Goal: Transaction & Acquisition: Book appointment/travel/reservation

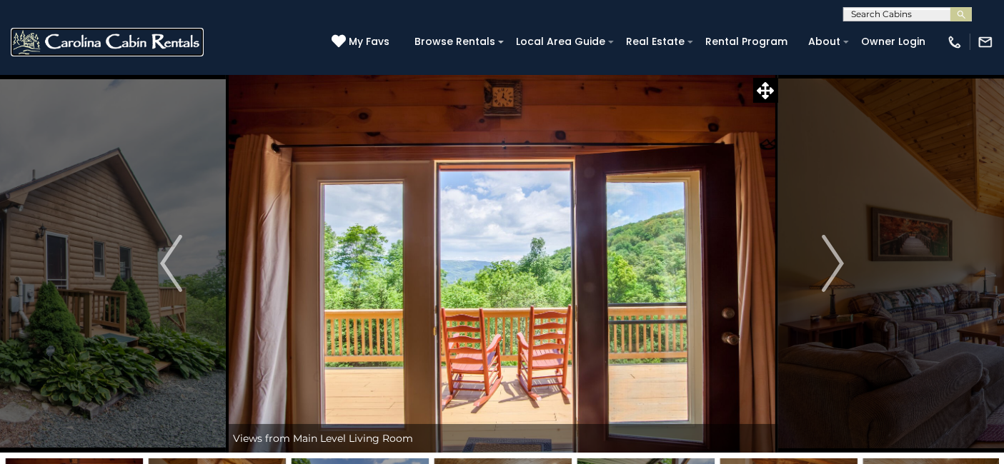
click at [139, 49] on img at bounding box center [107, 42] width 193 height 29
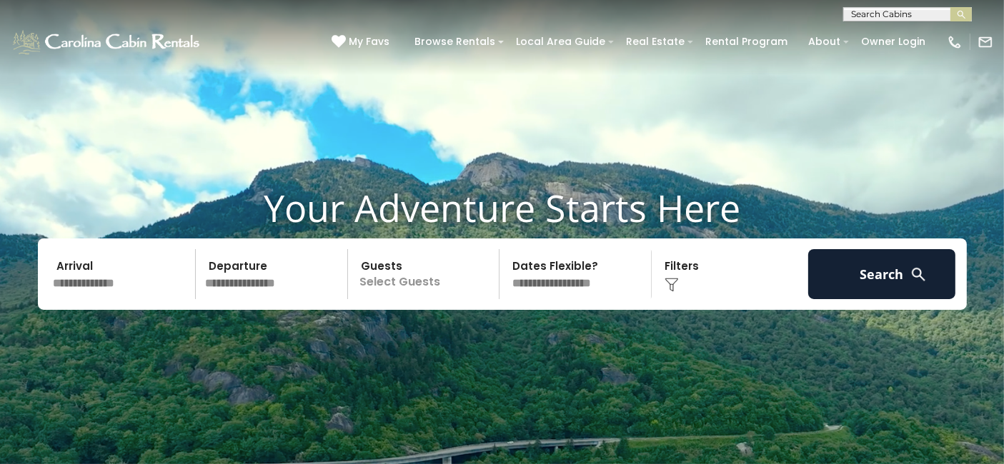
click at [79, 299] on div "Arrival Departure Guests Select Guests Guests - 0 + + **" at bounding box center [502, 274] width 929 height 71
click at [75, 282] on input "text" at bounding box center [123, 274] width 148 height 50
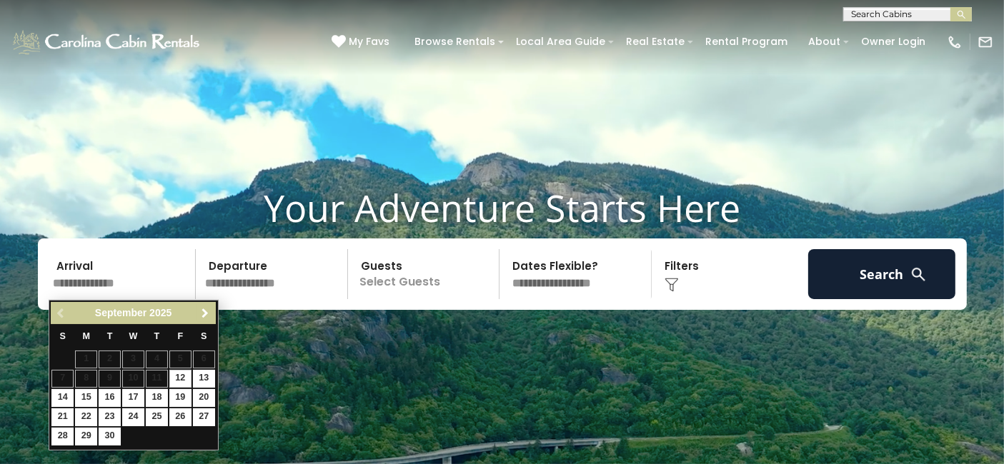
click at [200, 317] on span "Next" at bounding box center [204, 313] width 11 height 11
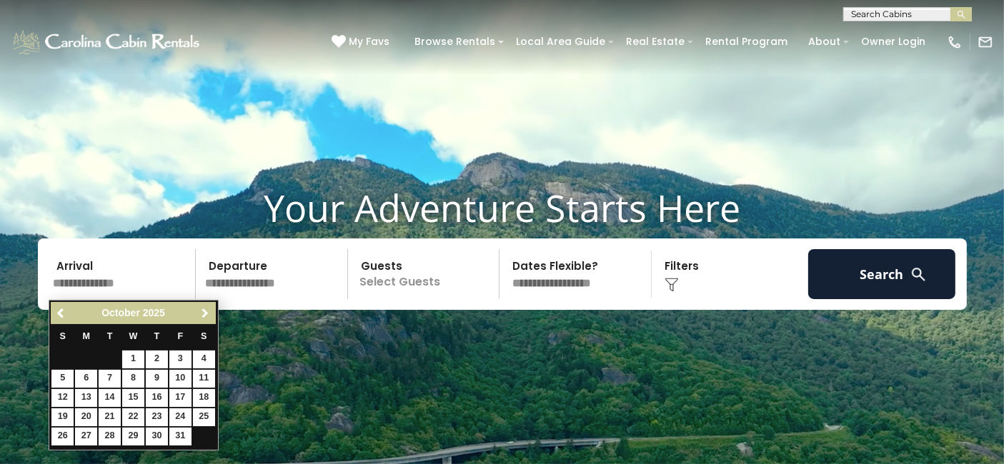
click at [200, 317] on span "Next" at bounding box center [204, 313] width 11 height 11
click at [64, 313] on span "Previous" at bounding box center [61, 313] width 11 height 11
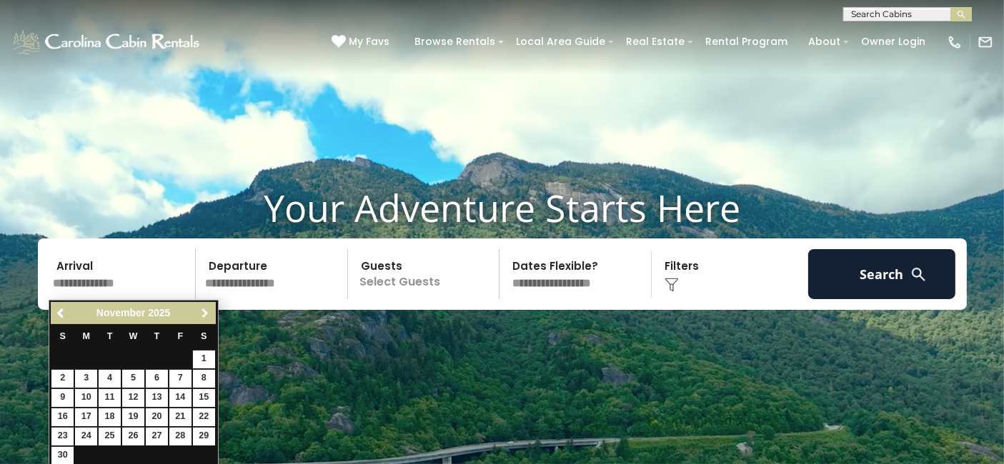
click at [198, 307] on link "Next" at bounding box center [205, 313] width 18 height 18
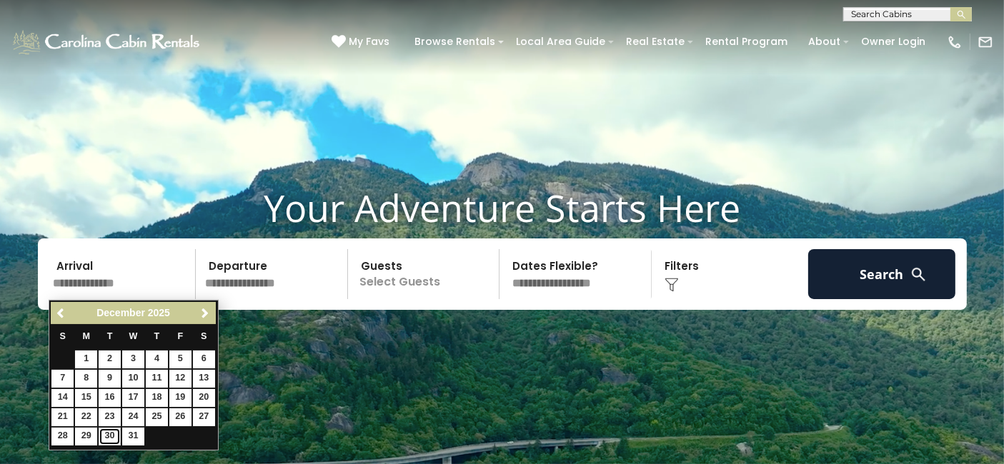
click at [101, 432] on link "30" at bounding box center [110, 437] width 22 height 18
type input "********"
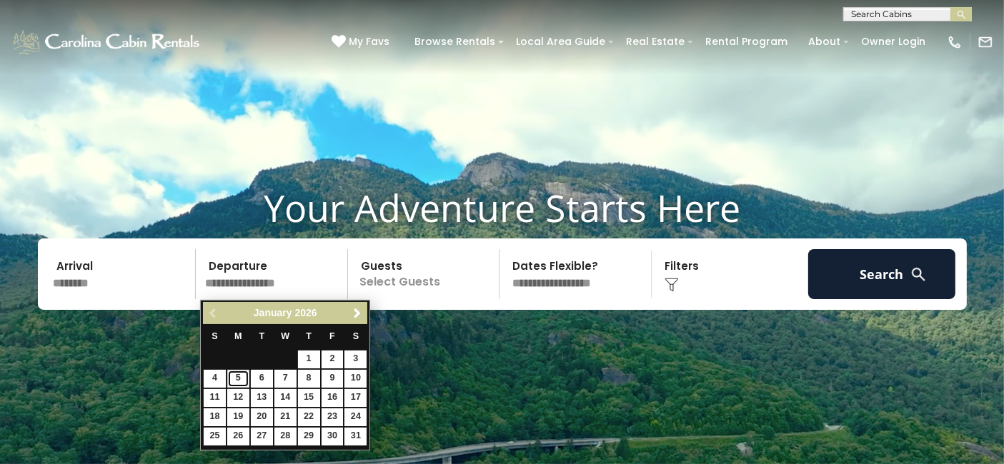
click at [236, 374] on link "5" at bounding box center [238, 379] width 22 height 18
type input "******"
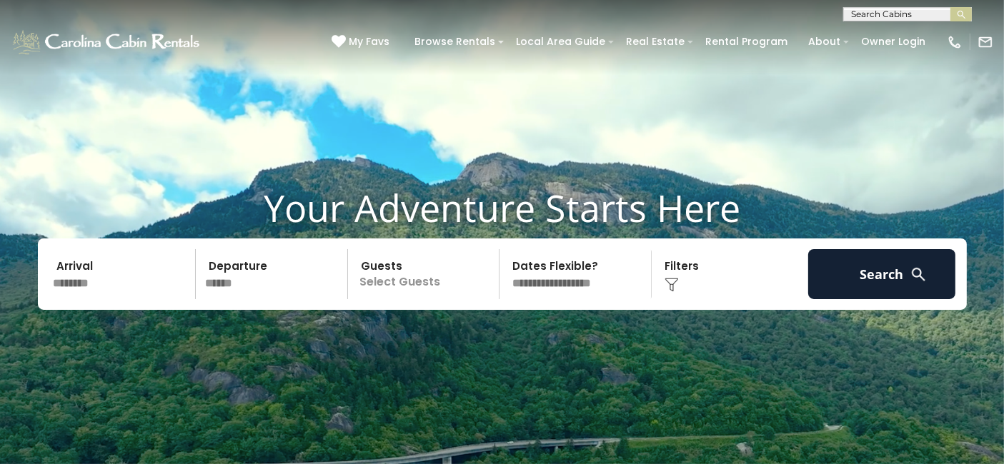
click at [437, 276] on p "Select Guests" at bounding box center [425, 274] width 147 height 50
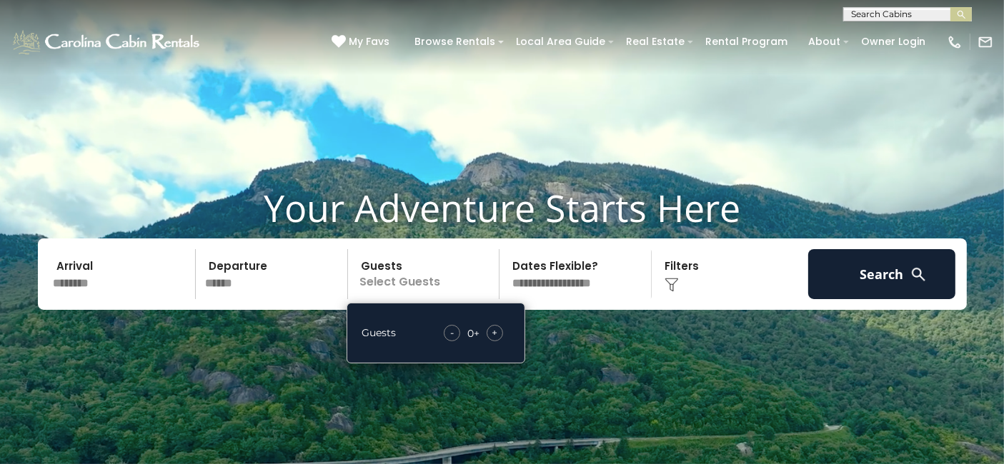
click at [498, 334] on div "+" at bounding box center [494, 333] width 16 height 16
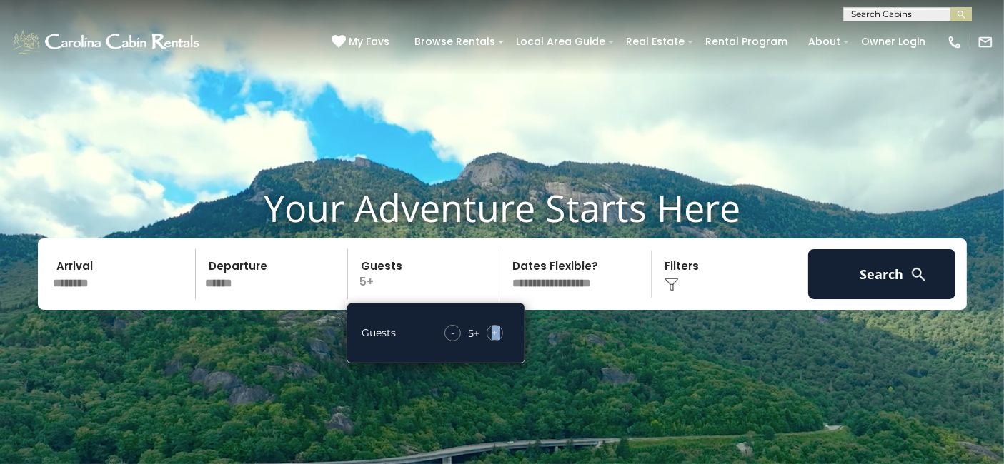
click at [498, 334] on div "+" at bounding box center [494, 333] width 16 height 16
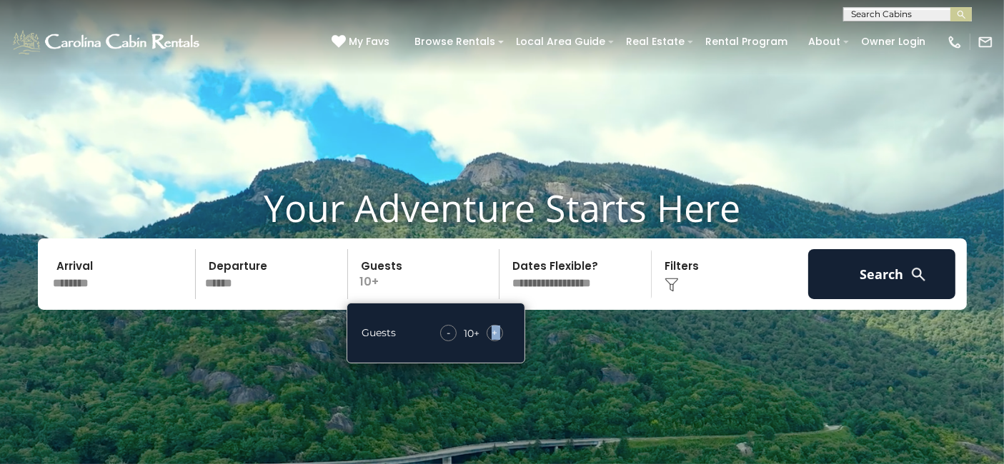
click at [498, 334] on div "+" at bounding box center [494, 333] width 16 height 16
click at [446, 330] on div "-" at bounding box center [449, 333] width 16 height 16
click at [666, 294] on div "Click to Choose" at bounding box center [730, 274] width 148 height 50
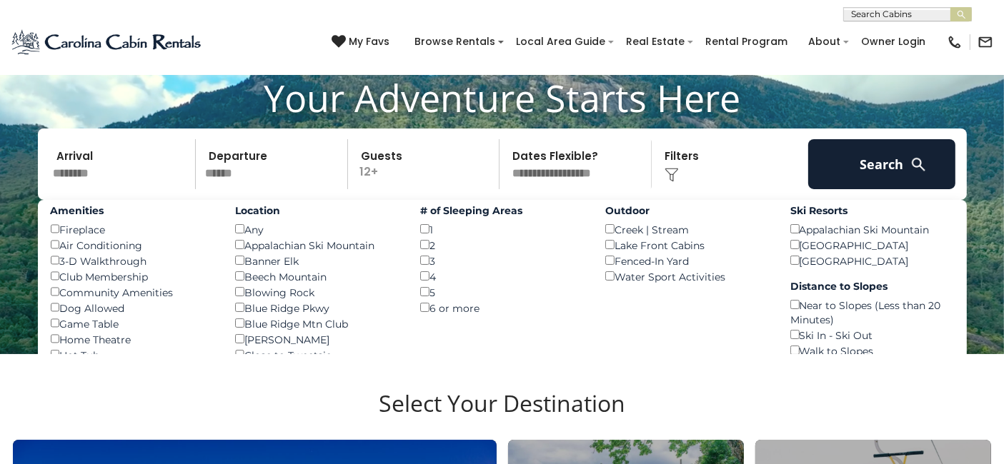
scroll to position [131, 0]
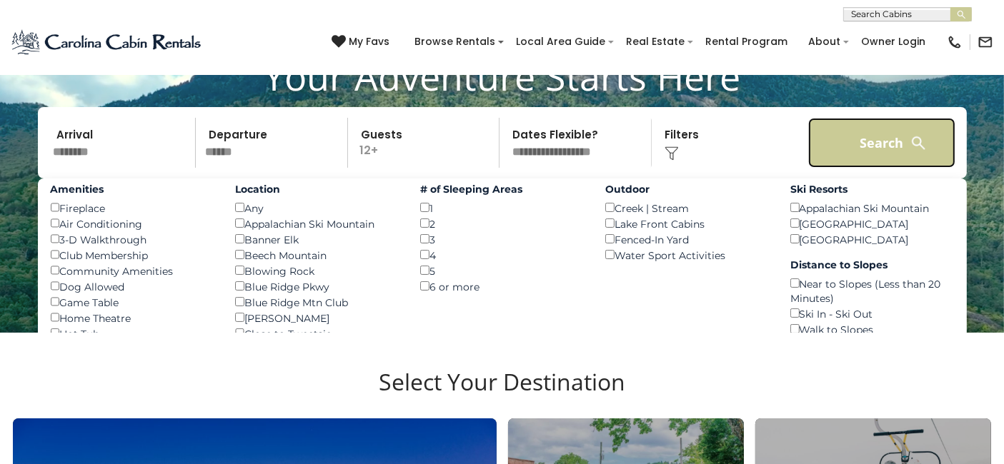
click at [881, 129] on button "Search" at bounding box center [882, 143] width 148 height 50
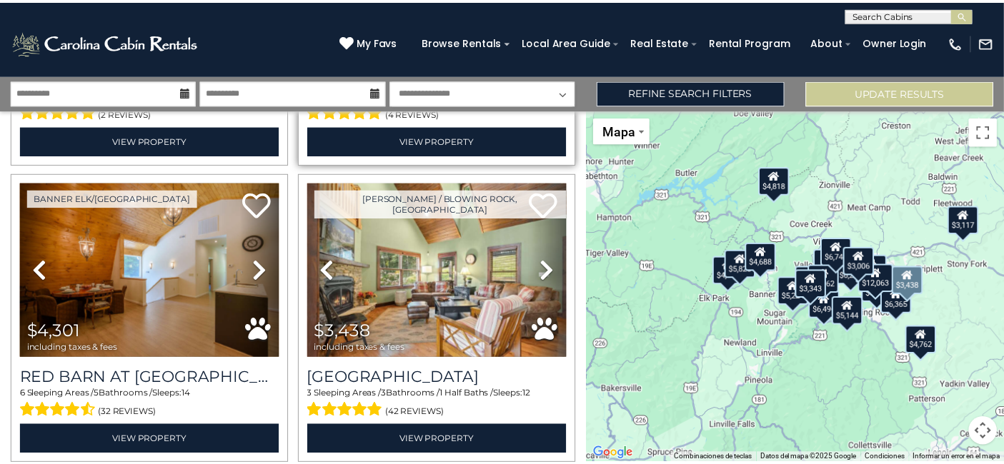
scroll to position [1487, 0]
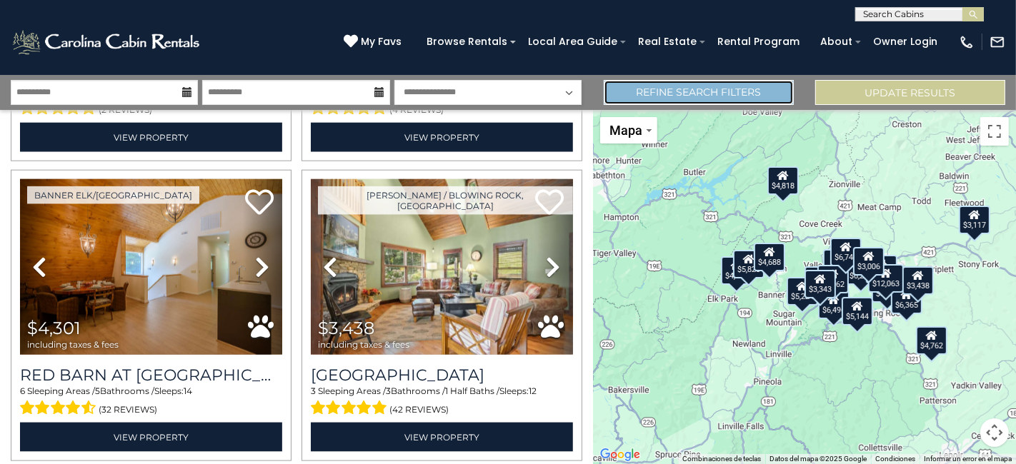
click at [746, 91] on link "Refine Search Filters" at bounding box center [699, 92] width 190 height 25
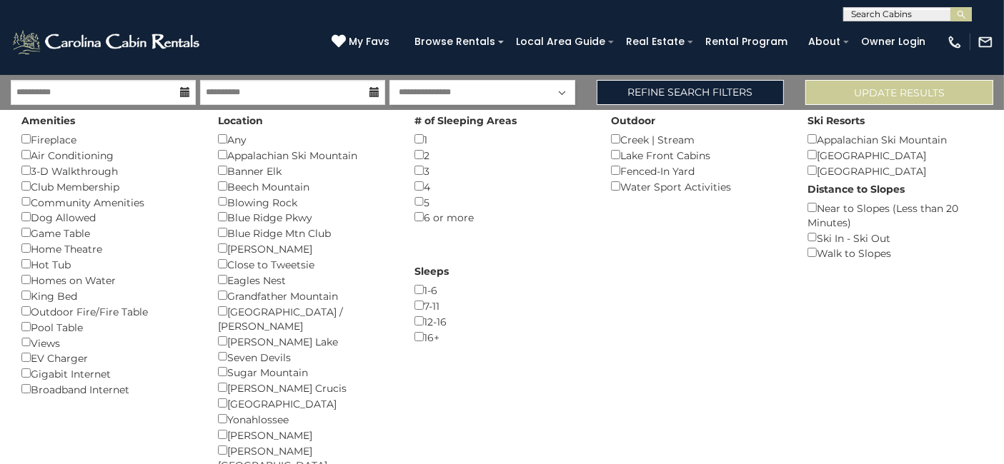
click at [795, 91] on div "Update Results" at bounding box center [898, 92] width 209 height 25
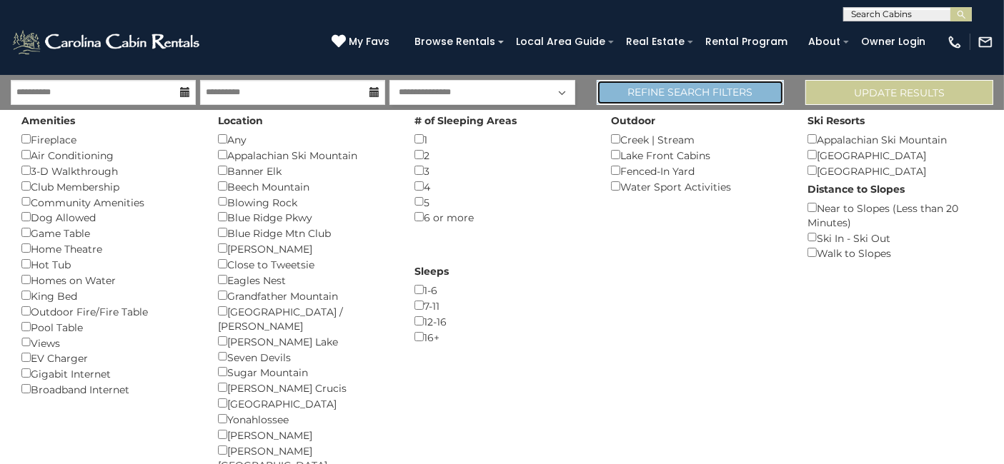
click at [746, 96] on link "Refine Search Filters" at bounding box center [690, 92] width 188 height 25
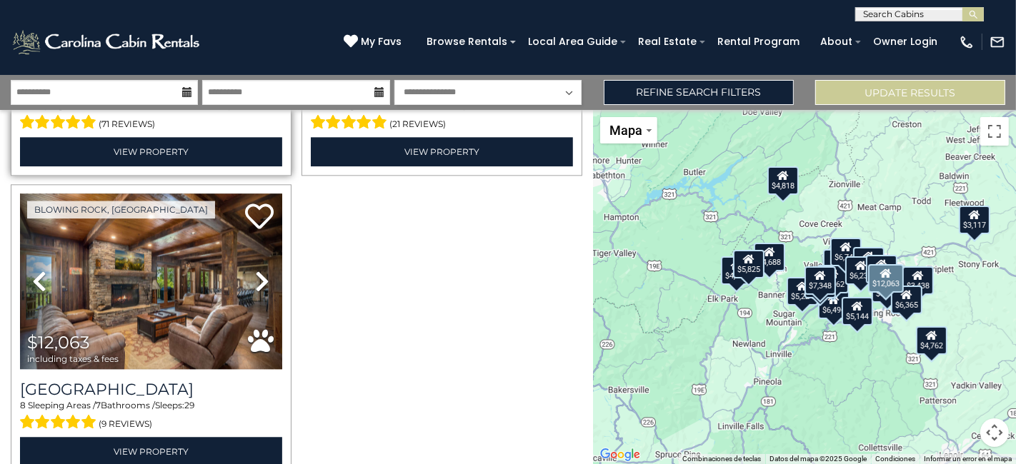
scroll to position [3008, 0]
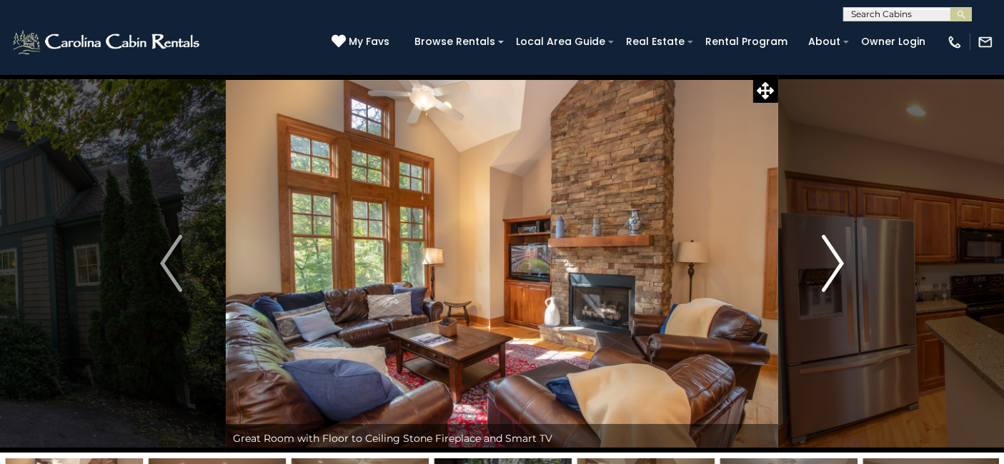
click at [839, 248] on img "Next" at bounding box center [831, 263] width 21 height 57
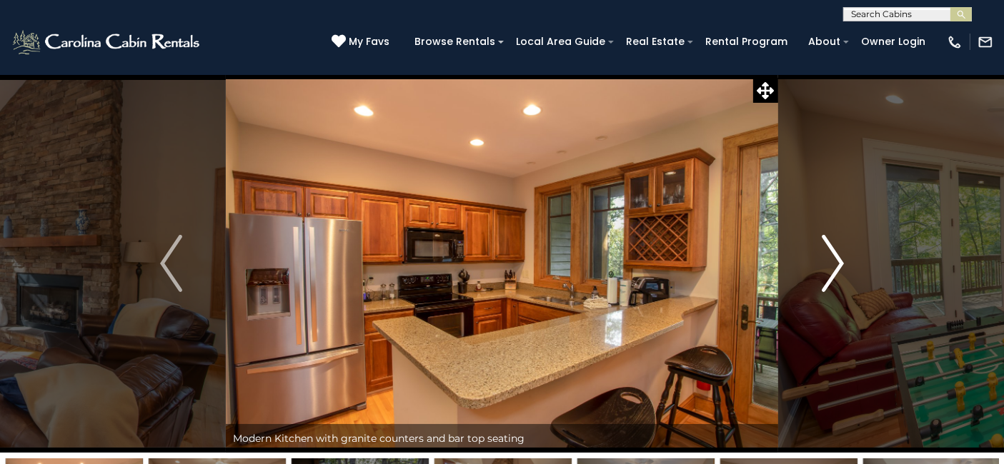
click at [835, 264] on img "Next" at bounding box center [831, 263] width 21 height 57
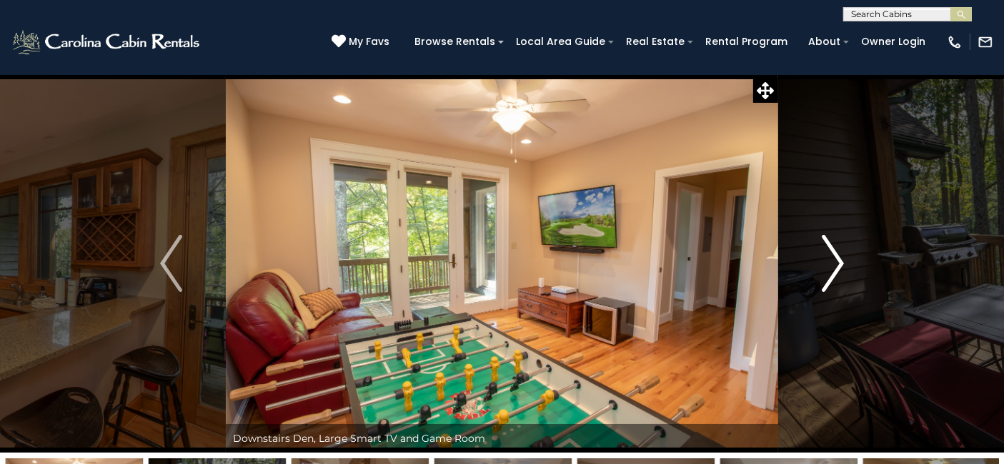
click at [835, 264] on img "Next" at bounding box center [831, 263] width 21 height 57
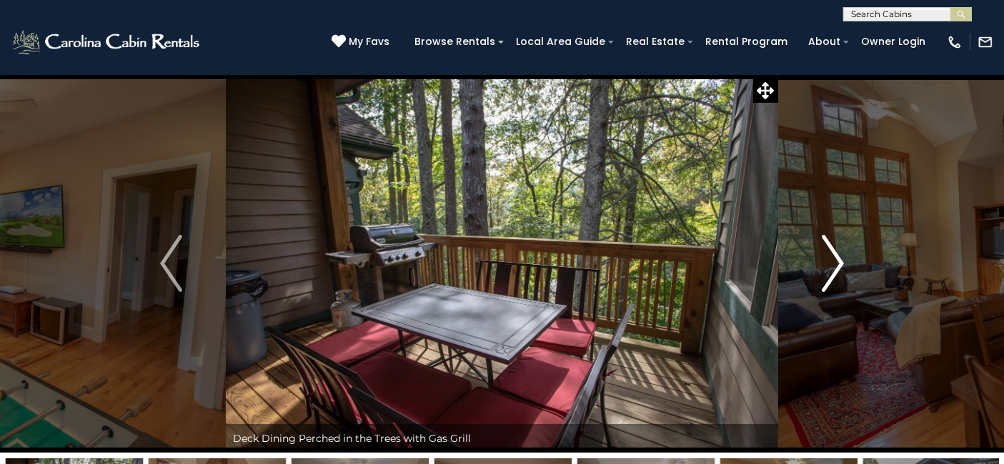
click at [835, 264] on img "Next" at bounding box center [831, 263] width 21 height 57
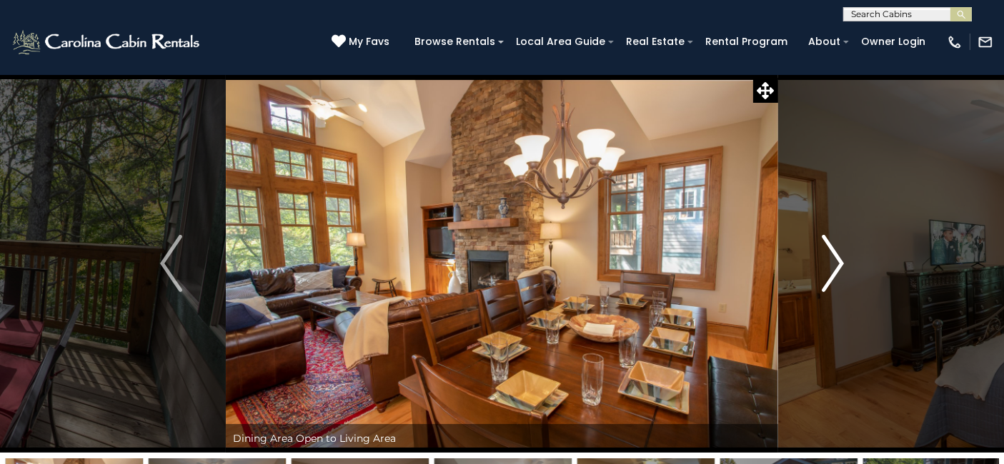
click at [835, 264] on img "Next" at bounding box center [831, 263] width 21 height 57
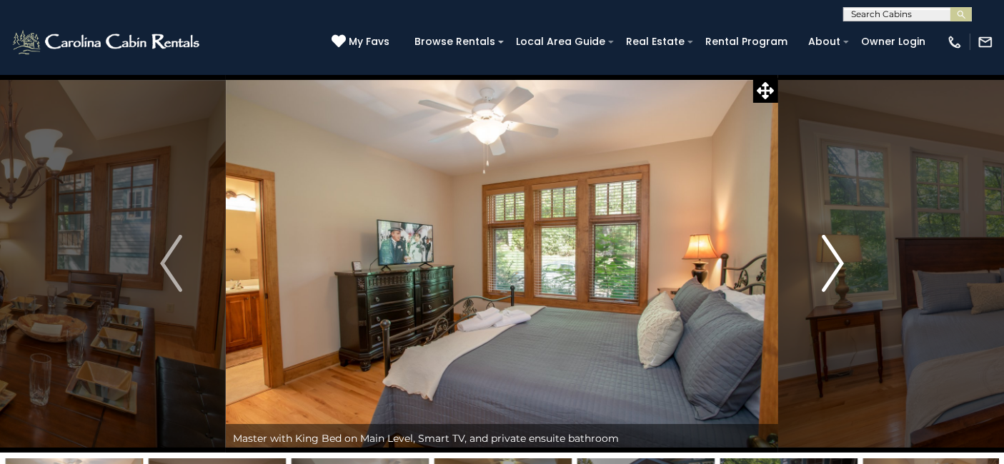
click at [835, 264] on img "Next" at bounding box center [831, 263] width 21 height 57
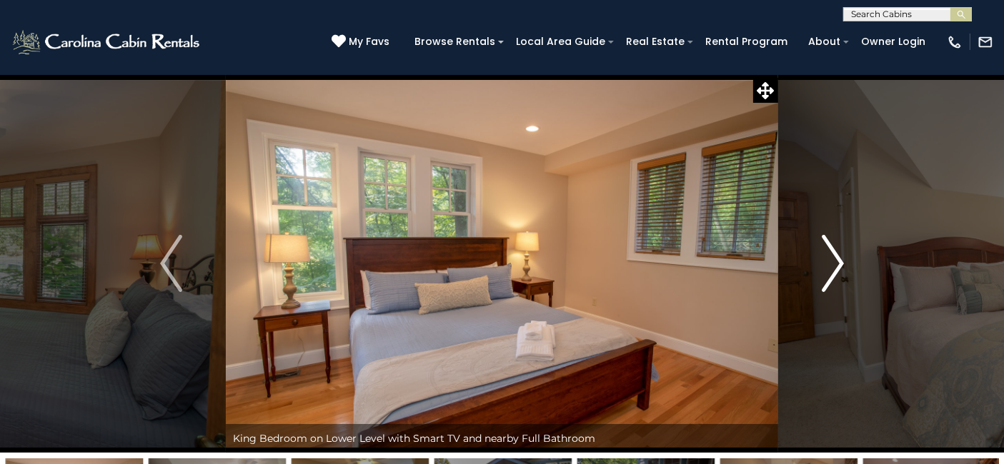
click at [835, 264] on img "Next" at bounding box center [831, 263] width 21 height 57
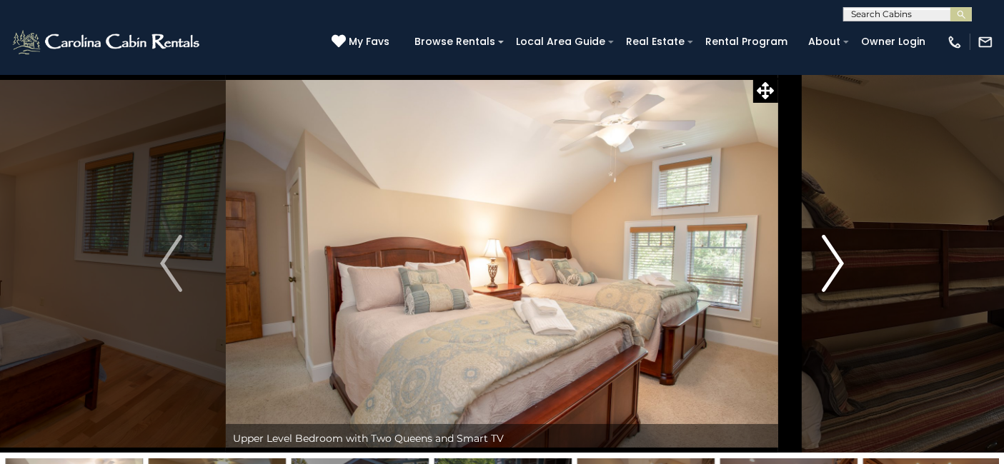
click at [835, 264] on img "Next" at bounding box center [831, 263] width 21 height 57
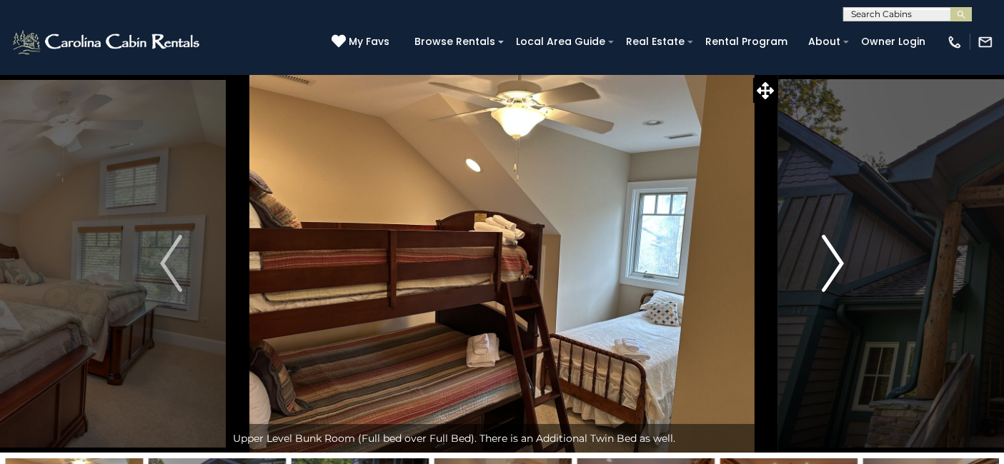
click at [835, 264] on img "Next" at bounding box center [831, 263] width 21 height 57
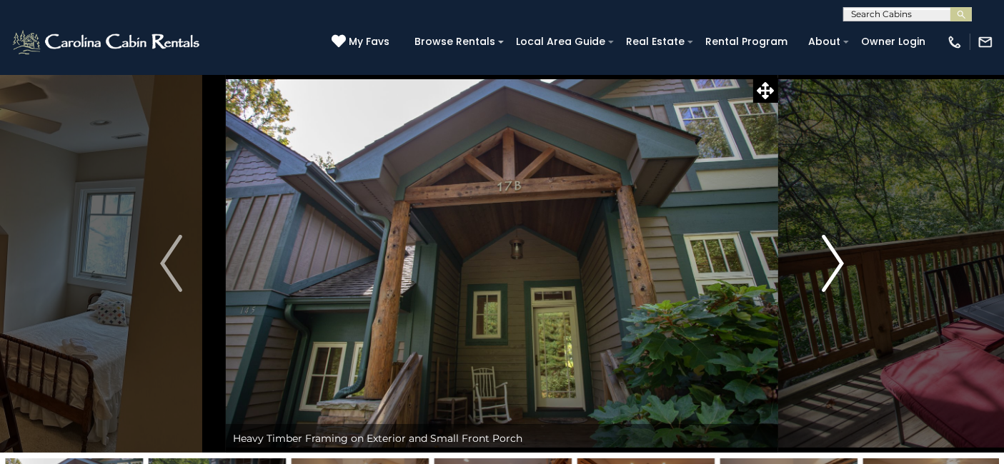
click at [835, 264] on img "Next" at bounding box center [831, 263] width 21 height 57
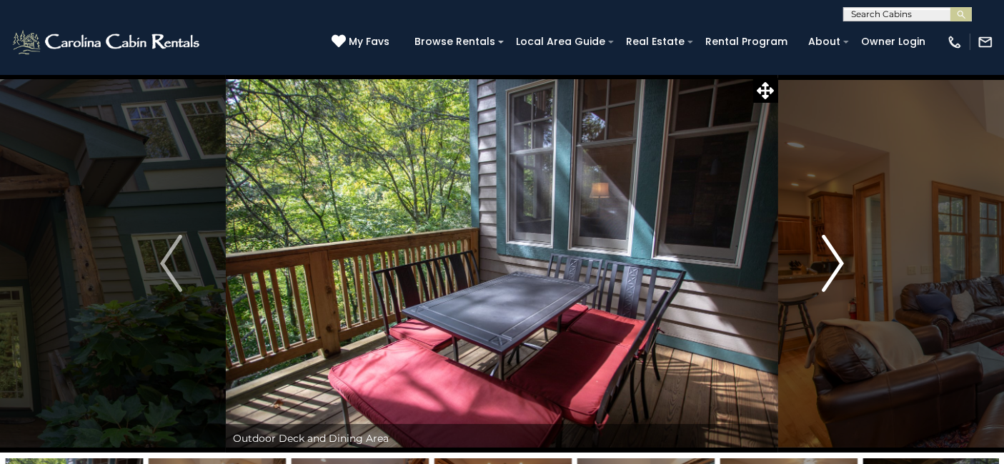
click at [835, 264] on img "Next" at bounding box center [831, 263] width 21 height 57
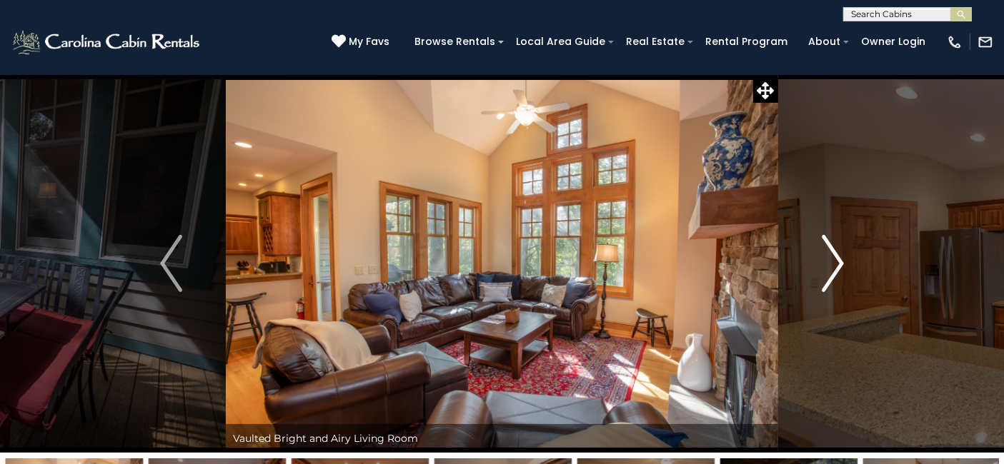
click at [835, 264] on img "Next" at bounding box center [831, 263] width 21 height 57
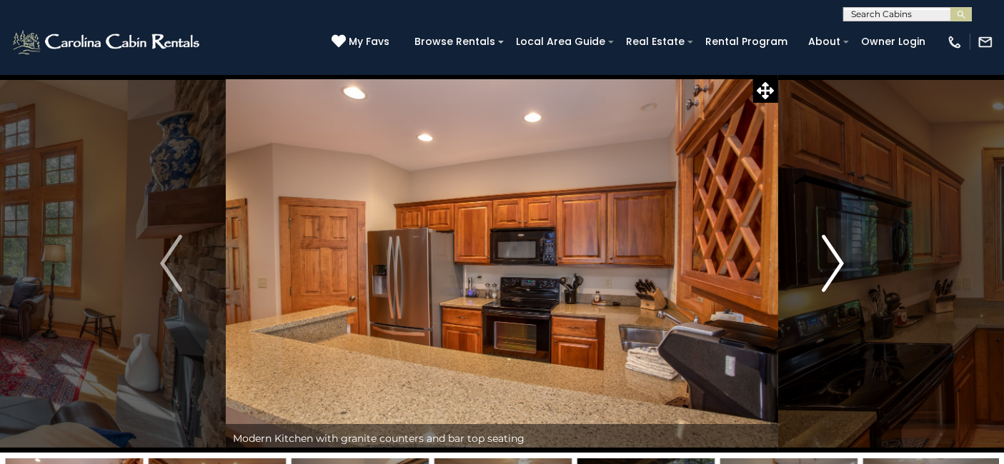
click at [835, 264] on img "Next" at bounding box center [831, 263] width 21 height 57
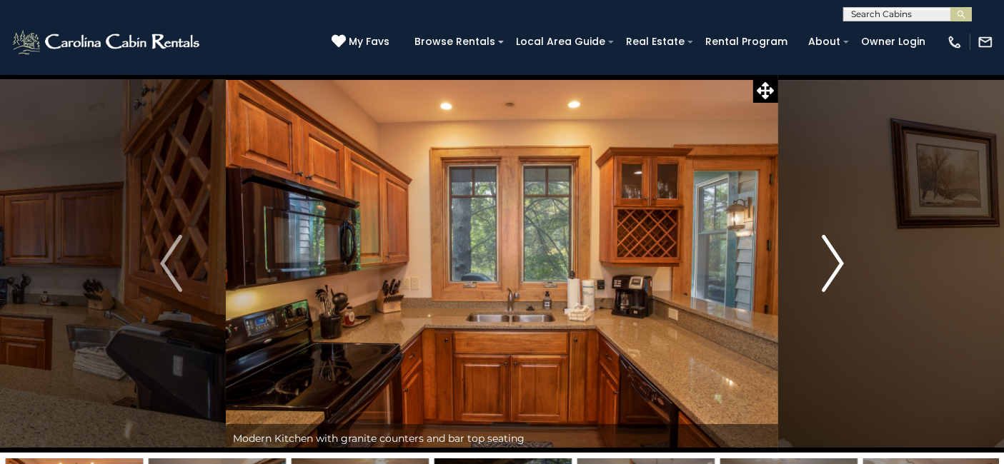
click at [835, 264] on img "Next" at bounding box center [831, 263] width 21 height 57
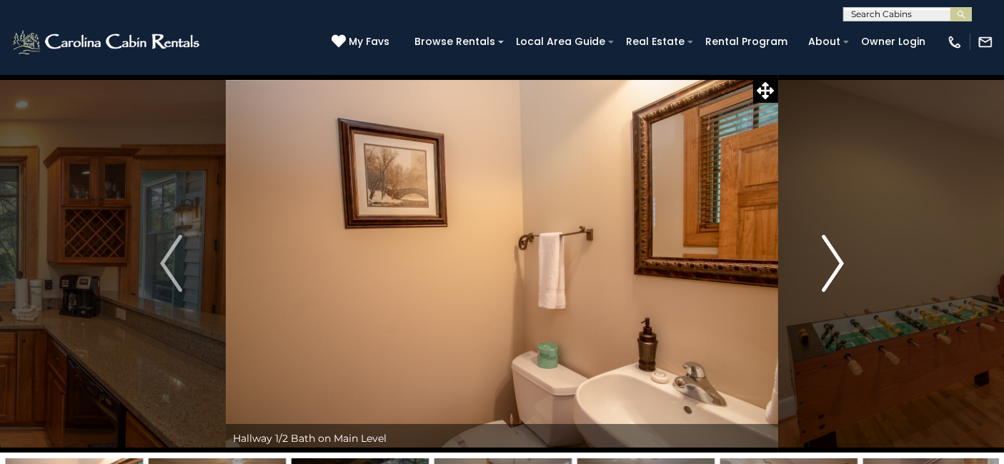
click at [835, 264] on img "Next" at bounding box center [831, 263] width 21 height 57
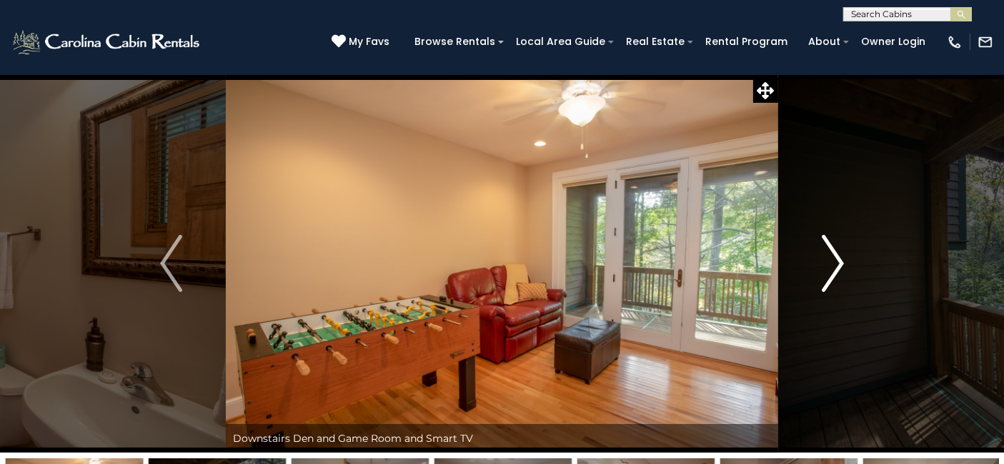
click at [835, 264] on img "Next" at bounding box center [831, 263] width 21 height 57
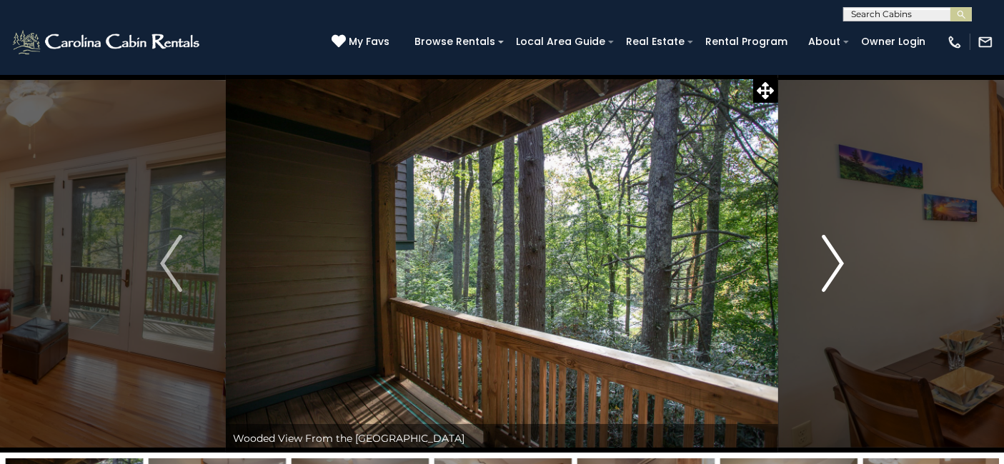
click at [835, 264] on img "Next" at bounding box center [831, 263] width 21 height 57
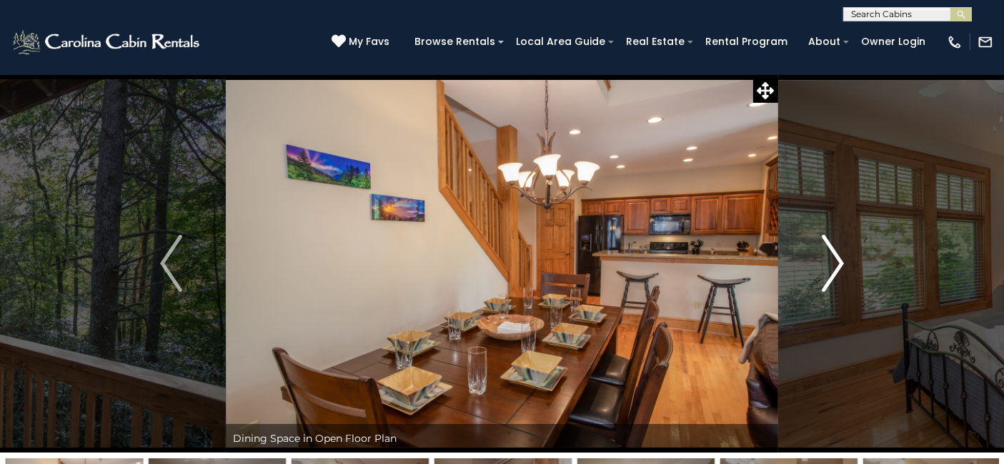
click at [835, 264] on img "Next" at bounding box center [831, 263] width 21 height 57
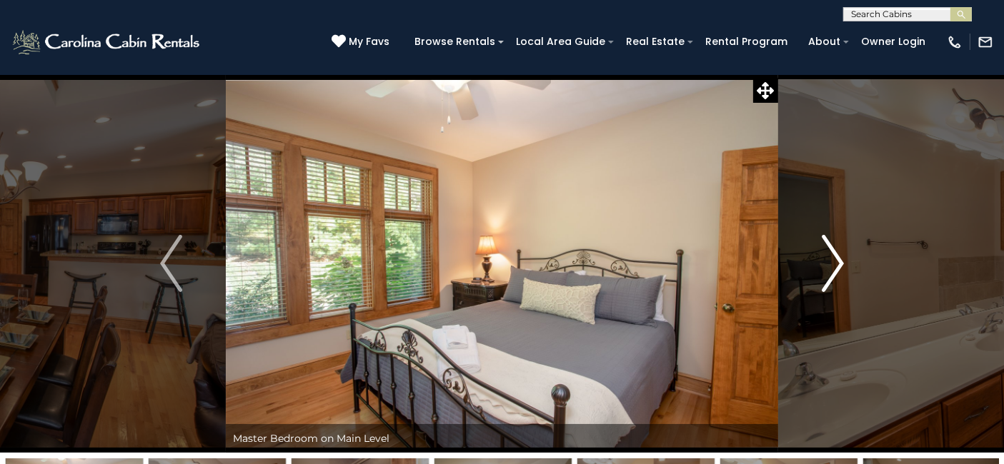
click at [835, 264] on img "Next" at bounding box center [831, 263] width 21 height 57
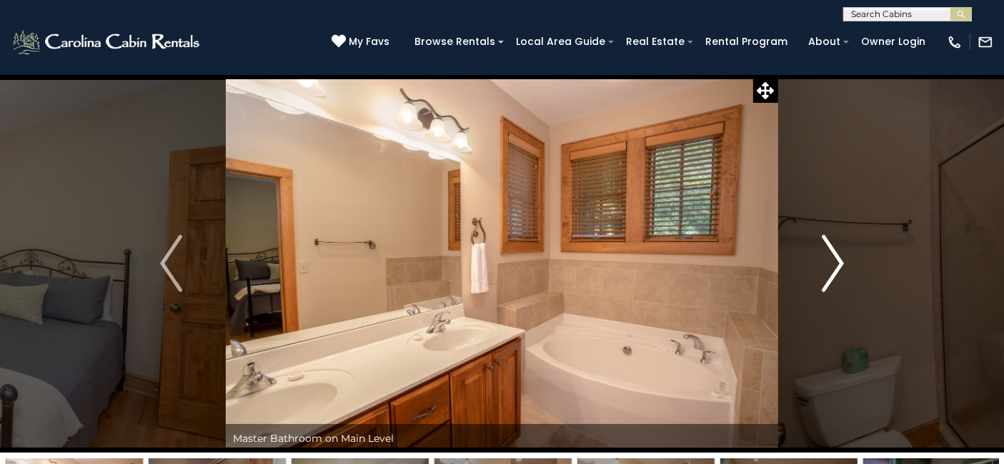
click at [835, 264] on img "Next" at bounding box center [831, 263] width 21 height 57
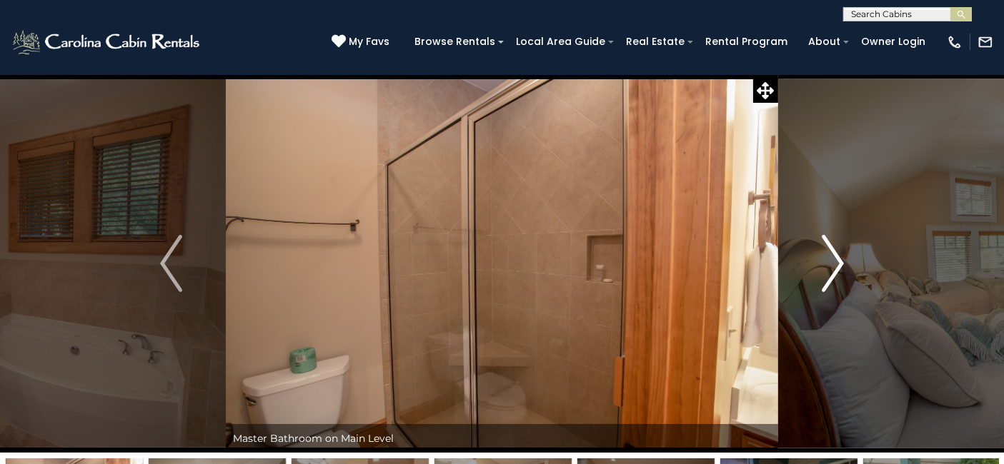
click at [835, 264] on img "Next" at bounding box center [831, 263] width 21 height 57
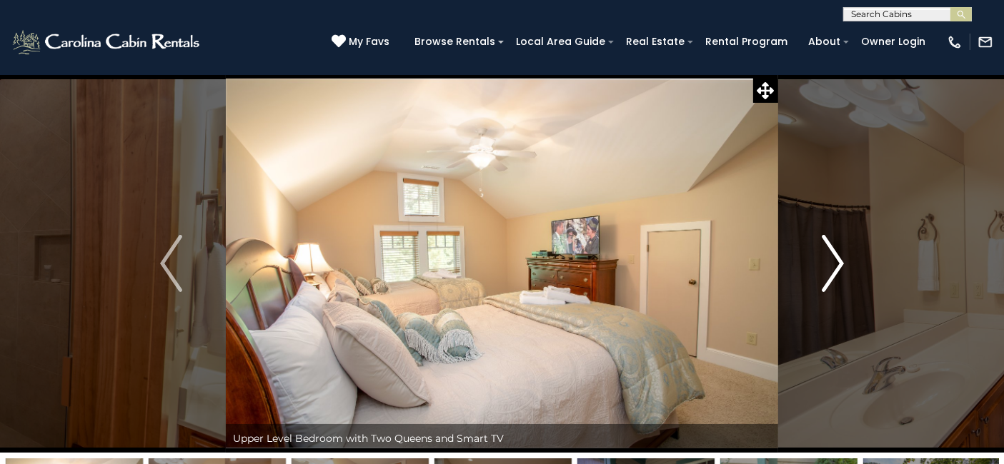
click at [835, 264] on img "Next" at bounding box center [831, 263] width 21 height 57
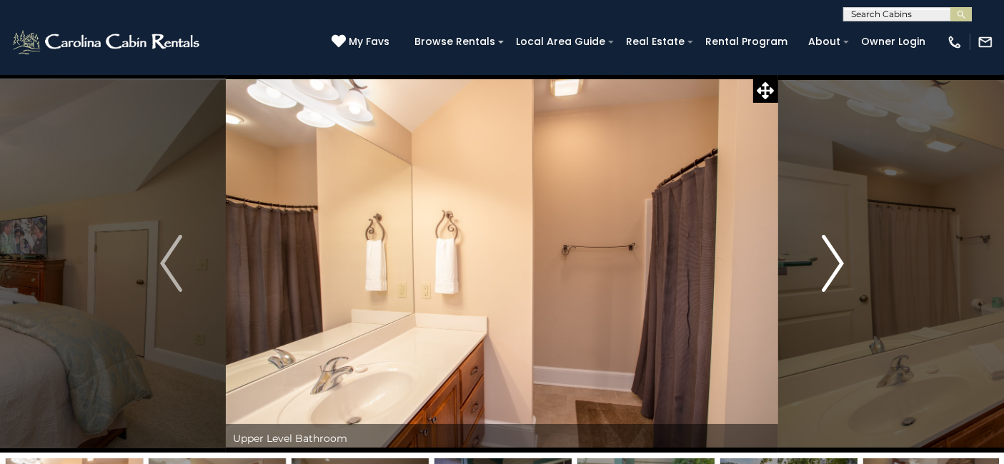
click at [835, 264] on img "Next" at bounding box center [831, 263] width 21 height 57
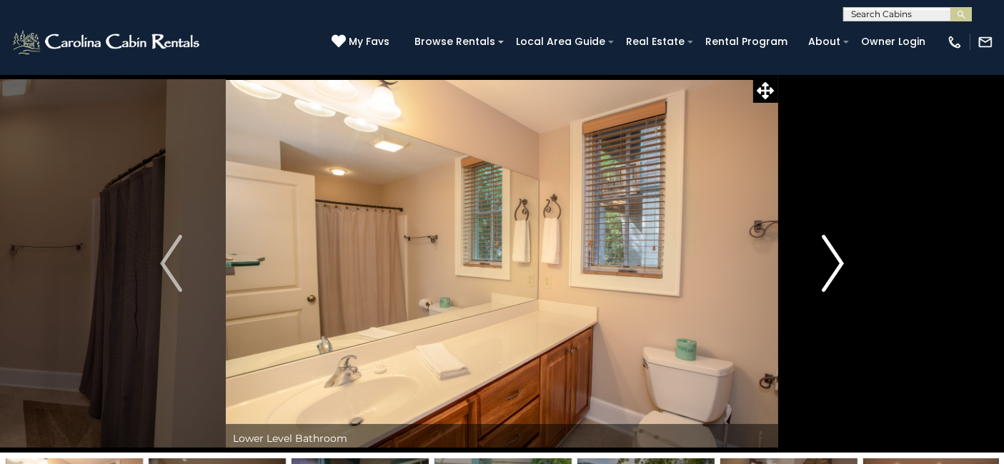
click at [835, 264] on img "Next" at bounding box center [831, 263] width 21 height 57
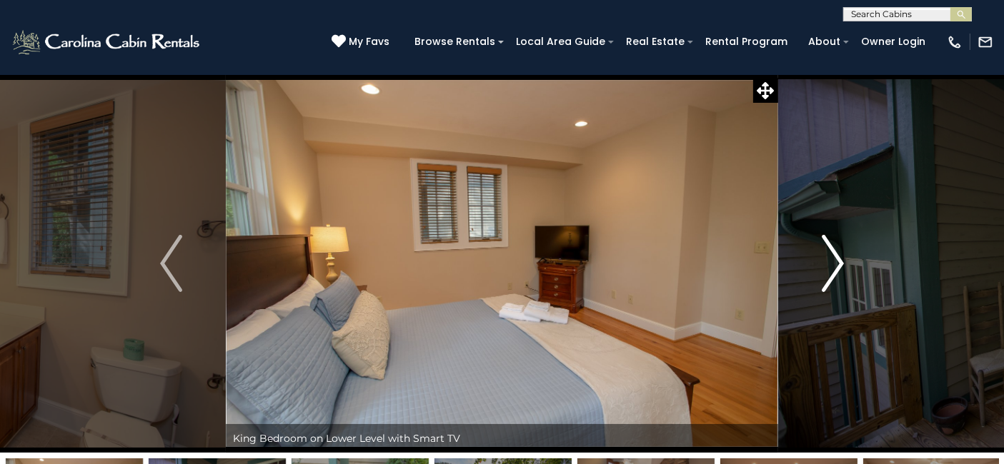
click at [835, 264] on img "Next" at bounding box center [831, 263] width 21 height 57
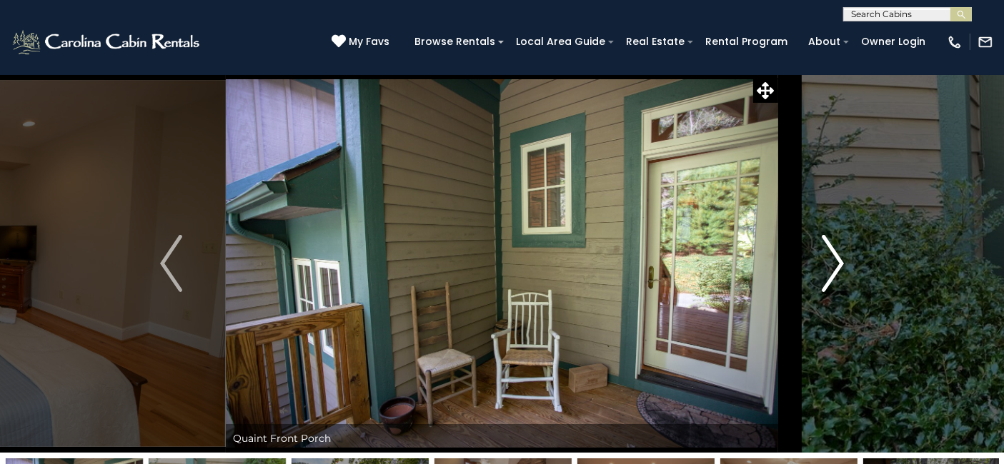
click at [835, 264] on img "Next" at bounding box center [831, 263] width 21 height 57
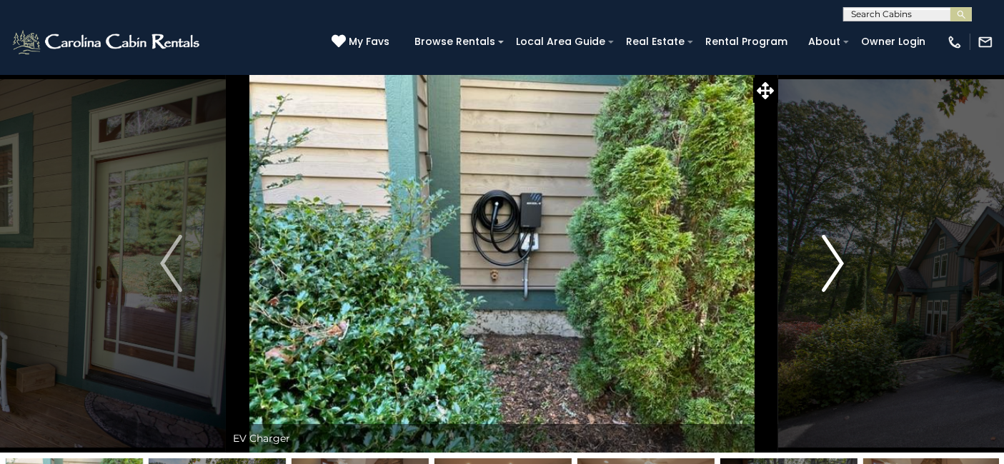
click at [835, 264] on img "Next" at bounding box center [831, 263] width 21 height 57
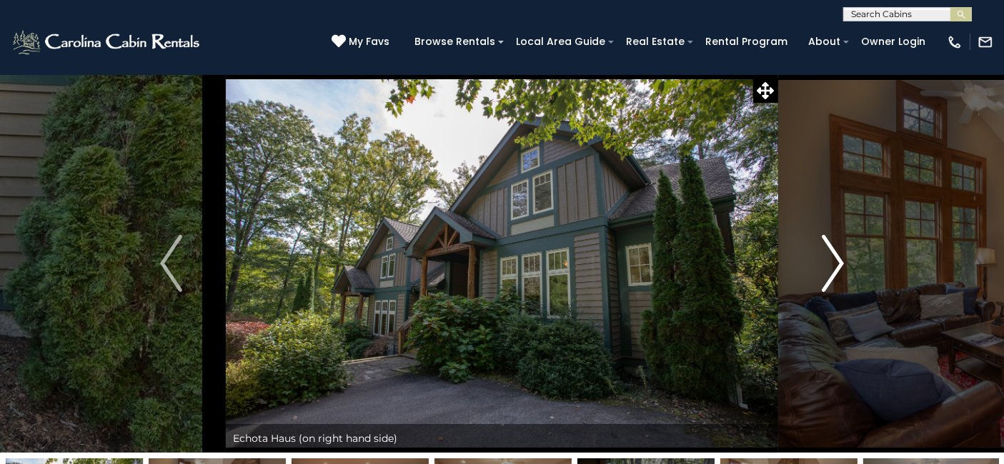
click at [835, 264] on img "Next" at bounding box center [831, 263] width 21 height 57
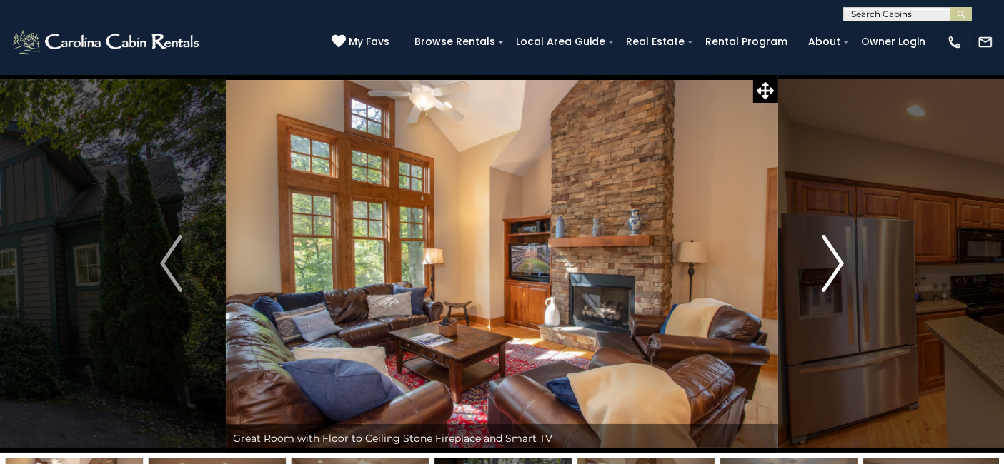
click at [835, 264] on img "Next" at bounding box center [831, 263] width 21 height 57
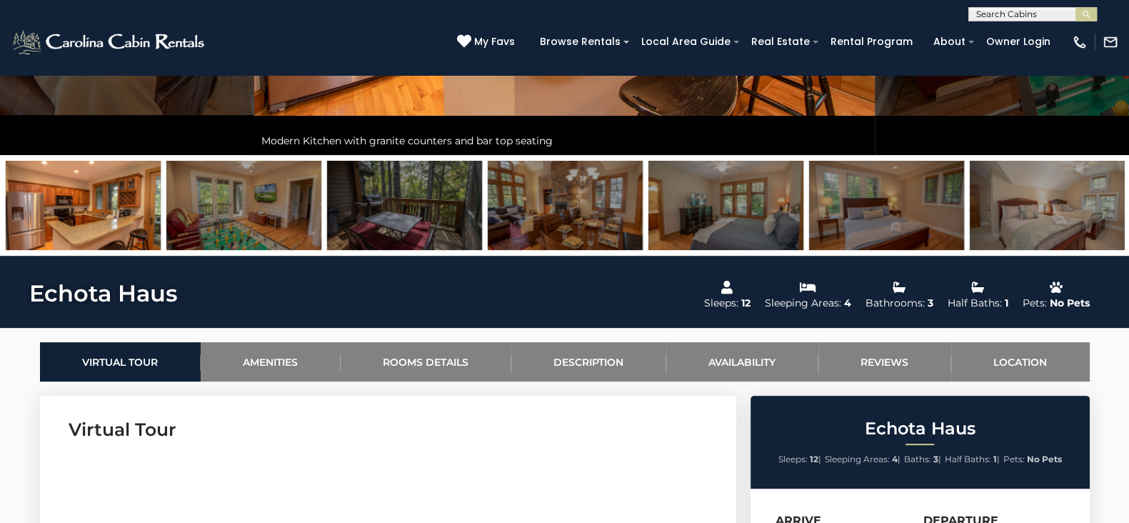
scroll to position [414, 0]
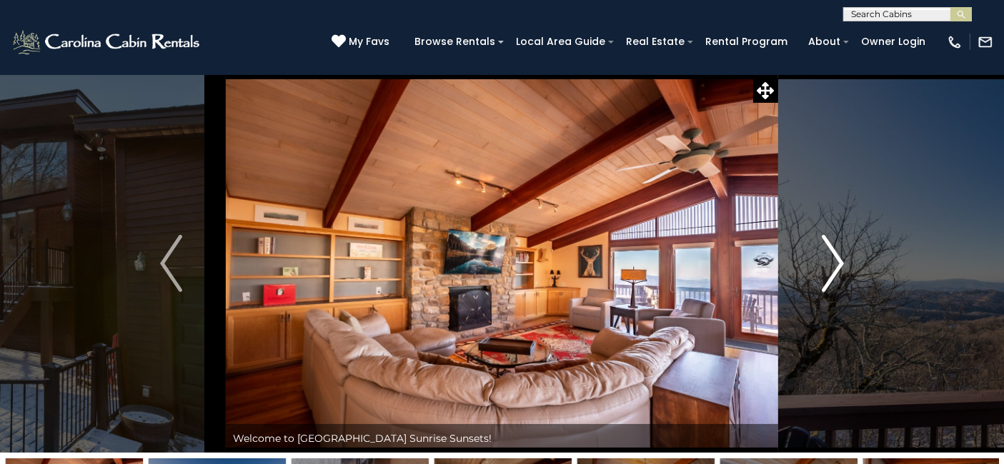
click at [820, 270] on button "Next" at bounding box center [832, 263] width 109 height 379
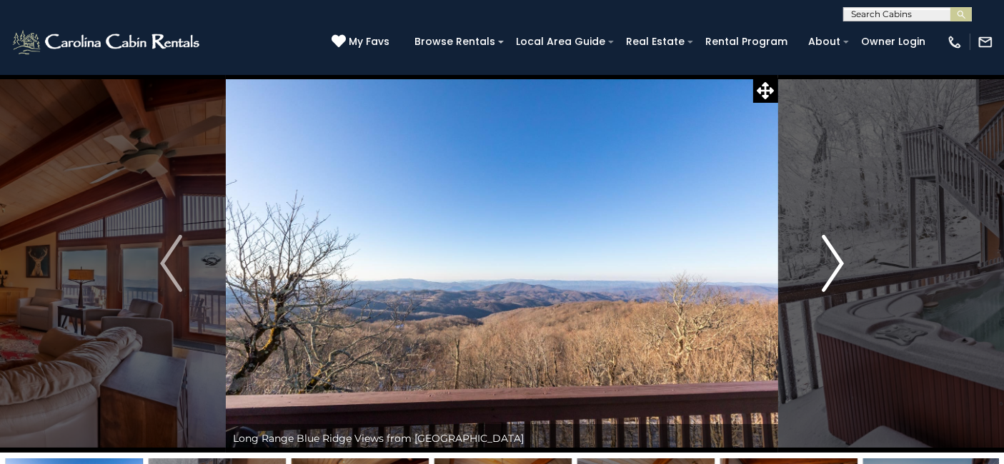
click at [820, 270] on button "Next" at bounding box center [832, 263] width 109 height 379
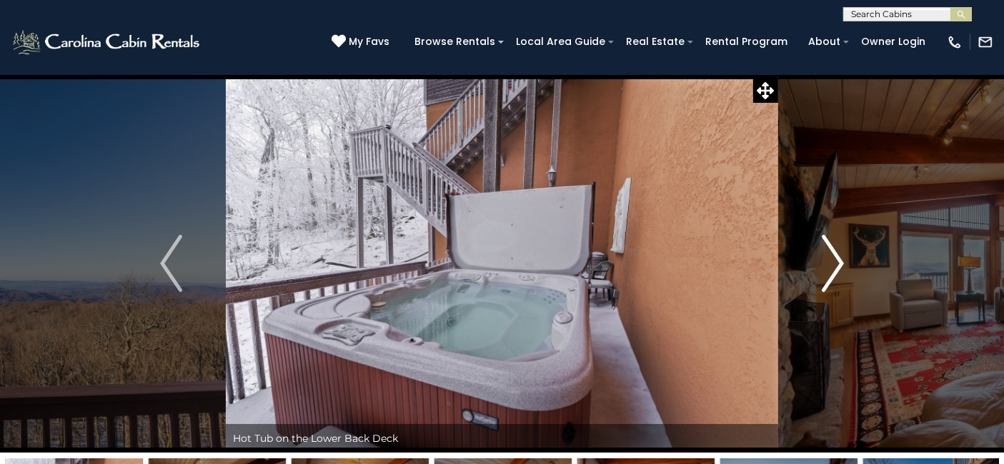
click at [820, 270] on button "Next" at bounding box center [832, 263] width 109 height 379
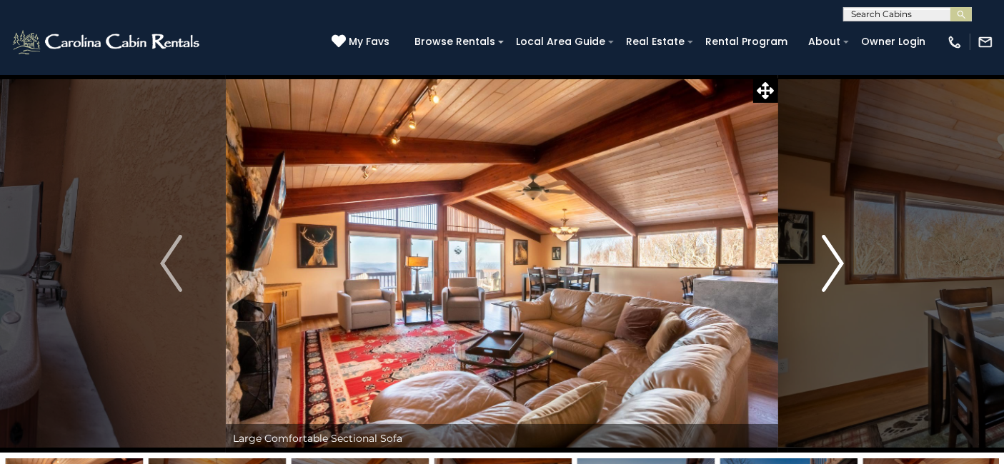
click at [820, 270] on button "Next" at bounding box center [832, 263] width 109 height 379
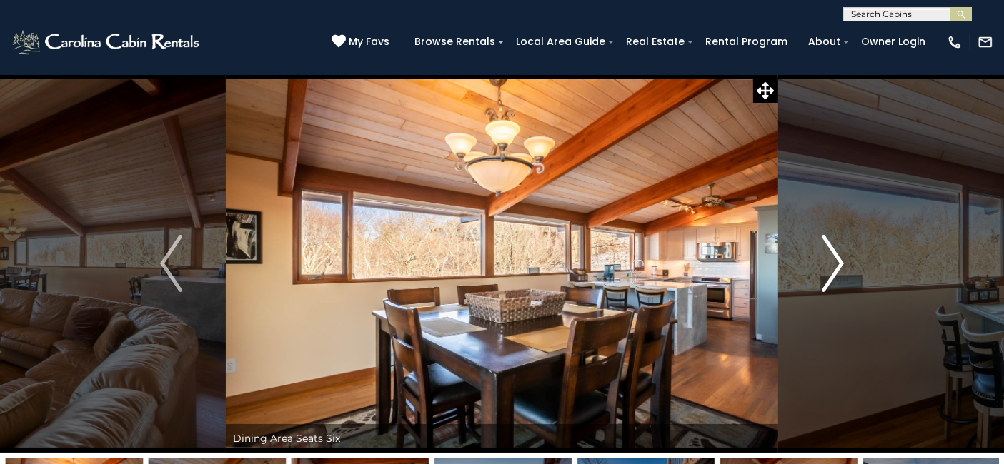
click at [820, 270] on button "Next" at bounding box center [832, 263] width 109 height 379
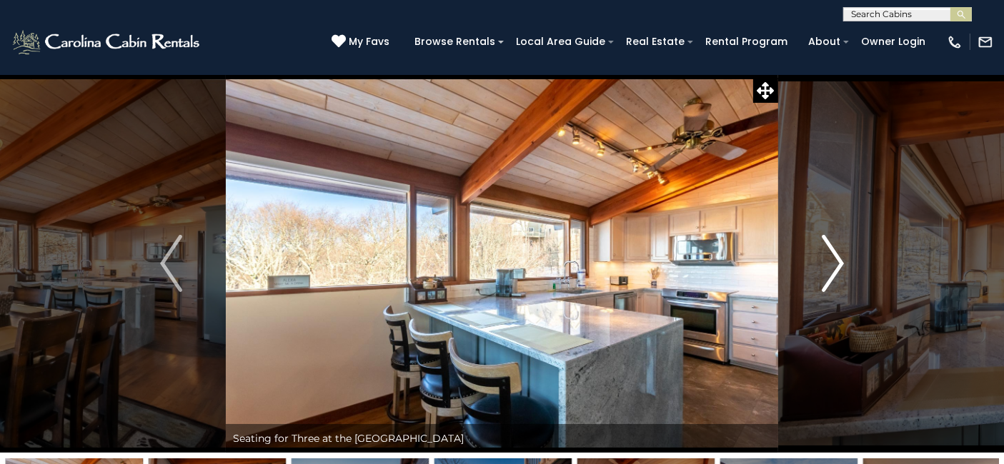
click at [820, 270] on button "Next" at bounding box center [832, 263] width 109 height 379
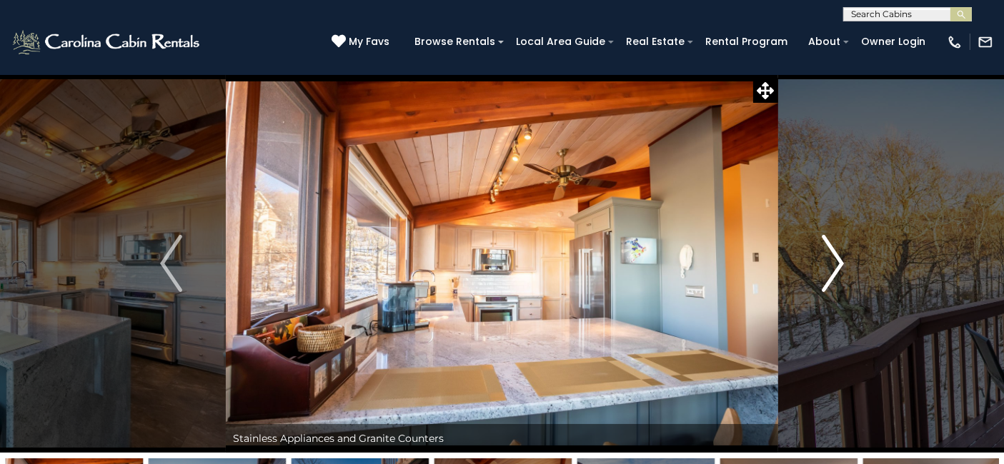
click at [820, 270] on button "Next" at bounding box center [832, 263] width 109 height 379
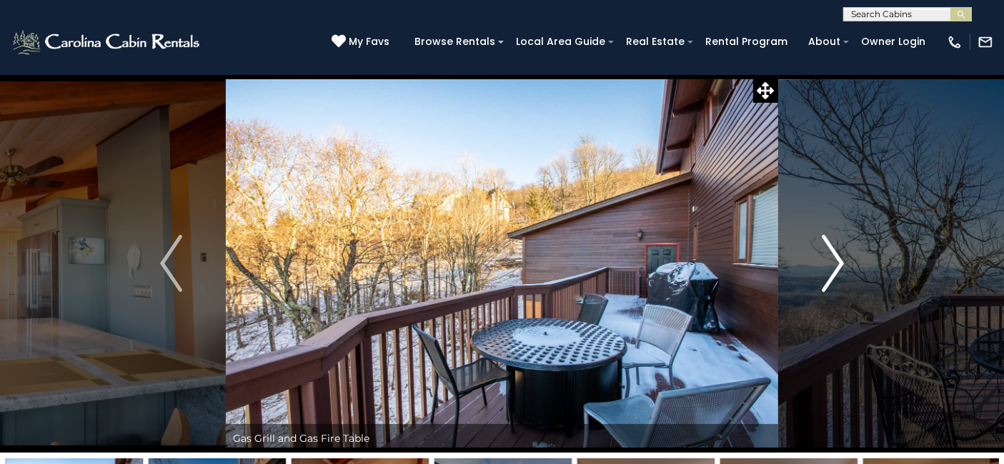
click at [820, 270] on button "Next" at bounding box center [832, 263] width 109 height 379
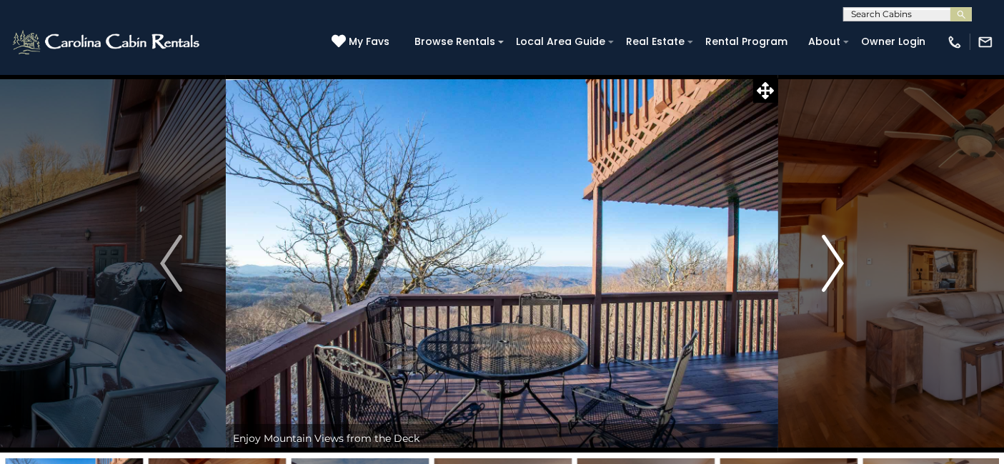
click at [820, 270] on button "Next" at bounding box center [832, 263] width 109 height 379
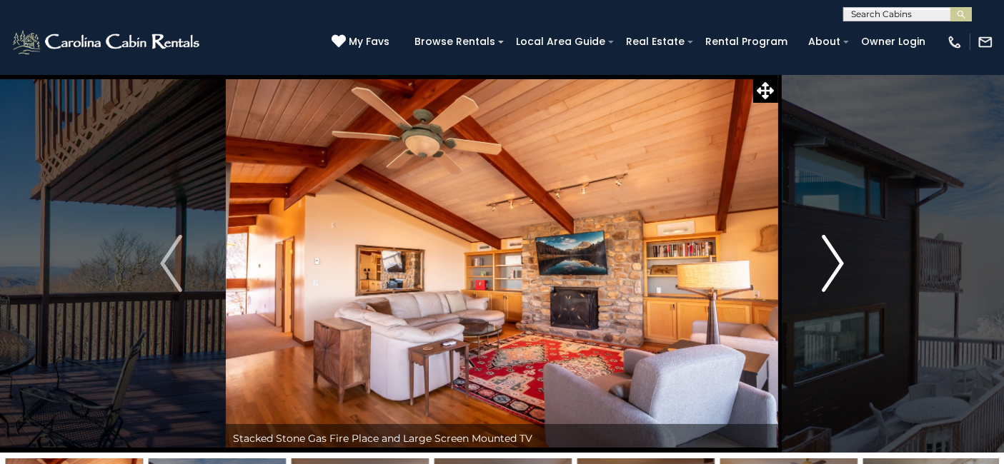
click at [820, 270] on button "Next" at bounding box center [832, 263] width 109 height 379
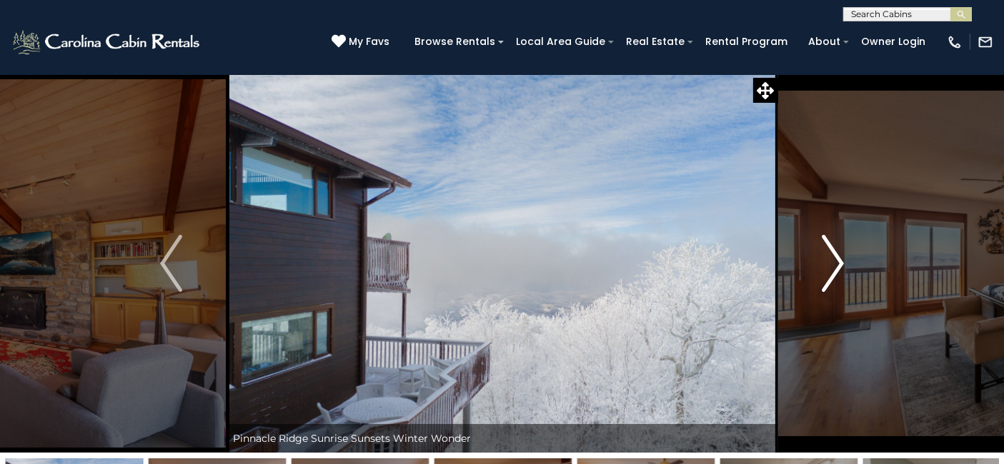
click at [820, 270] on button "Next" at bounding box center [832, 263] width 109 height 379
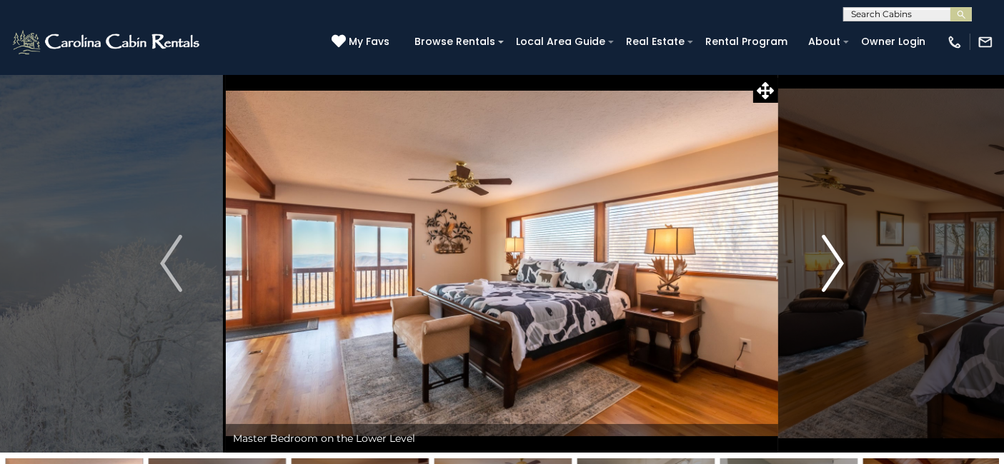
click at [820, 270] on button "Next" at bounding box center [832, 263] width 109 height 379
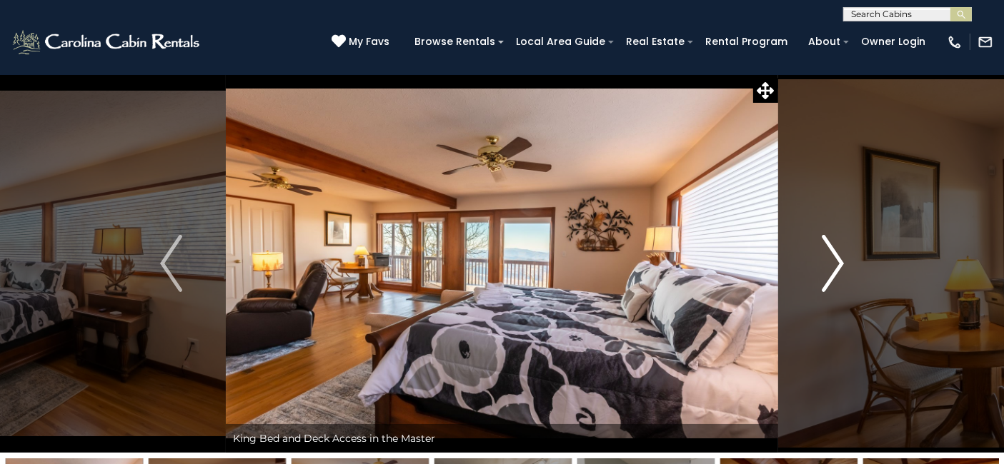
click at [820, 270] on button "Next" at bounding box center [832, 263] width 109 height 379
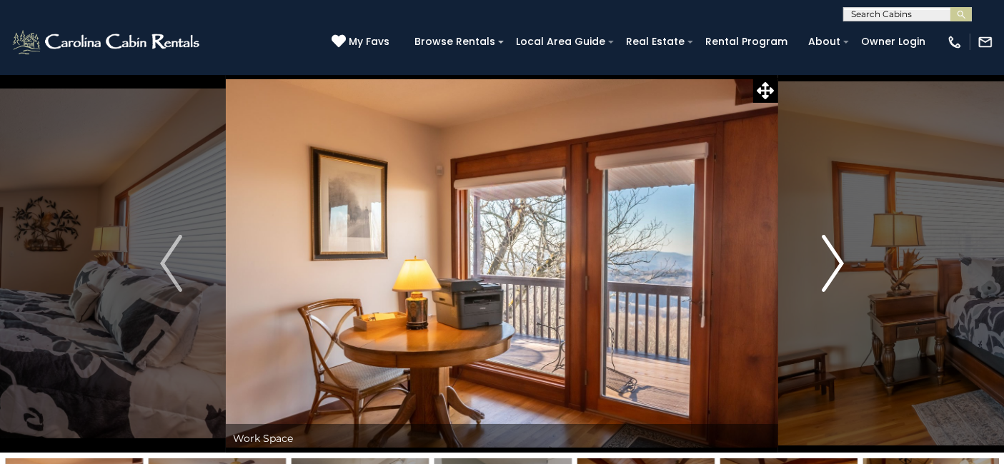
click at [832, 272] on img "Next" at bounding box center [831, 263] width 21 height 57
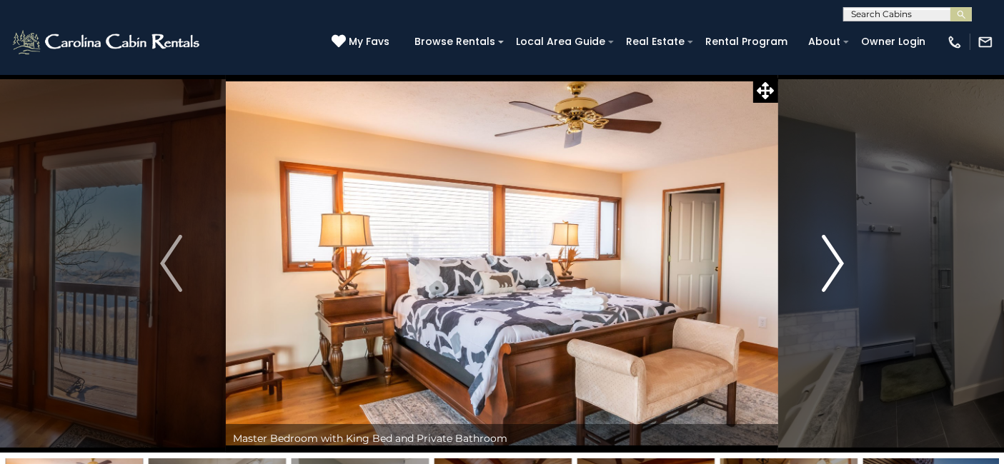
click at [832, 272] on img "Next" at bounding box center [831, 263] width 21 height 57
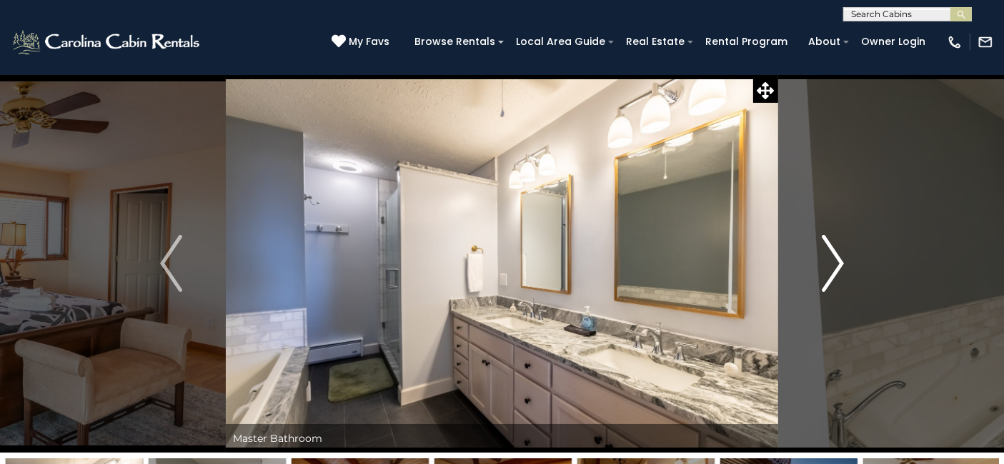
click at [832, 272] on img "Next" at bounding box center [831, 263] width 21 height 57
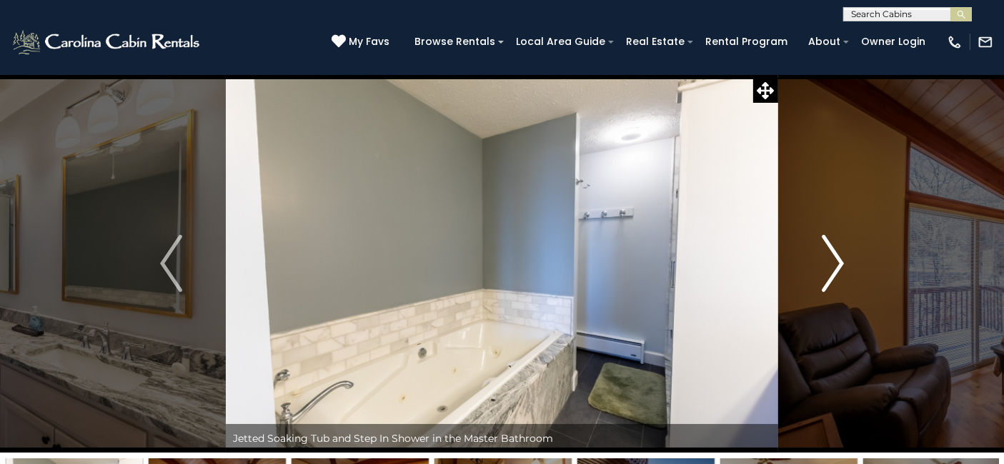
click at [832, 272] on img "Next" at bounding box center [831, 263] width 21 height 57
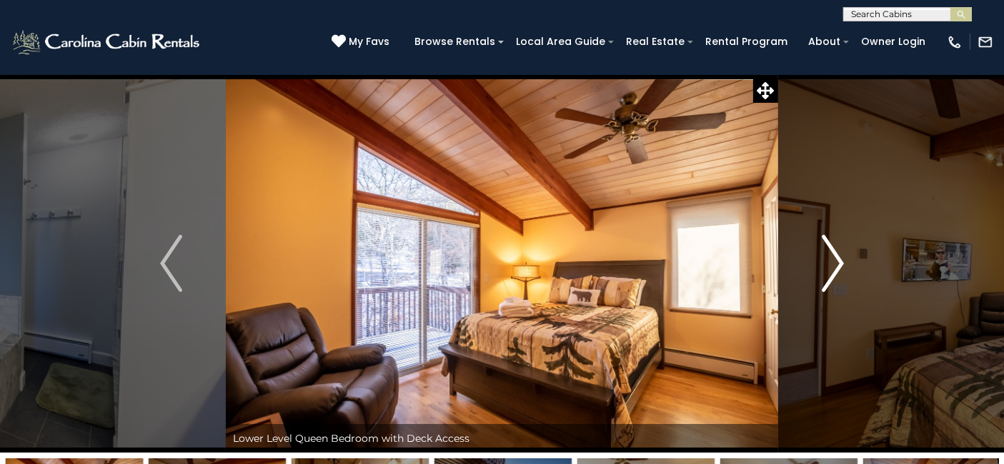
click at [832, 272] on img "Next" at bounding box center [831, 263] width 21 height 57
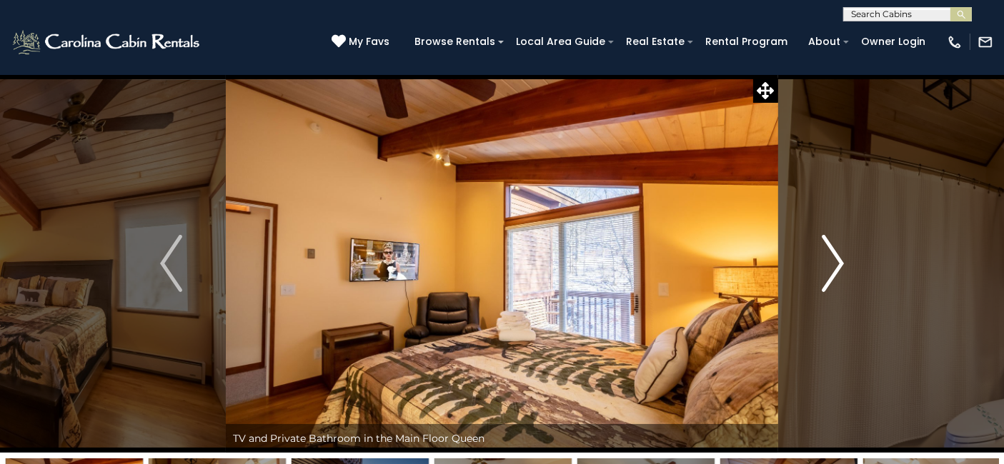
click at [832, 272] on img "Next" at bounding box center [831, 263] width 21 height 57
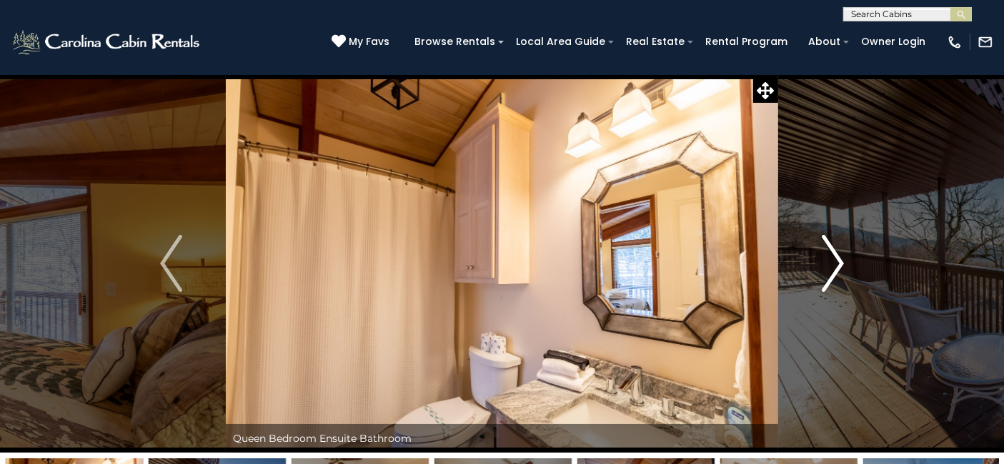
click at [832, 272] on img "Next" at bounding box center [831, 263] width 21 height 57
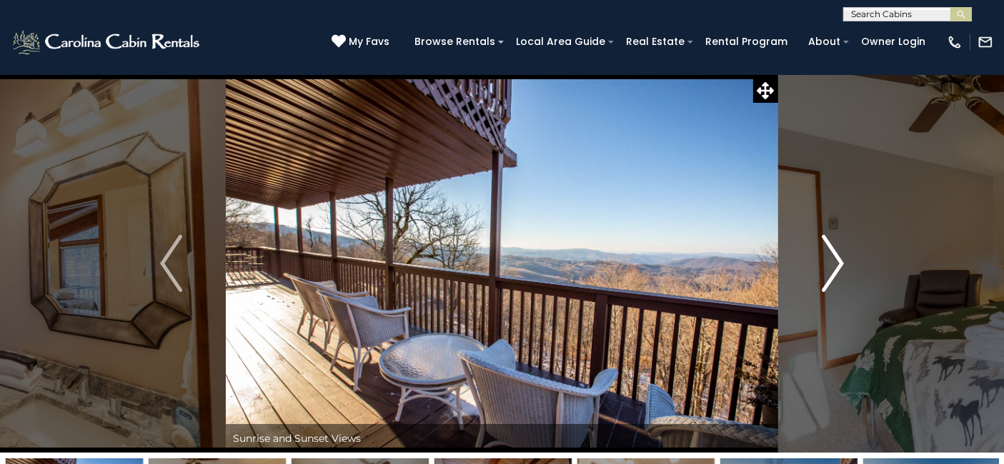
click at [832, 272] on img "Next" at bounding box center [831, 263] width 21 height 57
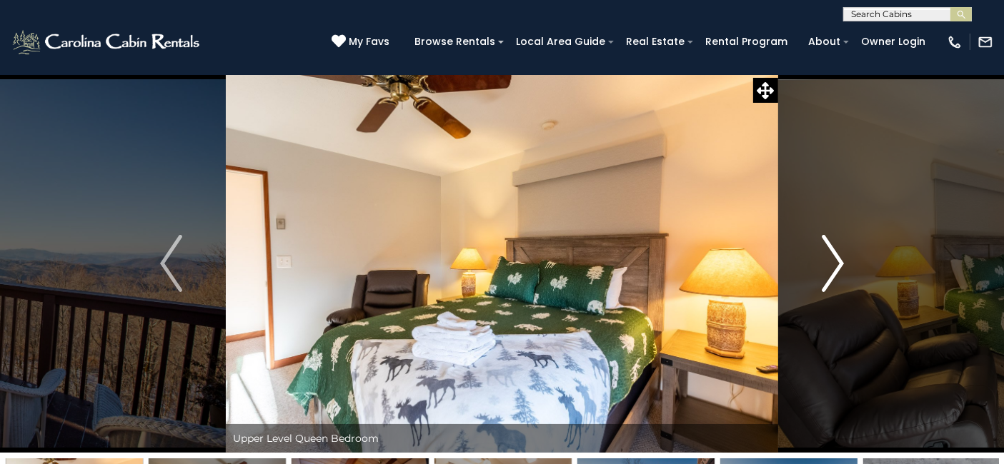
click at [832, 272] on img "Next" at bounding box center [831, 263] width 21 height 57
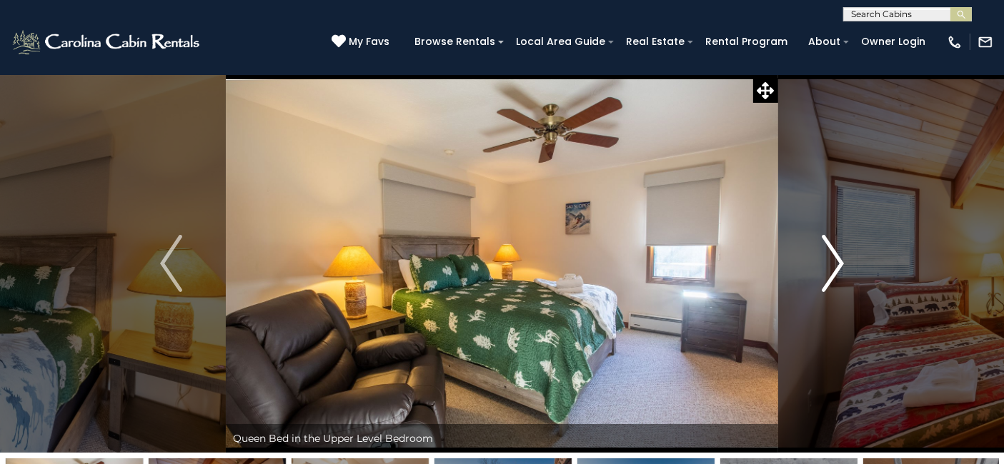
click at [832, 272] on img "Next" at bounding box center [831, 263] width 21 height 57
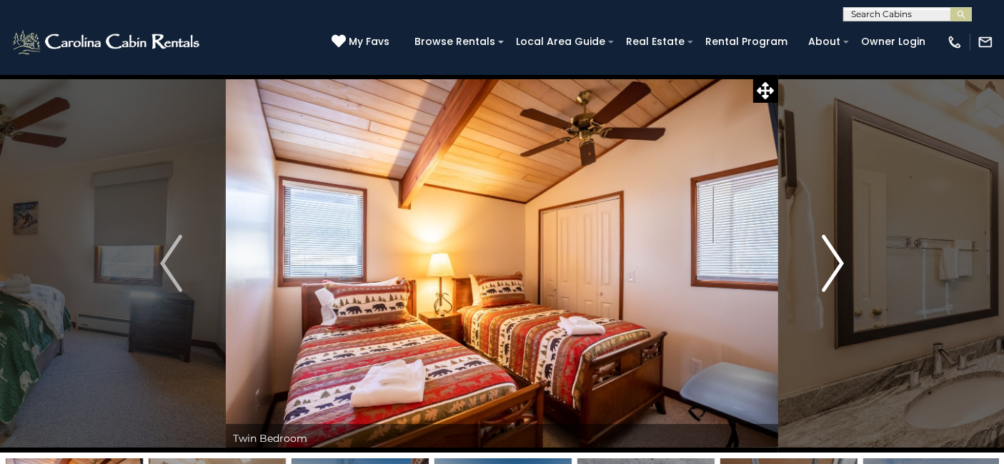
click at [832, 272] on img "Next" at bounding box center [831, 263] width 21 height 57
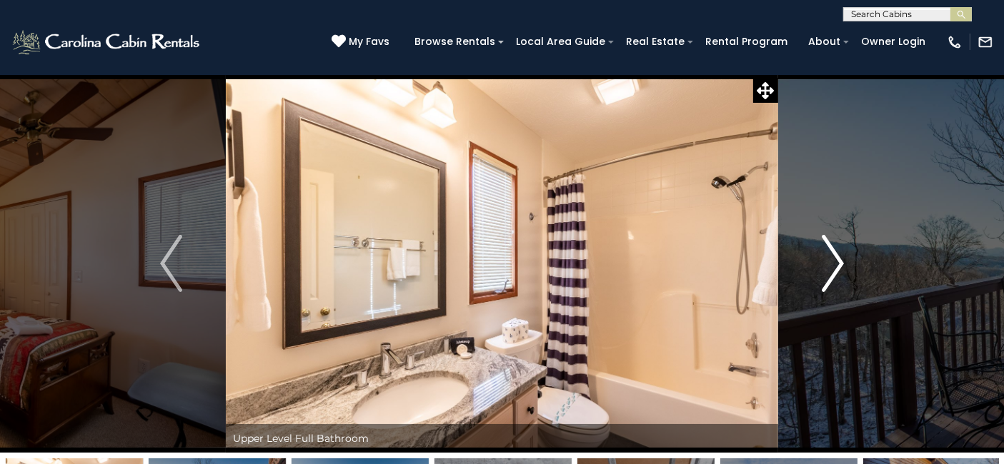
click at [832, 272] on img "Next" at bounding box center [831, 263] width 21 height 57
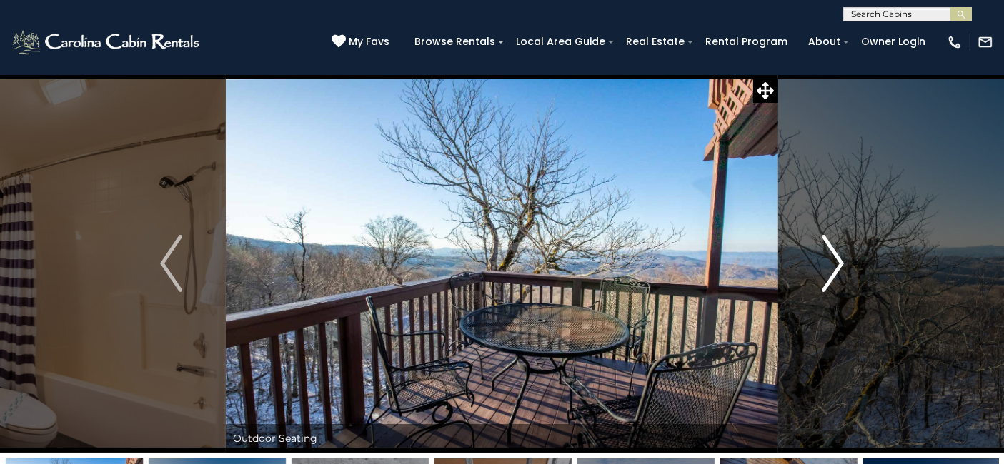
click at [832, 272] on img "Next" at bounding box center [831, 263] width 21 height 57
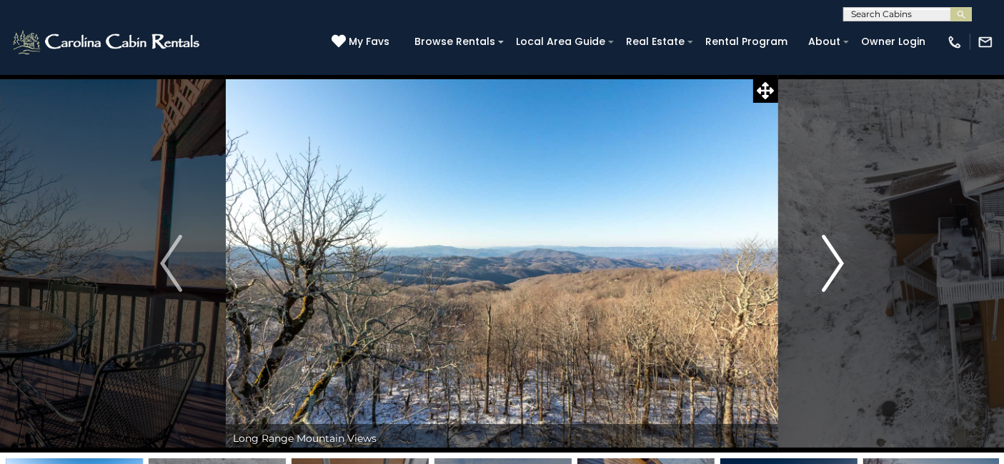
click at [832, 272] on img "Next" at bounding box center [831, 263] width 21 height 57
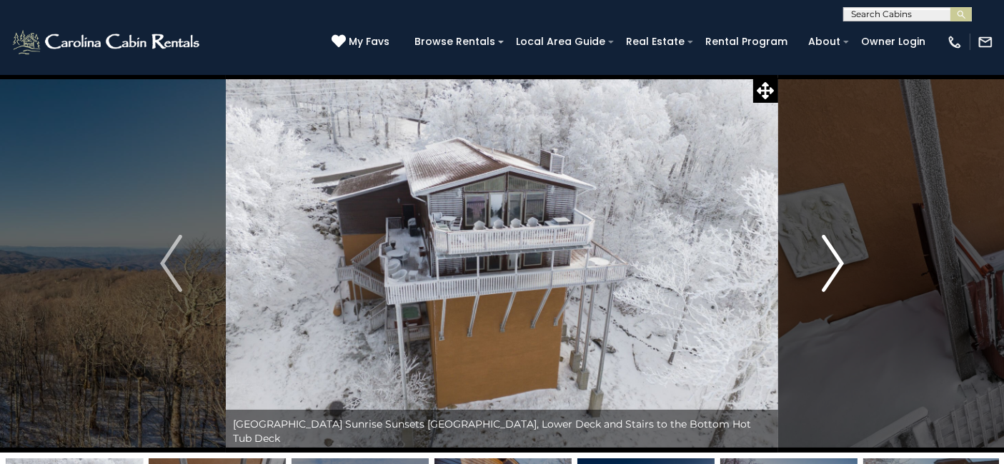
click at [832, 272] on img "Next" at bounding box center [831, 263] width 21 height 57
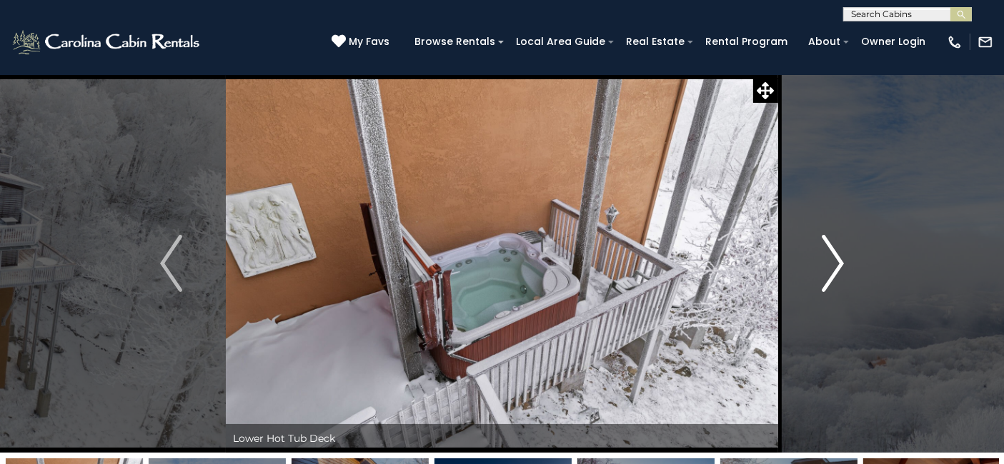
click at [832, 272] on img "Next" at bounding box center [831, 263] width 21 height 57
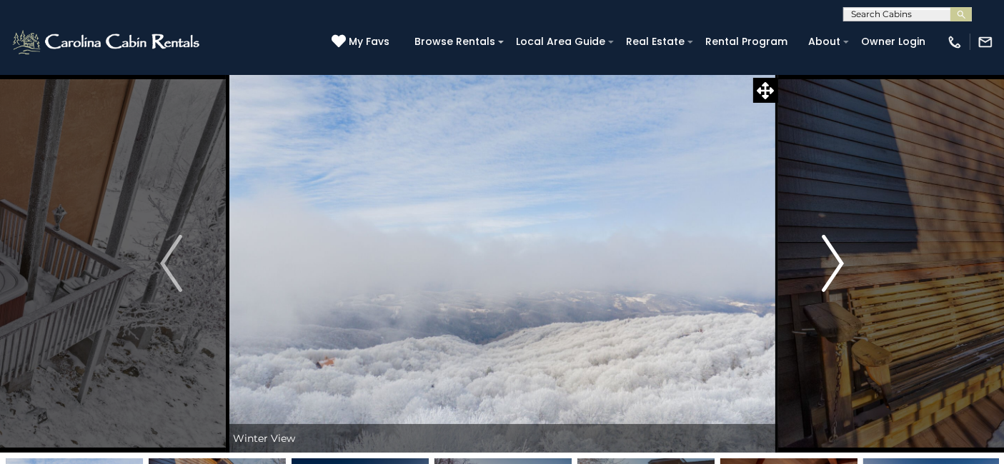
click at [832, 272] on img "Next" at bounding box center [831, 263] width 21 height 57
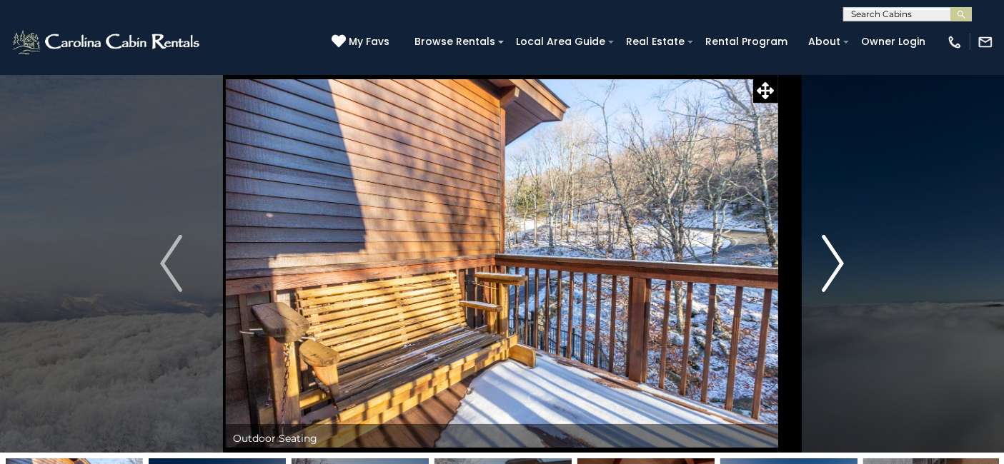
click at [832, 272] on img "Next" at bounding box center [831, 263] width 21 height 57
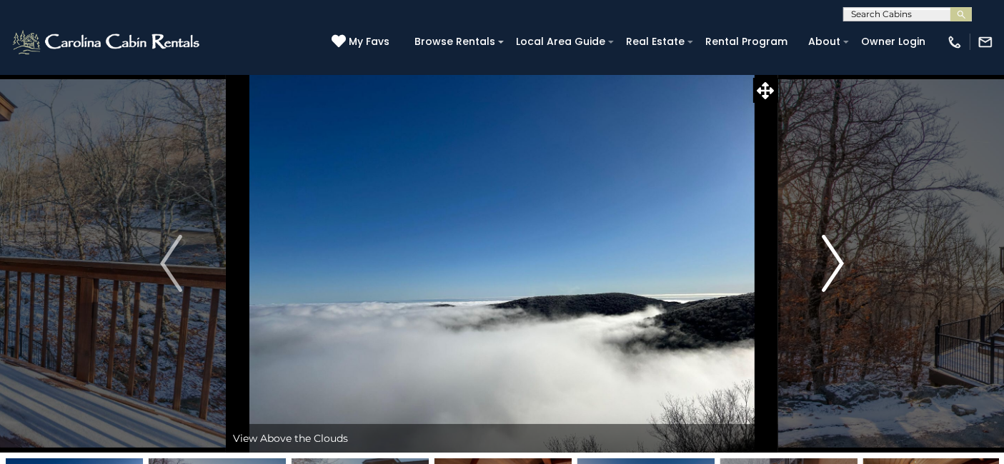
click at [832, 272] on img "Next" at bounding box center [831, 263] width 21 height 57
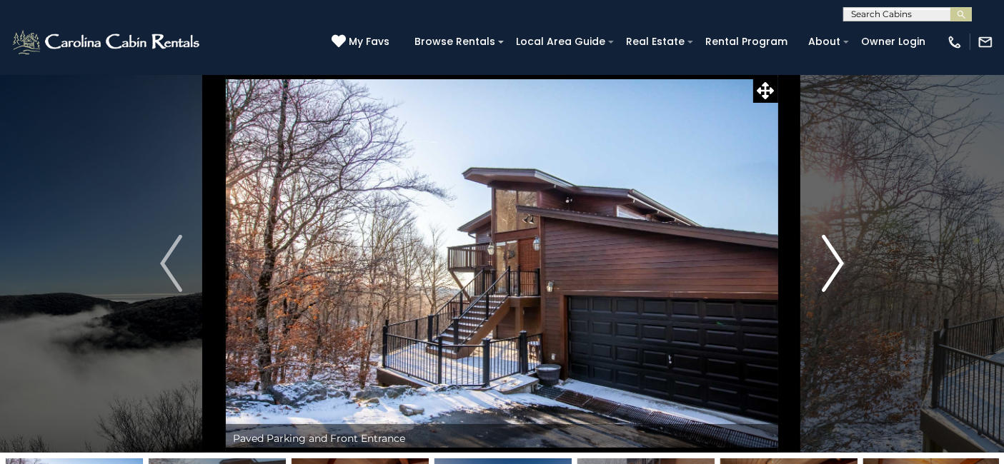
click at [832, 272] on img "Next" at bounding box center [831, 263] width 21 height 57
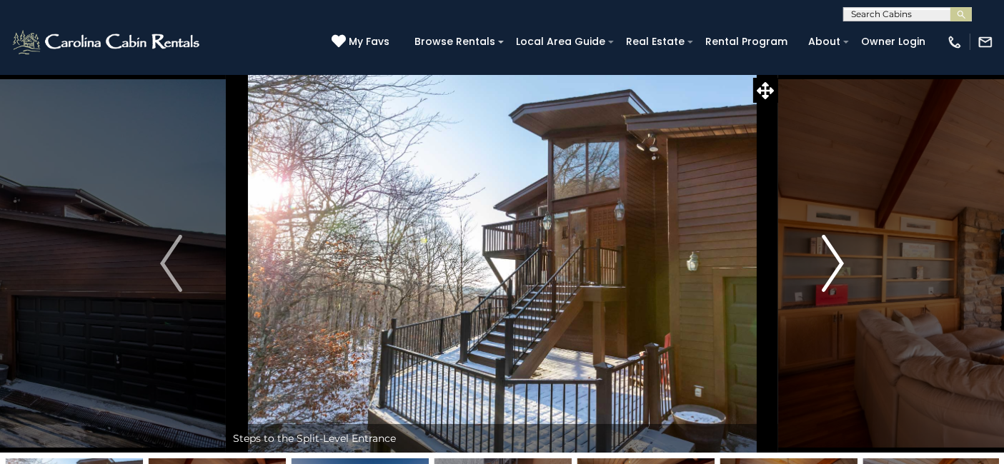
click at [832, 272] on img "Next" at bounding box center [831, 263] width 21 height 57
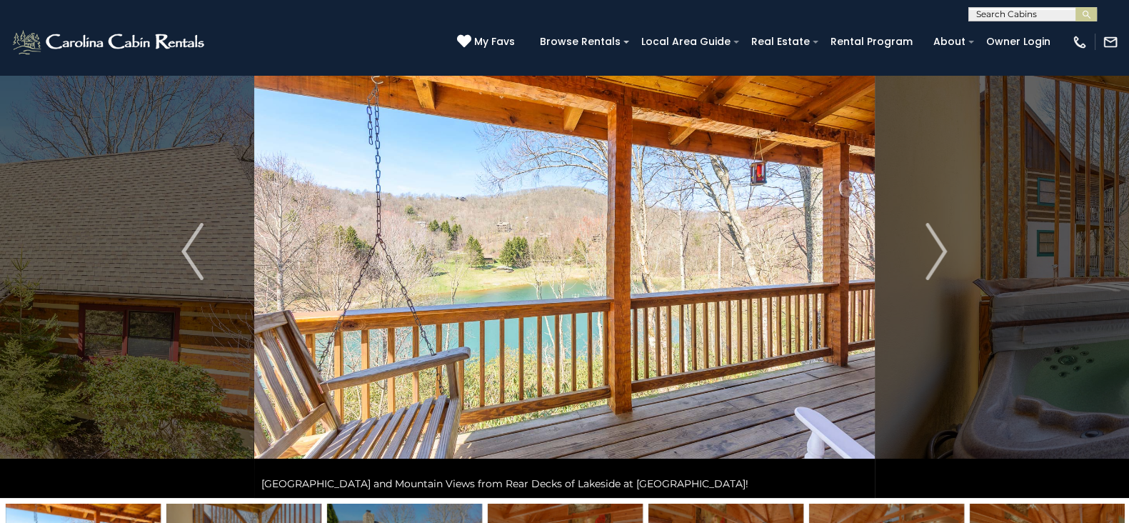
scroll to position [66, 0]
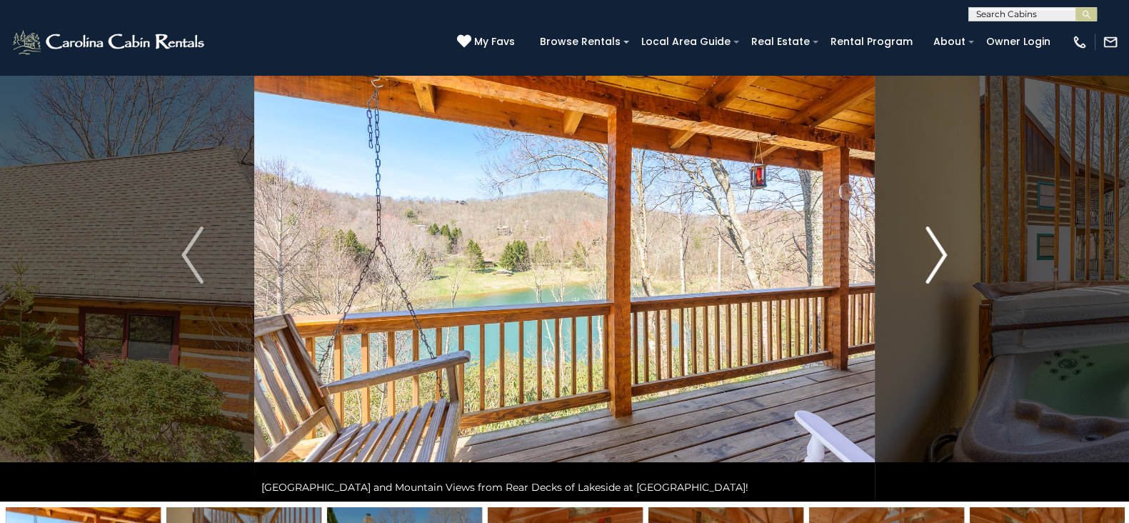
click at [942, 273] on img "Next" at bounding box center [936, 254] width 21 height 57
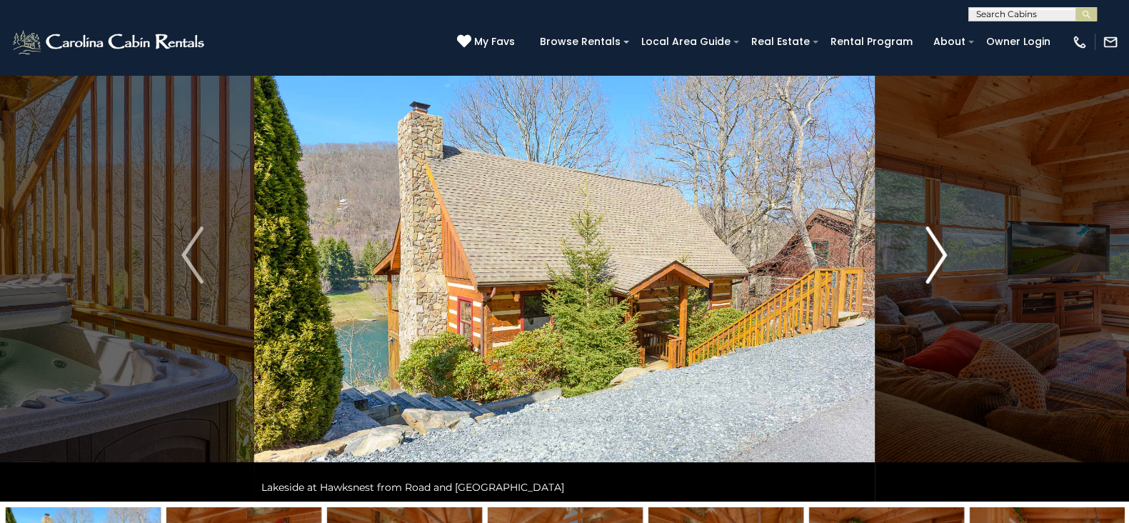
click at [942, 273] on img "Next" at bounding box center [936, 254] width 21 height 57
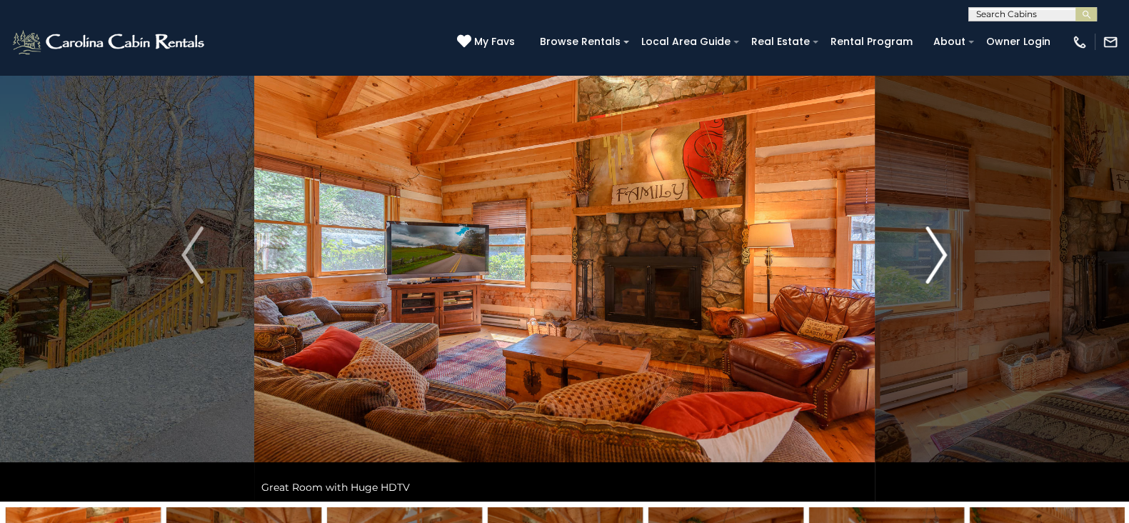
click at [942, 273] on img "Next" at bounding box center [936, 254] width 21 height 57
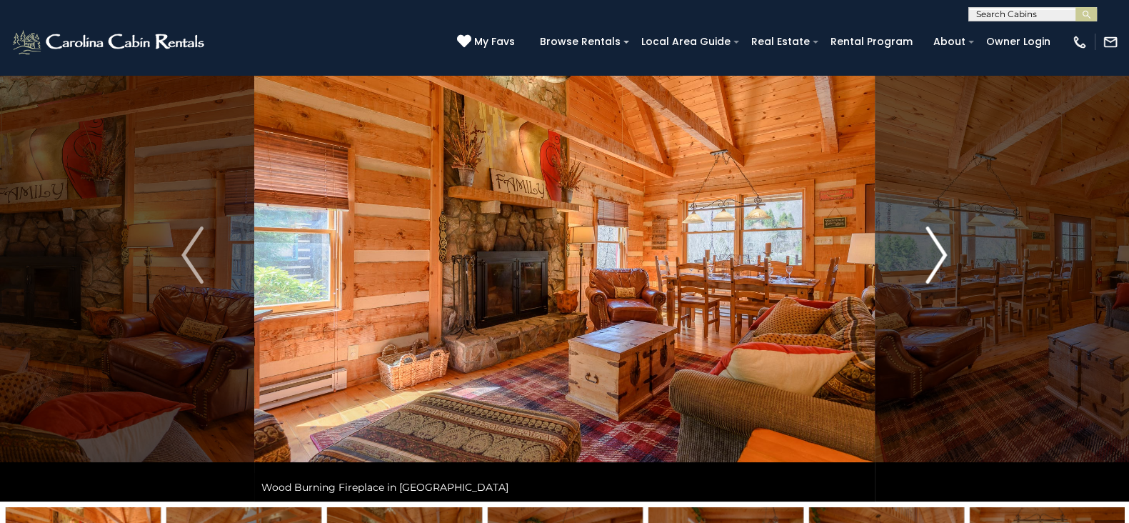
click at [942, 273] on img "Next" at bounding box center [936, 254] width 21 height 57
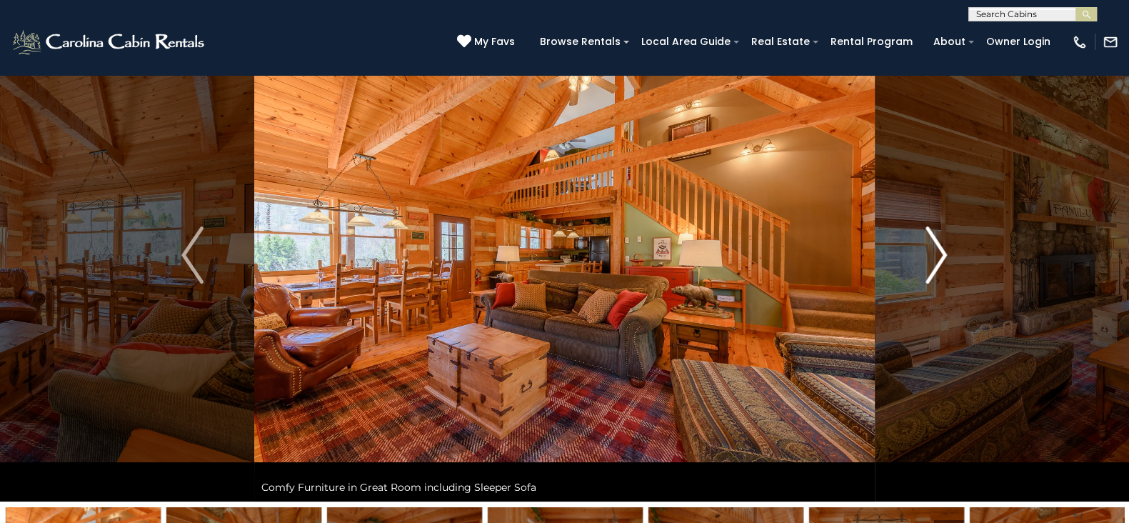
click at [942, 273] on img "Next" at bounding box center [936, 254] width 21 height 57
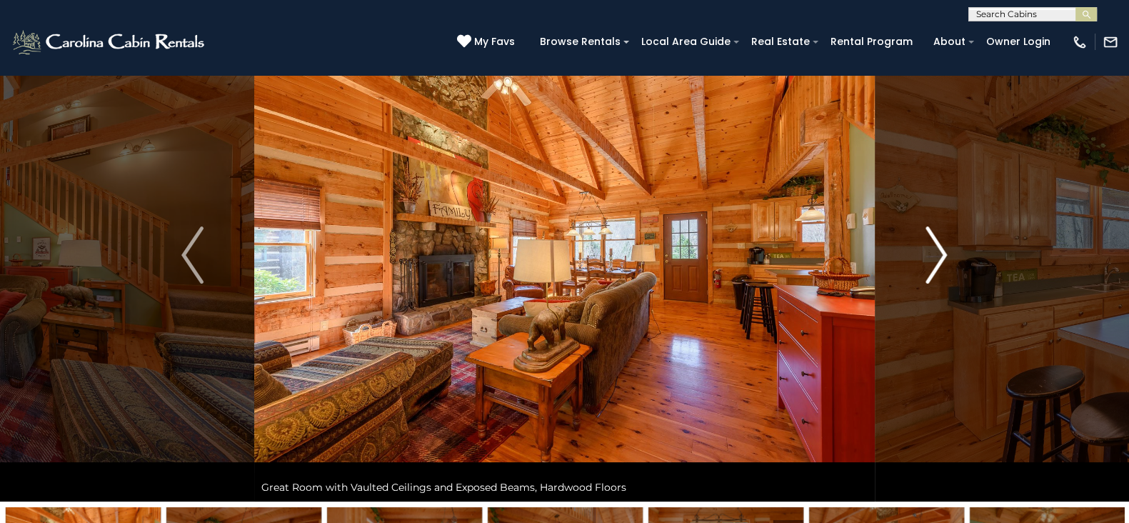
click at [942, 273] on img "Next" at bounding box center [936, 254] width 21 height 57
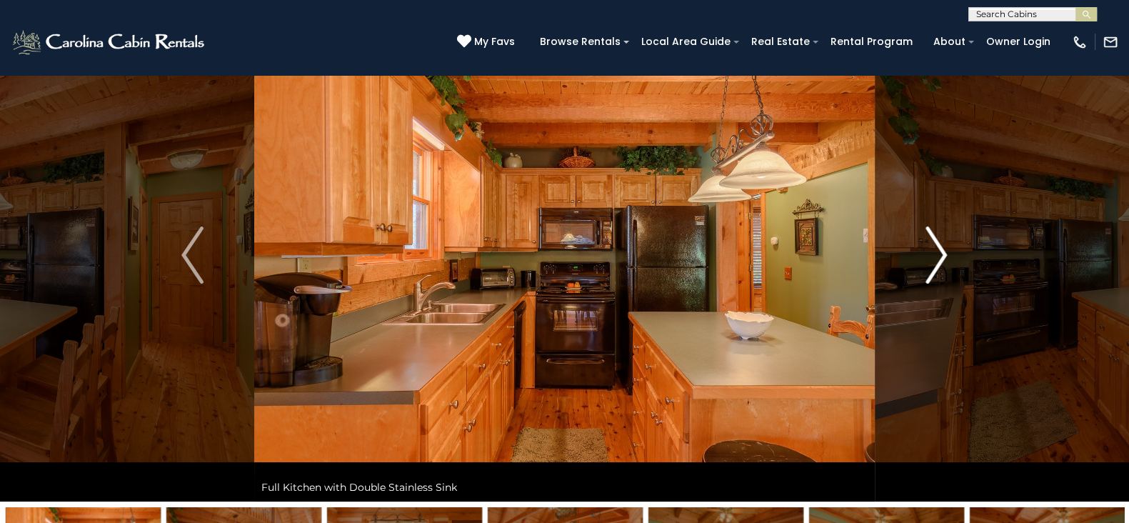
click at [942, 273] on img "Next" at bounding box center [936, 254] width 21 height 57
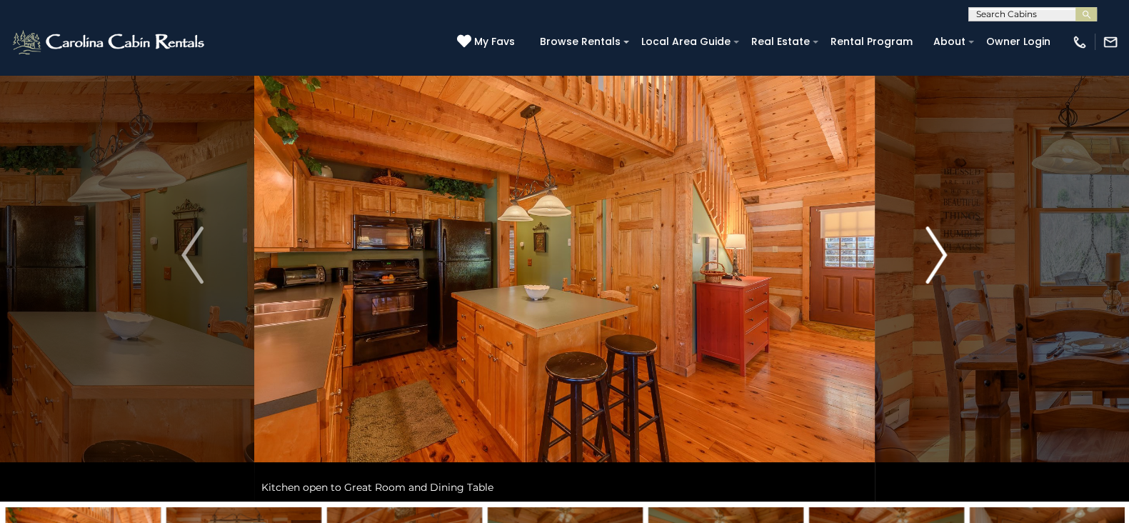
click at [942, 273] on img "Next" at bounding box center [936, 254] width 21 height 57
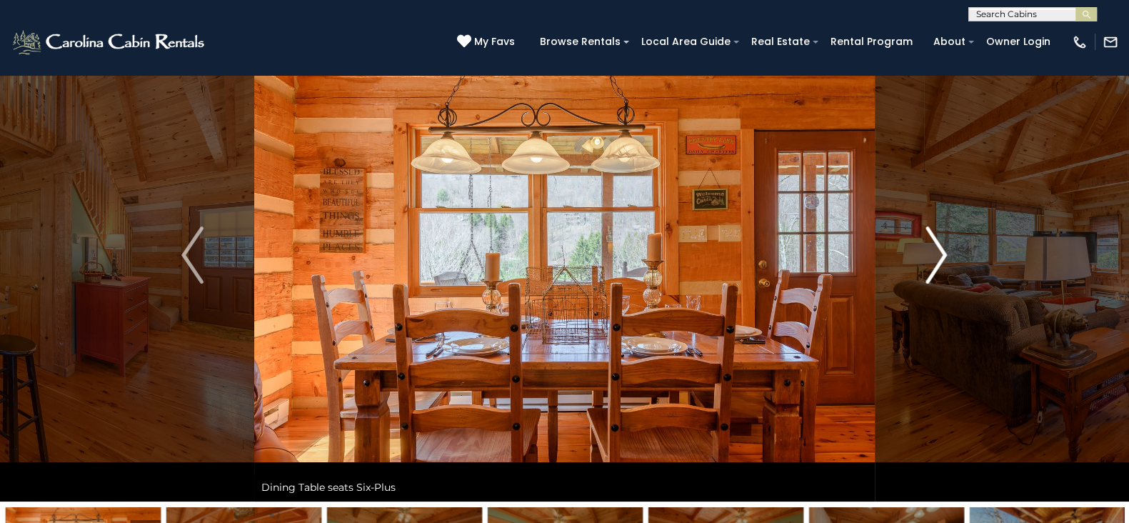
click at [942, 273] on img "Next" at bounding box center [936, 254] width 21 height 57
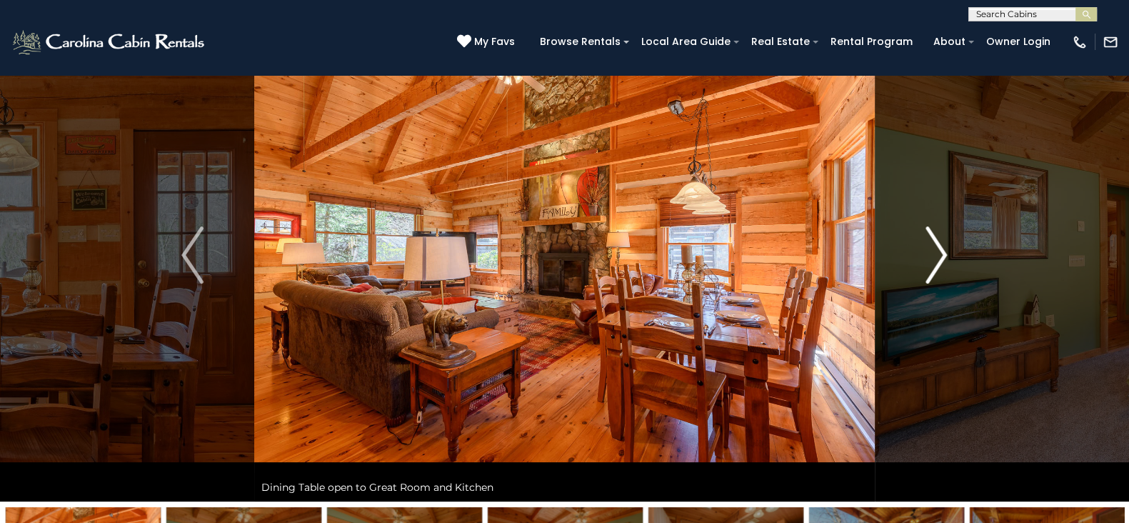
click at [942, 273] on img "Next" at bounding box center [936, 254] width 21 height 57
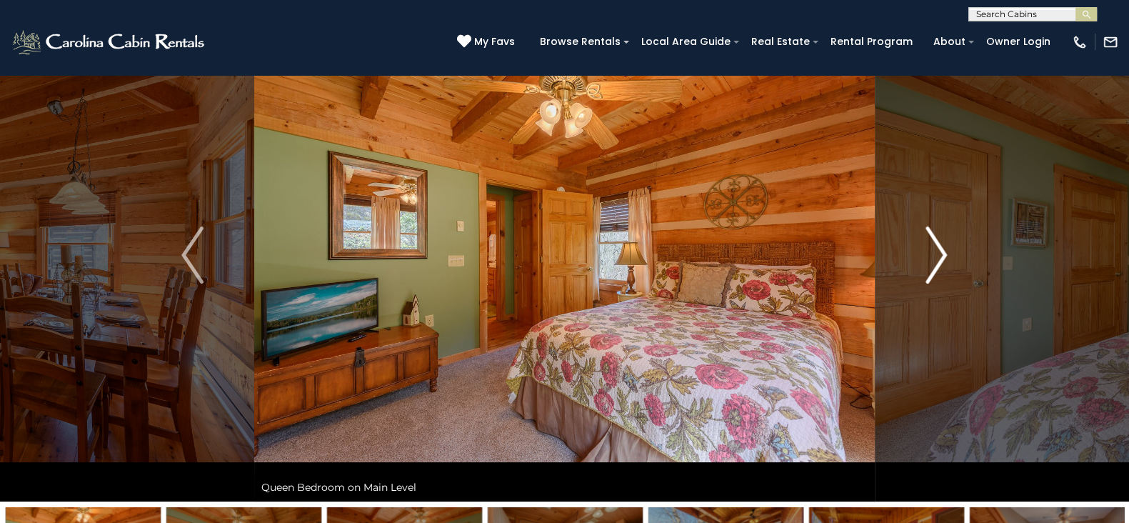
click at [942, 273] on img "Next" at bounding box center [936, 254] width 21 height 57
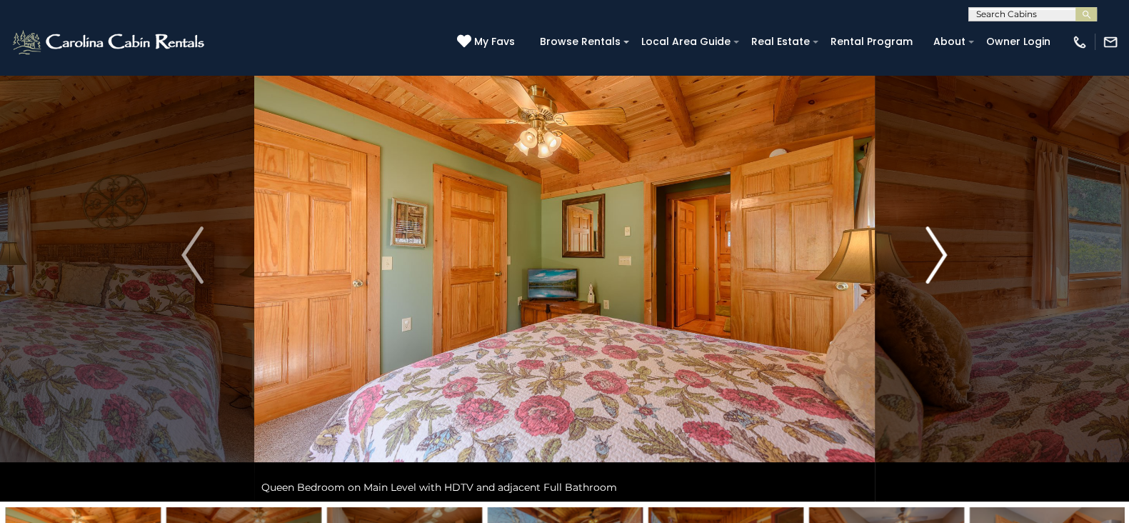
click at [942, 273] on img "Next" at bounding box center [936, 254] width 21 height 57
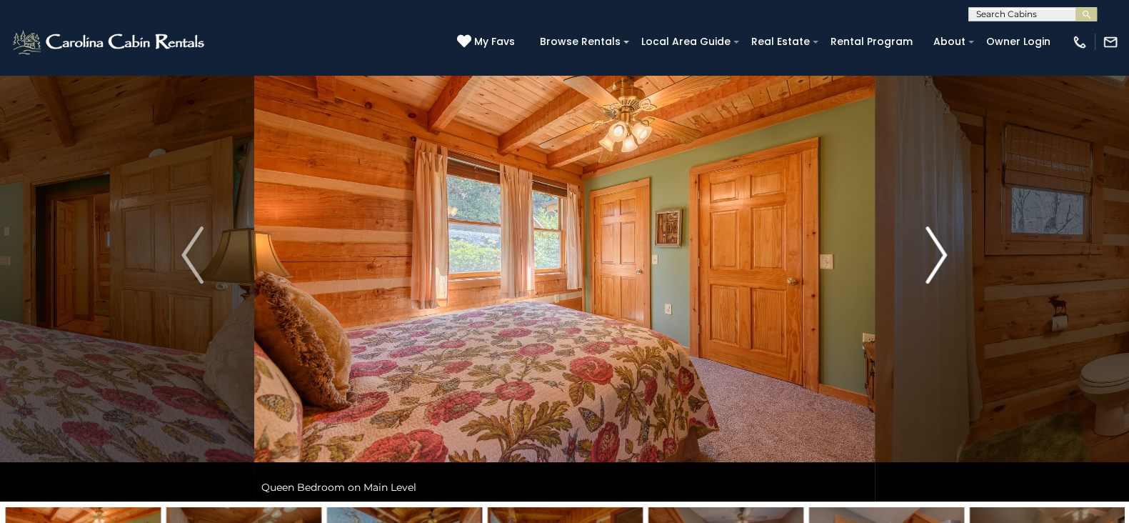
click at [942, 273] on img "Next" at bounding box center [936, 254] width 21 height 57
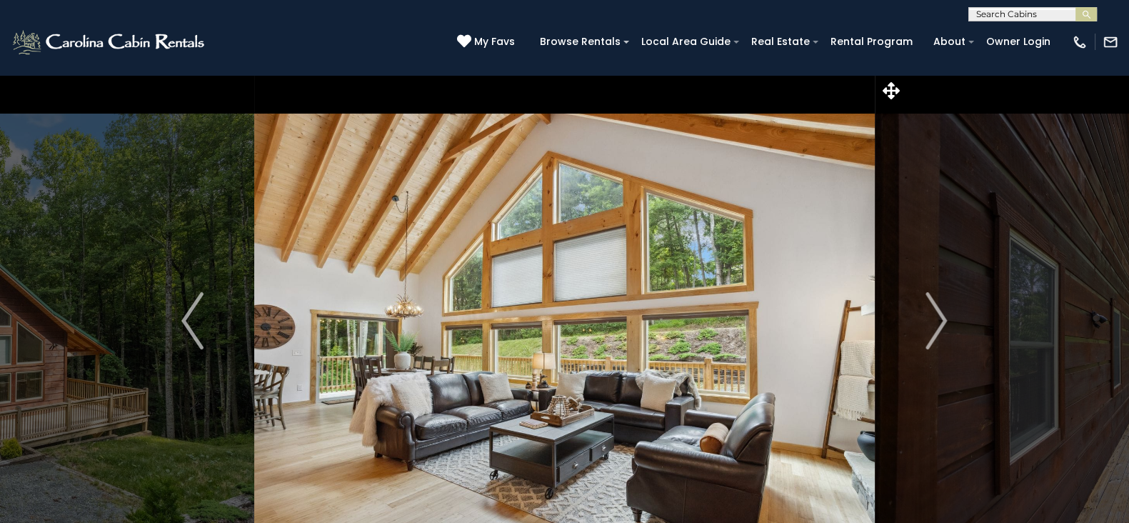
scroll to position [10, 0]
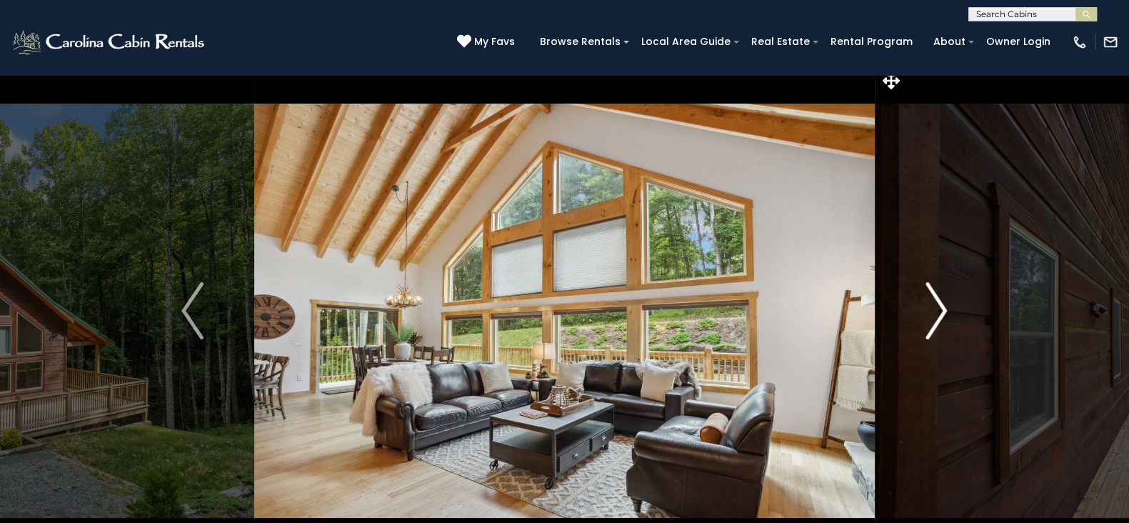
click at [941, 323] on img "Next" at bounding box center [936, 310] width 21 height 57
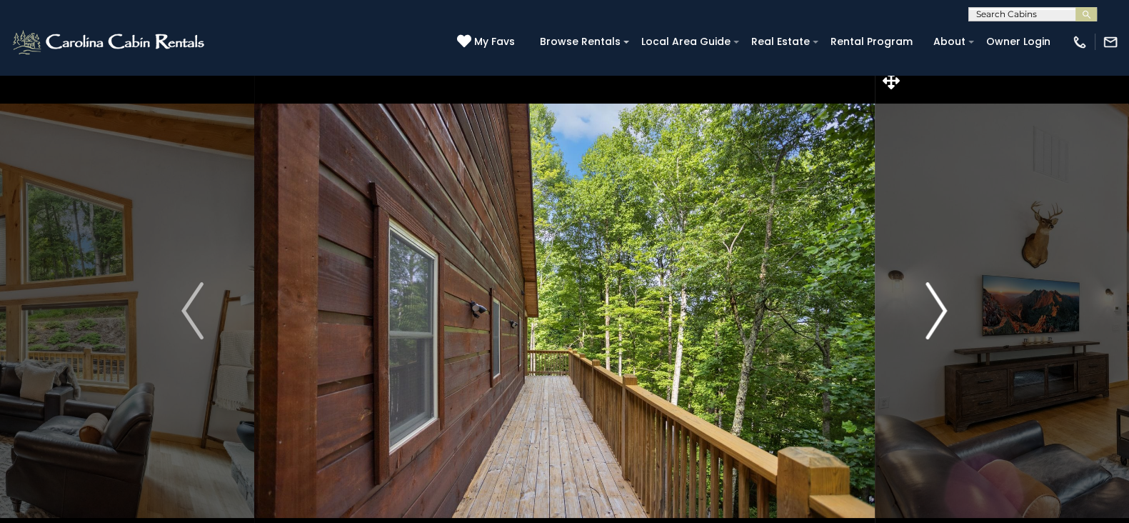
click at [941, 323] on img "Next" at bounding box center [936, 310] width 21 height 57
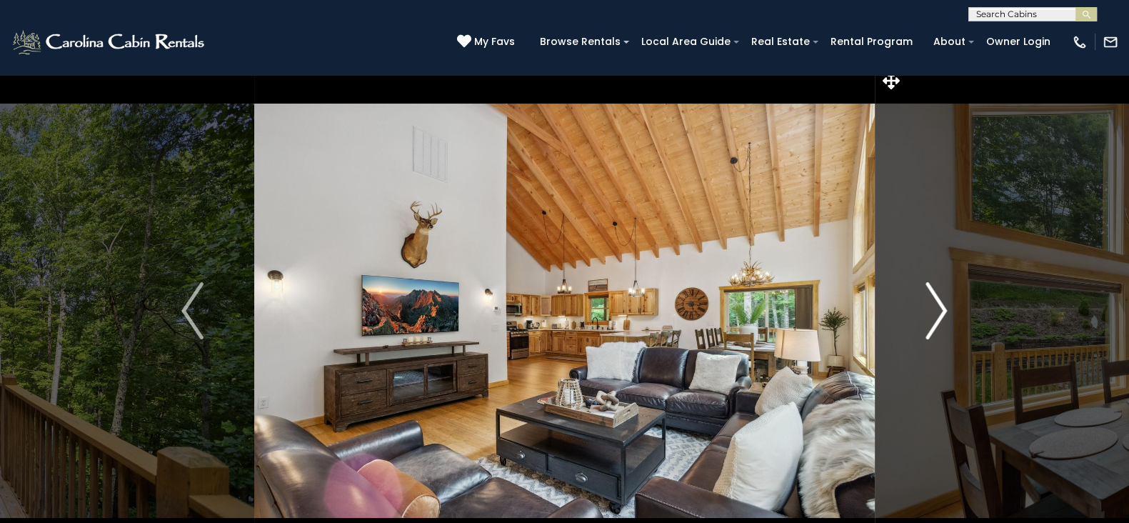
click at [941, 323] on img "Next" at bounding box center [936, 310] width 21 height 57
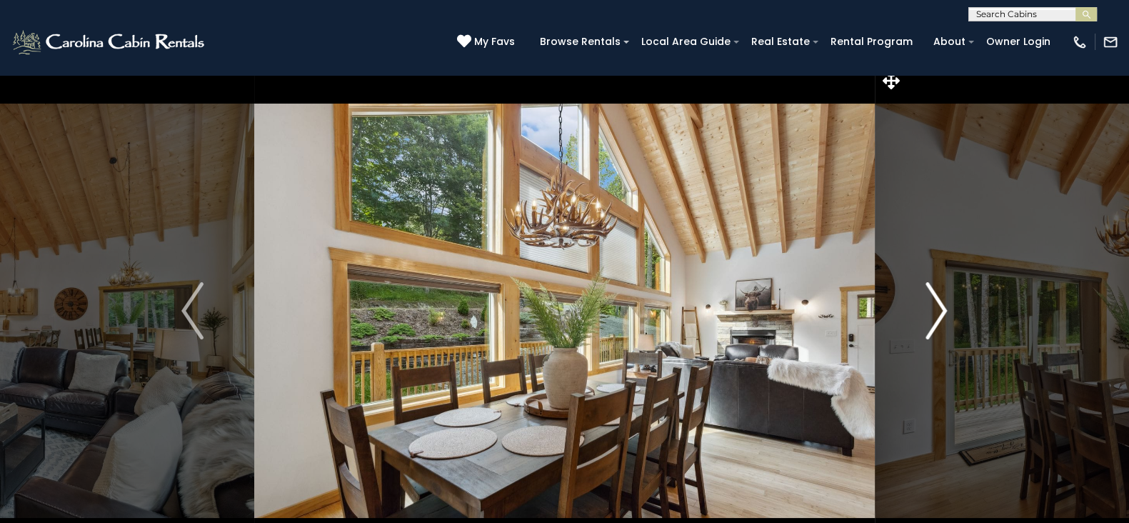
click at [941, 323] on img "Next" at bounding box center [936, 310] width 21 height 57
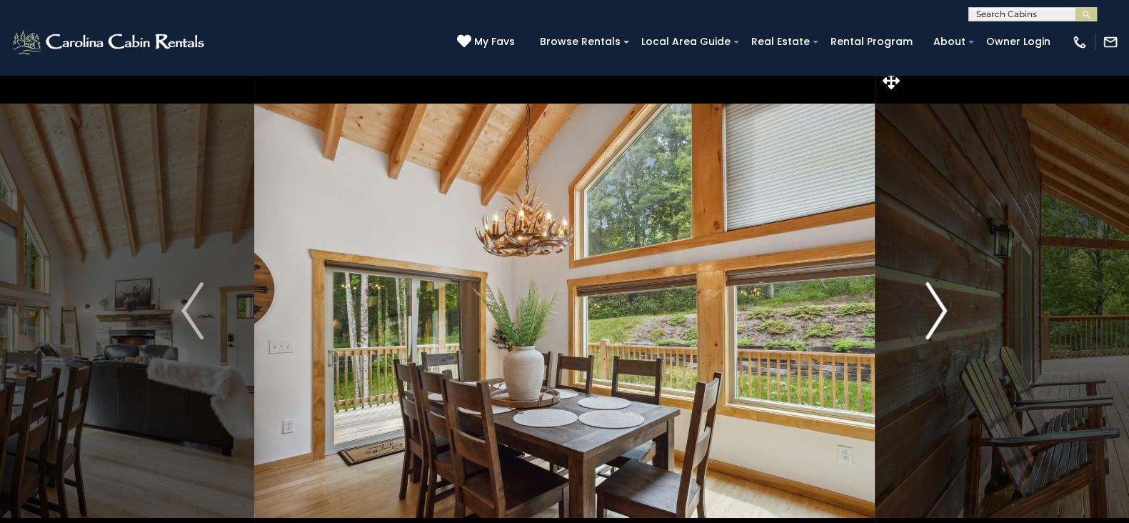
click at [941, 323] on img "Next" at bounding box center [936, 310] width 21 height 57
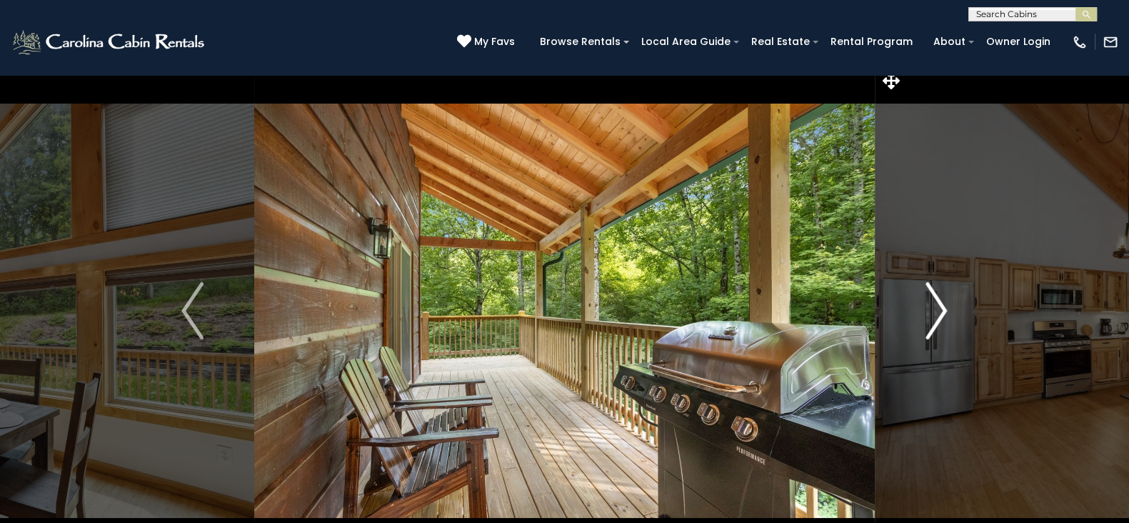
click at [941, 323] on img "Next" at bounding box center [936, 310] width 21 height 57
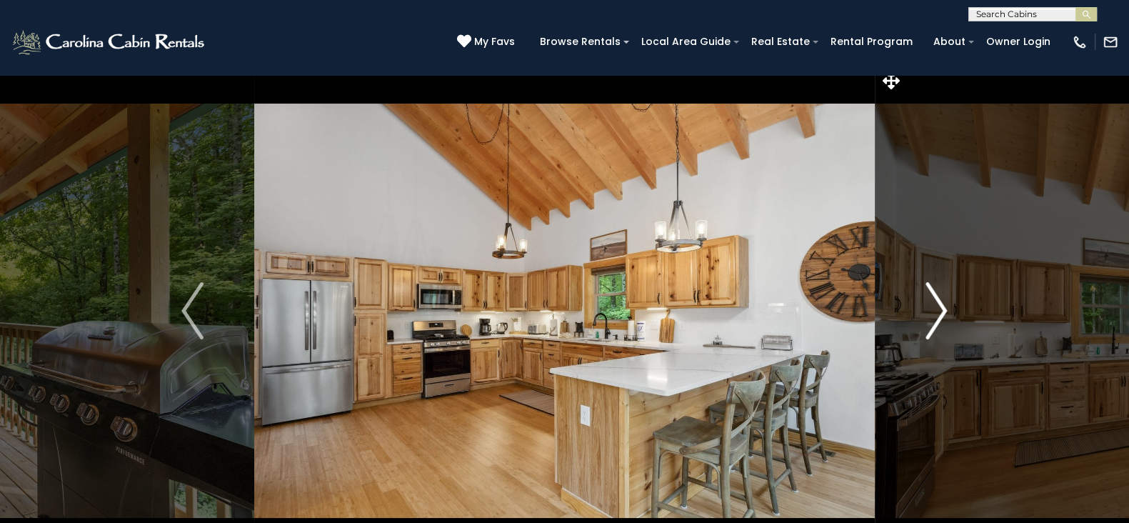
click at [941, 323] on img "Next" at bounding box center [936, 310] width 21 height 57
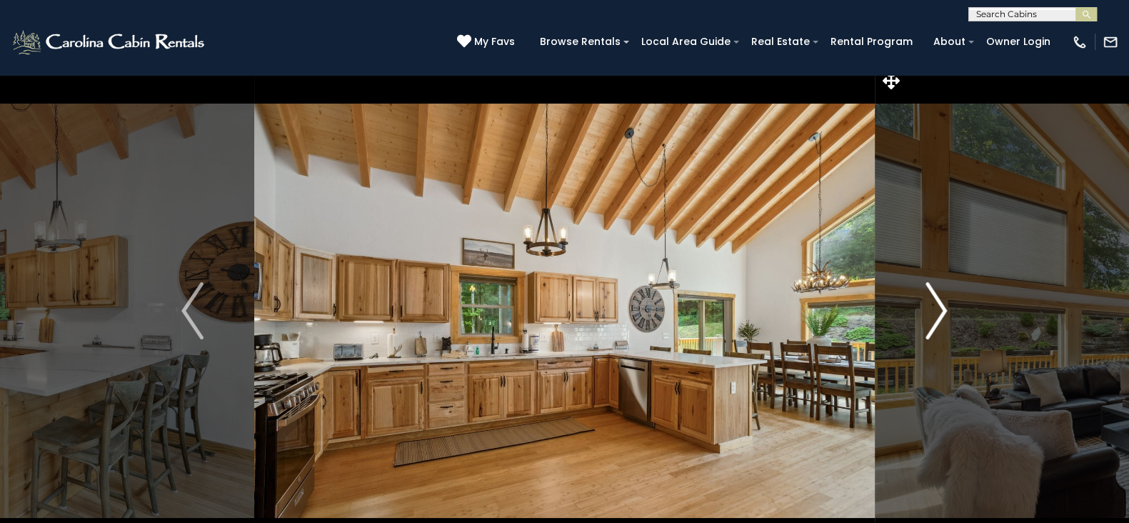
click at [941, 323] on img "Next" at bounding box center [936, 310] width 21 height 57
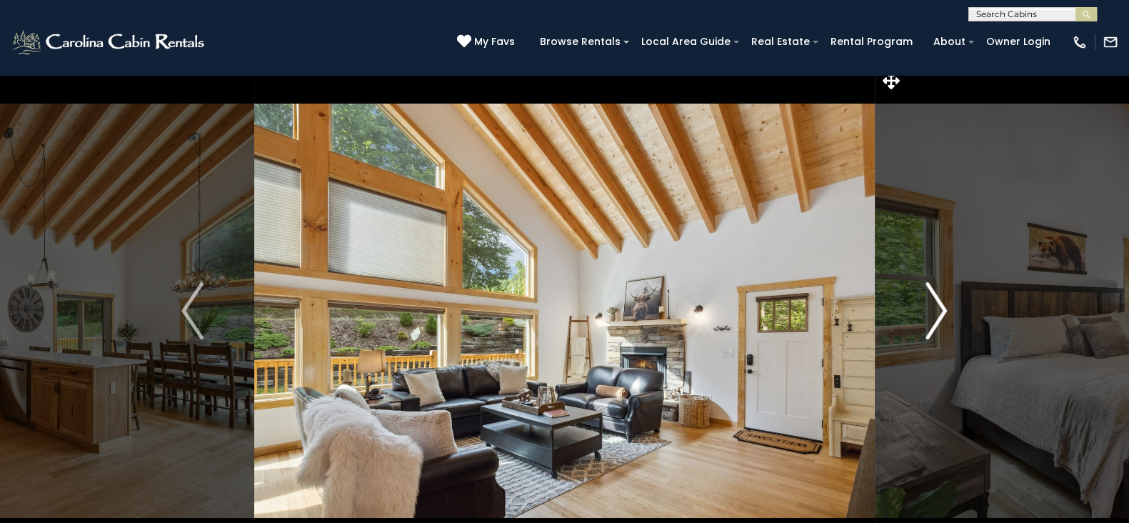
click at [941, 323] on img "Next" at bounding box center [936, 310] width 21 height 57
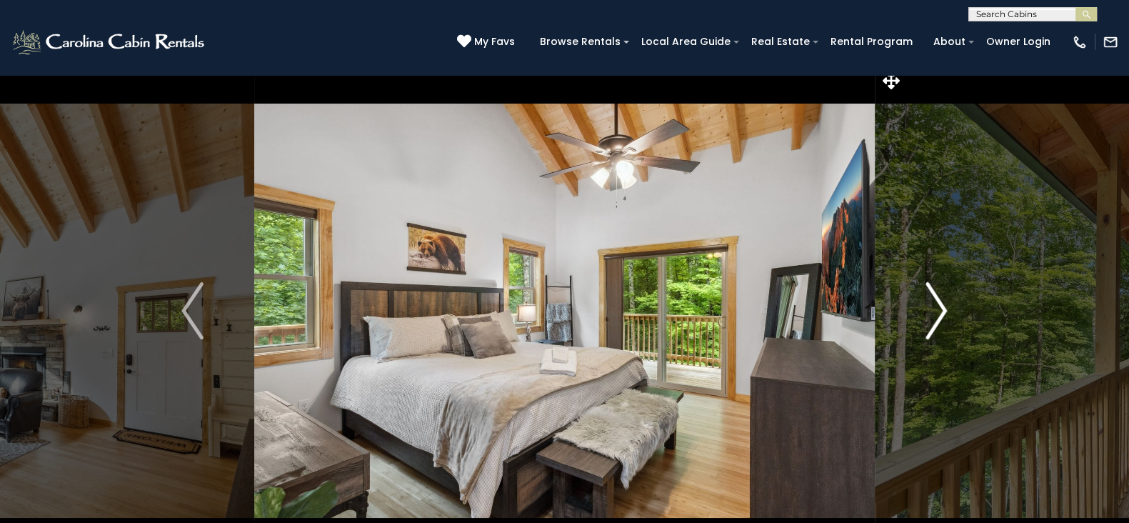
click at [941, 323] on img "Next" at bounding box center [936, 310] width 21 height 57
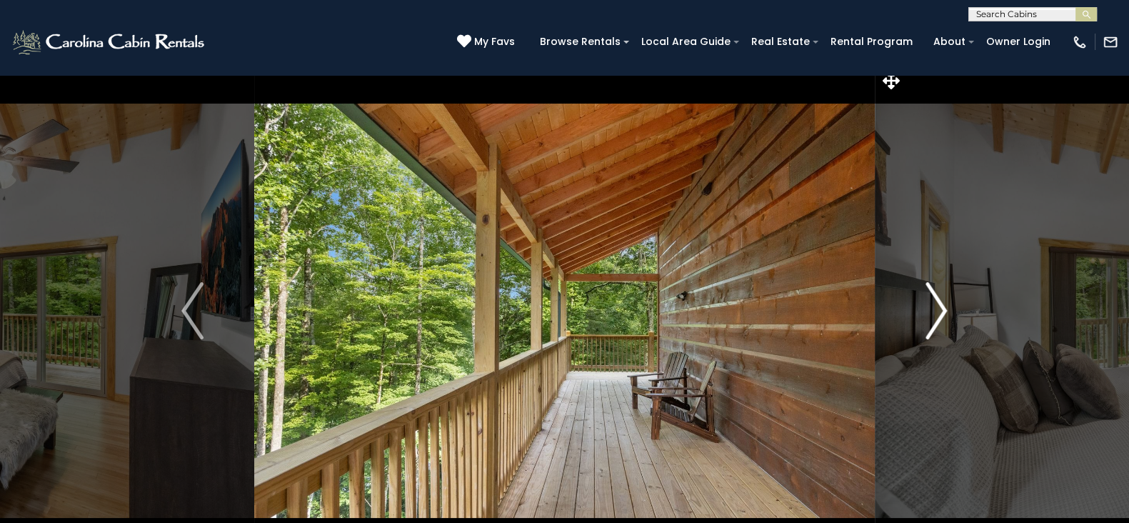
click at [941, 323] on img "Next" at bounding box center [936, 310] width 21 height 57
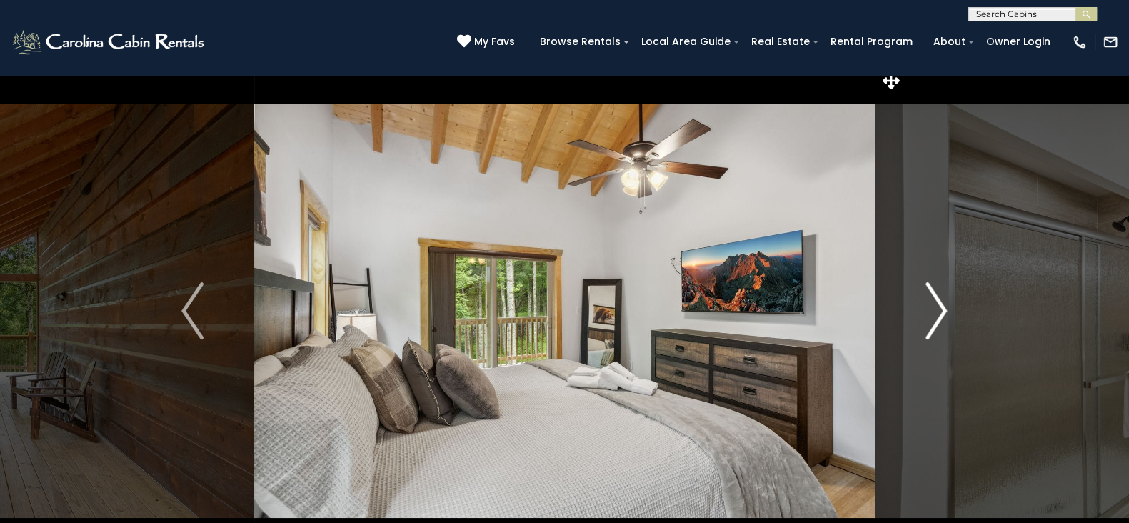
click at [941, 323] on img "Next" at bounding box center [936, 310] width 21 height 57
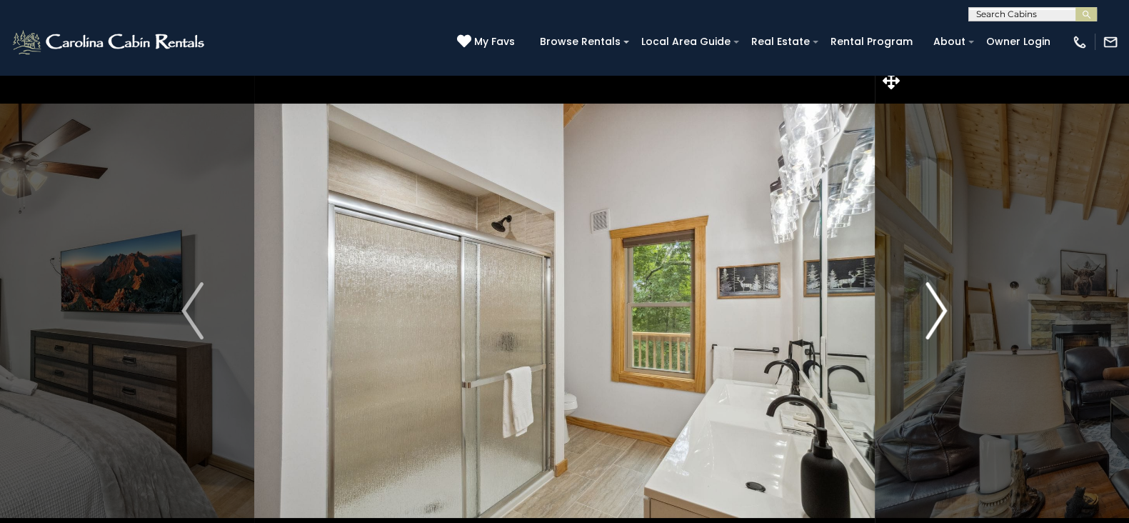
click at [941, 323] on img "Next" at bounding box center [936, 310] width 21 height 57
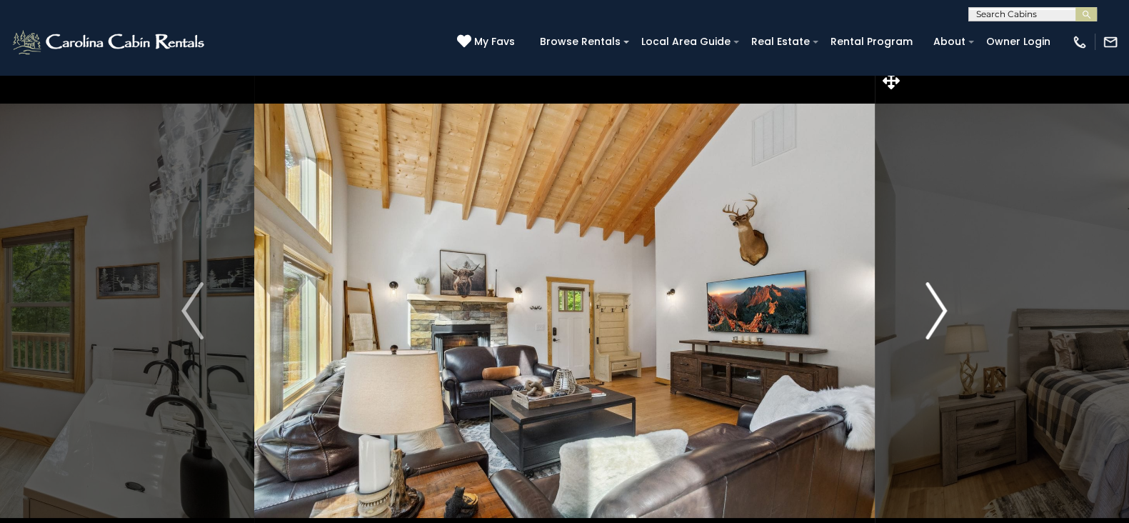
click at [941, 323] on img "Next" at bounding box center [936, 310] width 21 height 57
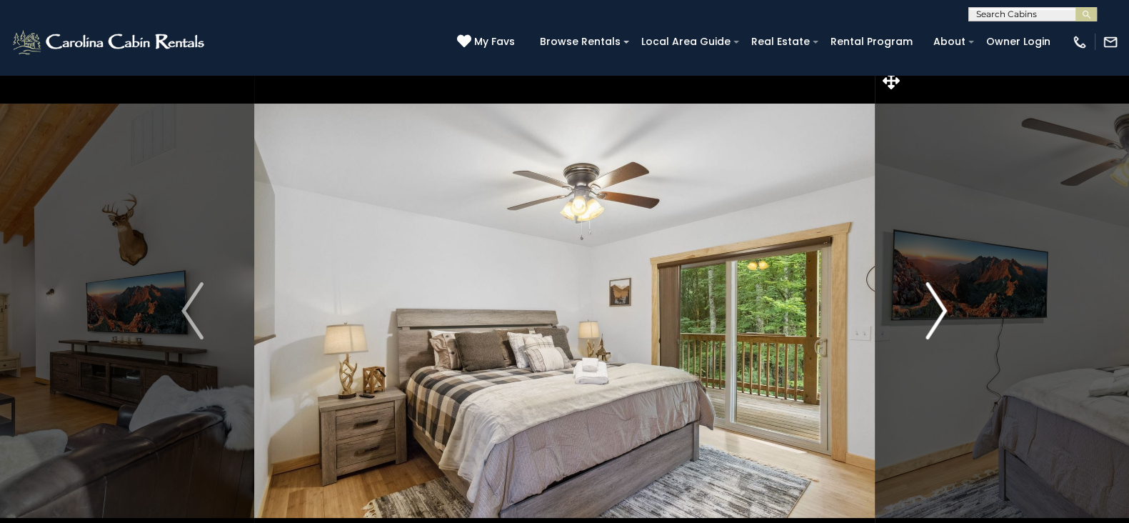
click at [941, 323] on img "Next" at bounding box center [936, 310] width 21 height 57
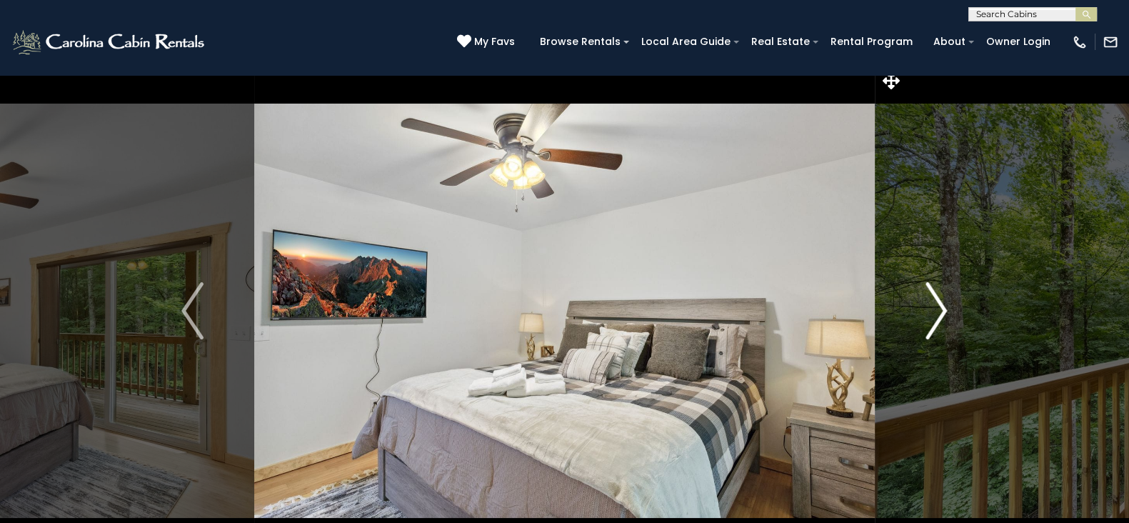
click at [941, 323] on img "Next" at bounding box center [936, 310] width 21 height 57
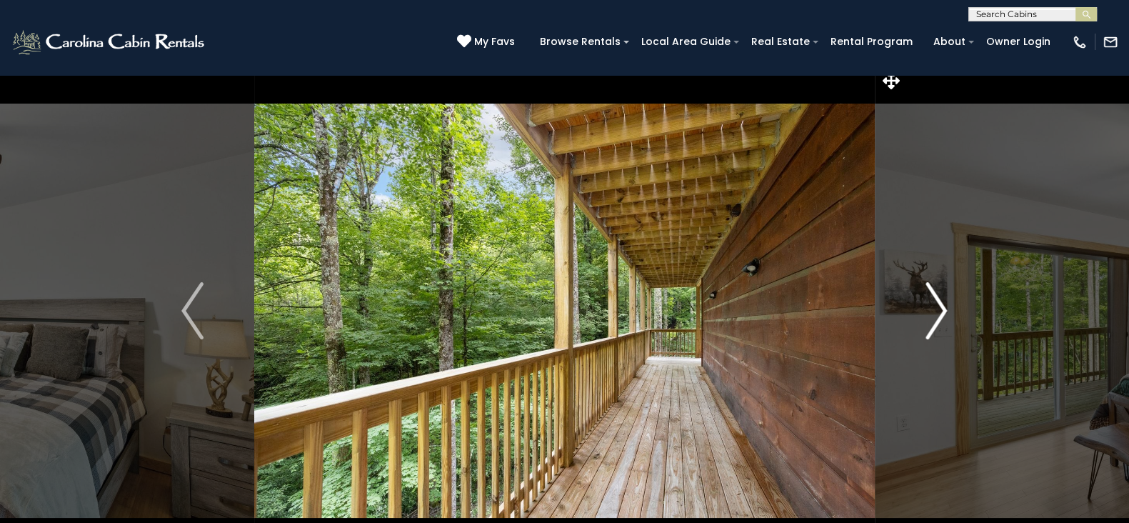
click at [941, 323] on img "Next" at bounding box center [936, 310] width 21 height 57
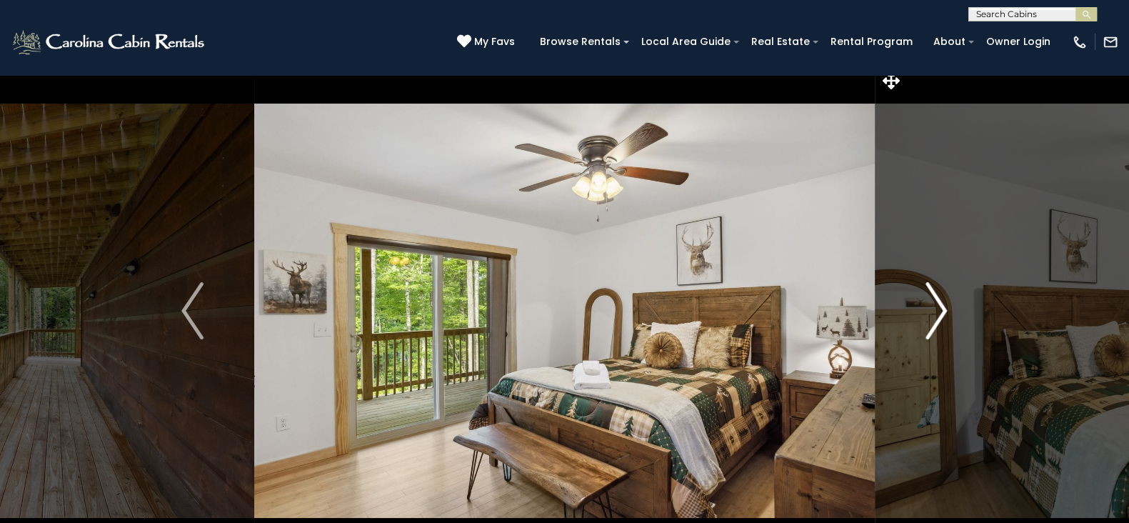
click at [941, 323] on img "Next" at bounding box center [936, 310] width 21 height 57
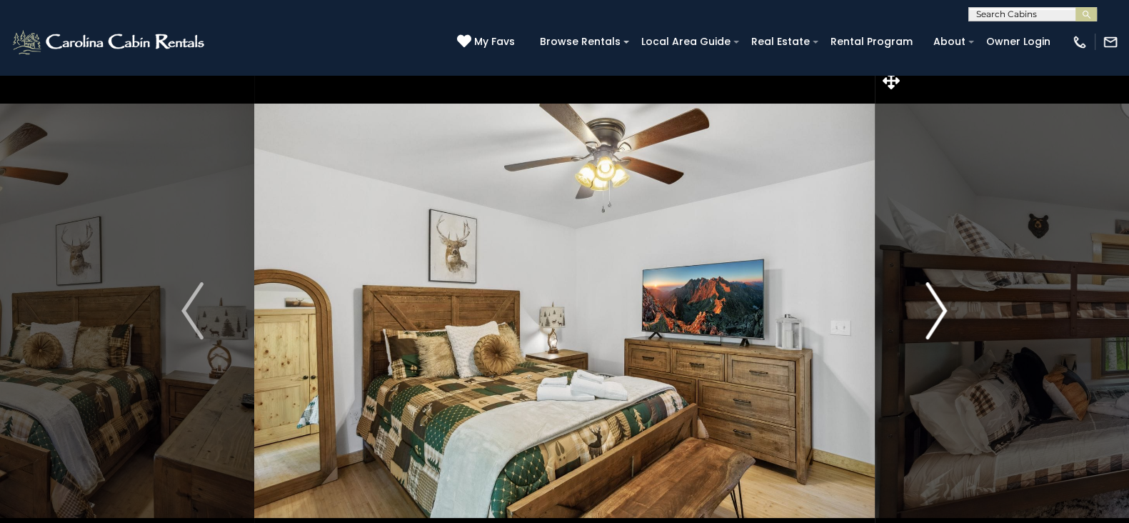
click at [941, 323] on img "Next" at bounding box center [936, 310] width 21 height 57
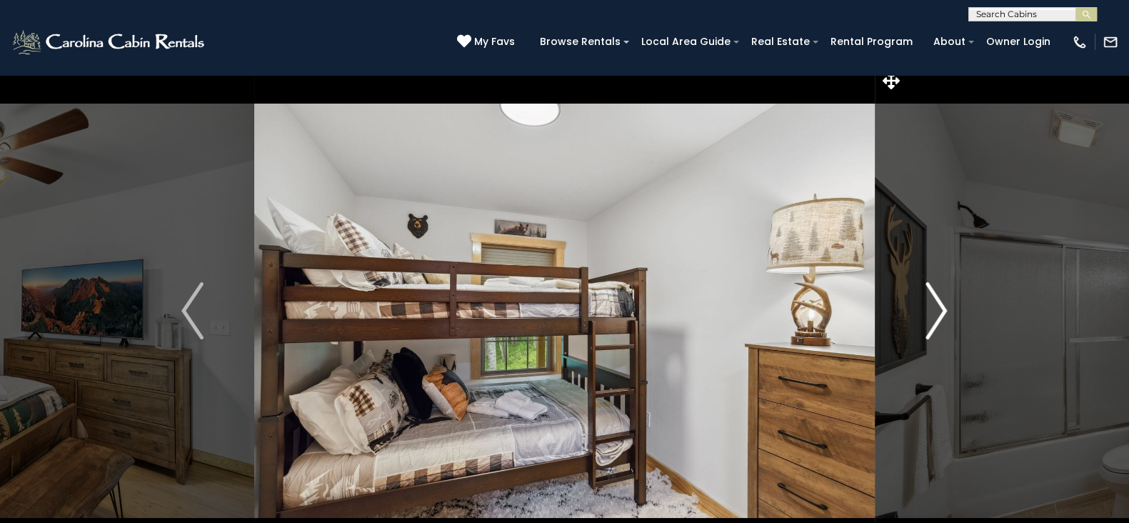
click at [941, 323] on img "Next" at bounding box center [936, 310] width 21 height 57
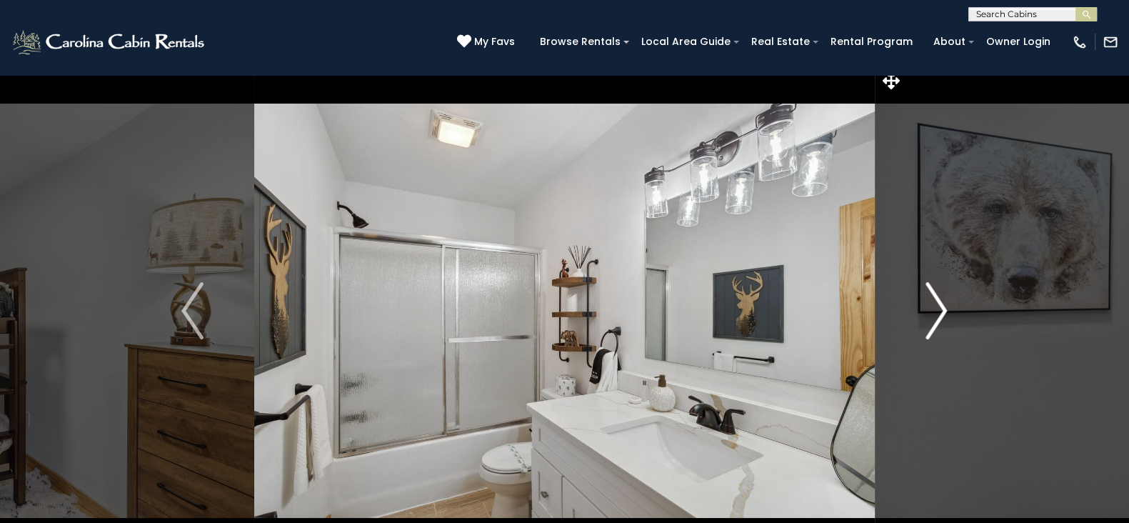
click at [941, 323] on img "Next" at bounding box center [936, 310] width 21 height 57
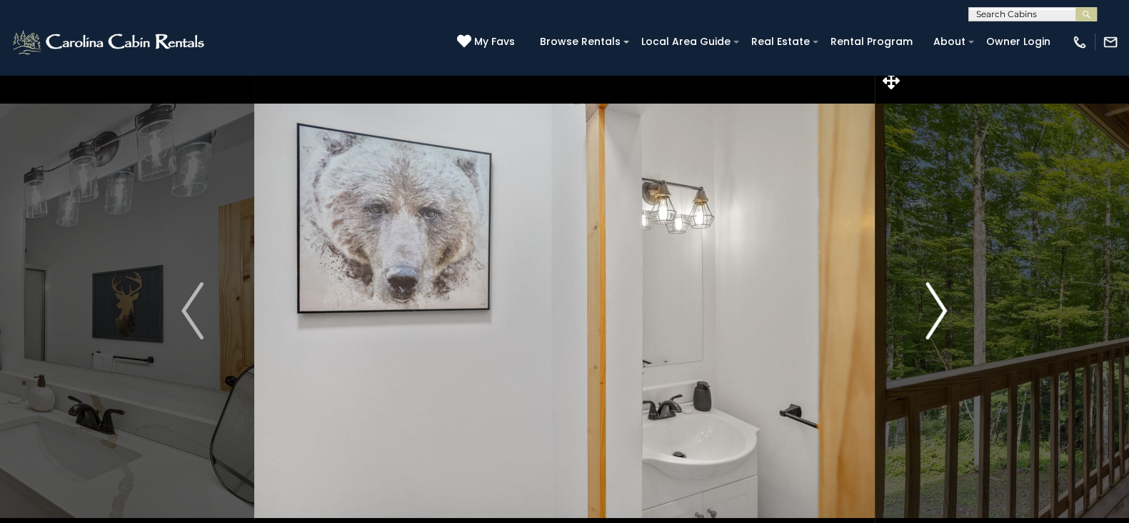
click at [941, 323] on img "Next" at bounding box center [936, 310] width 21 height 57
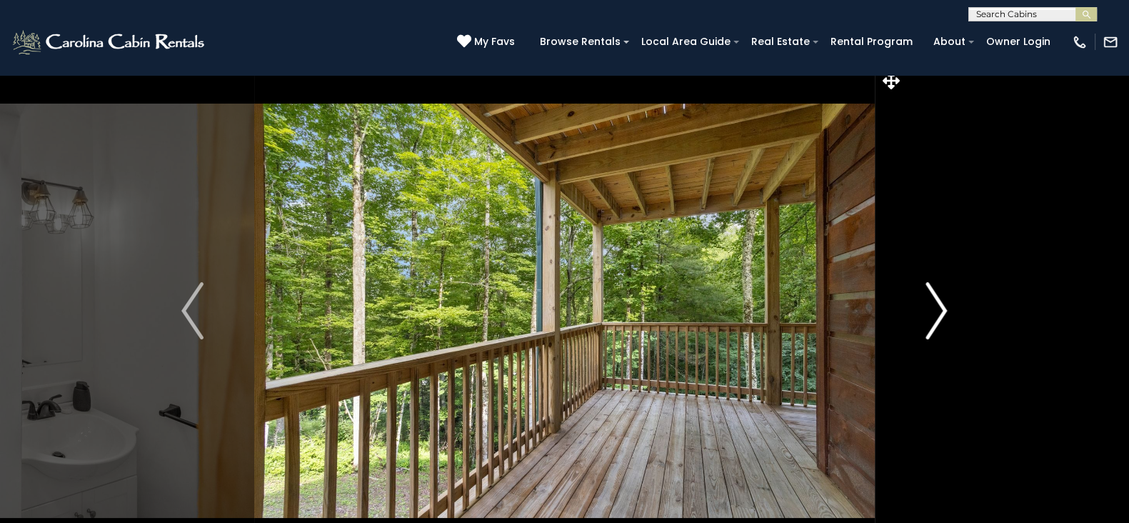
click at [941, 323] on img "Next" at bounding box center [936, 310] width 21 height 57
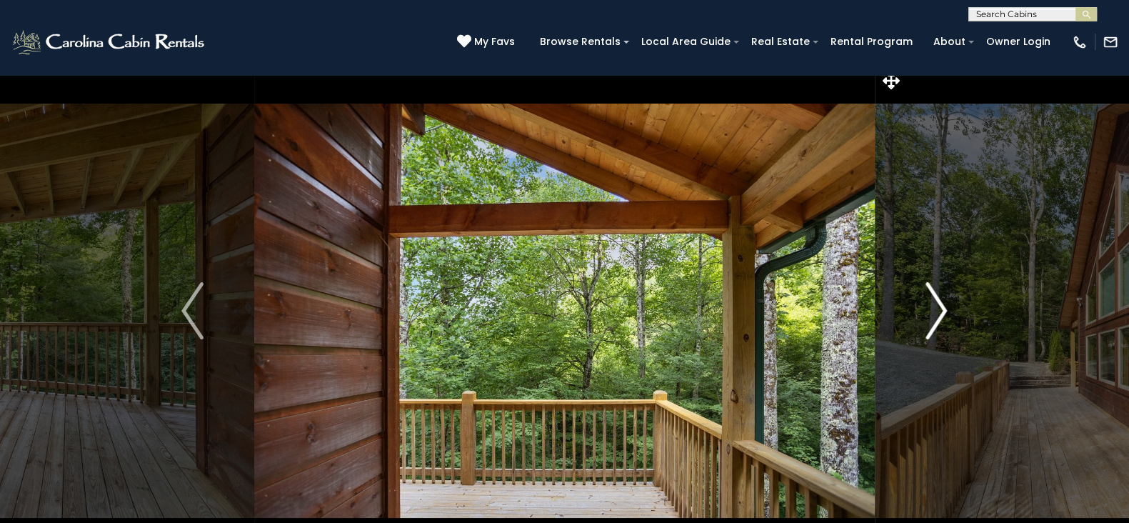
click at [941, 323] on img "Next" at bounding box center [936, 310] width 21 height 57
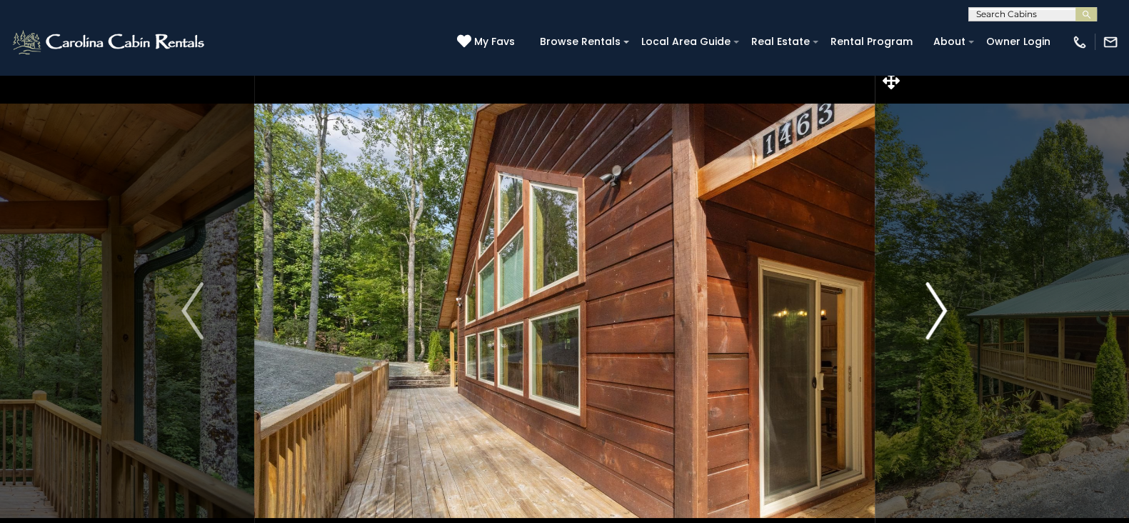
click at [941, 323] on img "Next" at bounding box center [936, 310] width 21 height 57
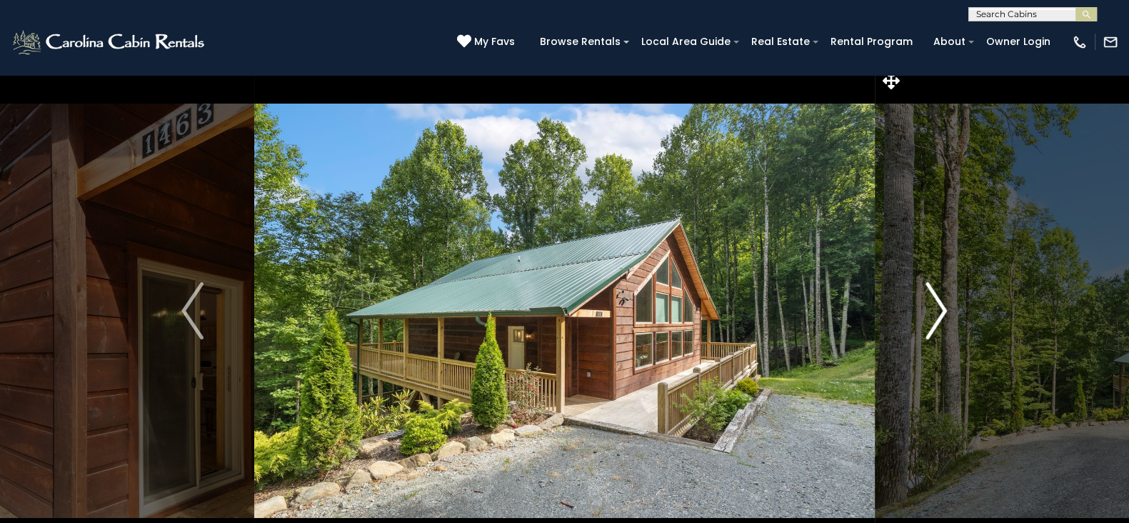
click at [941, 323] on img "Next" at bounding box center [936, 310] width 21 height 57
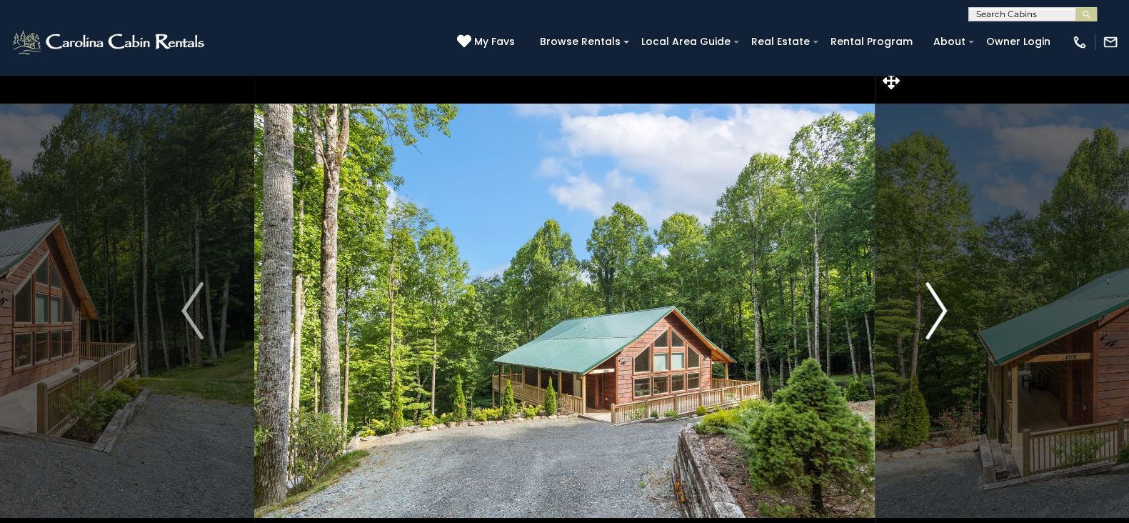
click at [941, 323] on img "Next" at bounding box center [936, 310] width 21 height 57
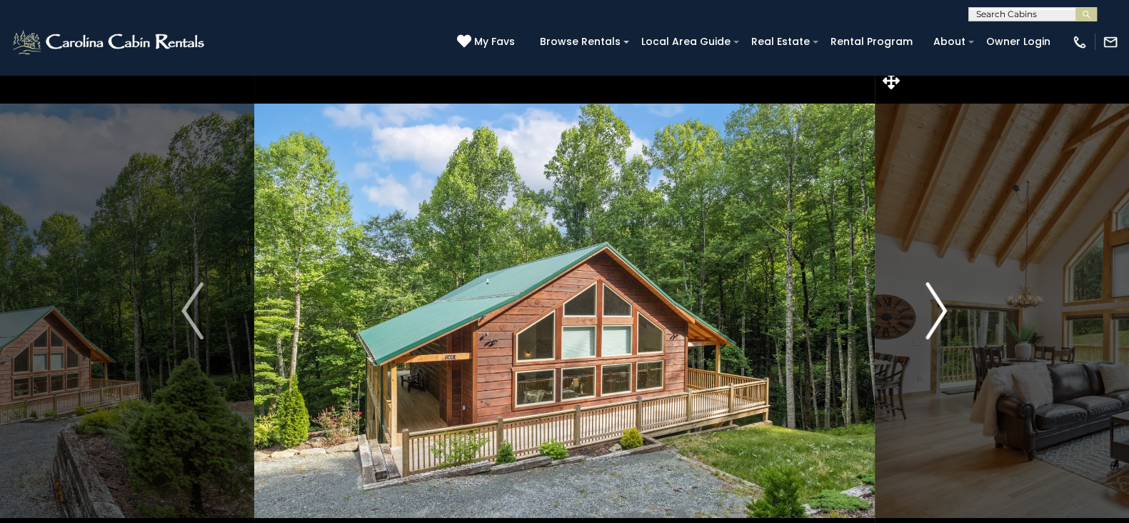
click at [941, 323] on img "Next" at bounding box center [936, 310] width 21 height 57
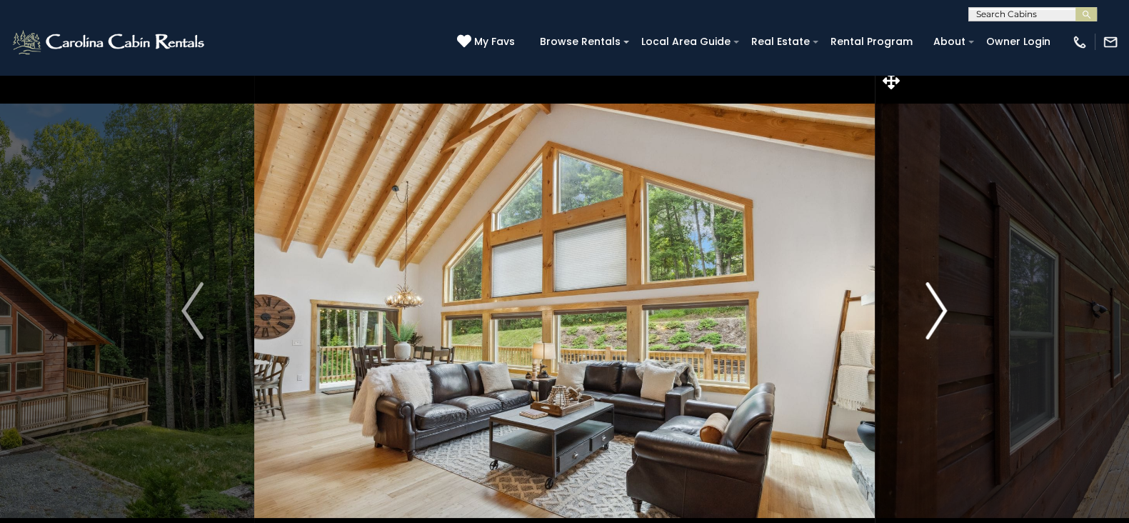
click at [941, 323] on img "Next" at bounding box center [936, 310] width 21 height 57
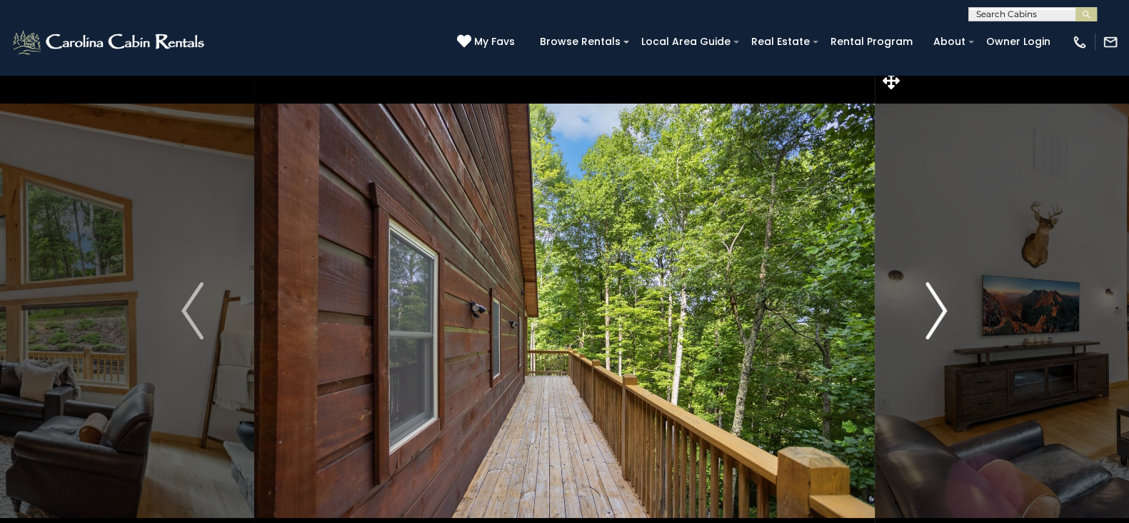
click at [941, 323] on img "Next" at bounding box center [936, 310] width 21 height 57
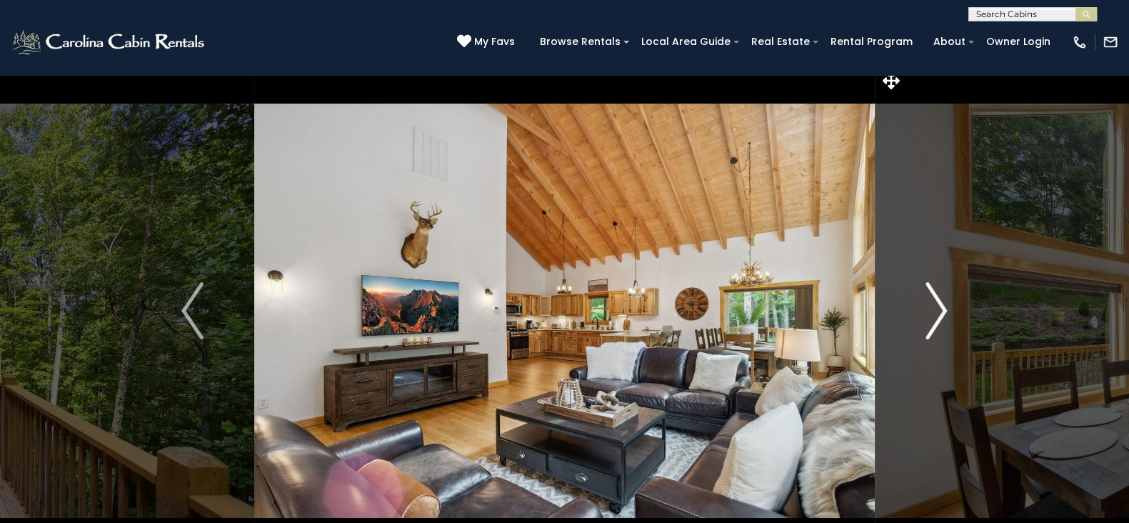
click at [941, 323] on img "Next" at bounding box center [936, 310] width 21 height 57
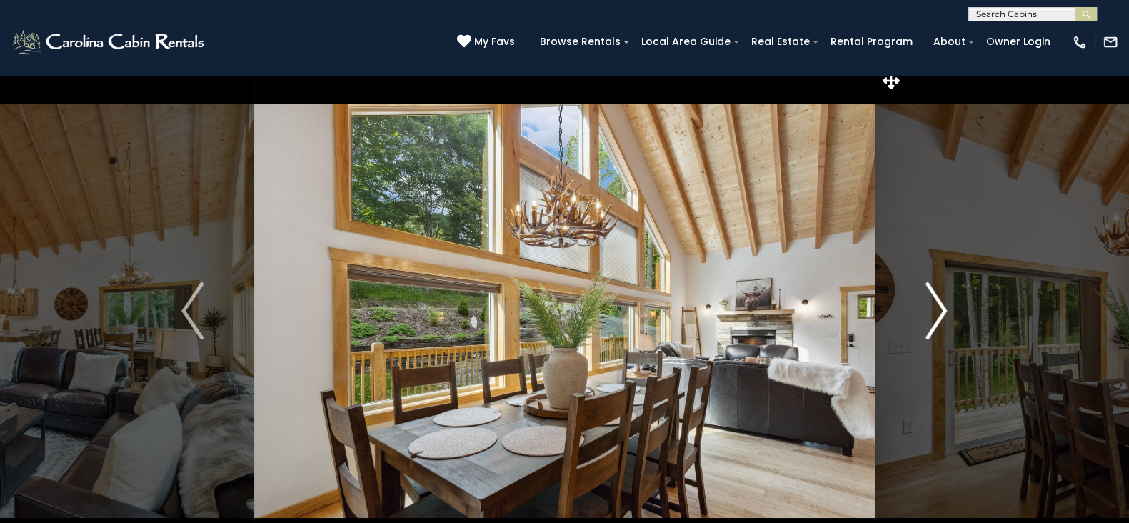
click at [941, 323] on img "Next" at bounding box center [936, 310] width 21 height 57
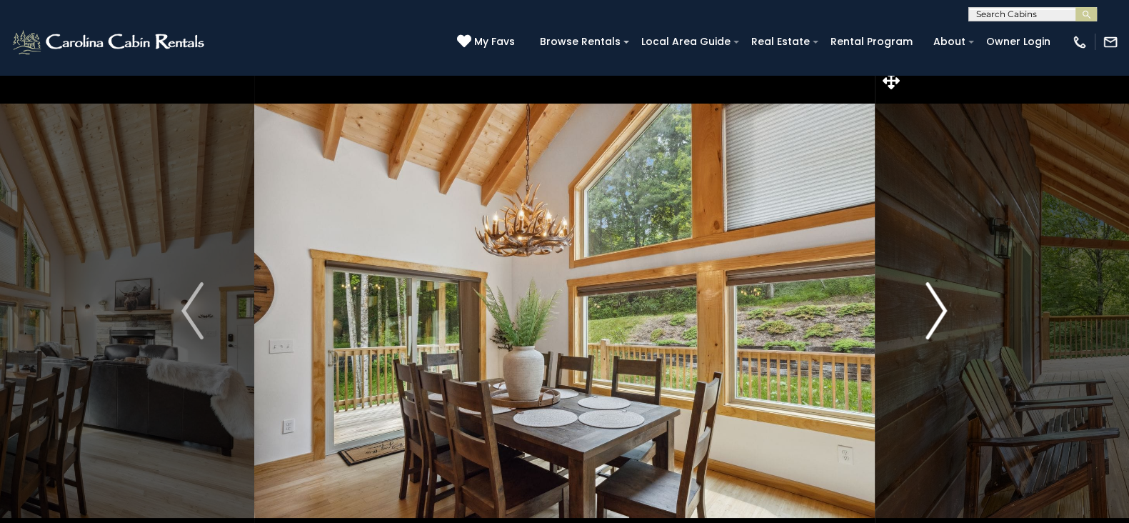
click at [941, 323] on img "Next" at bounding box center [936, 310] width 21 height 57
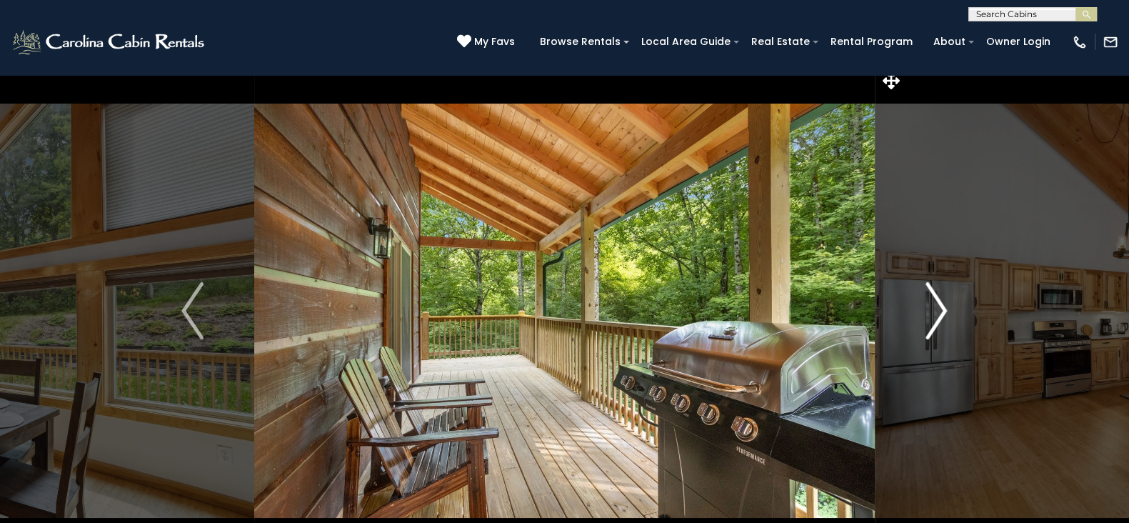
click at [941, 323] on img "Next" at bounding box center [936, 310] width 21 height 57
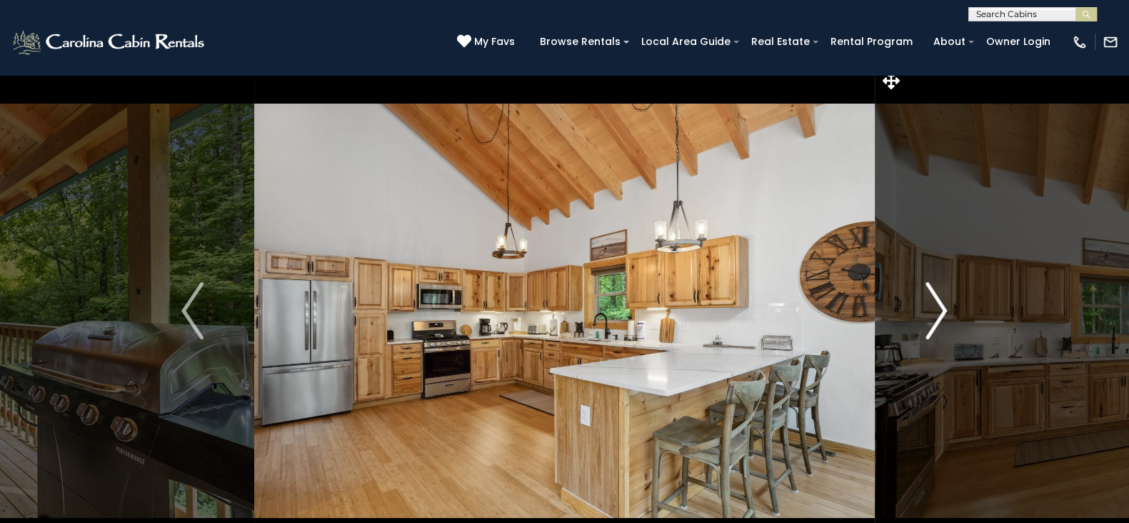
click at [941, 323] on img "Next" at bounding box center [936, 310] width 21 height 57
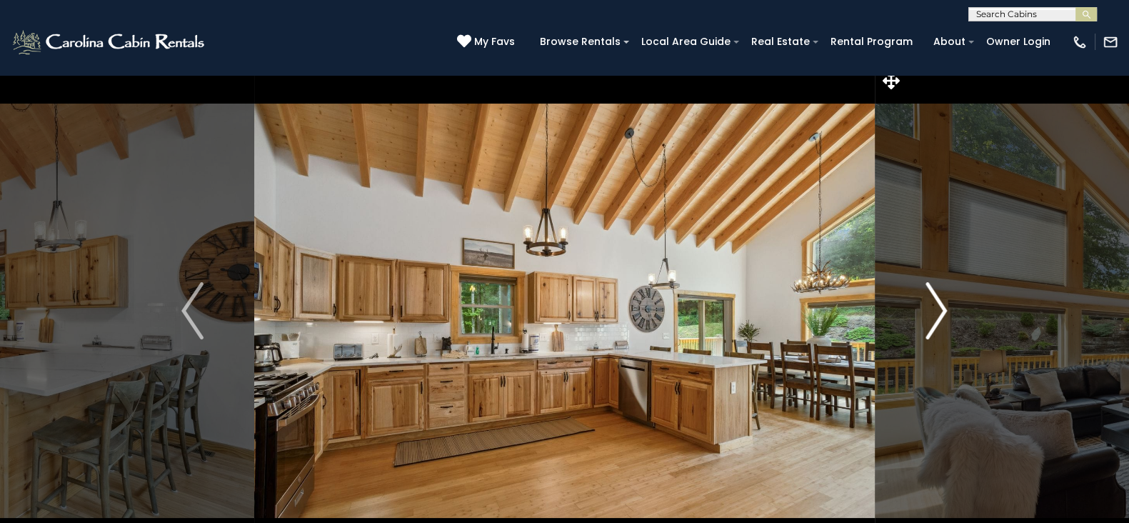
click at [941, 323] on img "Next" at bounding box center [936, 310] width 21 height 57
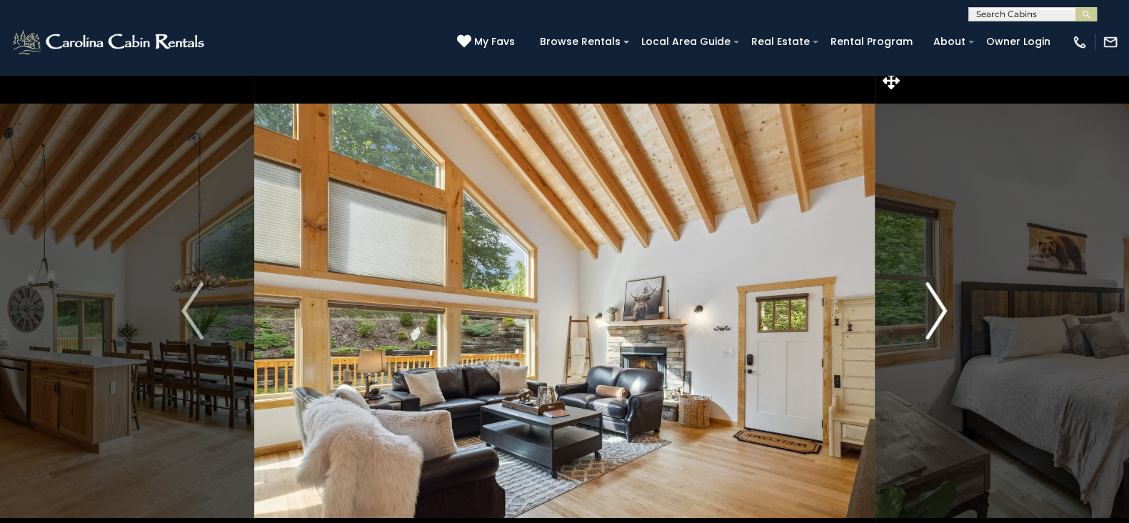
click at [941, 323] on img "Next" at bounding box center [936, 310] width 21 height 57
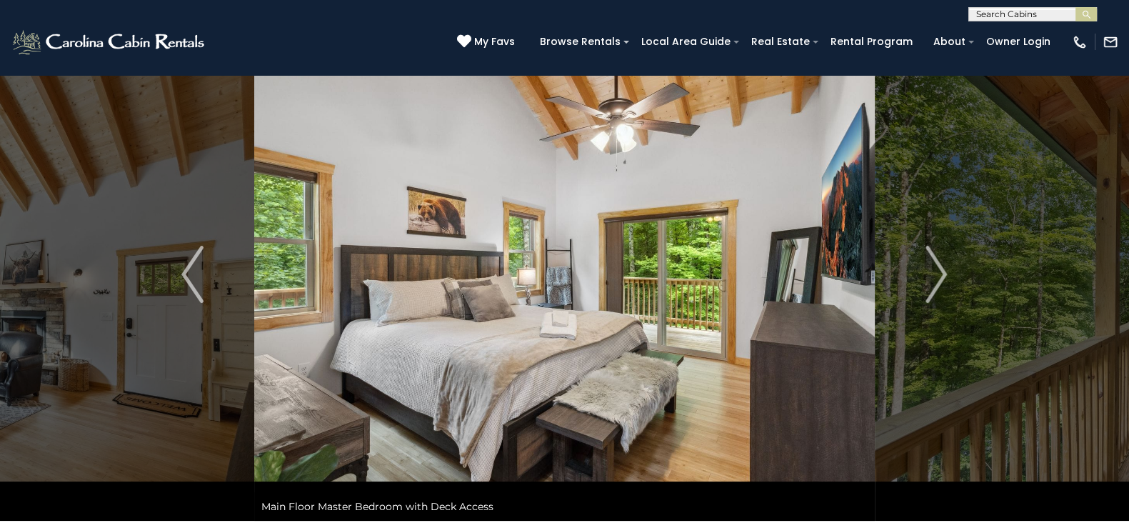
scroll to position [0, 0]
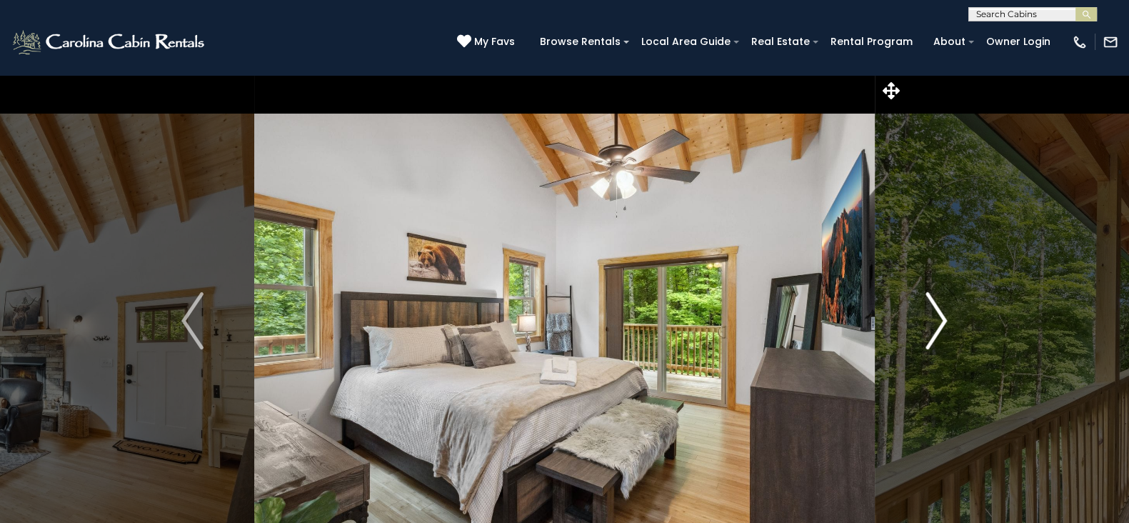
click at [892, 341] on button "Next" at bounding box center [936, 320] width 123 height 493
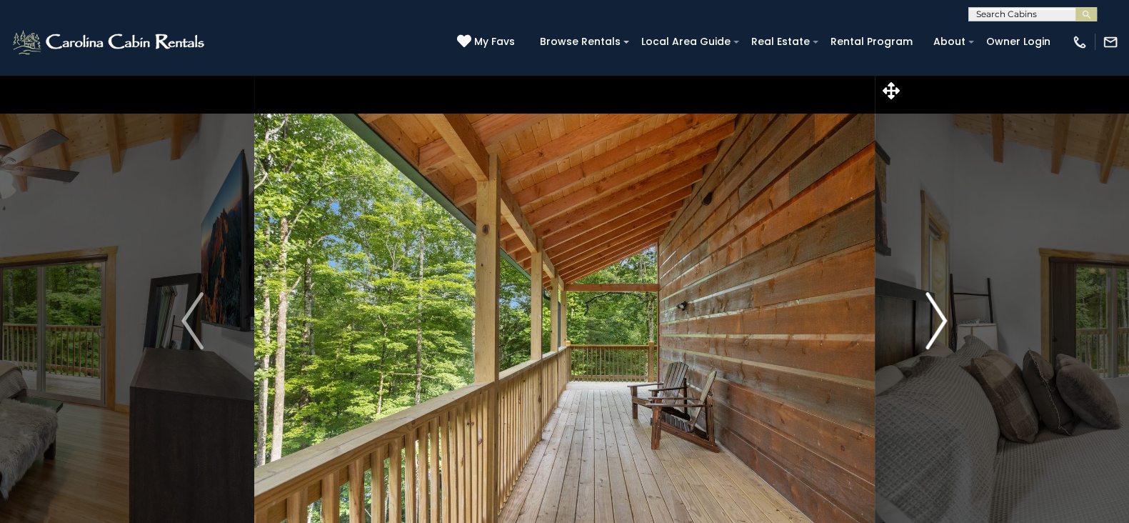
click at [915, 336] on button "Next" at bounding box center [936, 320] width 123 height 493
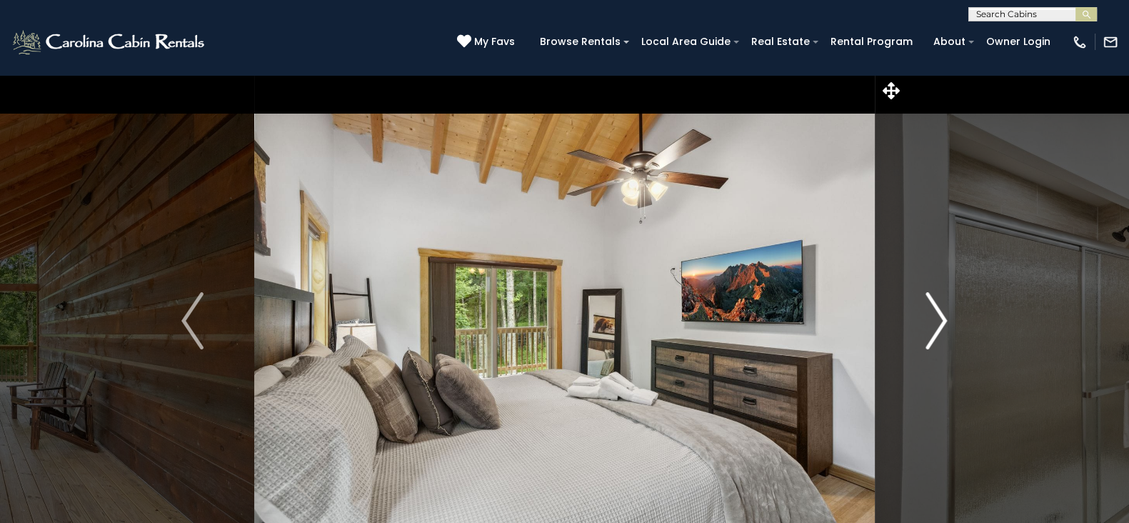
click at [915, 336] on button "Next" at bounding box center [936, 320] width 123 height 493
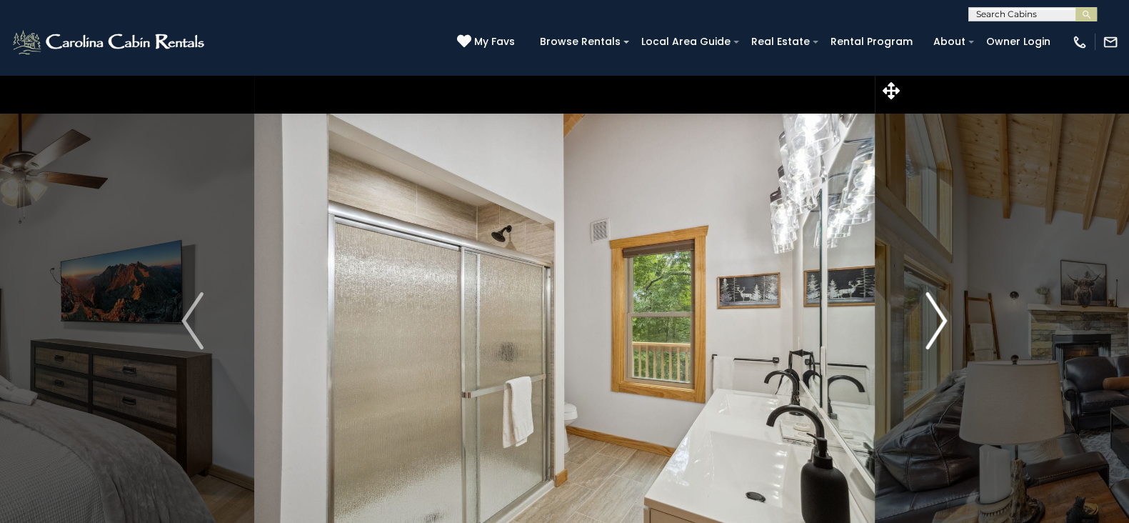
click at [915, 336] on button "Next" at bounding box center [936, 320] width 123 height 493
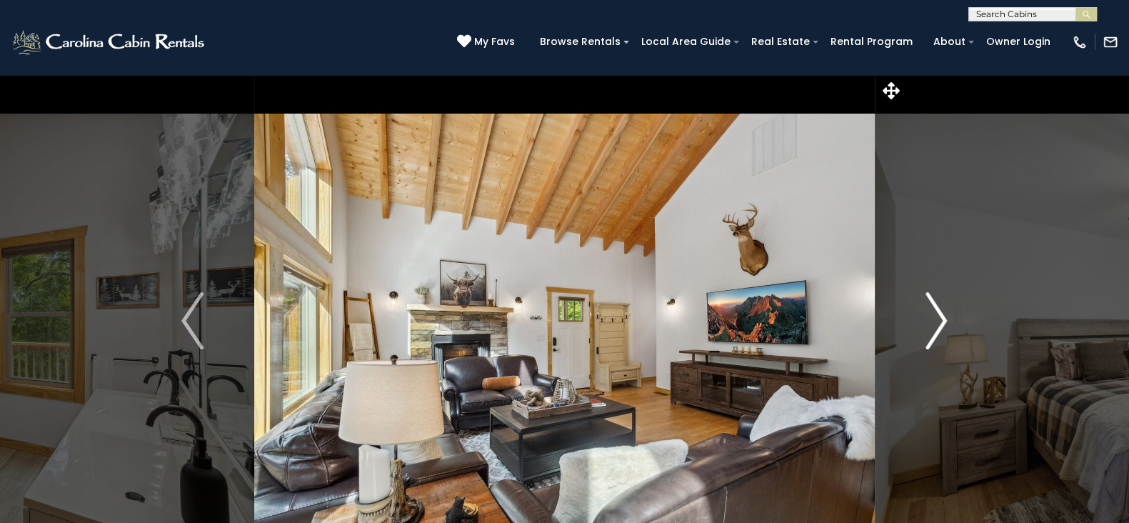
click at [915, 336] on button "Next" at bounding box center [936, 320] width 123 height 493
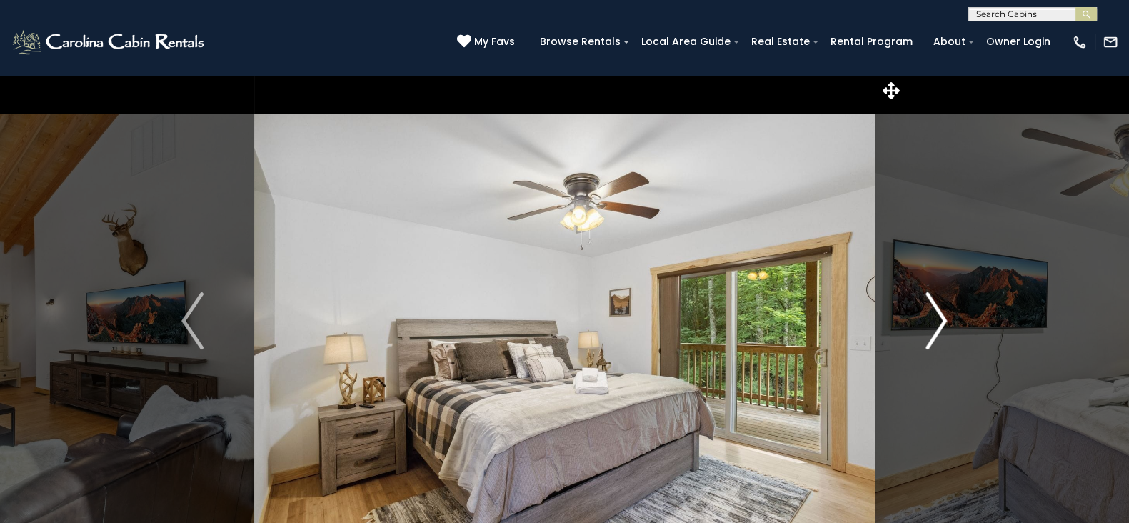
click at [915, 336] on button "Next" at bounding box center [936, 320] width 123 height 493
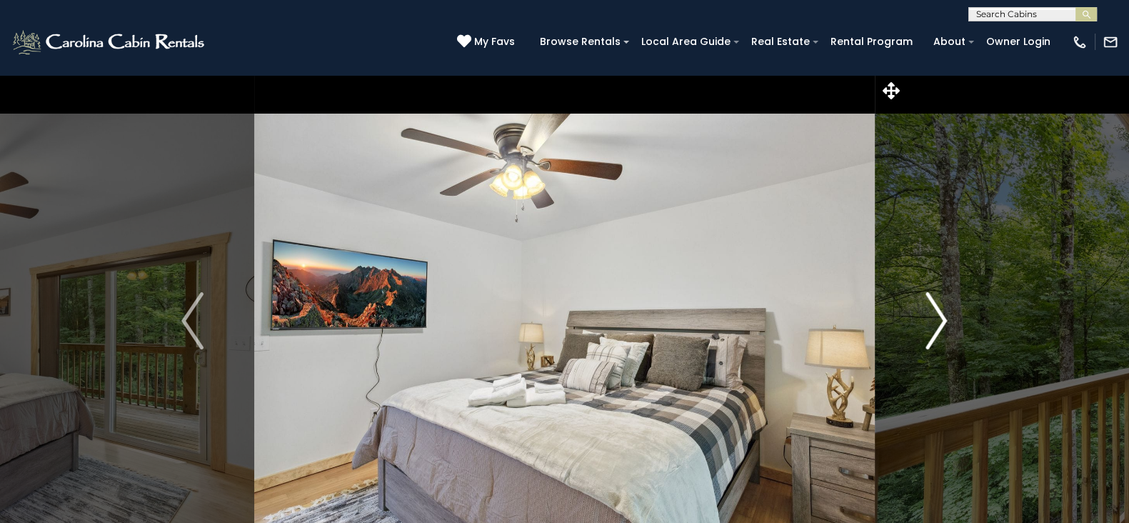
click at [915, 336] on button "Next" at bounding box center [936, 320] width 123 height 493
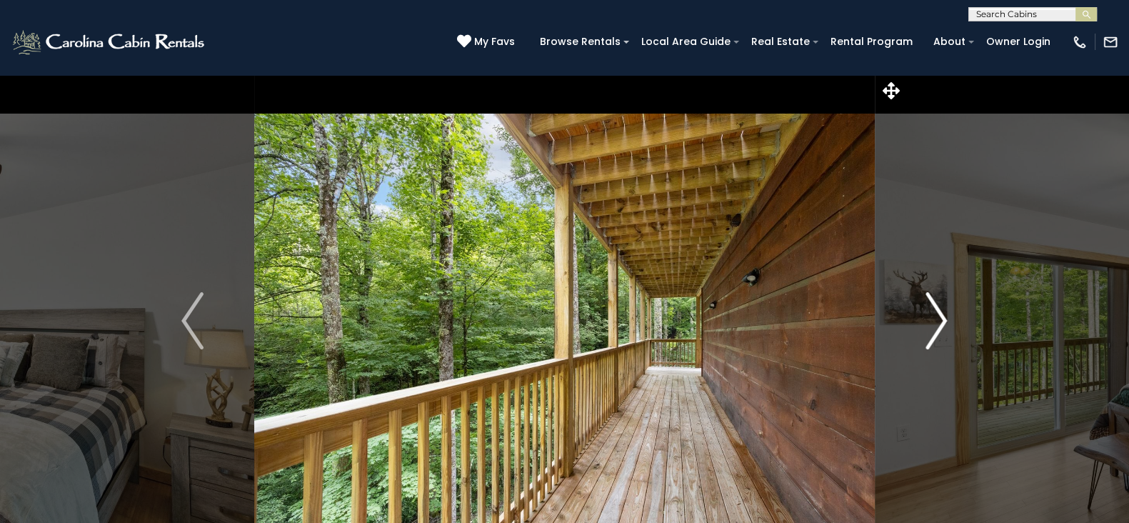
click at [915, 336] on button "Next" at bounding box center [936, 320] width 123 height 493
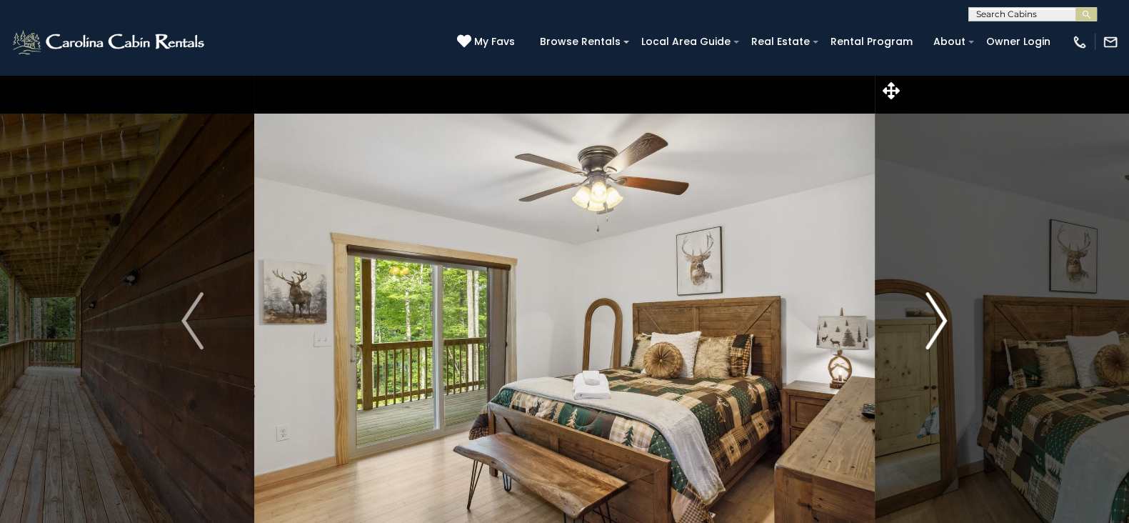
click at [915, 336] on button "Next" at bounding box center [936, 320] width 123 height 493
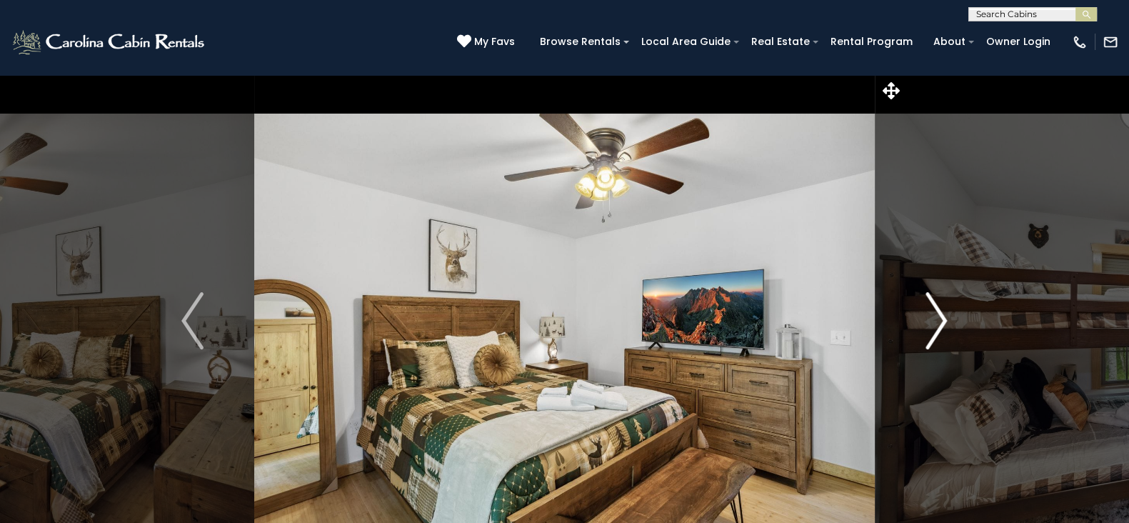
click at [915, 336] on button "Next" at bounding box center [936, 320] width 123 height 493
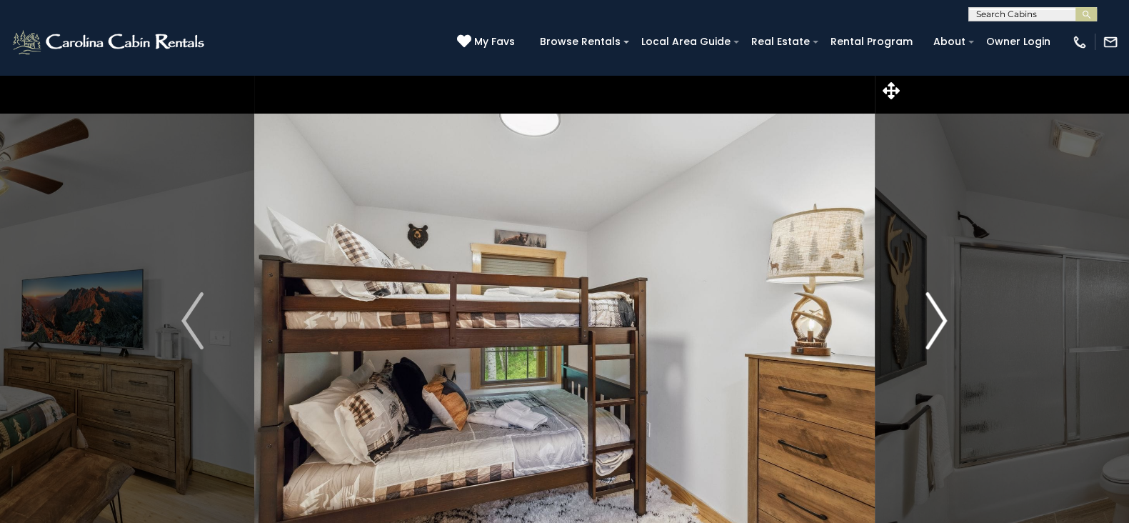
click at [915, 336] on button "Next" at bounding box center [936, 320] width 123 height 493
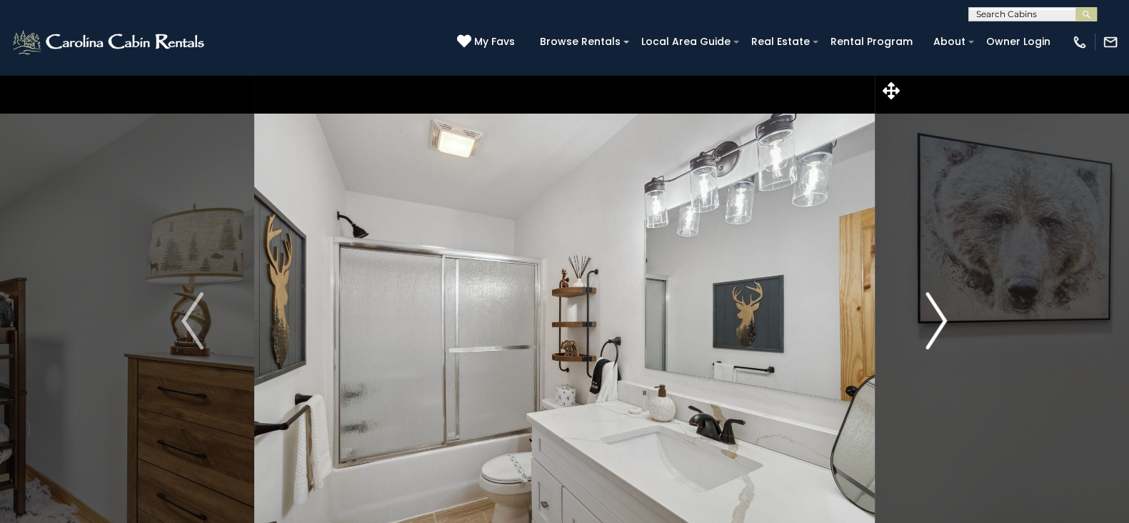
click at [915, 336] on button "Next" at bounding box center [936, 320] width 123 height 493
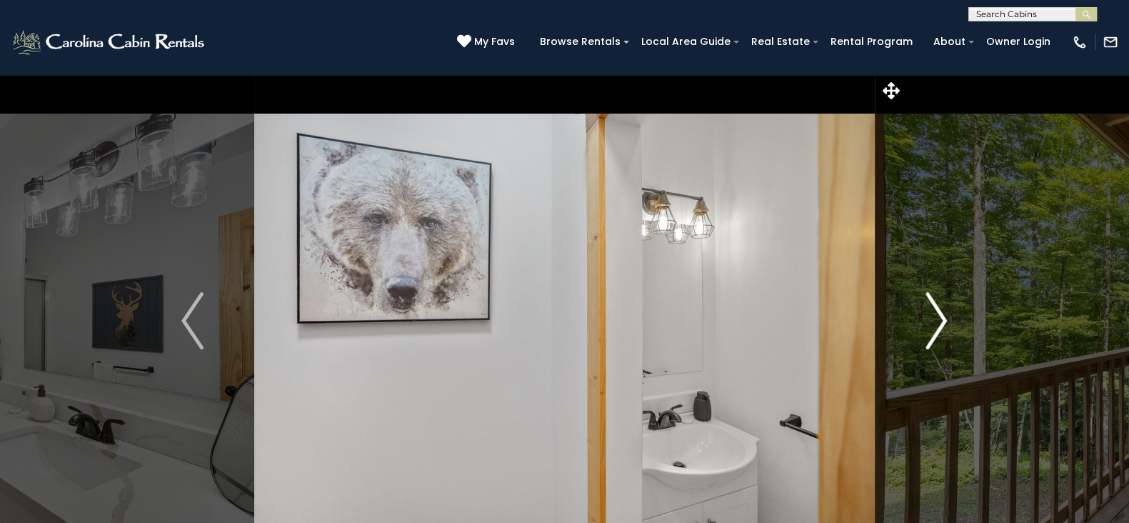
click at [915, 336] on button "Next" at bounding box center [936, 320] width 123 height 493
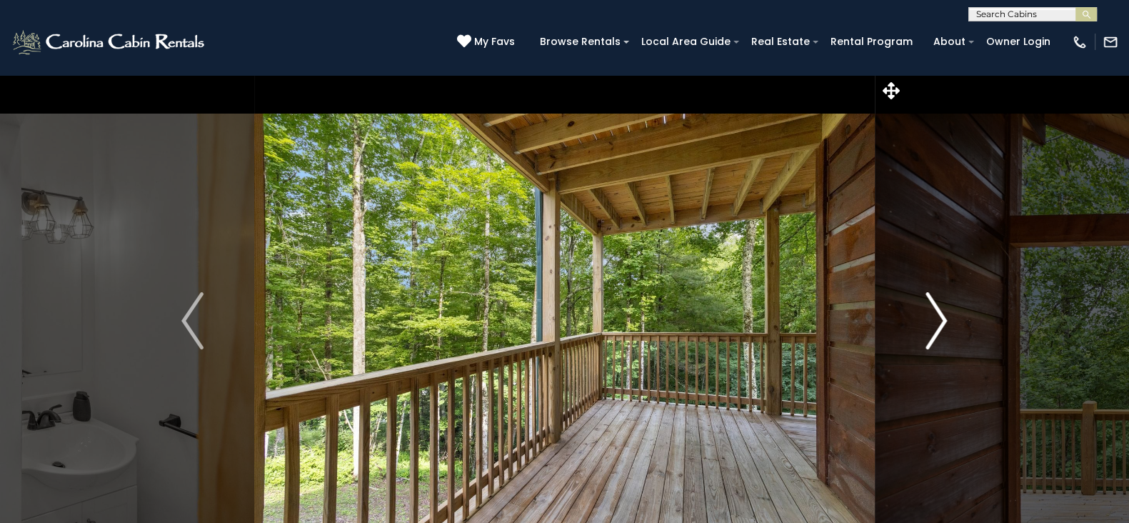
click at [915, 336] on button "Next" at bounding box center [936, 320] width 123 height 493
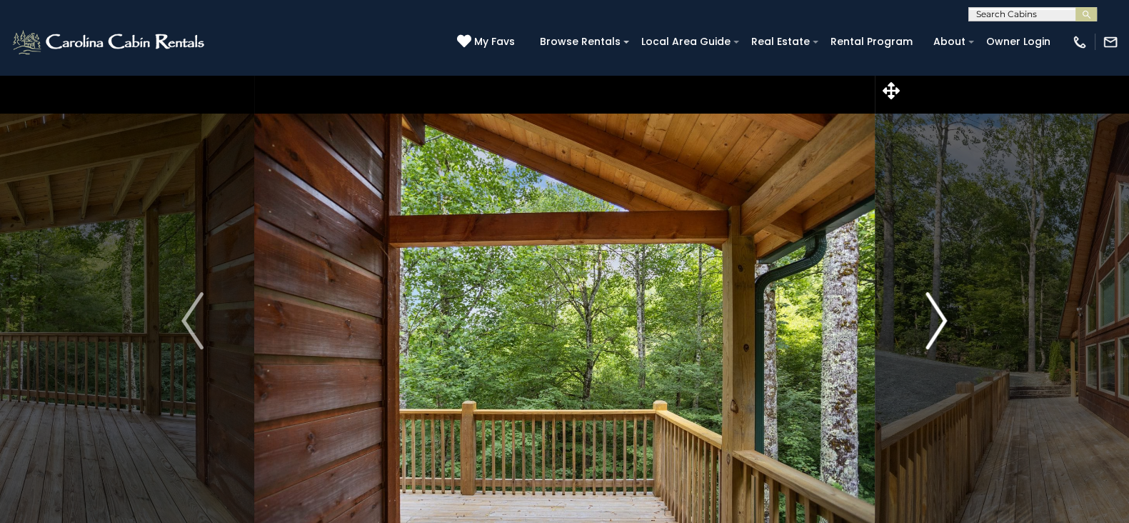
click at [915, 336] on button "Next" at bounding box center [936, 320] width 123 height 493
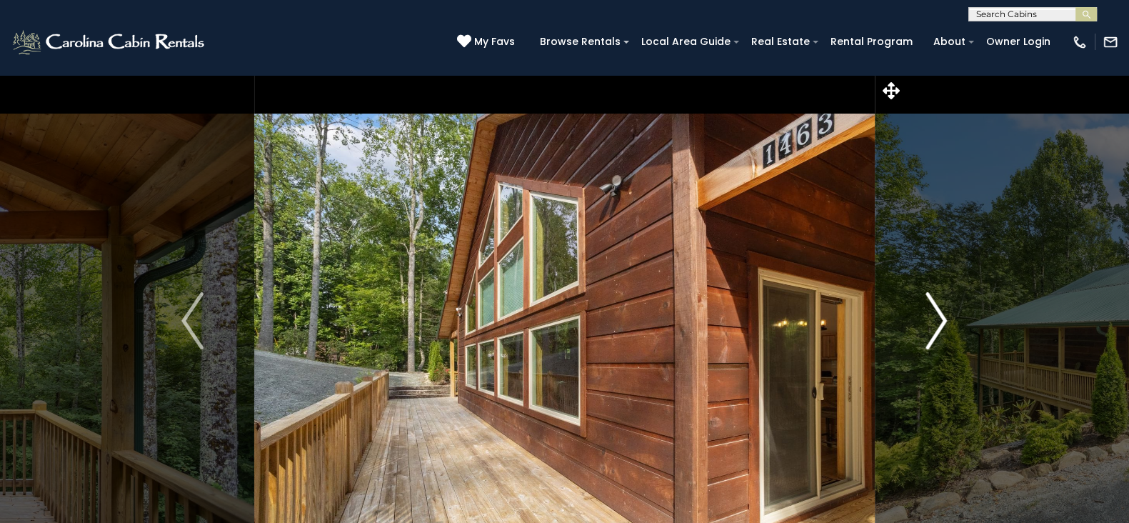
click at [915, 336] on button "Next" at bounding box center [936, 320] width 123 height 493
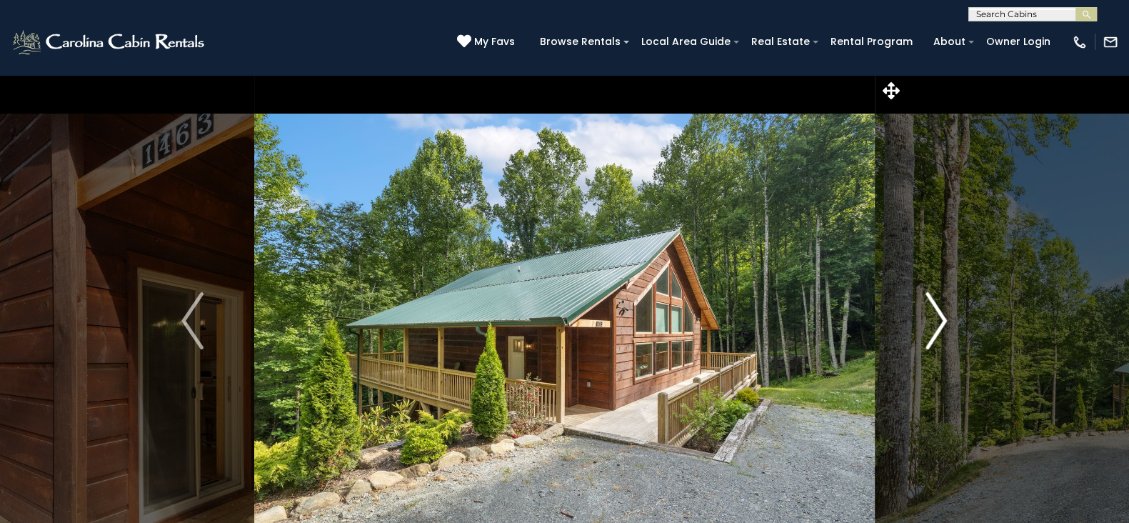
click at [915, 336] on button "Next" at bounding box center [936, 320] width 123 height 493
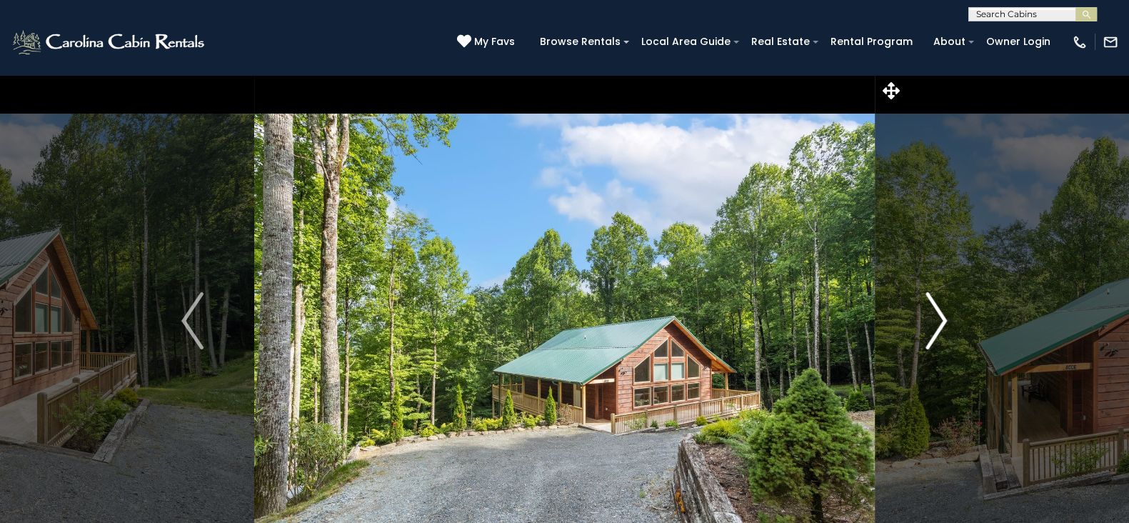
click at [915, 336] on button "Next" at bounding box center [936, 320] width 123 height 493
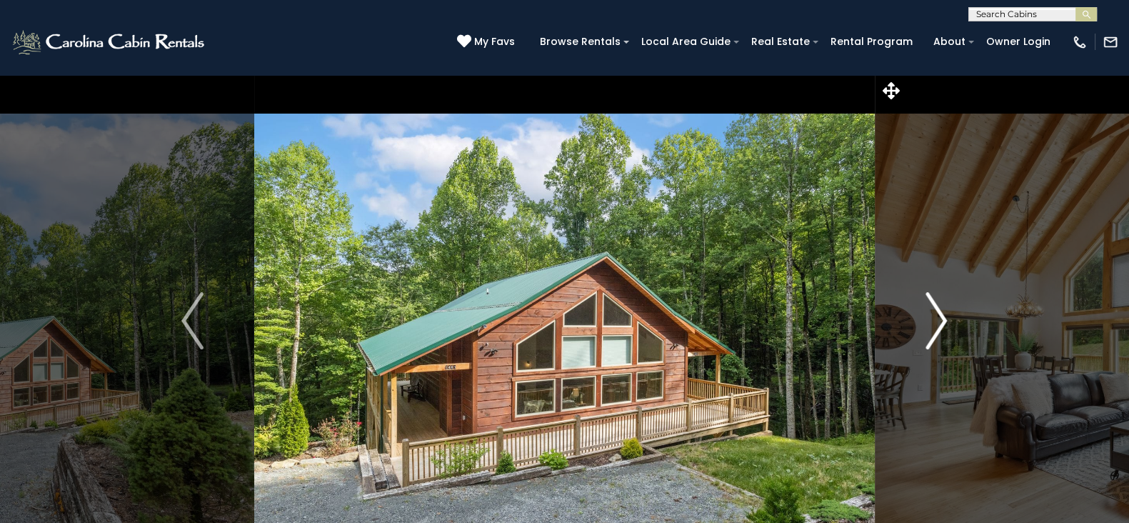
click at [915, 336] on button "Next" at bounding box center [936, 320] width 123 height 493
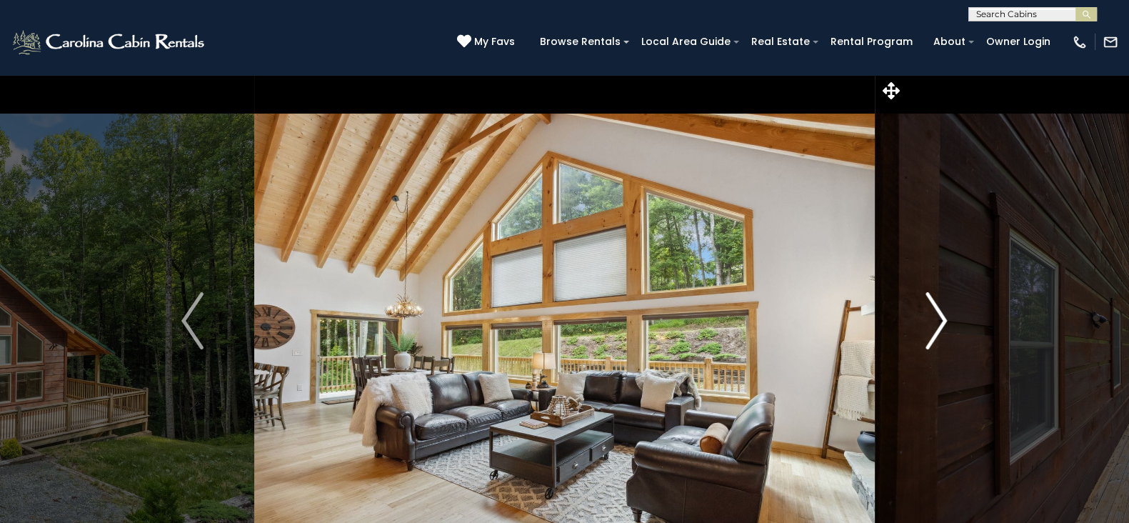
click at [915, 336] on button "Next" at bounding box center [936, 320] width 123 height 493
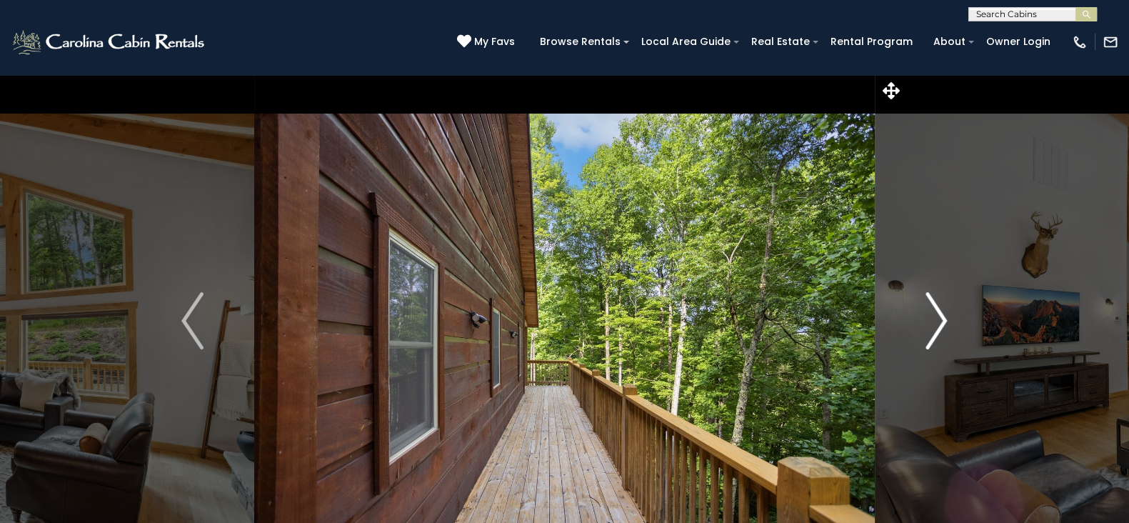
click at [915, 336] on button "Next" at bounding box center [936, 320] width 123 height 493
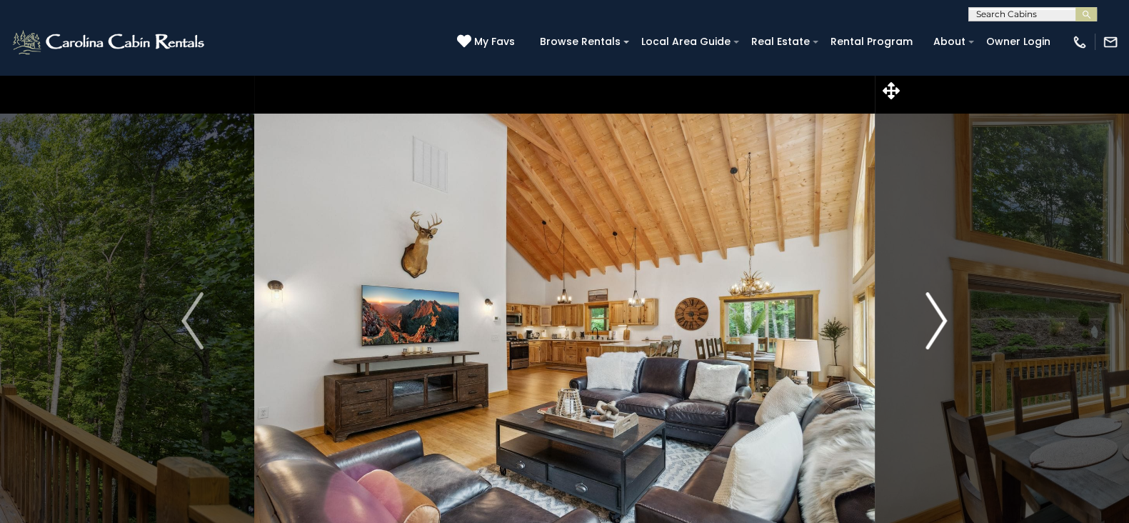
click at [915, 336] on button "Next" at bounding box center [936, 320] width 123 height 493
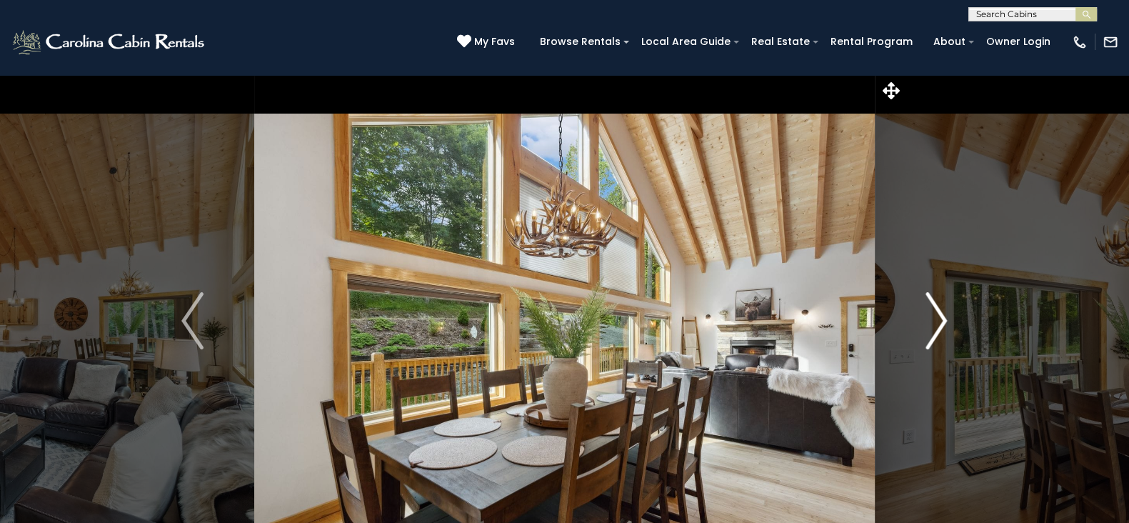
click at [915, 336] on button "Next" at bounding box center [936, 320] width 123 height 493
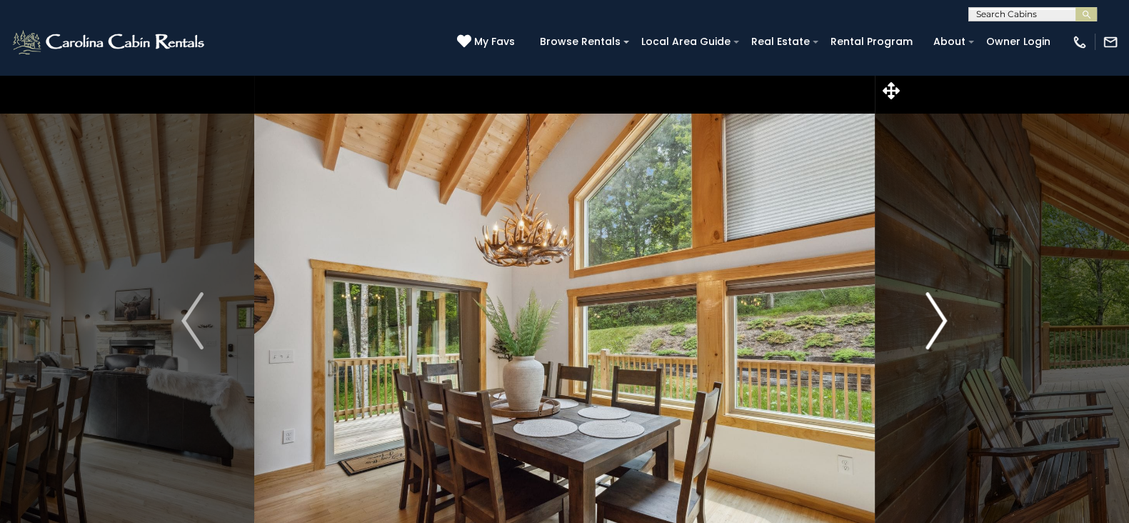
click at [915, 336] on button "Next" at bounding box center [936, 320] width 123 height 493
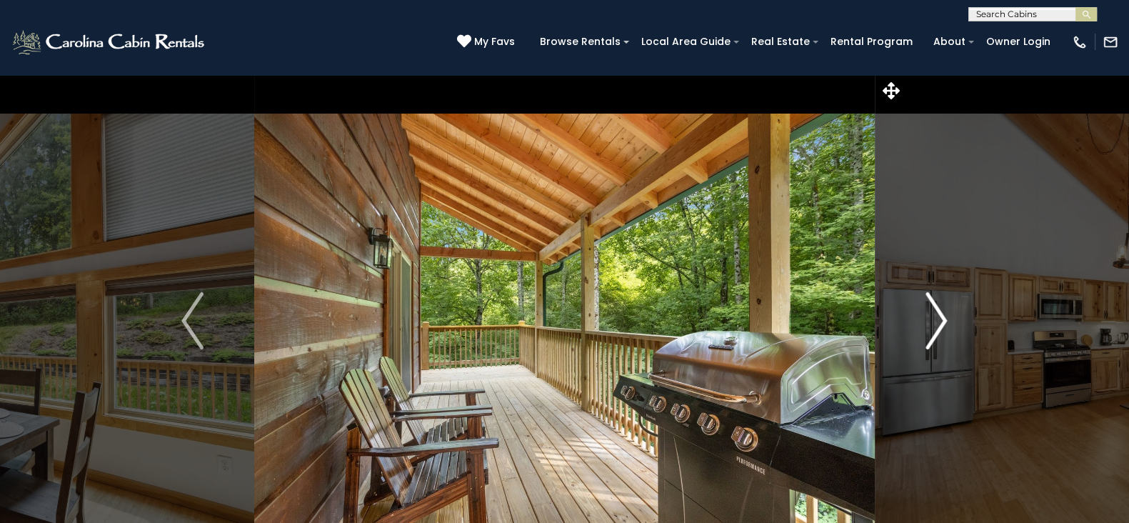
click at [915, 336] on button "Next" at bounding box center [936, 320] width 123 height 493
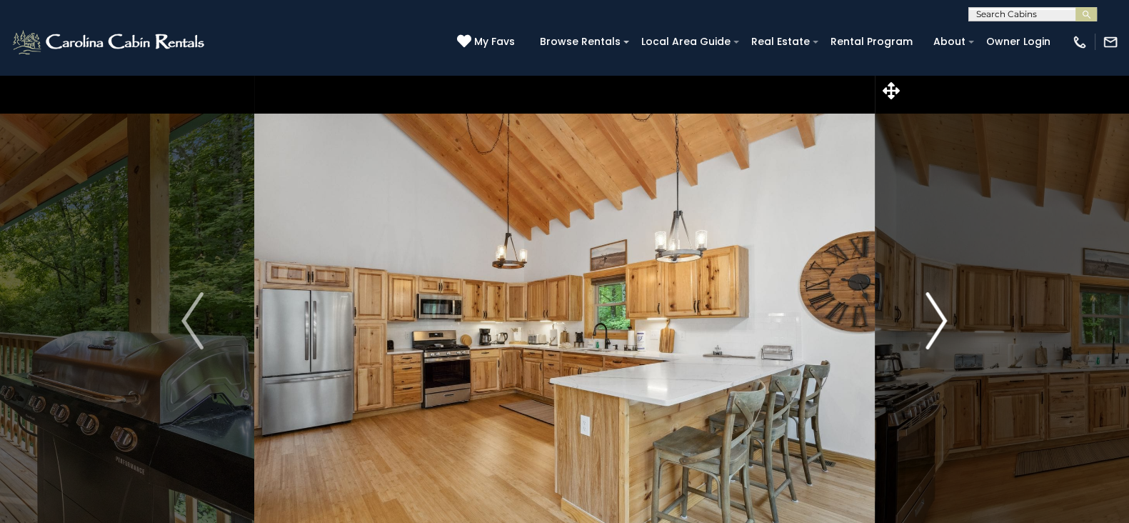
click at [915, 336] on button "Next" at bounding box center [936, 320] width 123 height 493
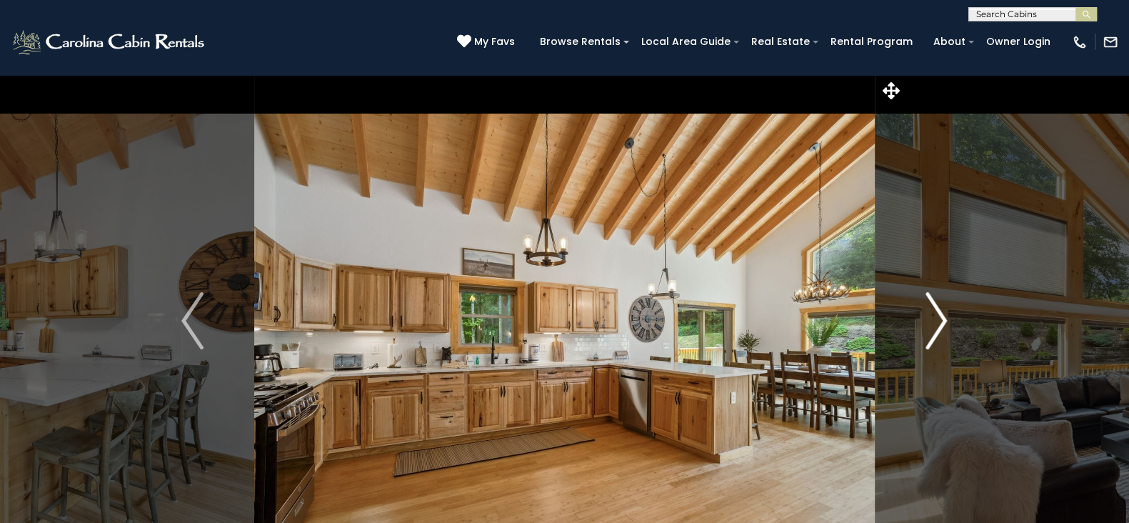
click at [915, 336] on button "Next" at bounding box center [936, 320] width 123 height 493
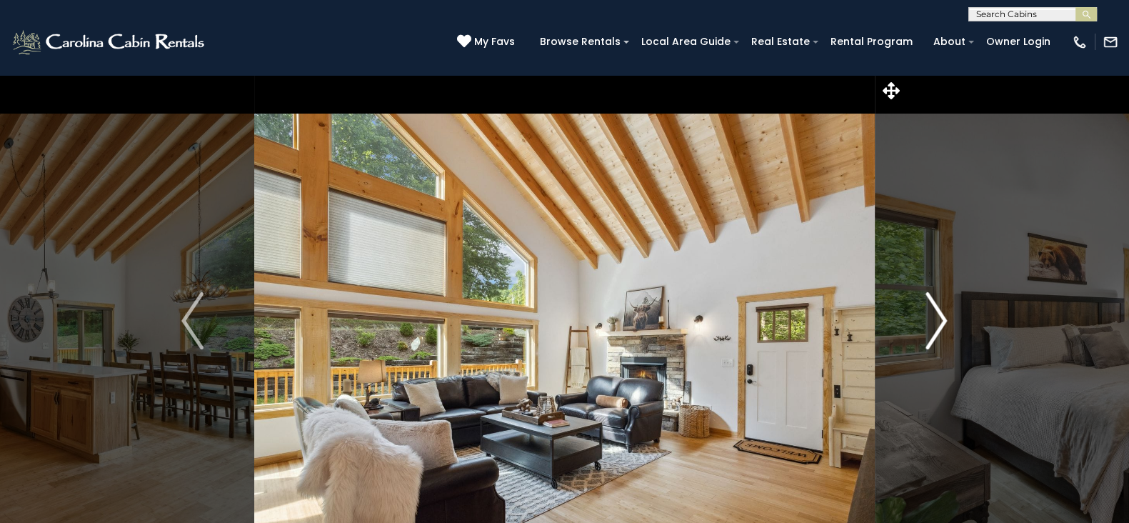
click at [915, 336] on button "Next" at bounding box center [936, 320] width 123 height 493
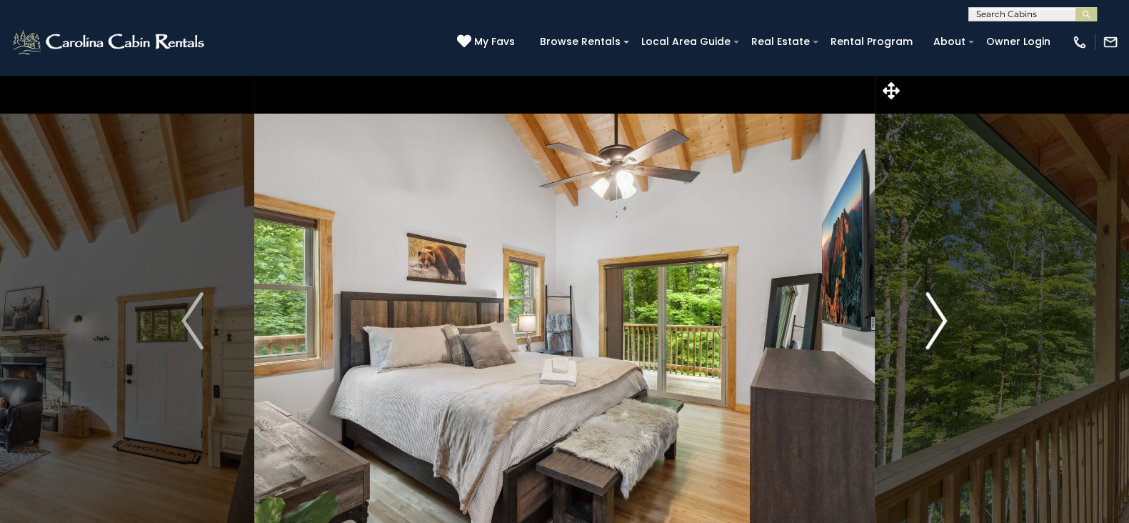
click at [915, 336] on button "Next" at bounding box center [936, 320] width 123 height 493
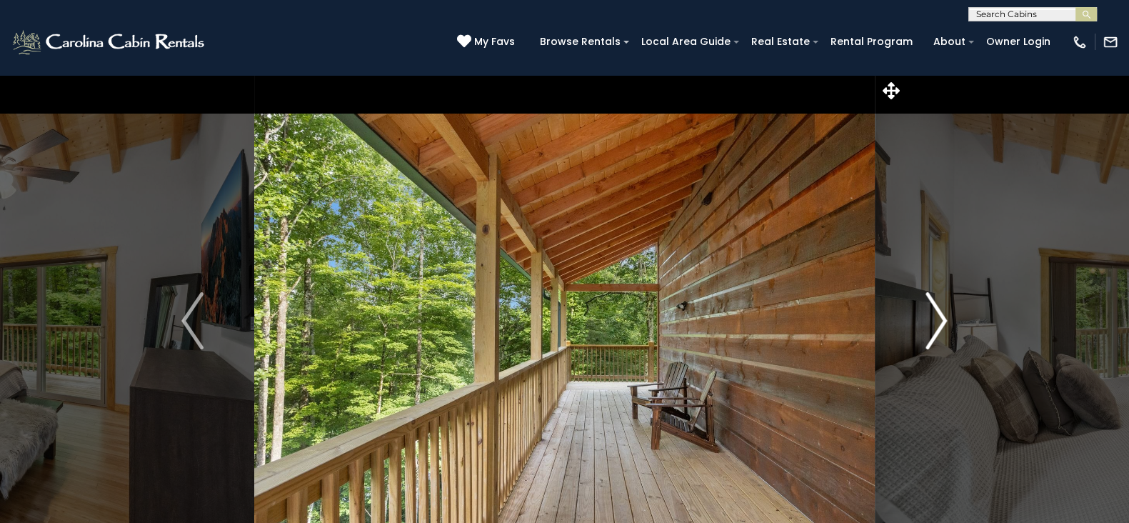
click at [915, 336] on button "Next" at bounding box center [936, 320] width 123 height 493
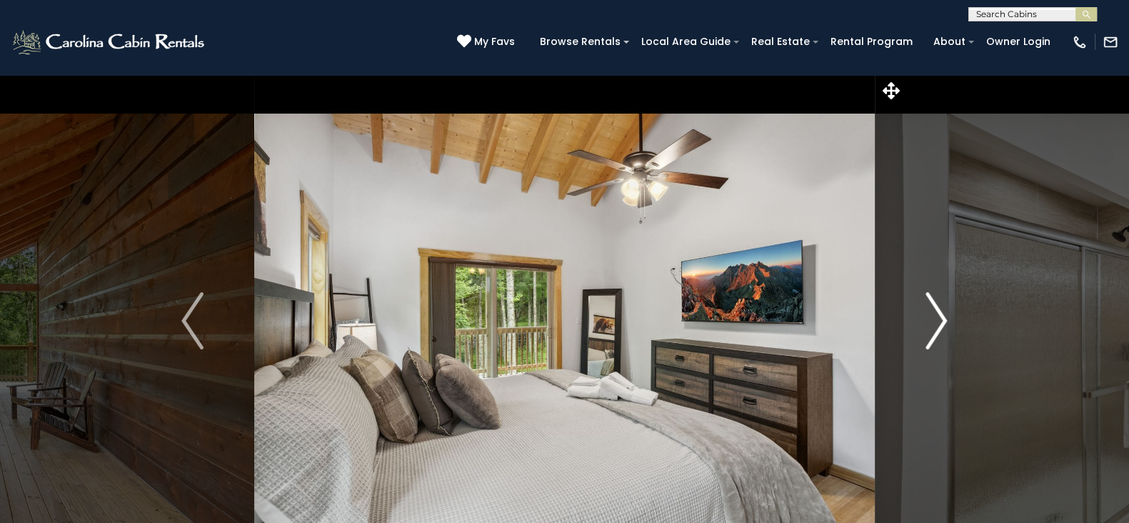
click at [915, 336] on button "Next" at bounding box center [936, 320] width 123 height 493
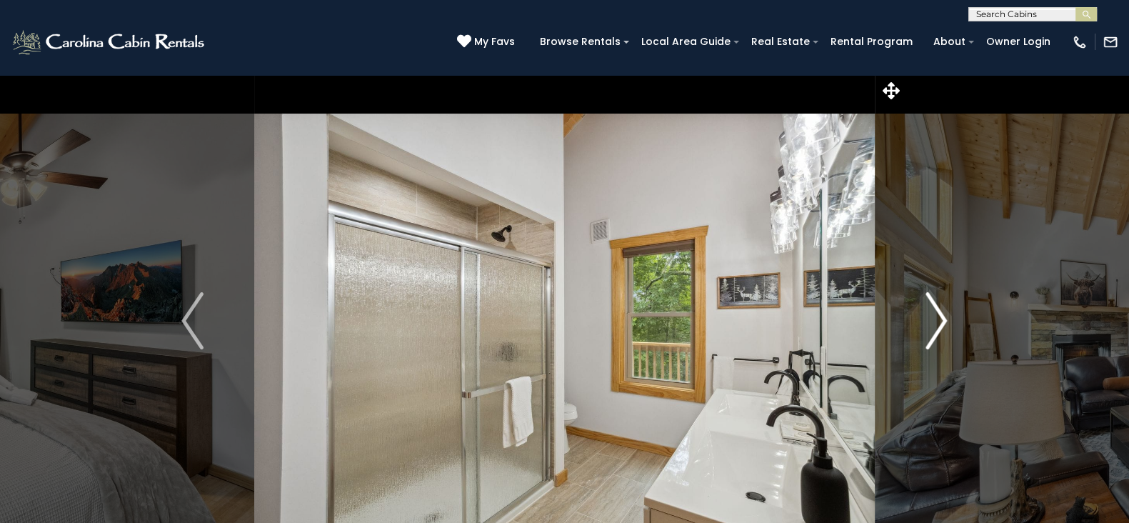
click at [915, 336] on button "Next" at bounding box center [936, 320] width 123 height 493
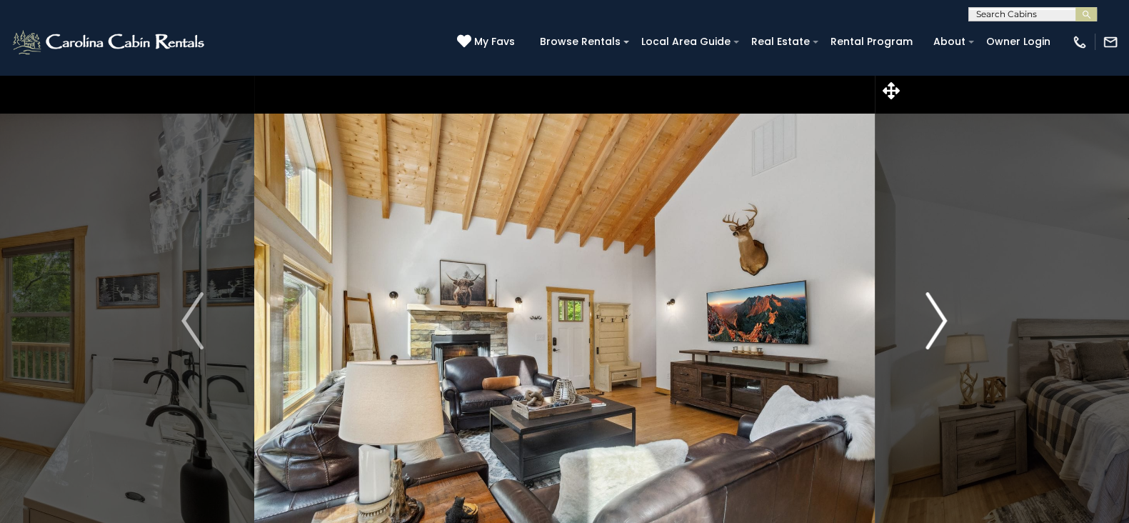
click at [915, 336] on button "Next" at bounding box center [936, 320] width 123 height 493
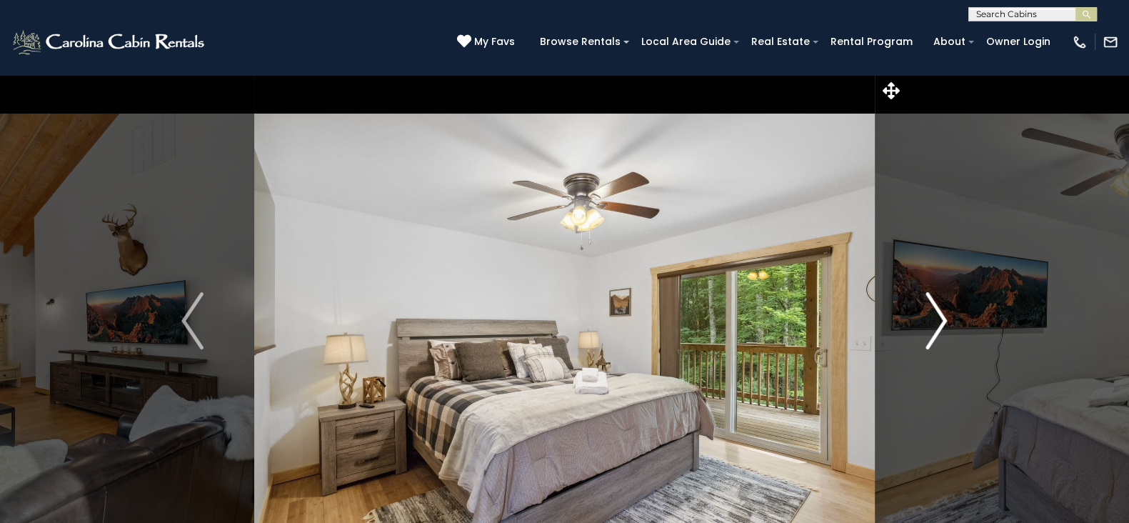
click at [915, 336] on button "Next" at bounding box center [936, 320] width 123 height 493
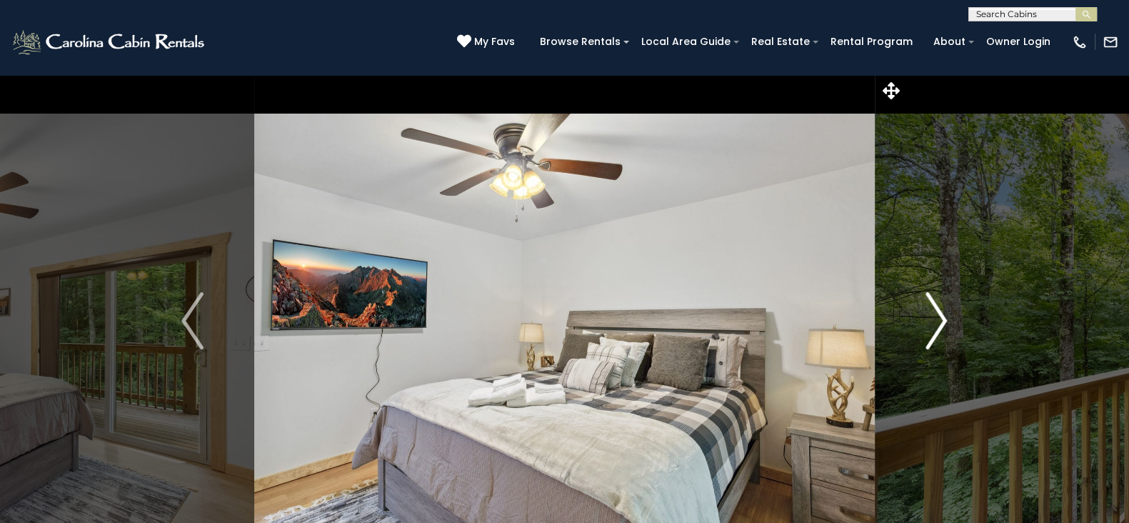
click at [931, 309] on img "Next" at bounding box center [936, 320] width 21 height 57
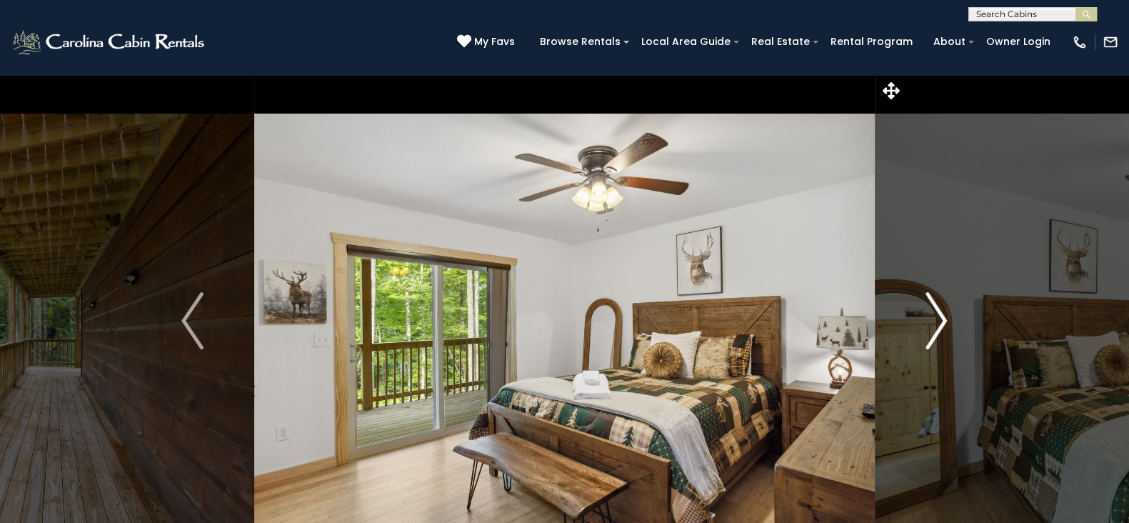
click at [931, 309] on img "Next" at bounding box center [936, 320] width 21 height 57
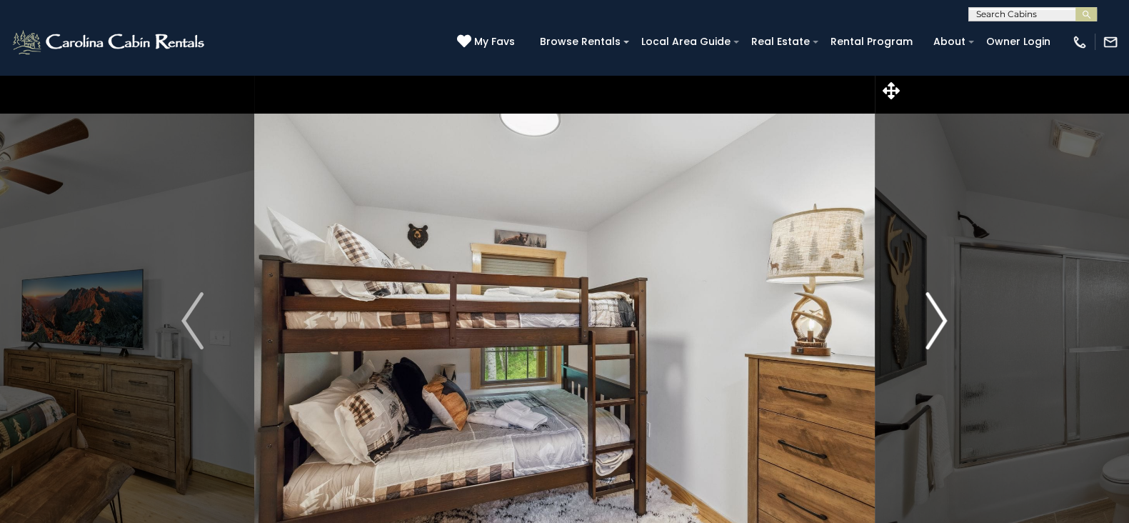
click at [931, 309] on img "Next" at bounding box center [936, 320] width 21 height 57
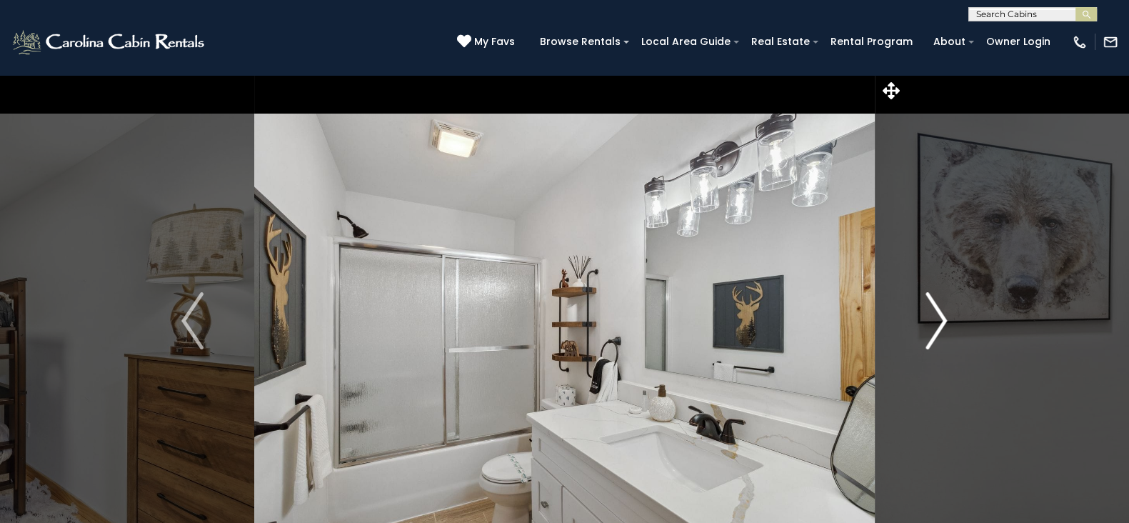
click at [931, 309] on img "Next" at bounding box center [936, 320] width 21 height 57
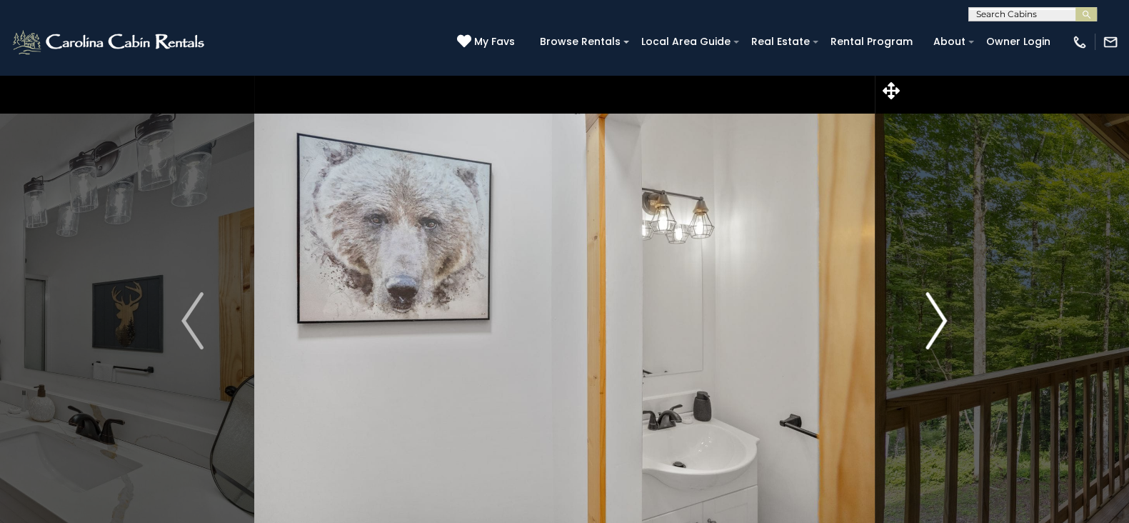
click at [931, 309] on img "Next" at bounding box center [936, 320] width 21 height 57
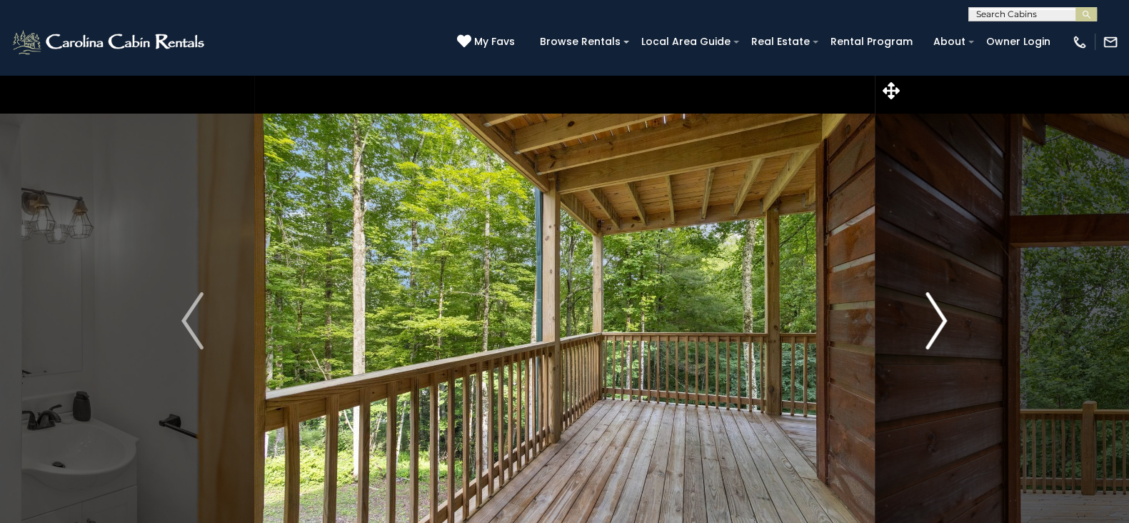
click at [931, 309] on img "Next" at bounding box center [936, 320] width 21 height 57
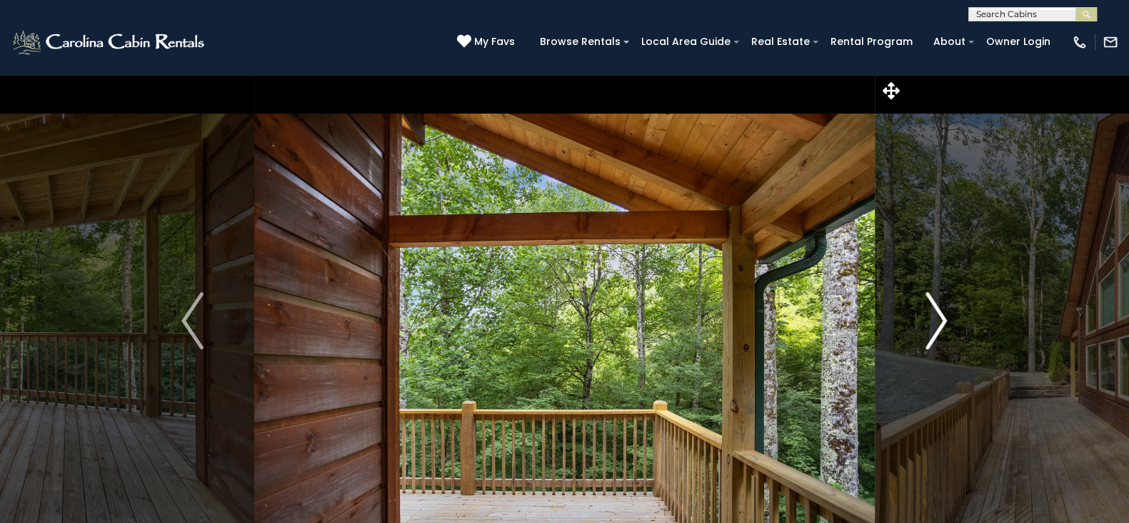
click at [931, 309] on img "Next" at bounding box center [936, 320] width 21 height 57
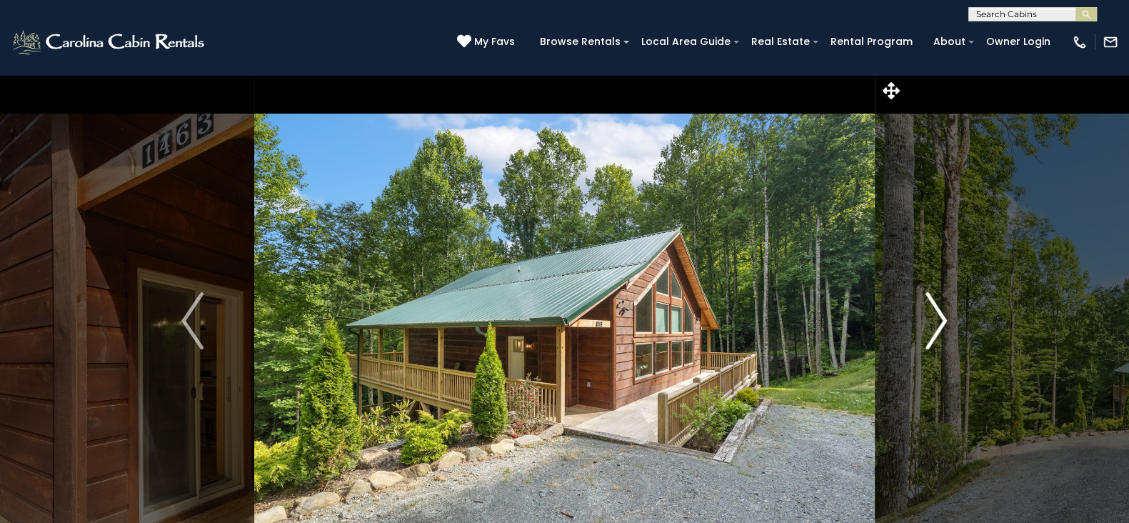
click at [931, 309] on img "Next" at bounding box center [936, 320] width 21 height 57
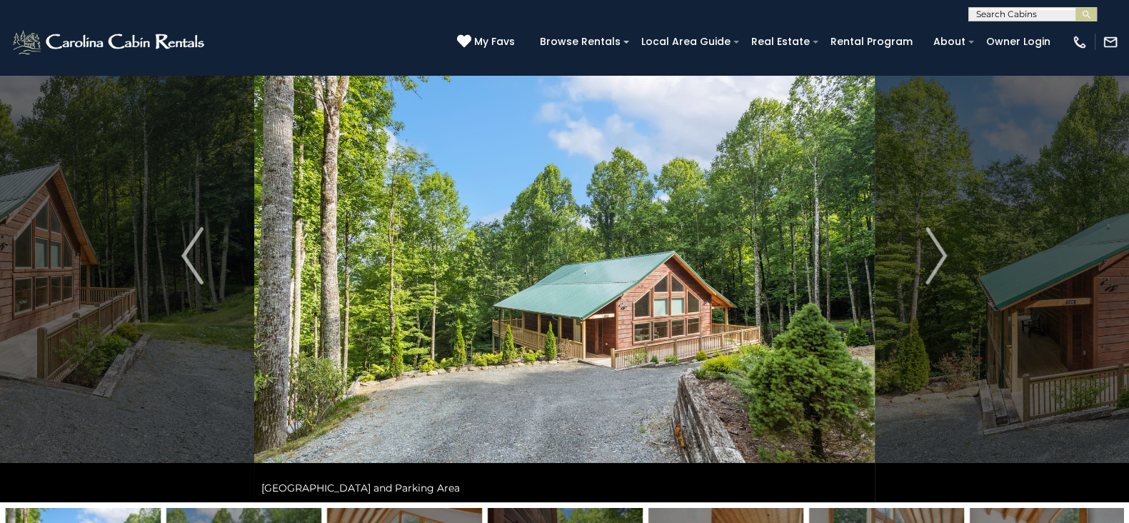
scroll to position [66, 0]
click at [933, 272] on img "Next" at bounding box center [936, 254] width 21 height 57
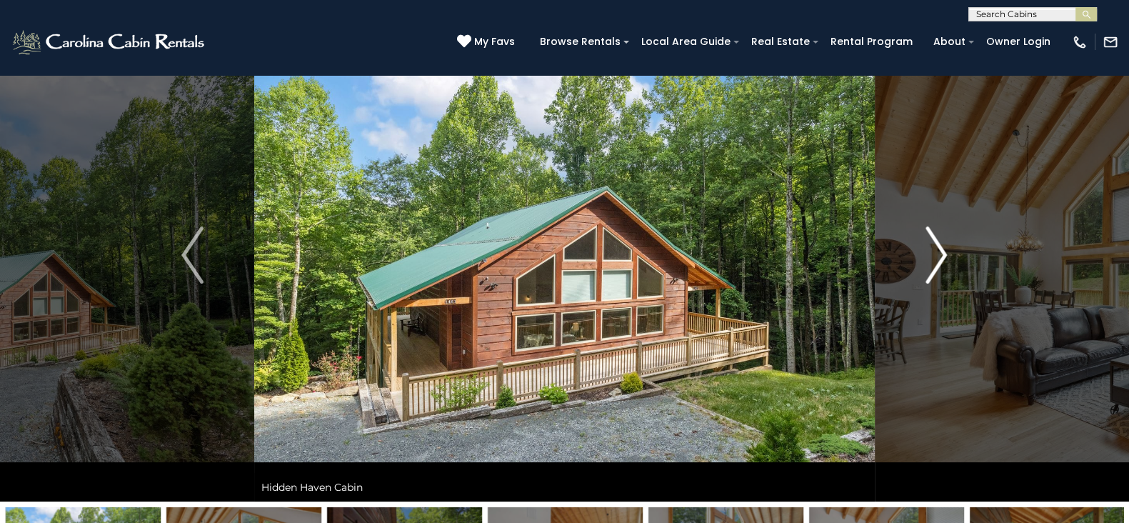
click at [933, 272] on img "Next" at bounding box center [936, 254] width 21 height 57
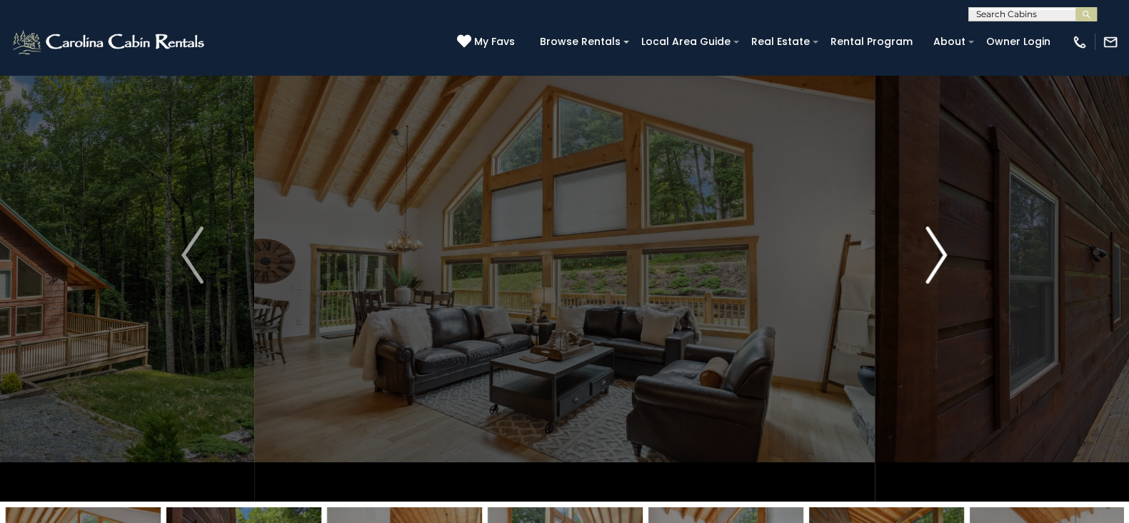
click at [933, 272] on img "Next" at bounding box center [936, 254] width 21 height 57
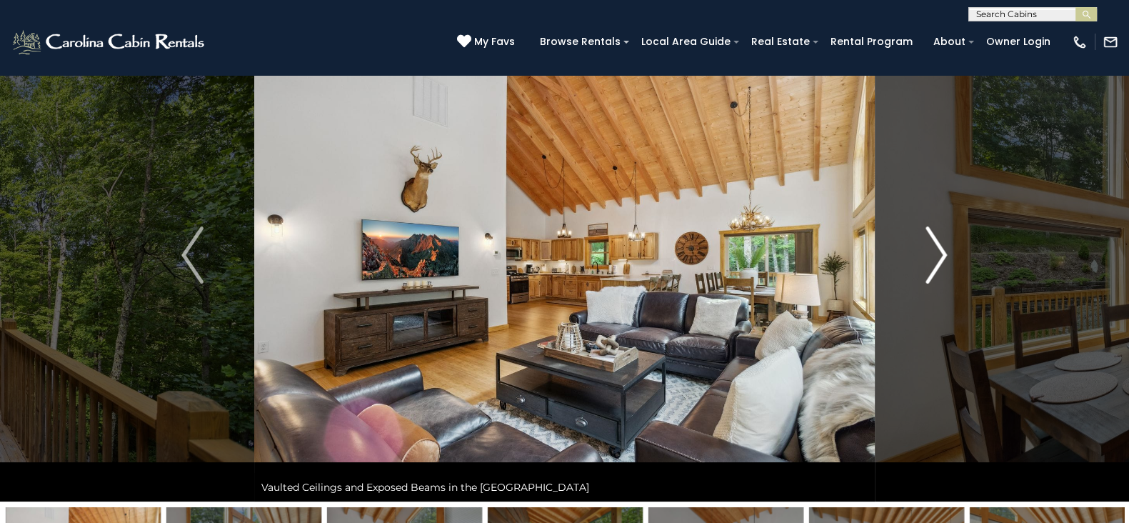
click at [933, 272] on img "Next" at bounding box center [936, 254] width 21 height 57
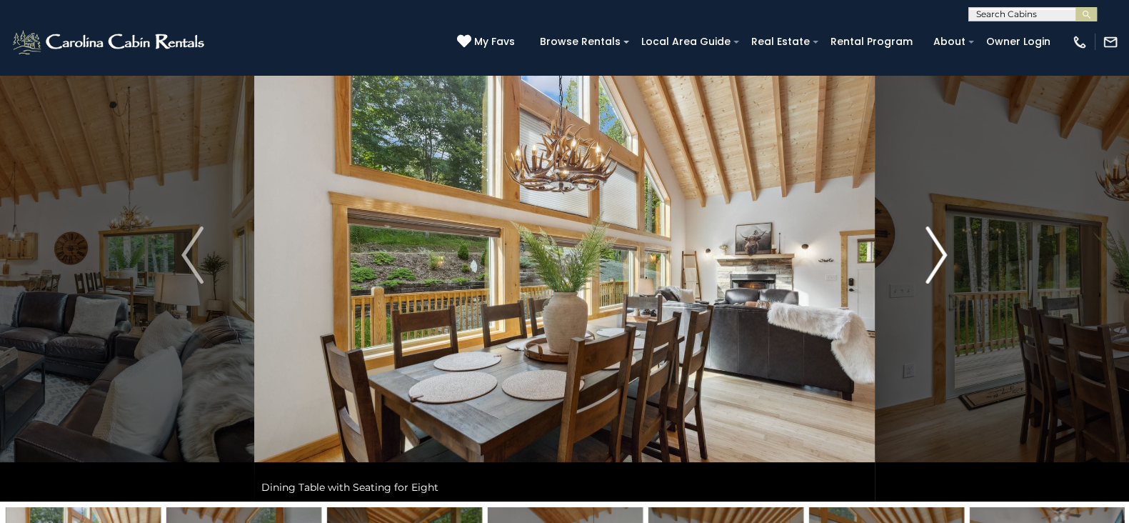
click at [933, 272] on img "Next" at bounding box center [936, 254] width 21 height 57
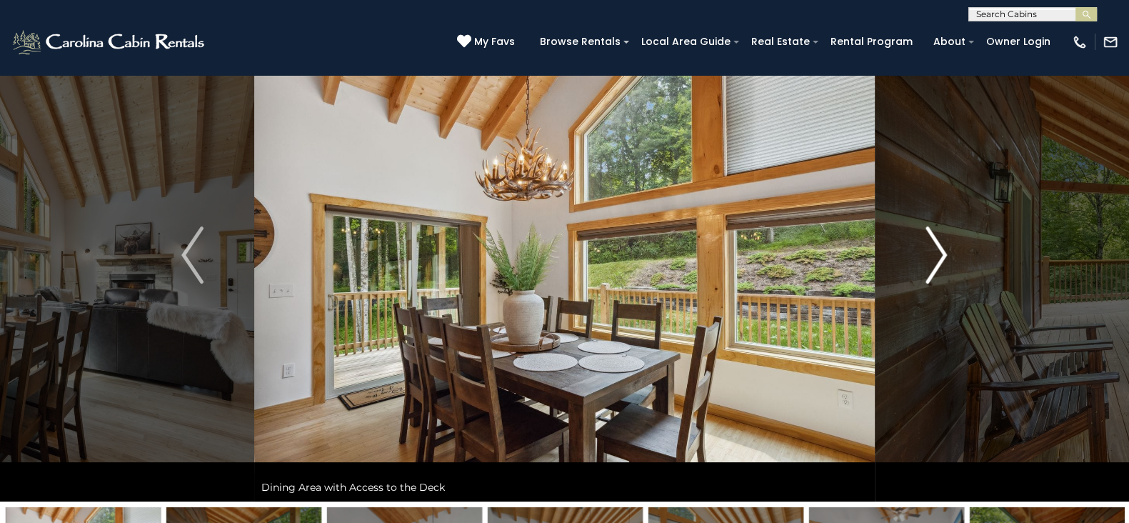
click at [933, 272] on img "Next" at bounding box center [936, 254] width 21 height 57
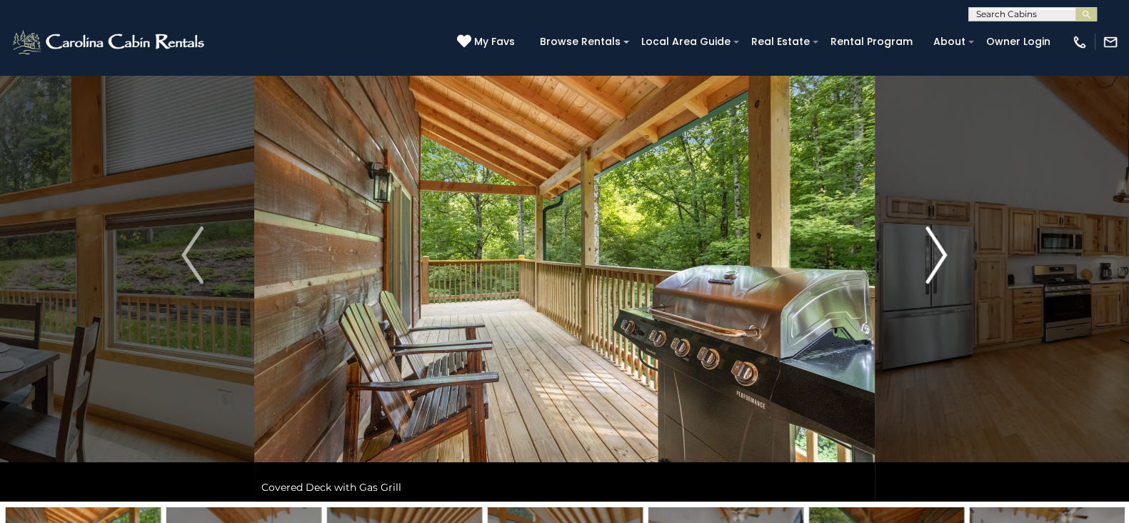
click at [933, 272] on img "Next" at bounding box center [936, 254] width 21 height 57
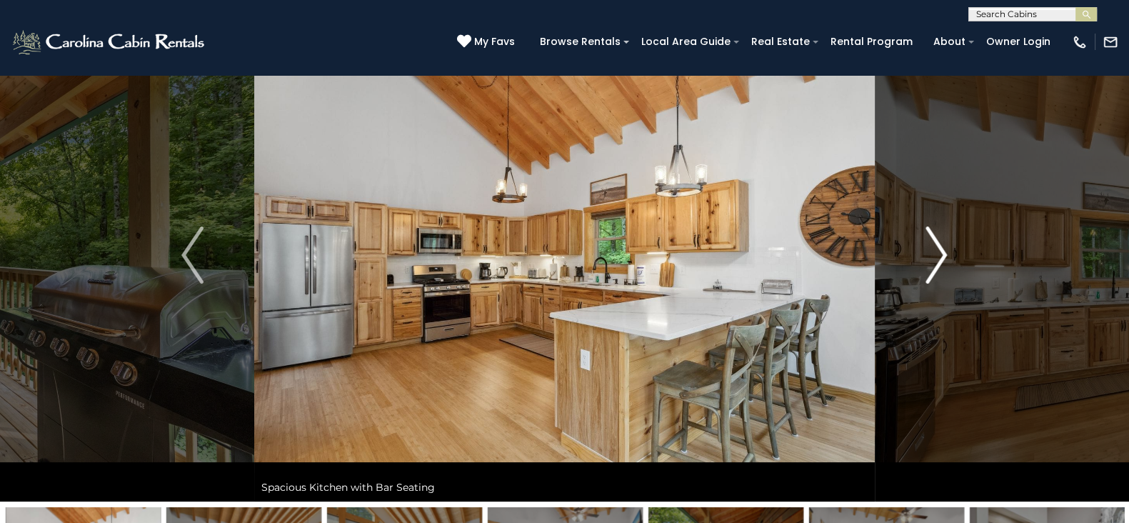
click at [933, 272] on img "Next" at bounding box center [936, 254] width 21 height 57
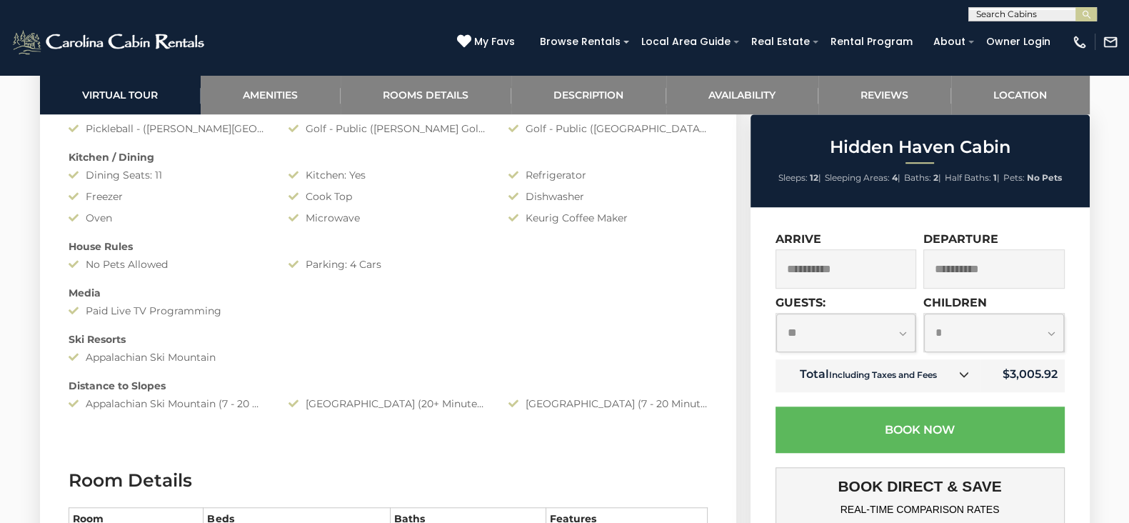
scroll to position [1341, 0]
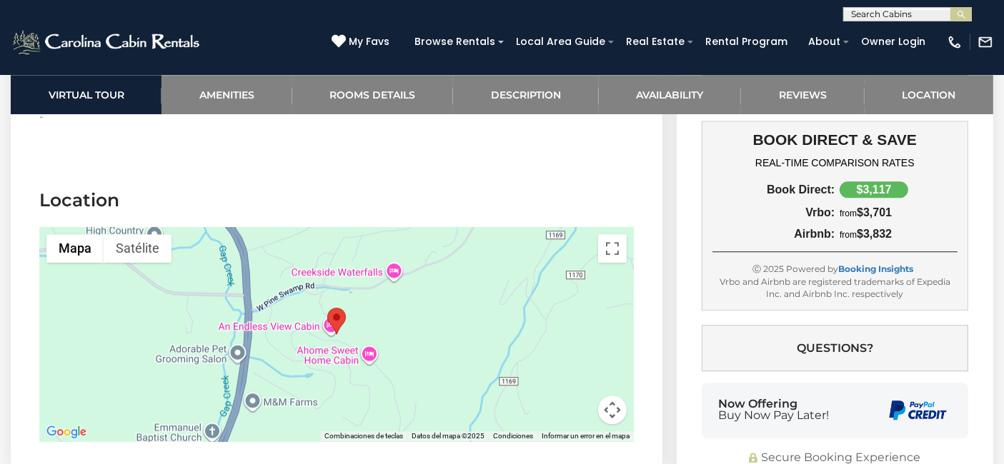
scroll to position [3838, 0]
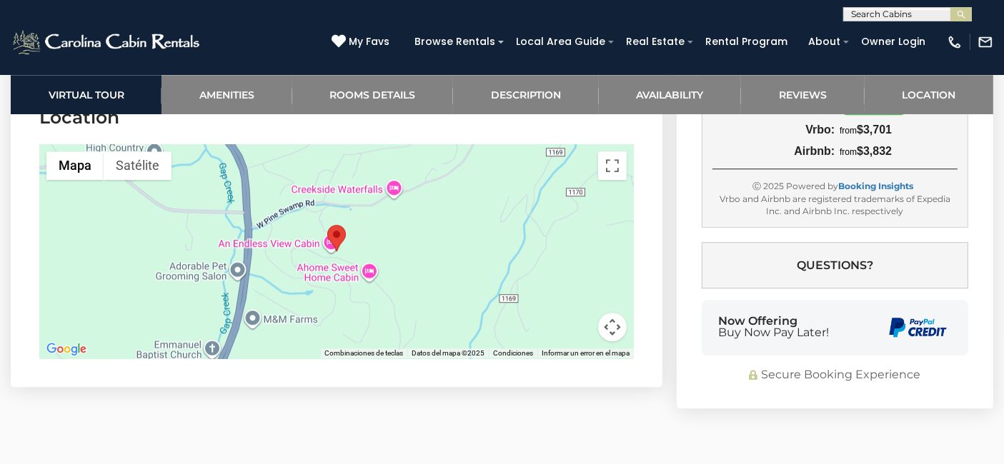
click at [608, 334] on button "Controles de visualización del mapa" at bounding box center [612, 327] width 29 height 29
click at [581, 329] on button "Alejar" at bounding box center [576, 327] width 29 height 29
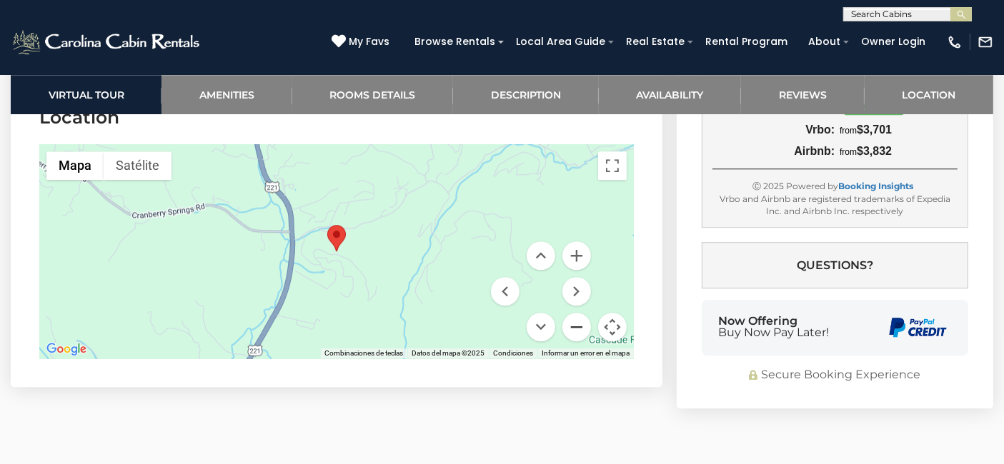
click at [581, 329] on button "Alejar" at bounding box center [576, 327] width 29 height 29
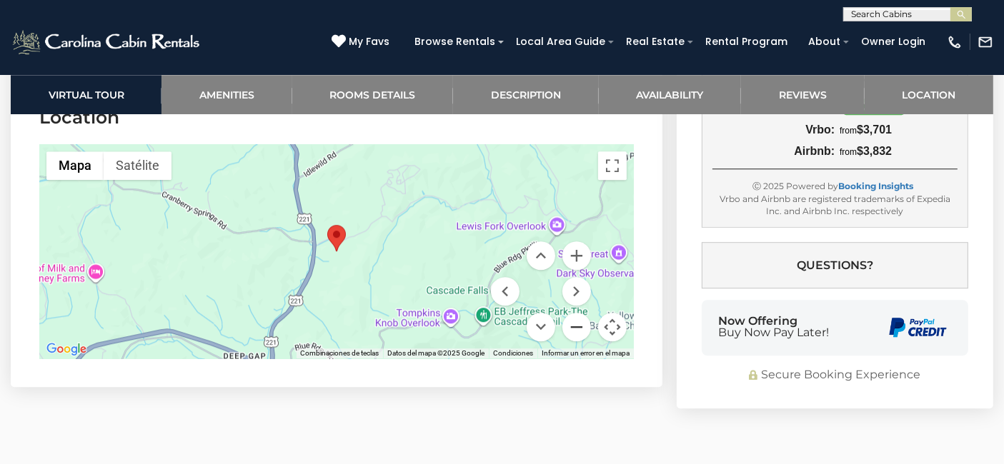
click at [581, 329] on button "Alejar" at bounding box center [576, 327] width 29 height 29
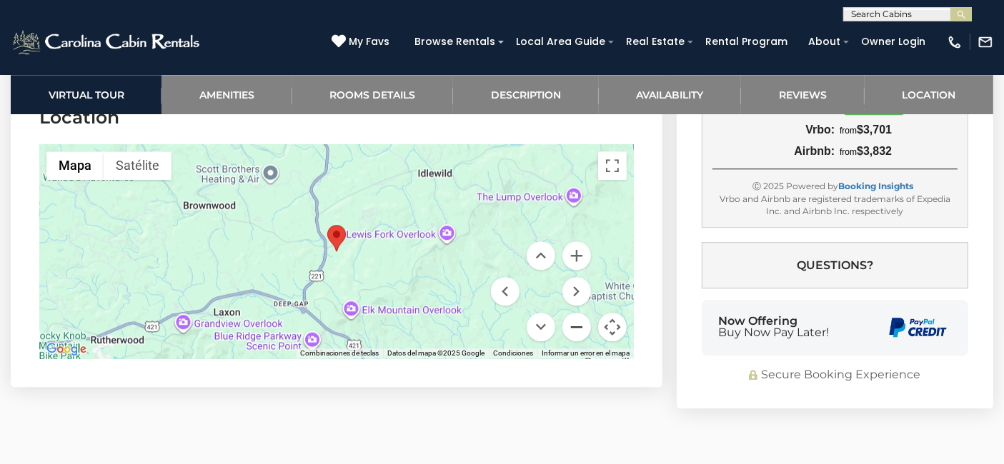
click at [581, 329] on button "Alejar" at bounding box center [576, 327] width 29 height 29
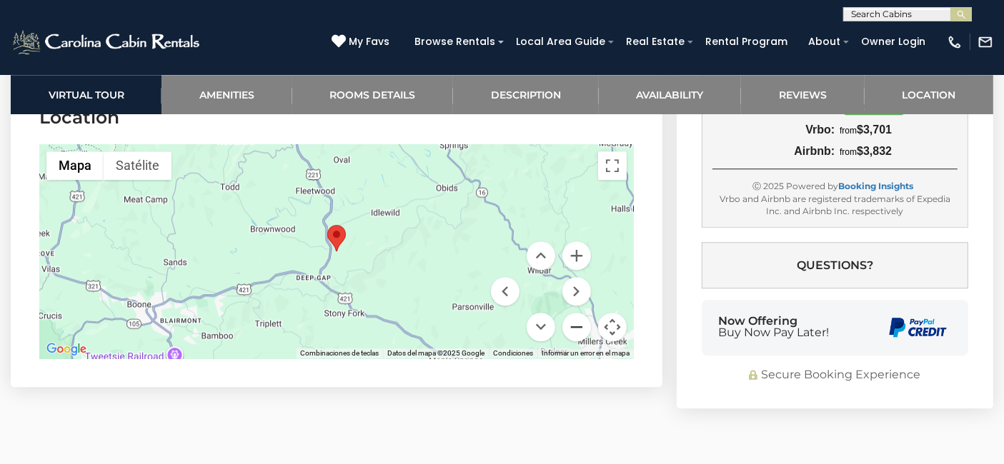
click at [581, 329] on button "Alejar" at bounding box center [576, 327] width 29 height 29
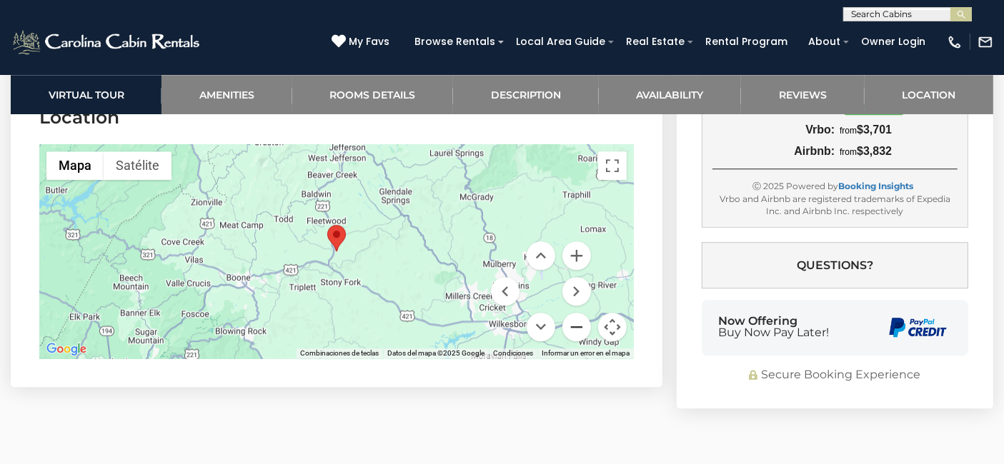
click at [581, 329] on button "Alejar" at bounding box center [576, 327] width 29 height 29
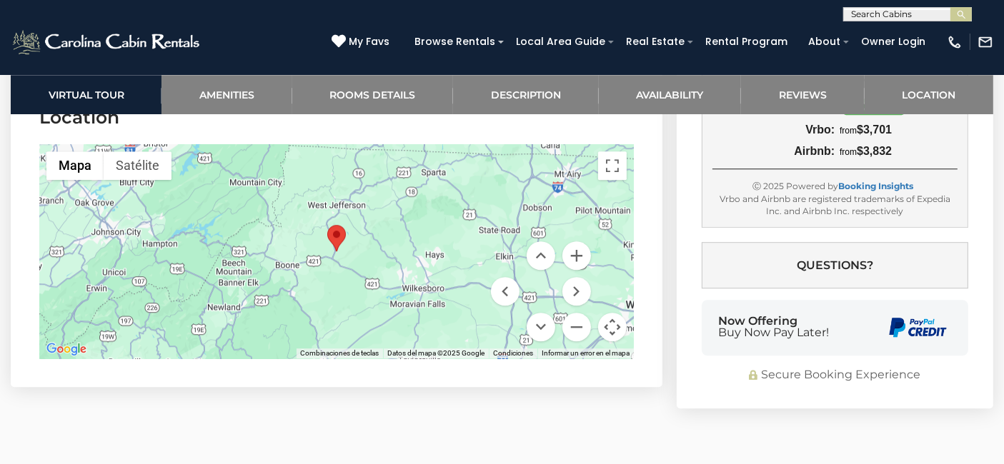
click at [479, 211] on div at bounding box center [336, 251] width 594 height 214
click at [286, 248] on div at bounding box center [336, 251] width 594 height 214
click at [365, 248] on div at bounding box center [336, 251] width 594 height 214
click at [403, 251] on div at bounding box center [336, 251] width 594 height 214
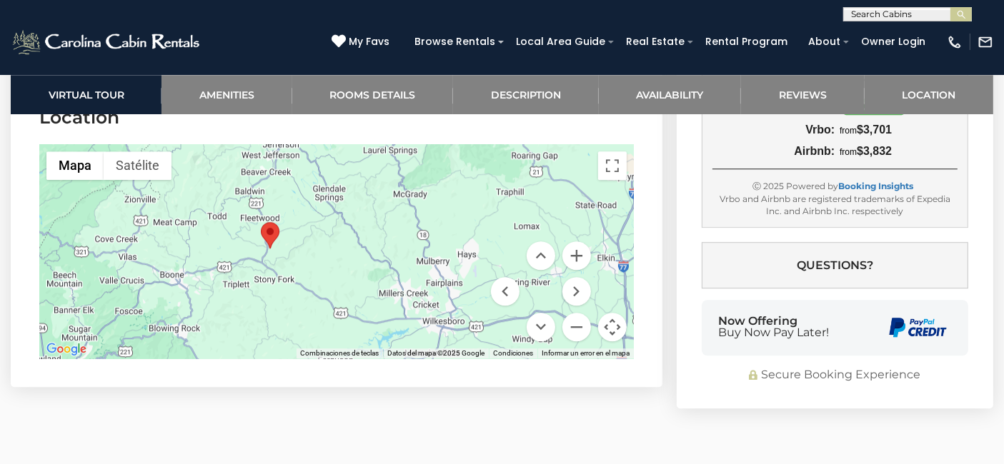
click at [301, 254] on div at bounding box center [336, 251] width 594 height 214
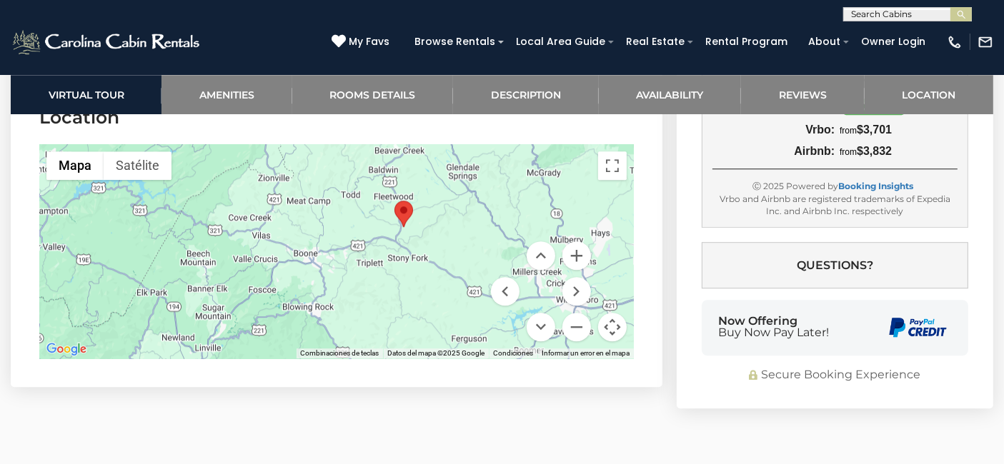
drag, startPoint x: 301, startPoint y: 254, endPoint x: 437, endPoint y: 234, distance: 137.1
click at [437, 234] on div at bounding box center [336, 251] width 594 height 214
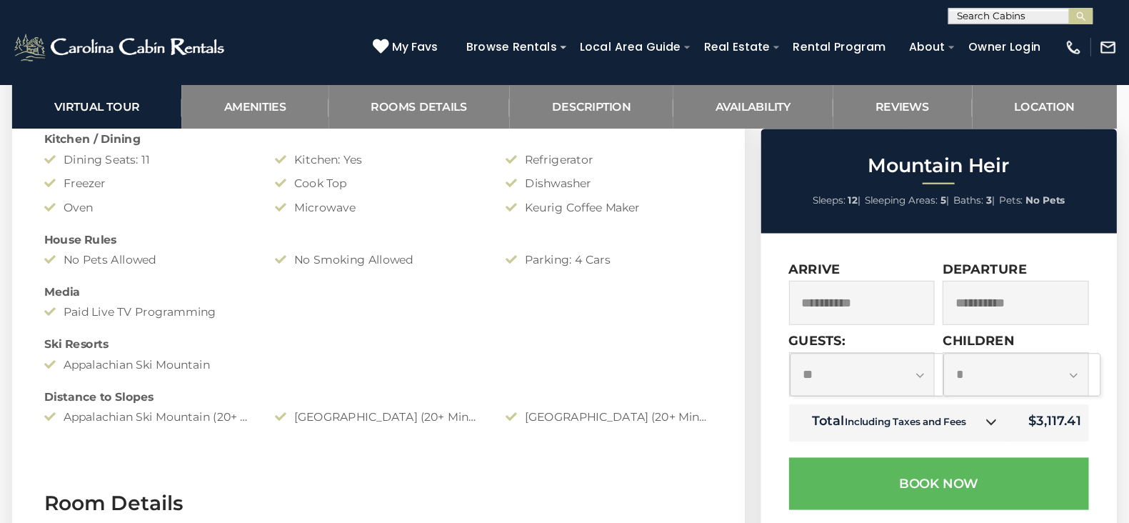
scroll to position [1349, 0]
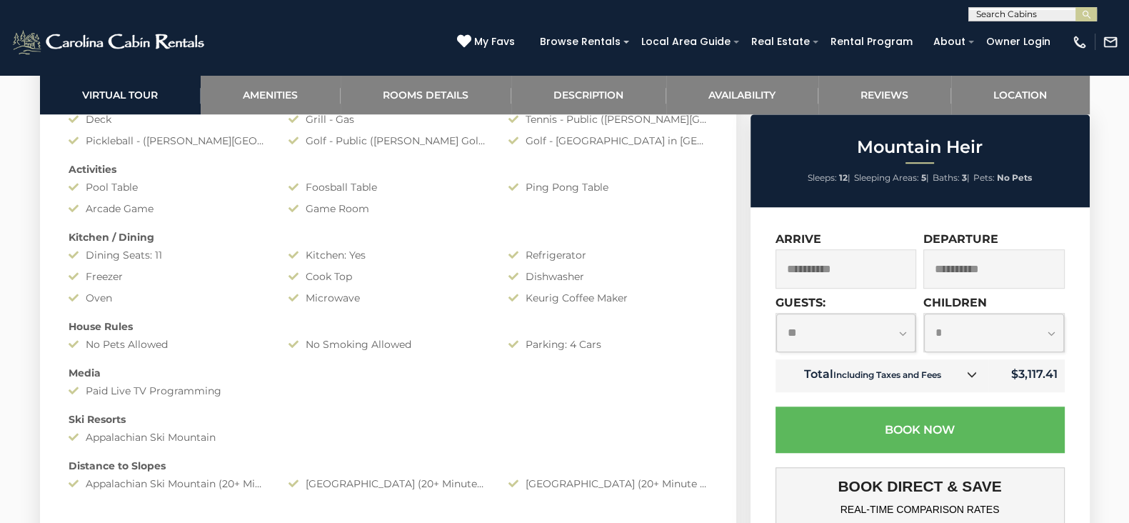
drag, startPoint x: 977, startPoint y: 1, endPoint x: 682, endPoint y: 364, distance: 467.1
click at [682, 364] on div "Amenities Game Room Air Conditioning: Central Heat: Central/ Heat Pump Communit…" at bounding box center [388, 226] width 661 height 543
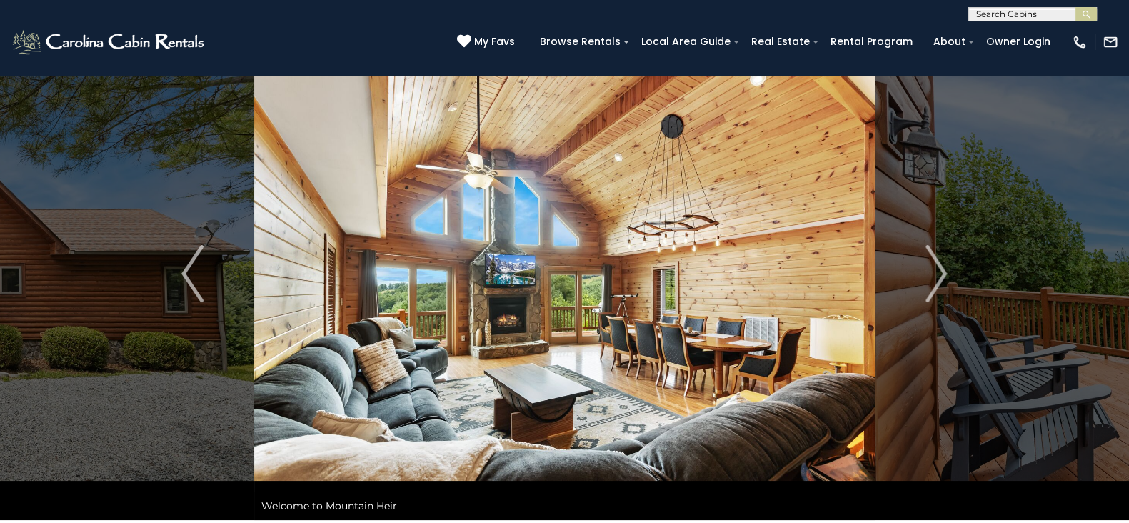
scroll to position [29, 0]
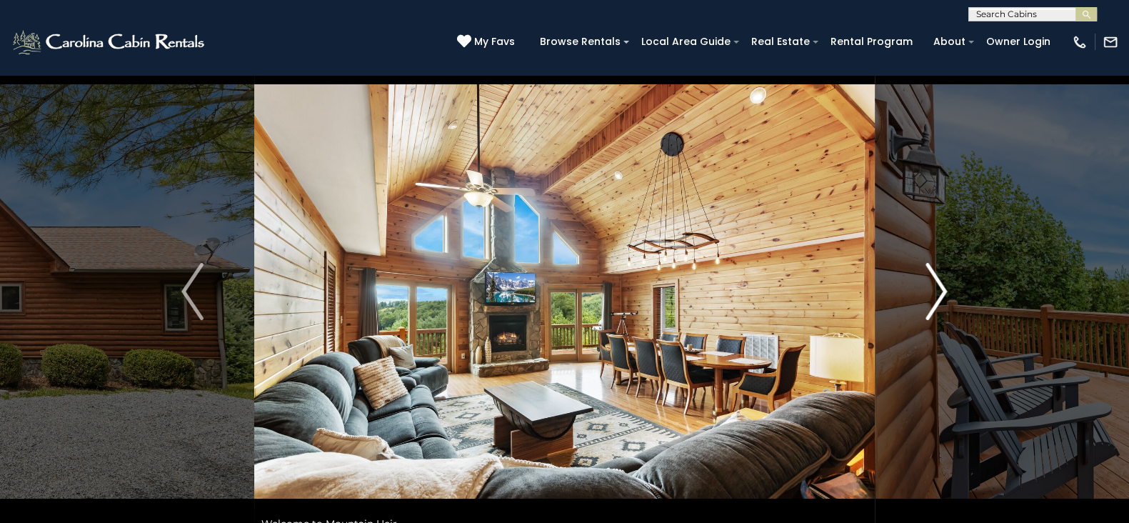
click at [950, 284] on button "Next" at bounding box center [936, 291] width 123 height 493
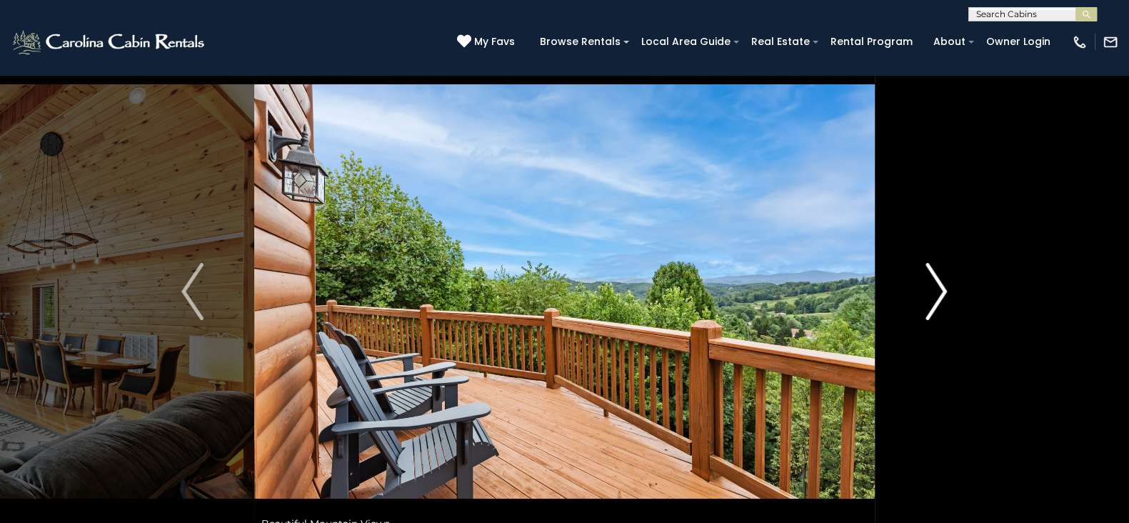
click at [950, 284] on button "Next" at bounding box center [936, 291] width 123 height 493
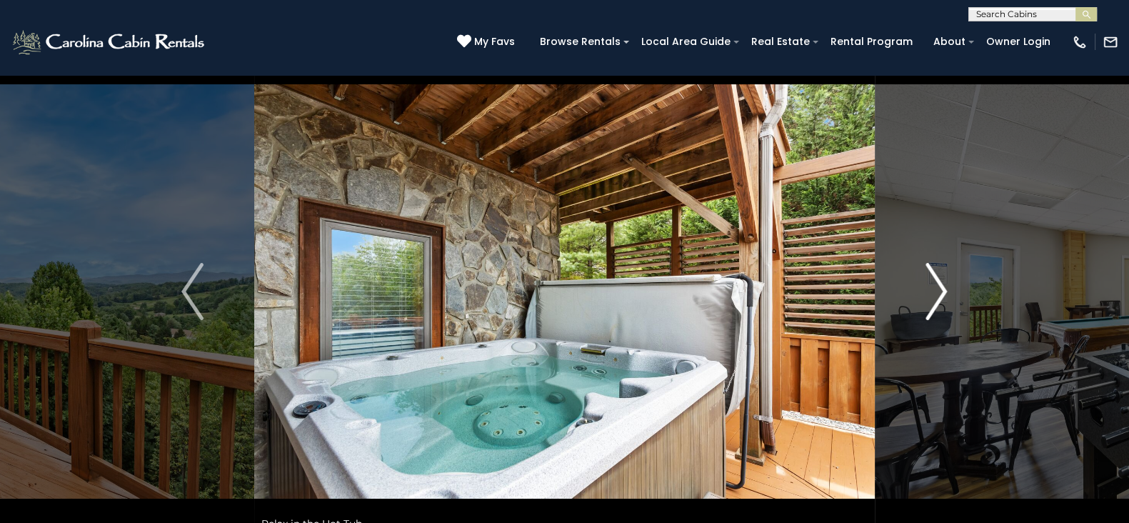
click at [950, 284] on button "Next" at bounding box center [936, 291] width 123 height 493
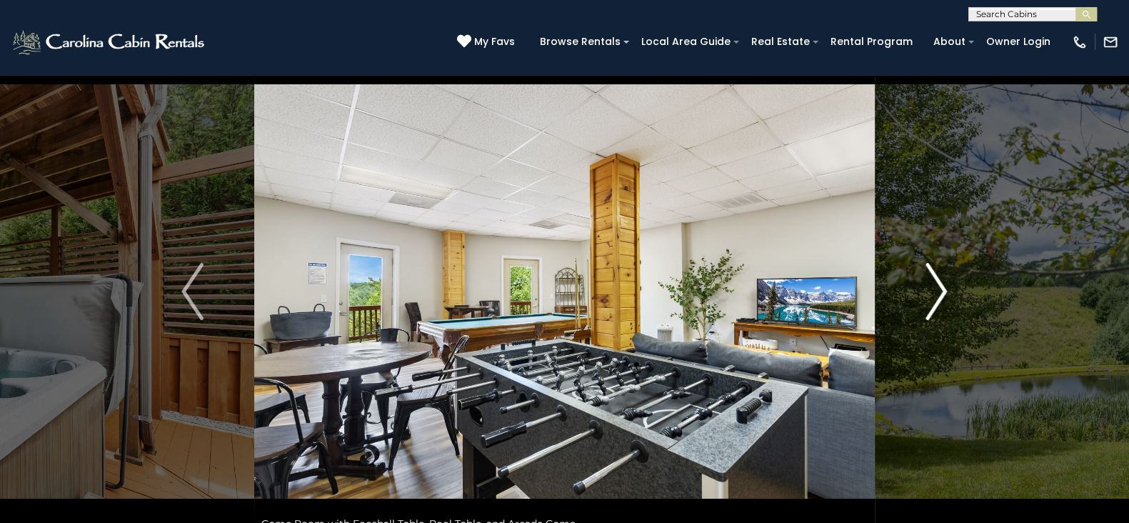
click at [950, 284] on button "Next" at bounding box center [936, 291] width 123 height 493
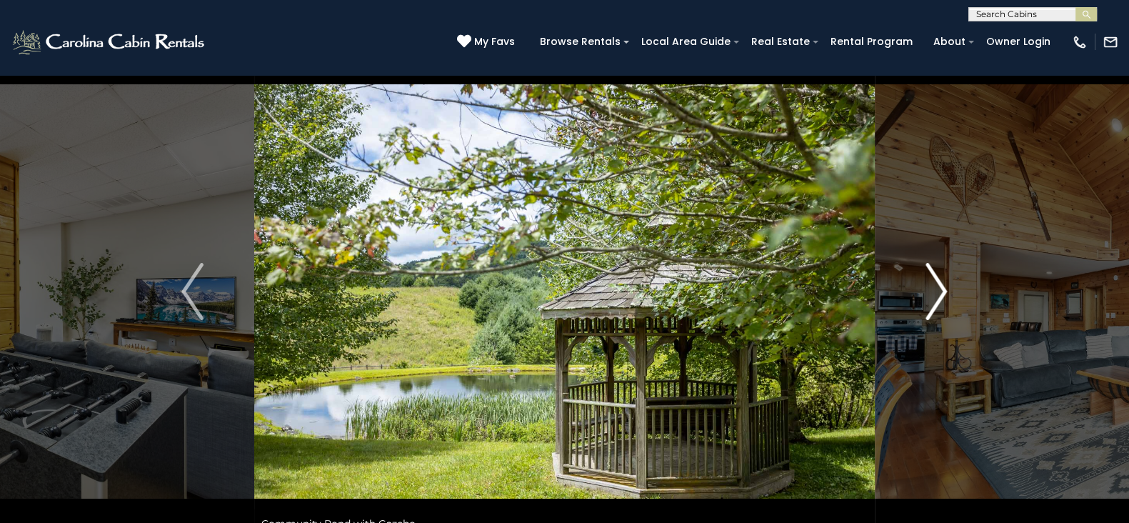
click at [950, 284] on button "Next" at bounding box center [936, 291] width 123 height 493
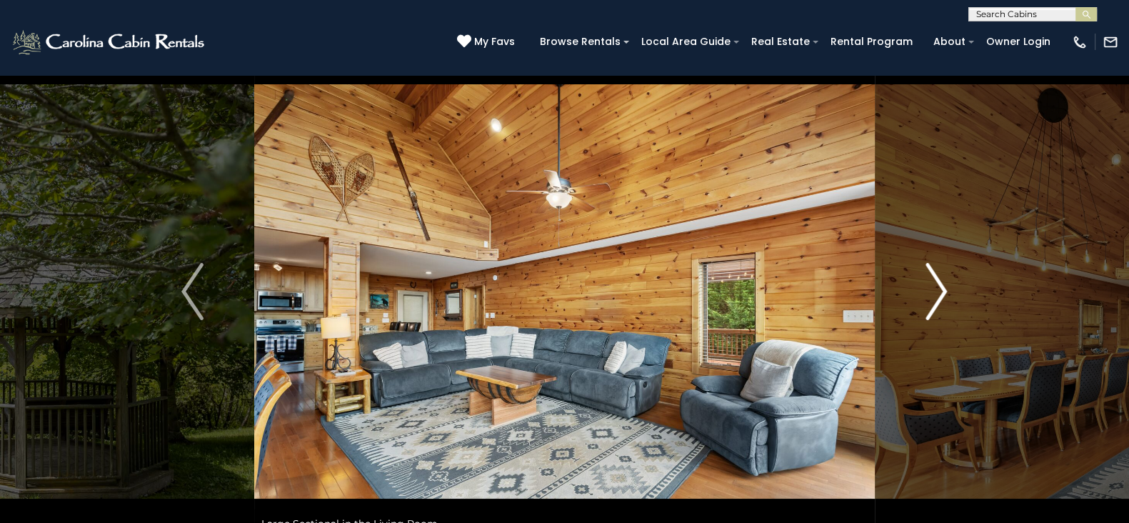
click at [950, 284] on button "Next" at bounding box center [936, 291] width 123 height 493
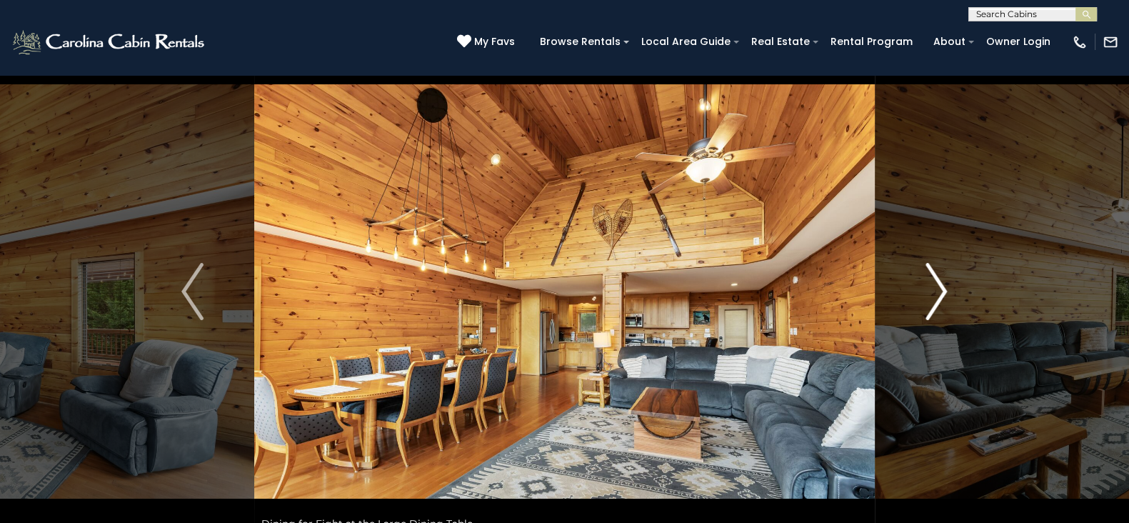
click at [950, 284] on button "Next" at bounding box center [936, 291] width 123 height 493
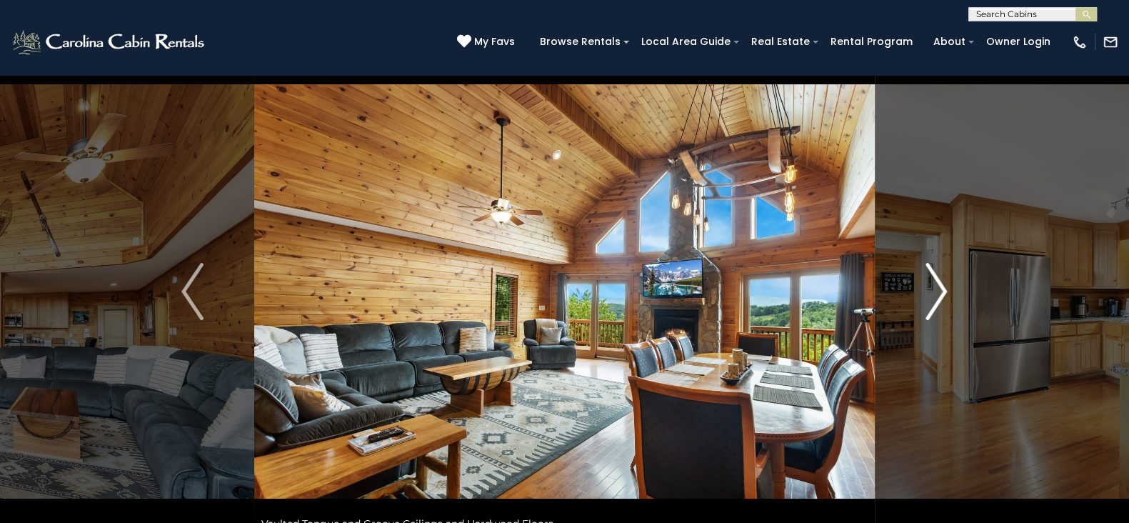
click at [950, 284] on button "Next" at bounding box center [936, 291] width 123 height 493
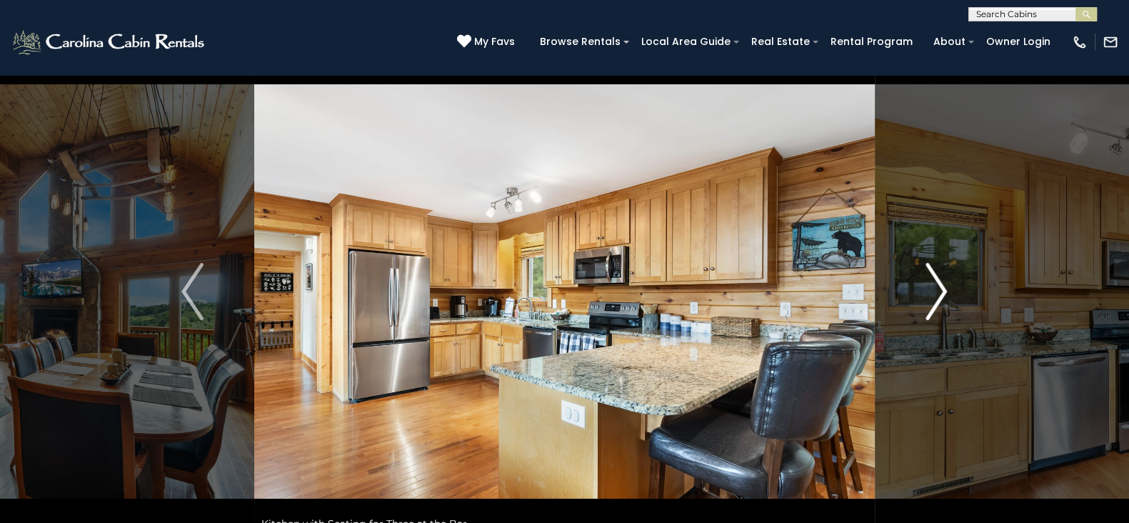
click at [950, 284] on button "Next" at bounding box center [936, 291] width 123 height 493
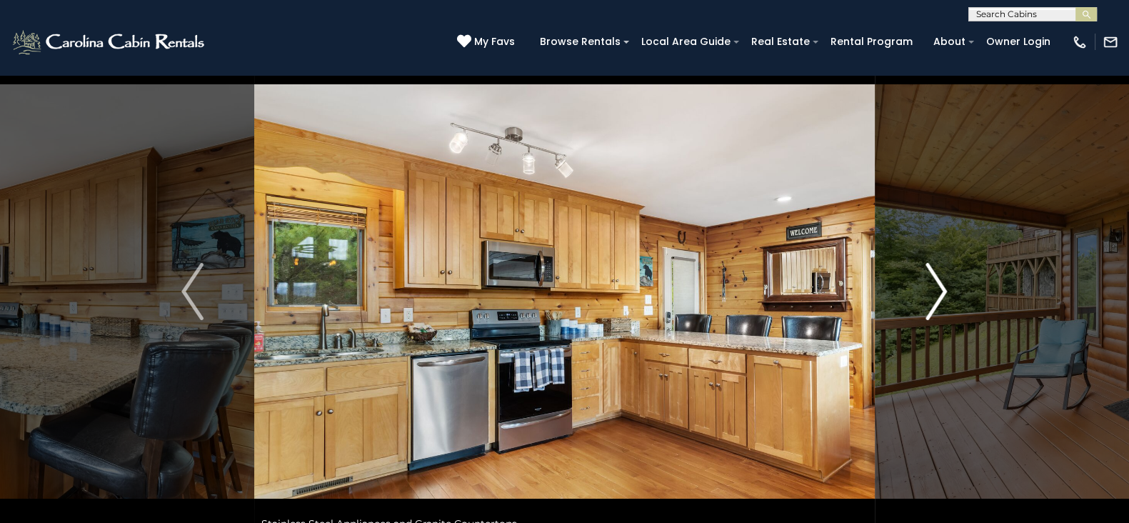
click at [950, 284] on button "Next" at bounding box center [936, 291] width 123 height 493
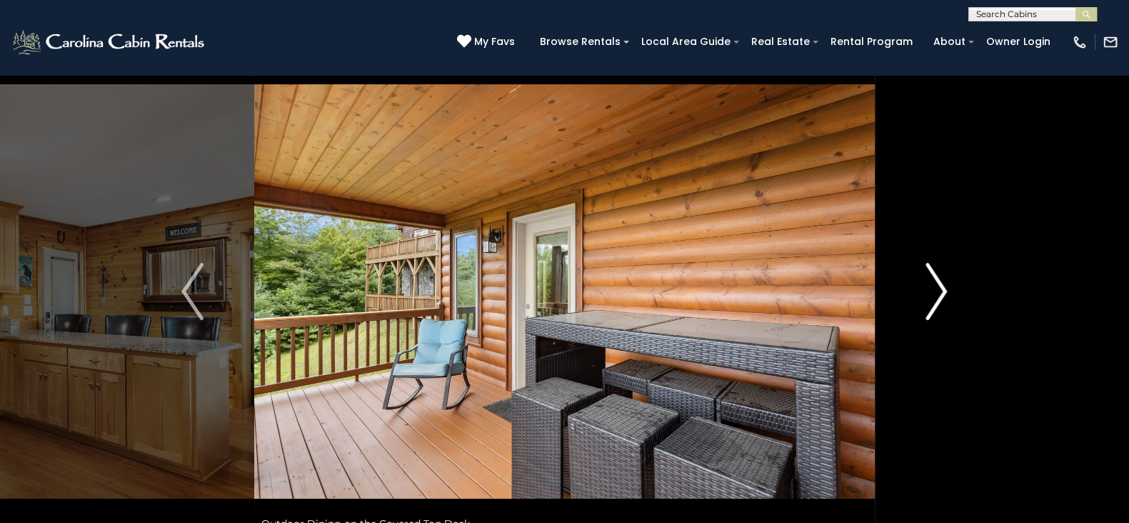
click at [950, 284] on button "Next" at bounding box center [936, 291] width 123 height 493
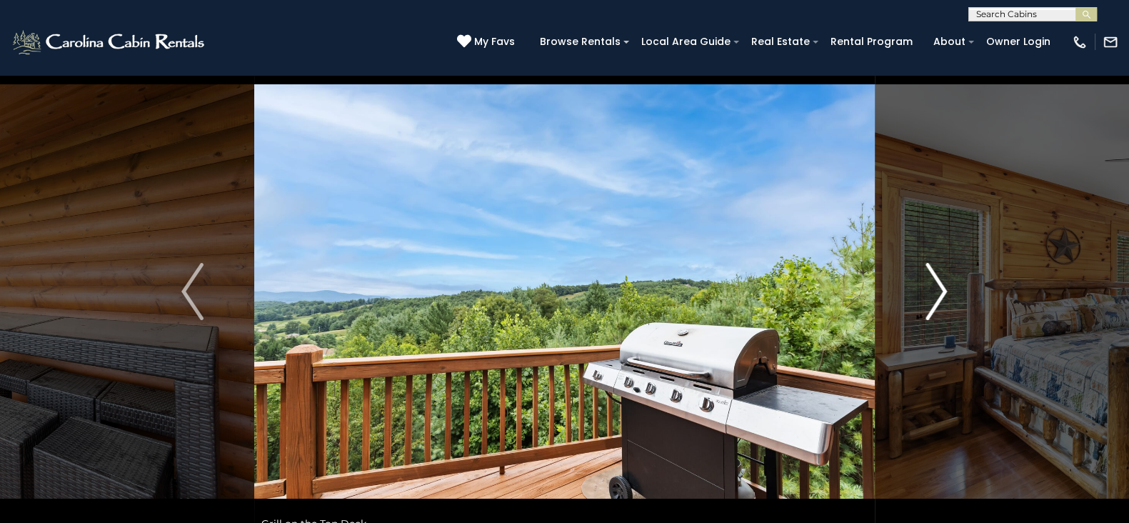
click at [950, 284] on button "Next" at bounding box center [936, 291] width 123 height 493
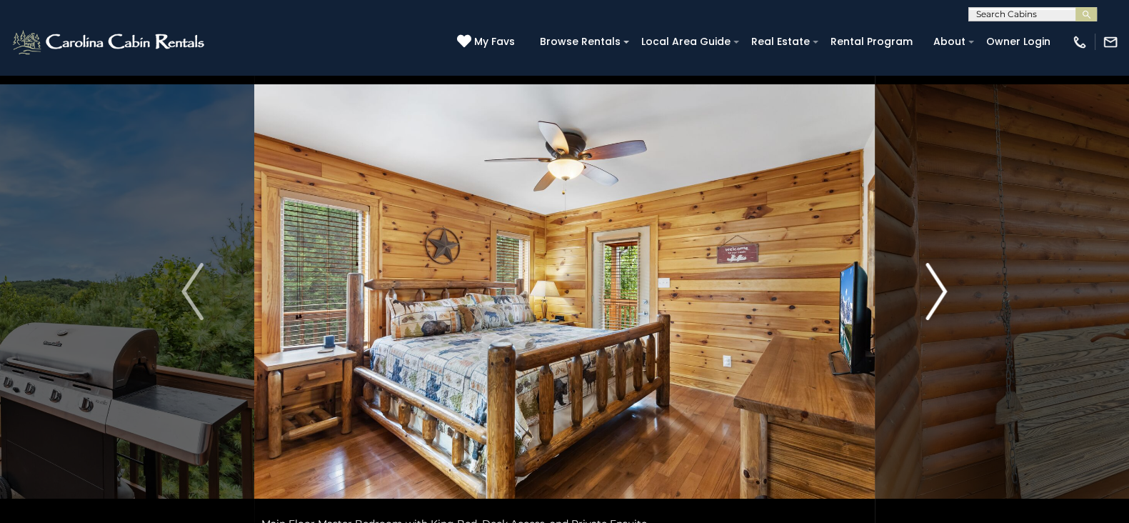
click at [950, 284] on button "Next" at bounding box center [936, 291] width 123 height 493
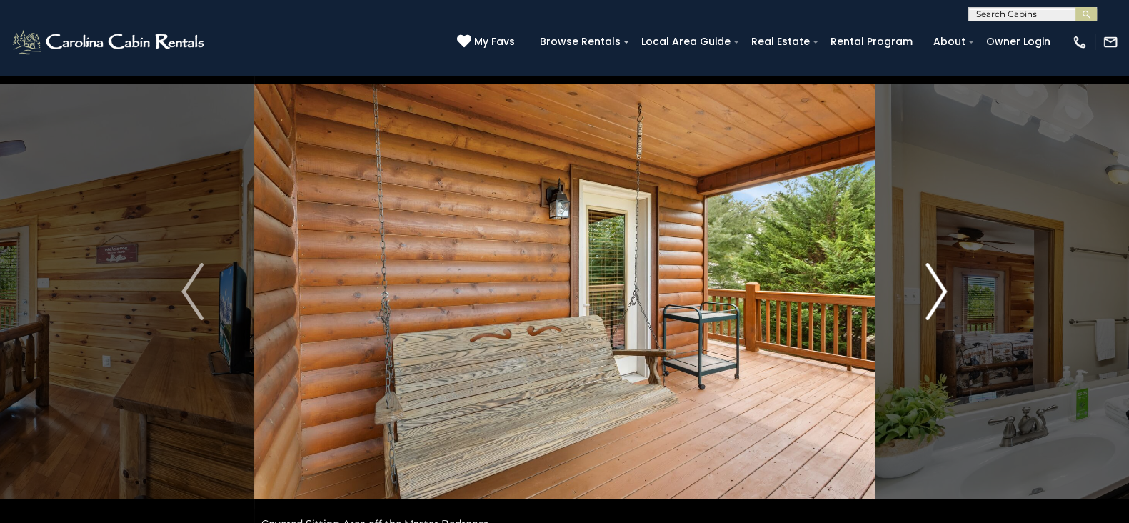
click at [950, 284] on button "Next" at bounding box center [936, 291] width 123 height 493
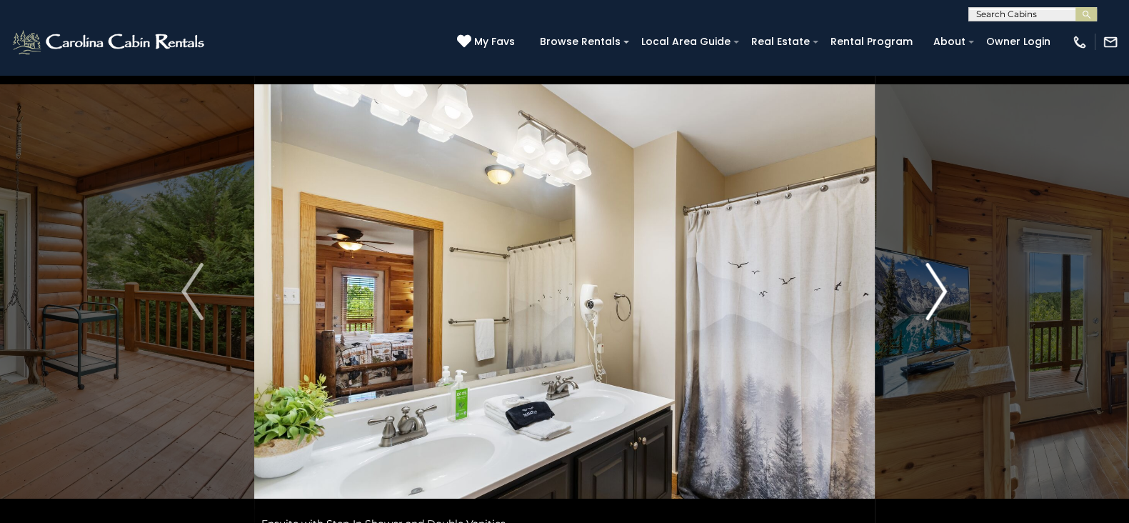
click at [950, 284] on button "Next" at bounding box center [936, 291] width 123 height 493
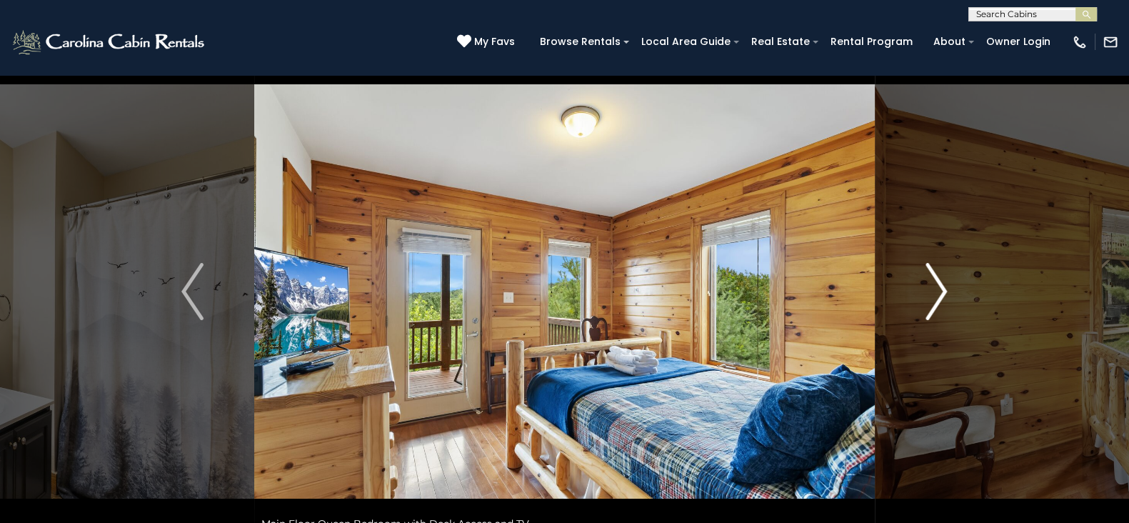
click at [950, 284] on button "Next" at bounding box center [936, 291] width 123 height 493
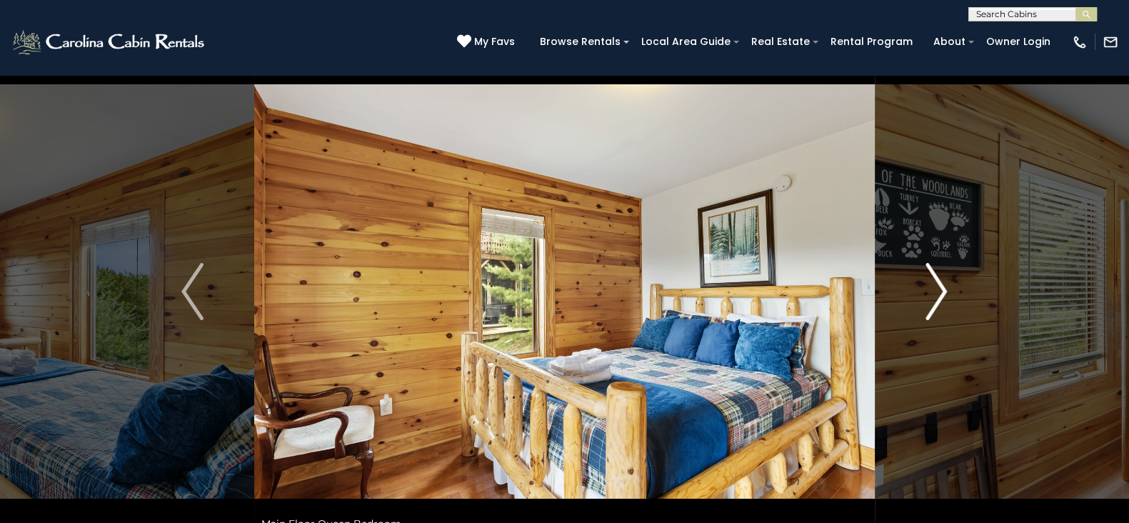
click at [950, 284] on button "Next" at bounding box center [936, 291] width 123 height 493
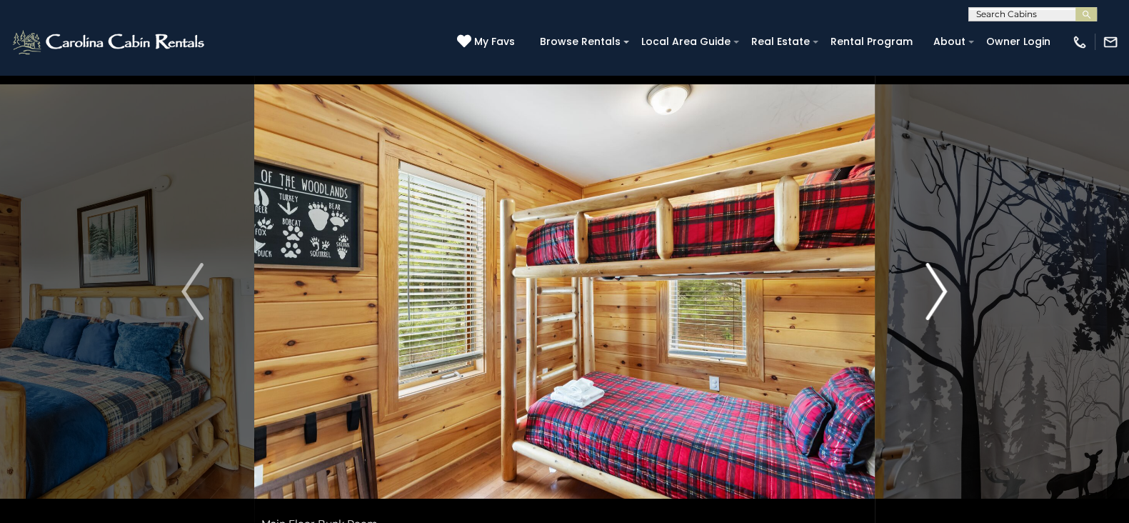
click at [950, 284] on button "Next" at bounding box center [936, 291] width 123 height 493
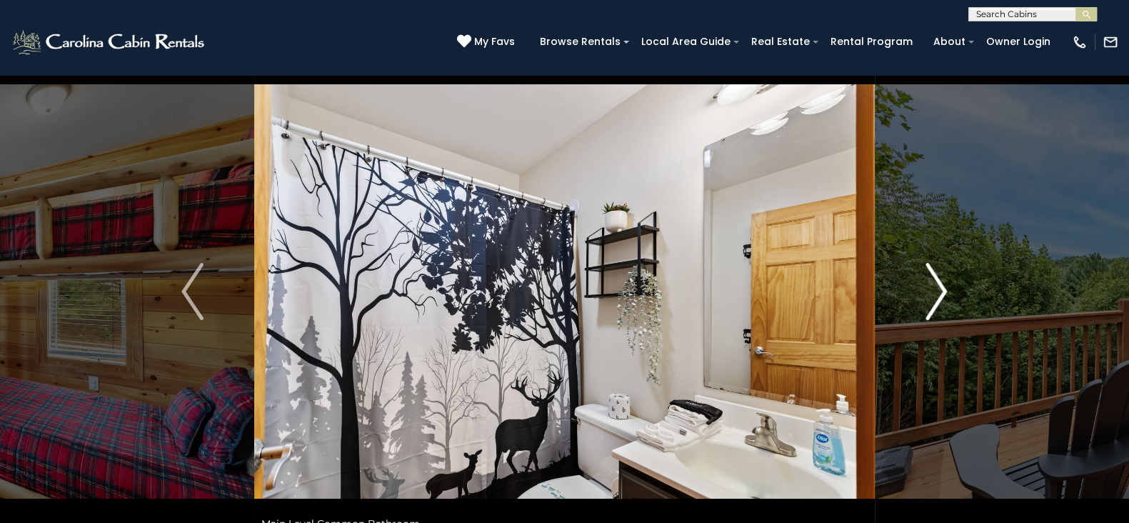
click at [950, 284] on button "Next" at bounding box center [936, 291] width 123 height 493
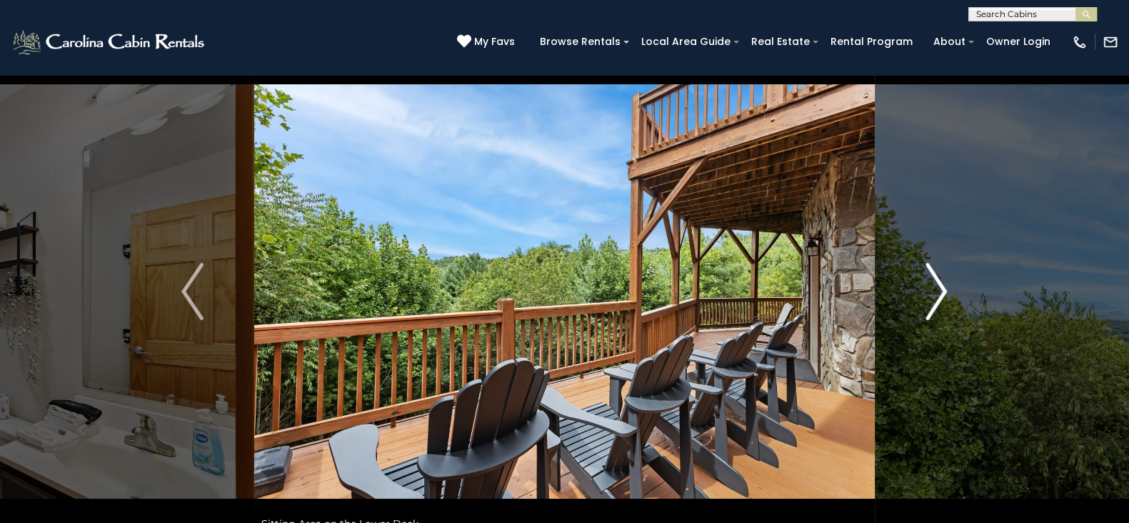
click at [950, 284] on button "Next" at bounding box center [936, 291] width 123 height 493
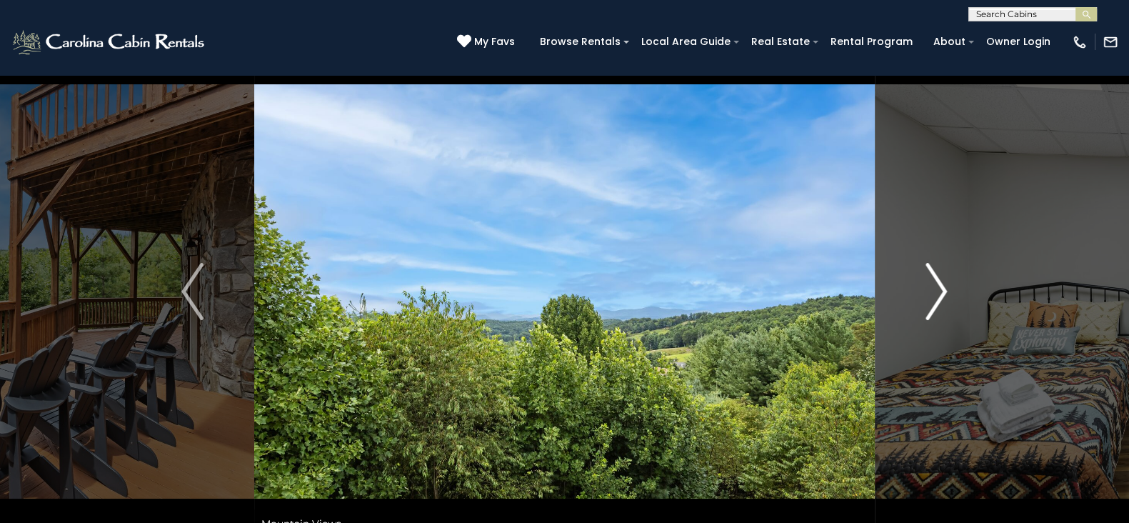
click at [950, 284] on button "Next" at bounding box center [936, 291] width 123 height 493
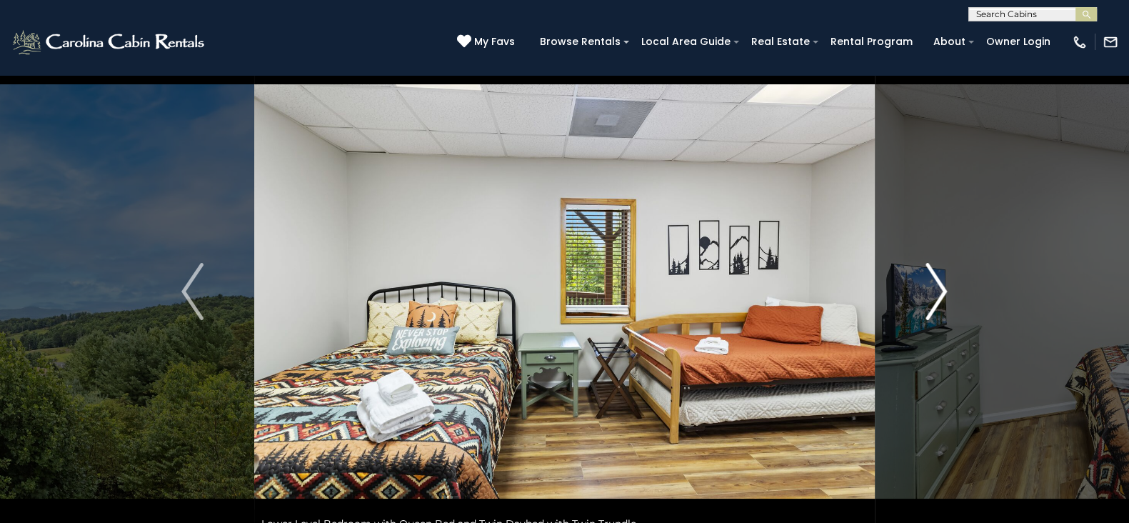
click at [950, 284] on button "Next" at bounding box center [936, 291] width 123 height 493
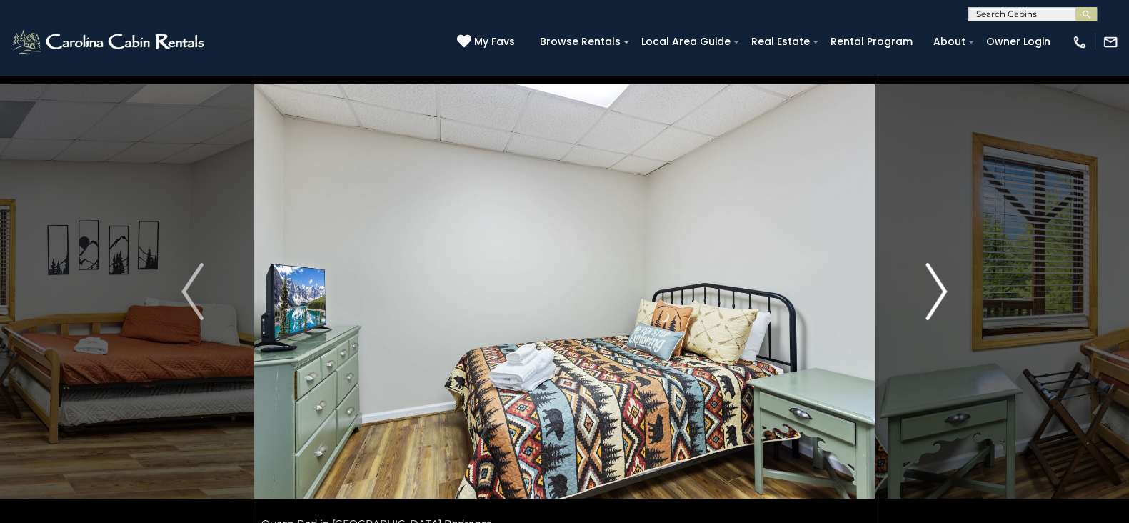
click at [950, 284] on button "Next" at bounding box center [936, 291] width 123 height 493
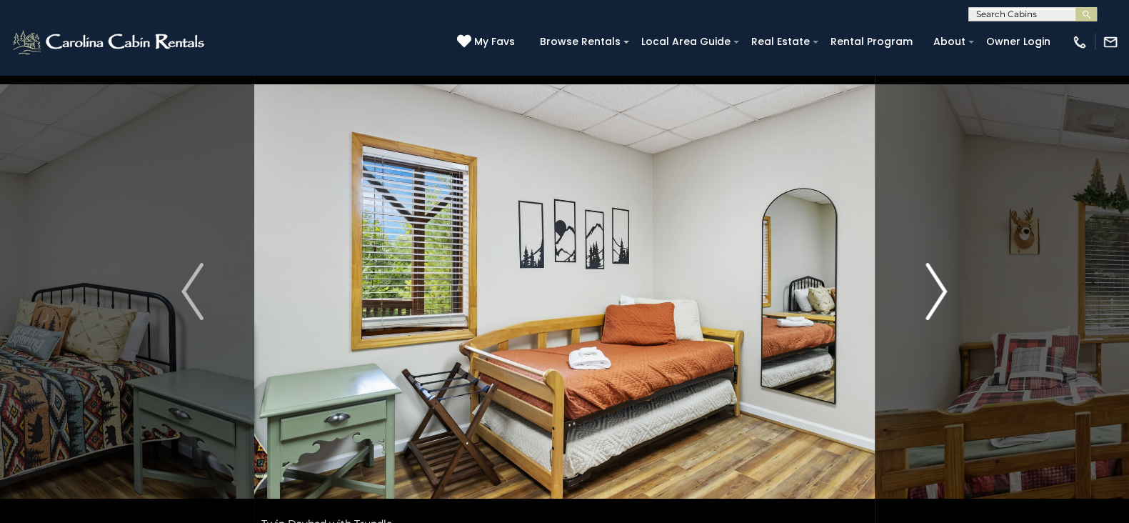
click at [950, 284] on button "Next" at bounding box center [936, 291] width 123 height 493
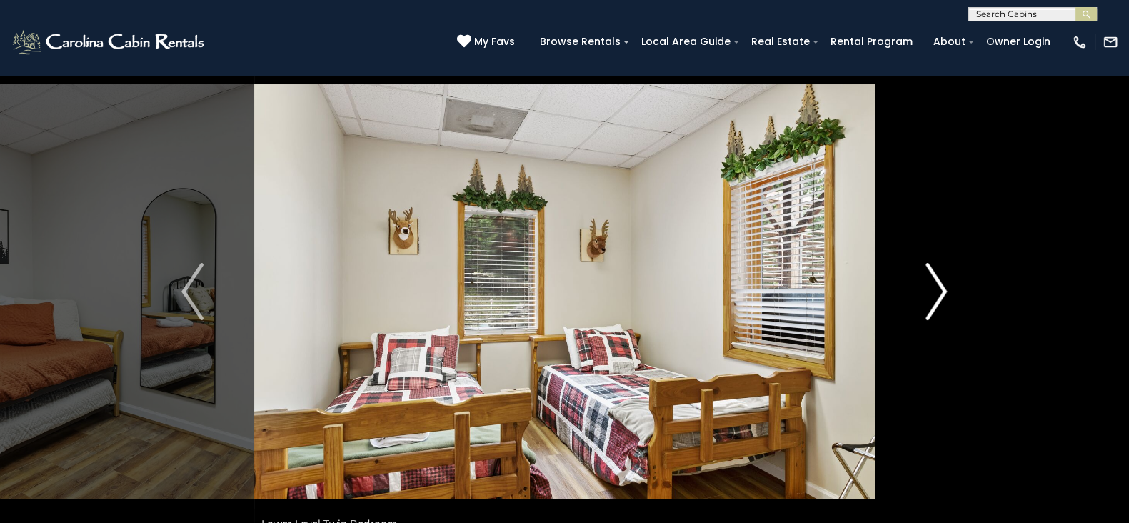
click at [950, 284] on button "Next" at bounding box center [936, 291] width 123 height 493
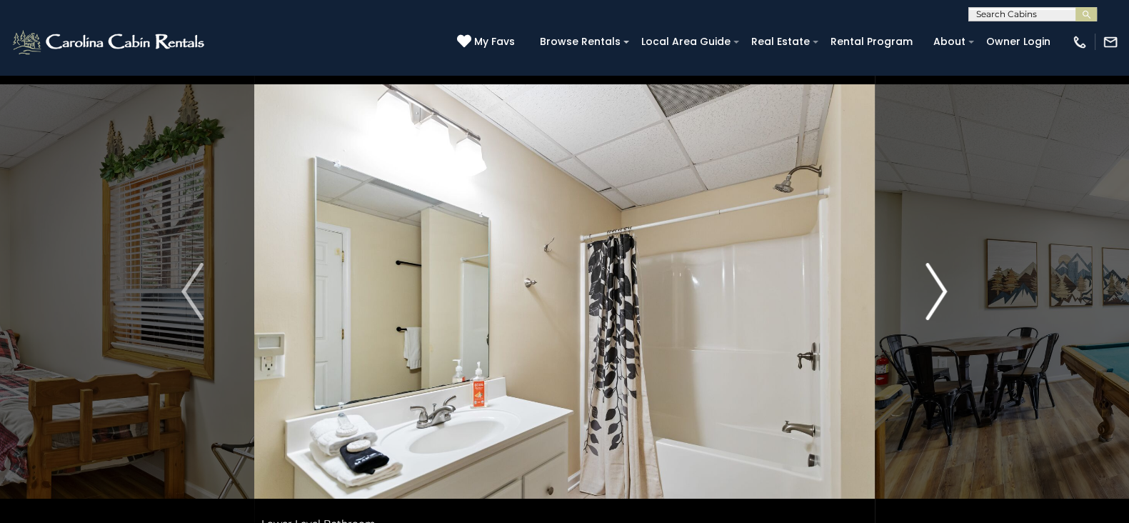
click at [950, 284] on button "Next" at bounding box center [936, 291] width 123 height 493
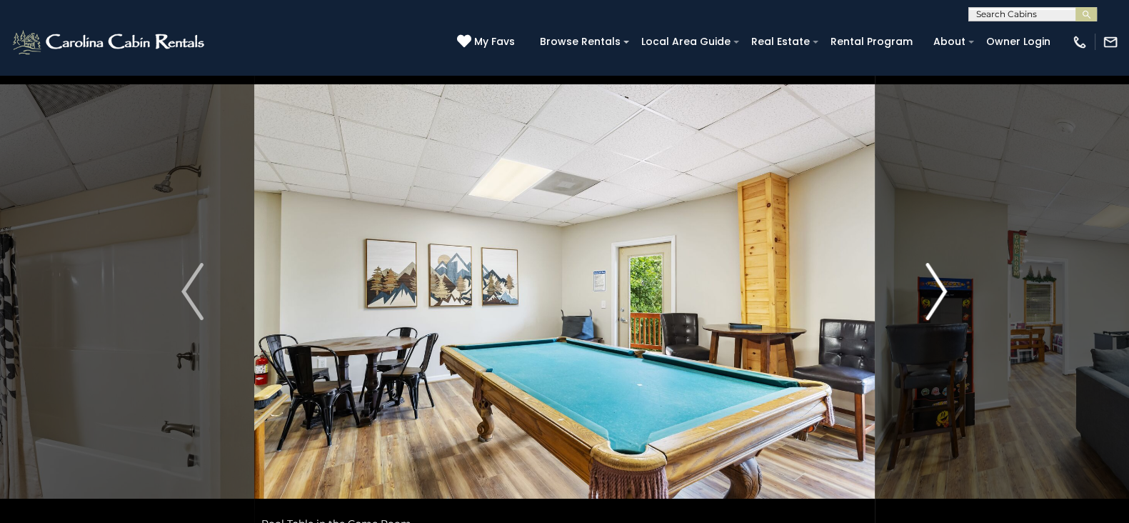
click at [950, 284] on button "Next" at bounding box center [936, 291] width 123 height 493
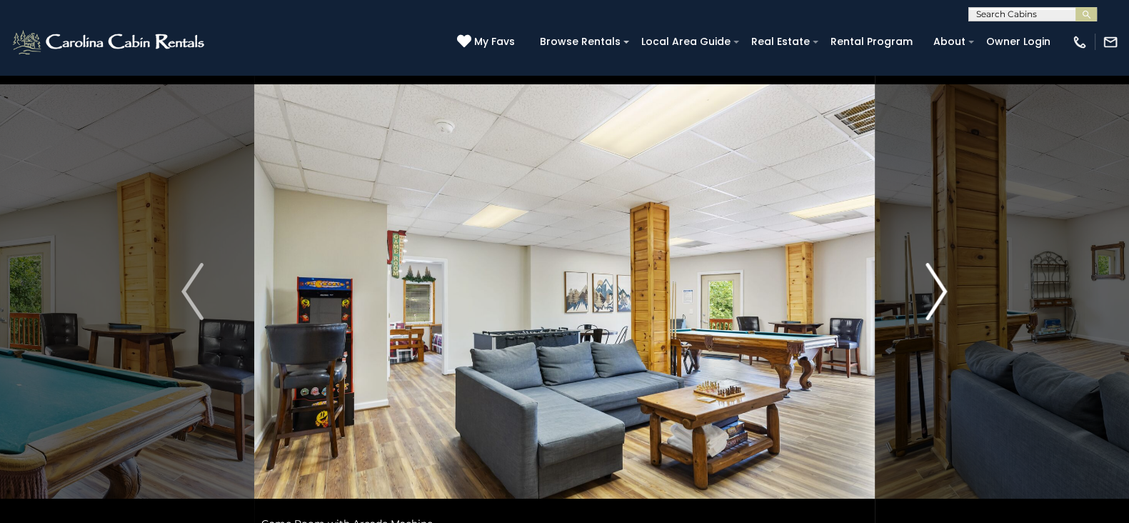
click at [950, 284] on button "Next" at bounding box center [936, 291] width 123 height 493
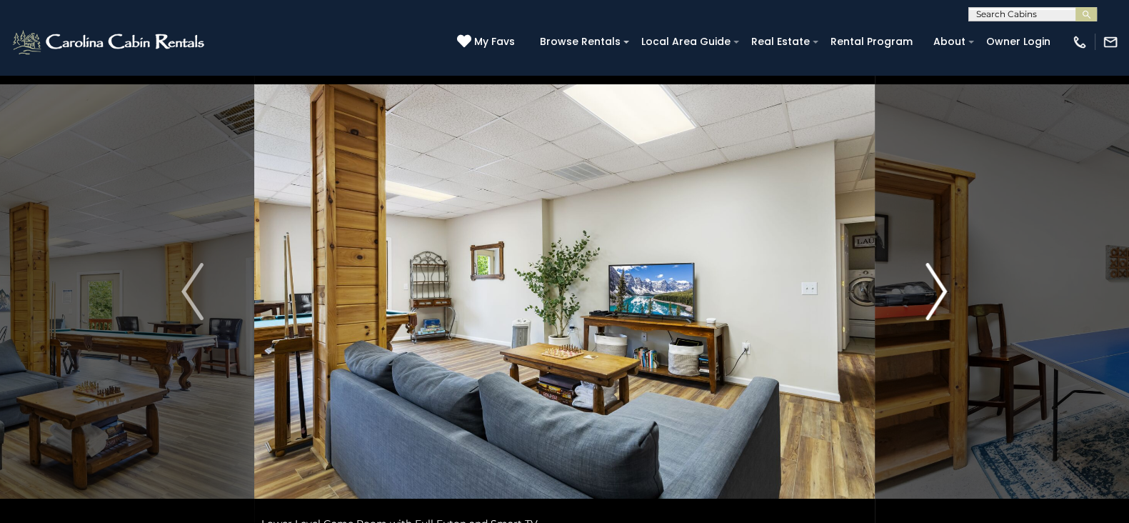
click at [950, 284] on button "Next" at bounding box center [936, 291] width 123 height 493
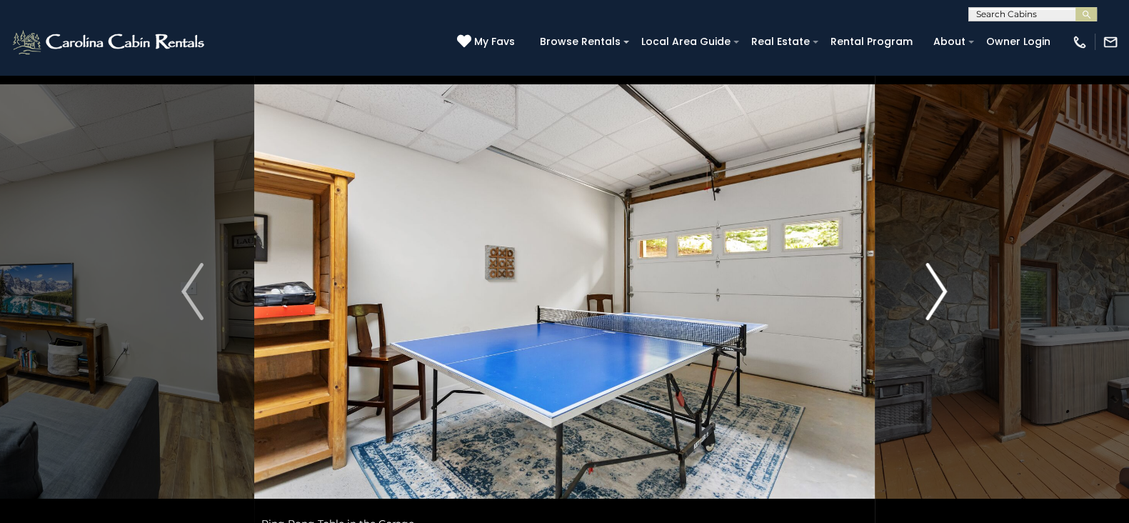
click at [950, 284] on button "Next" at bounding box center [936, 291] width 123 height 493
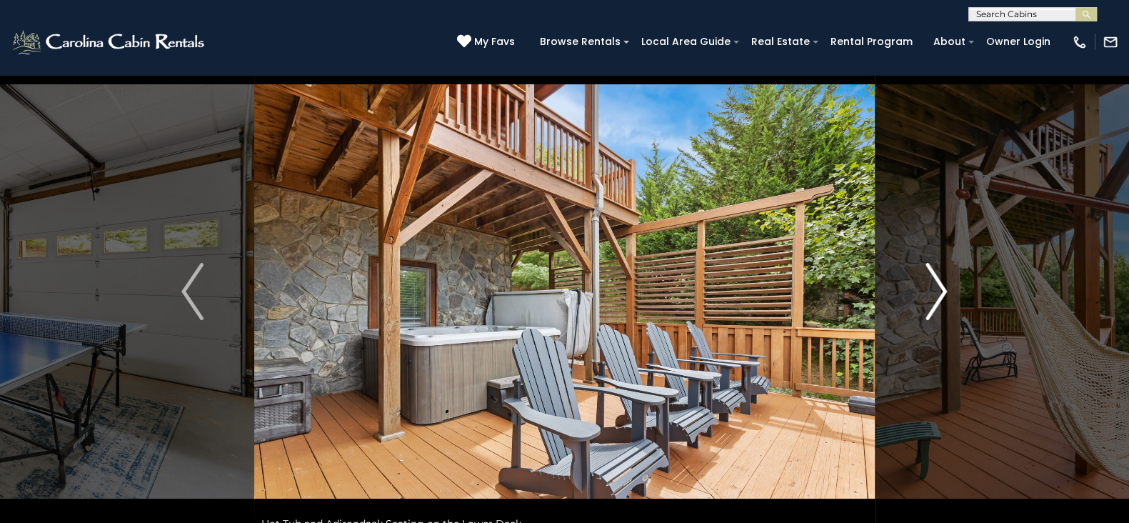
click at [950, 284] on button "Next" at bounding box center [936, 291] width 123 height 493
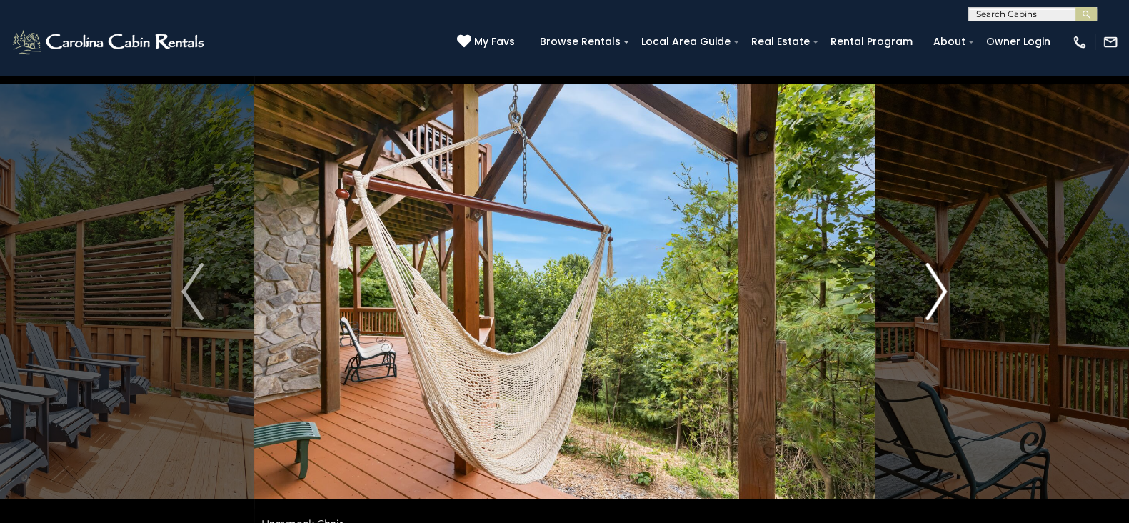
click at [950, 284] on button "Next" at bounding box center [936, 291] width 123 height 493
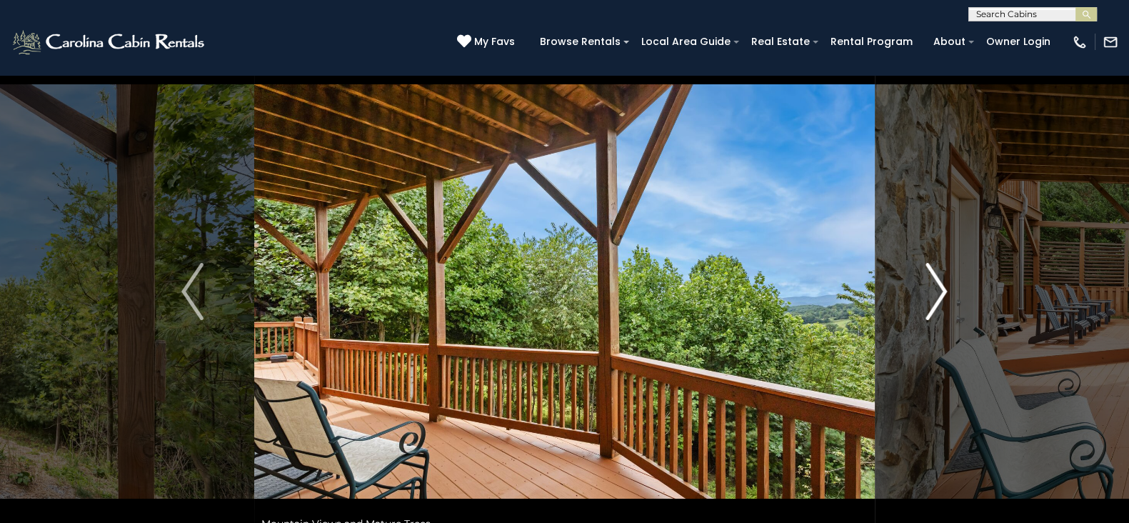
click at [950, 284] on button "Next" at bounding box center [936, 291] width 123 height 493
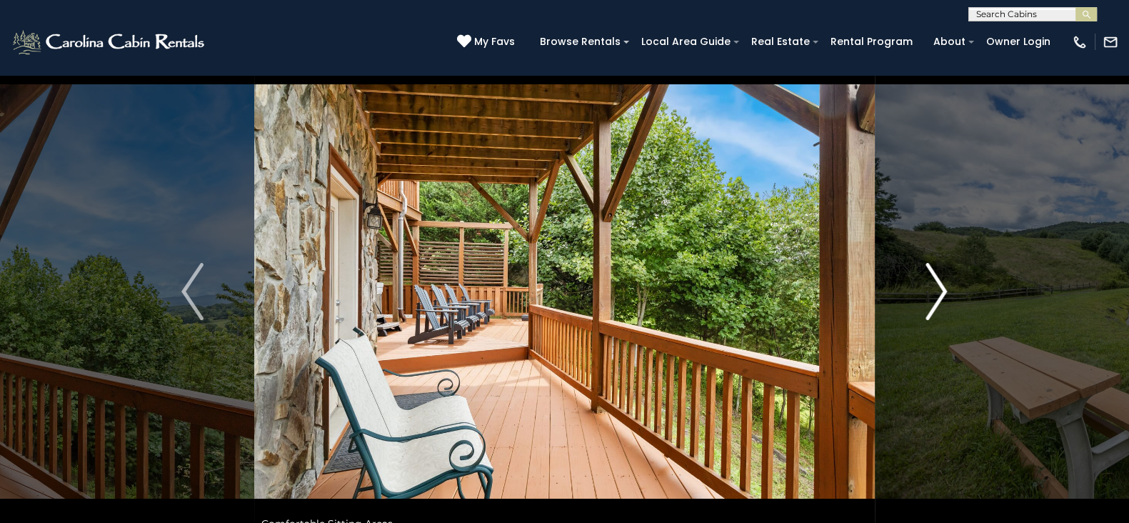
click at [950, 284] on button "Next" at bounding box center [936, 291] width 123 height 493
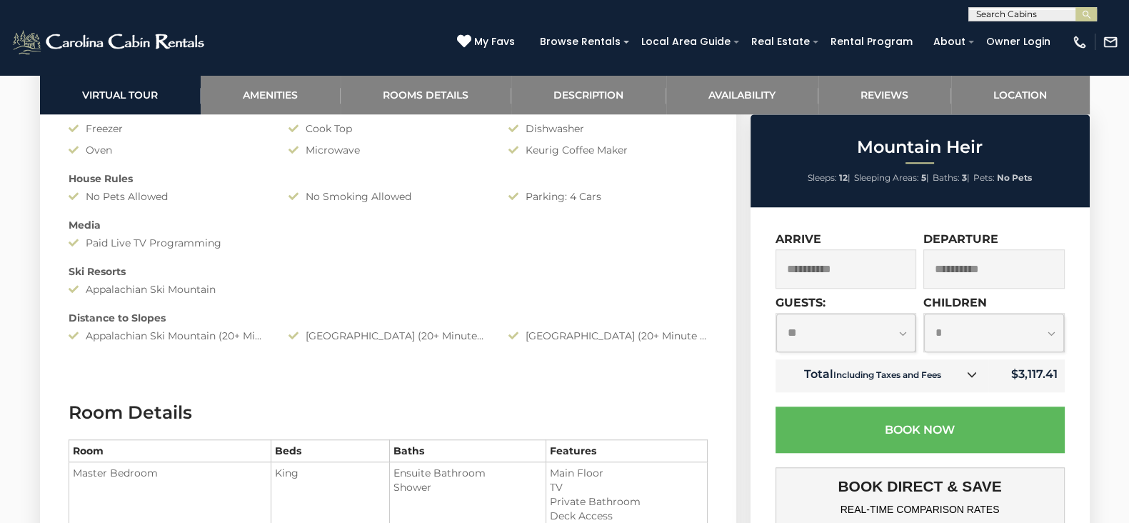
scroll to position [1499, 0]
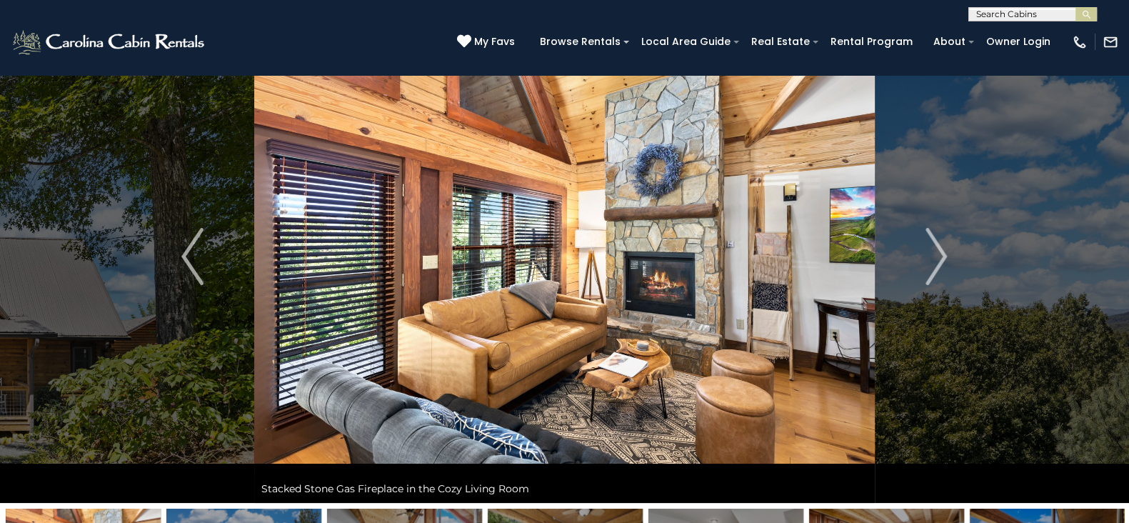
scroll to position [91, 0]
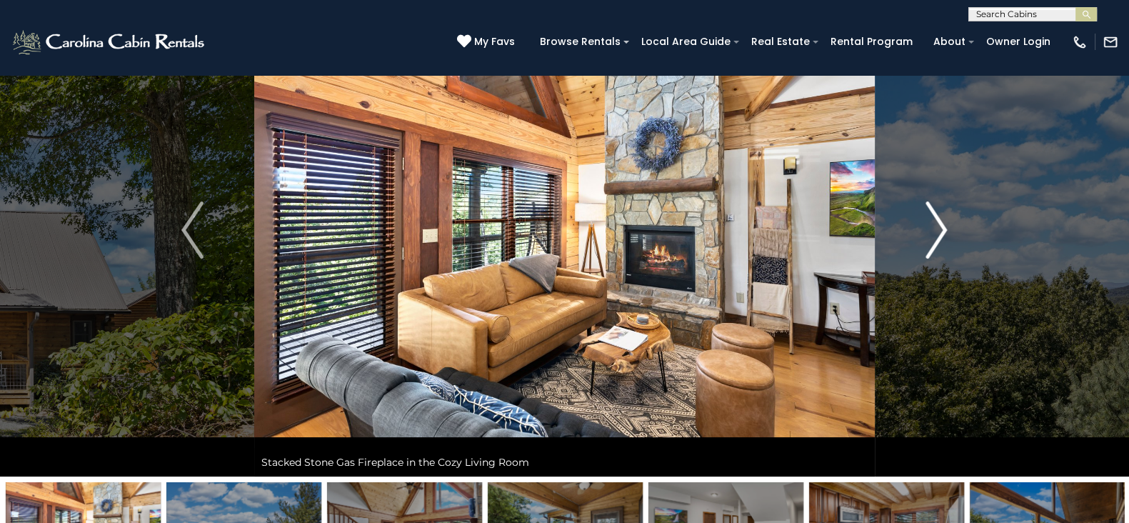
click at [926, 236] on img "Next" at bounding box center [936, 229] width 21 height 57
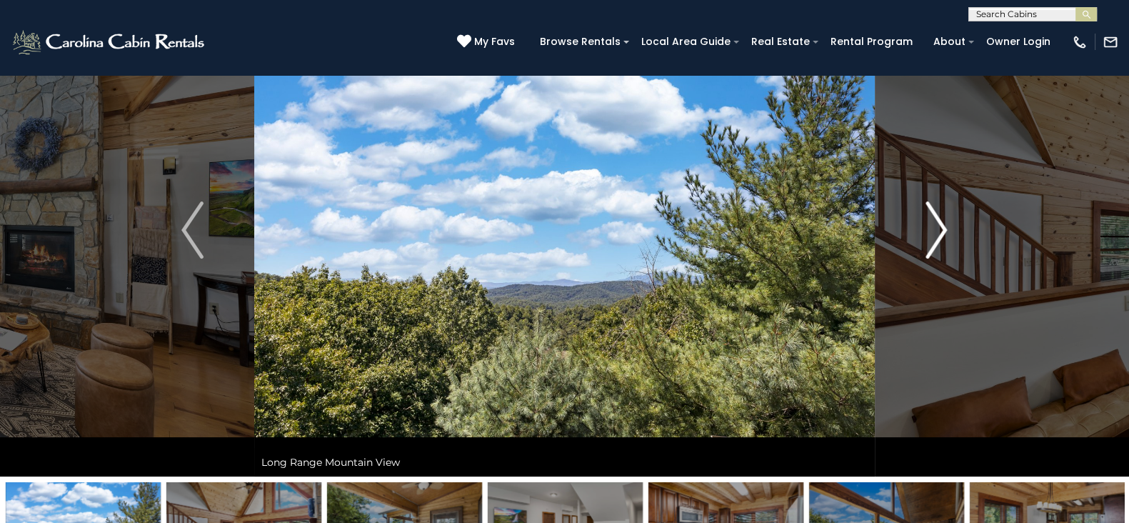
click at [926, 236] on img "Next" at bounding box center [936, 229] width 21 height 57
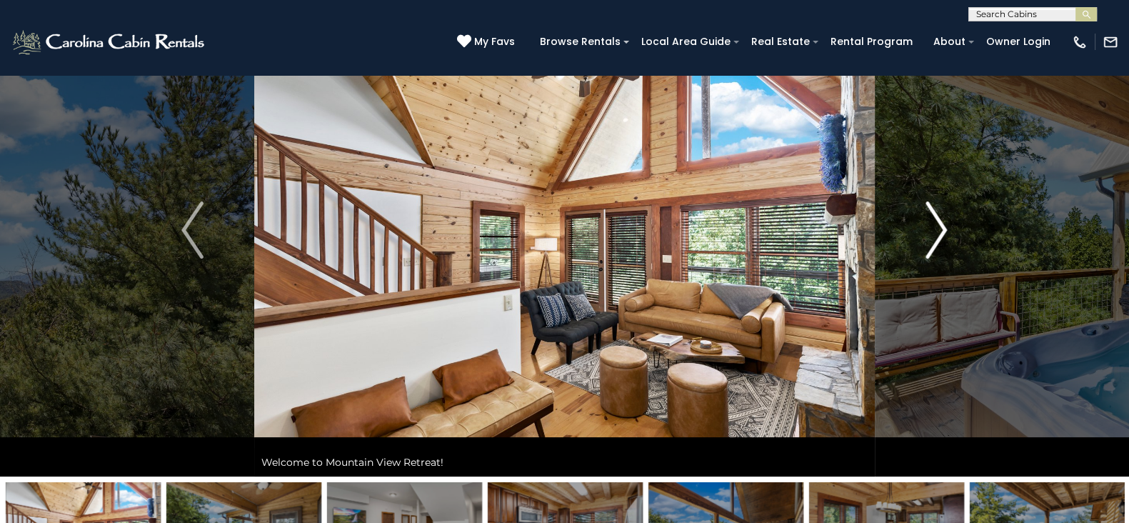
click at [926, 236] on img "Next" at bounding box center [936, 229] width 21 height 57
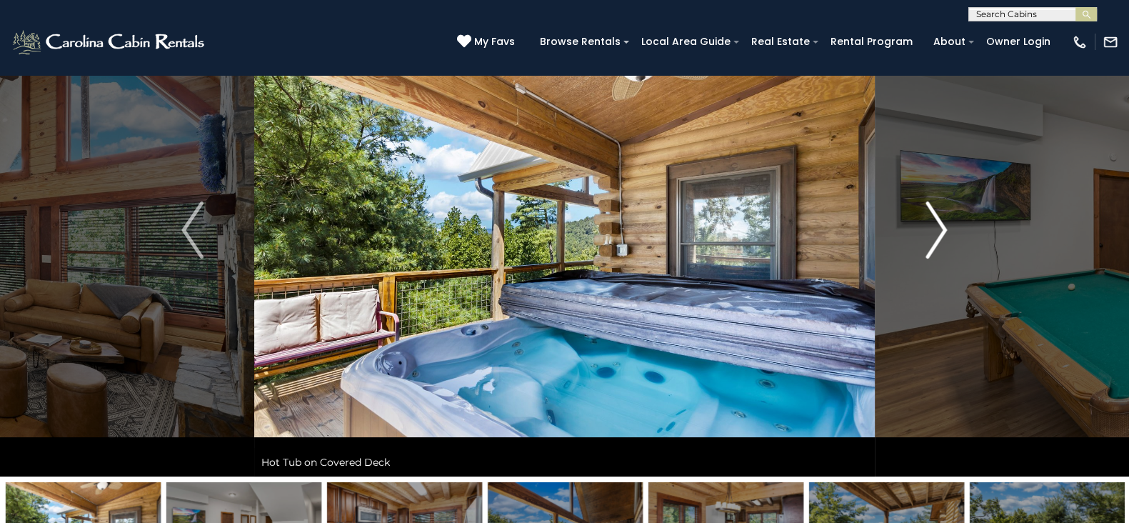
click at [931, 236] on img "Next" at bounding box center [936, 229] width 21 height 57
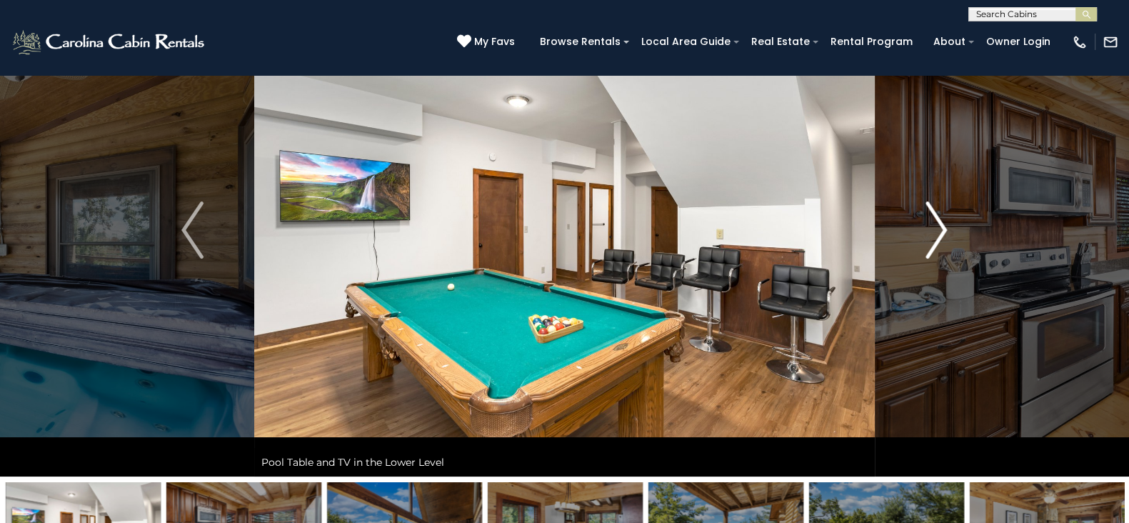
click at [931, 236] on img "Next" at bounding box center [936, 229] width 21 height 57
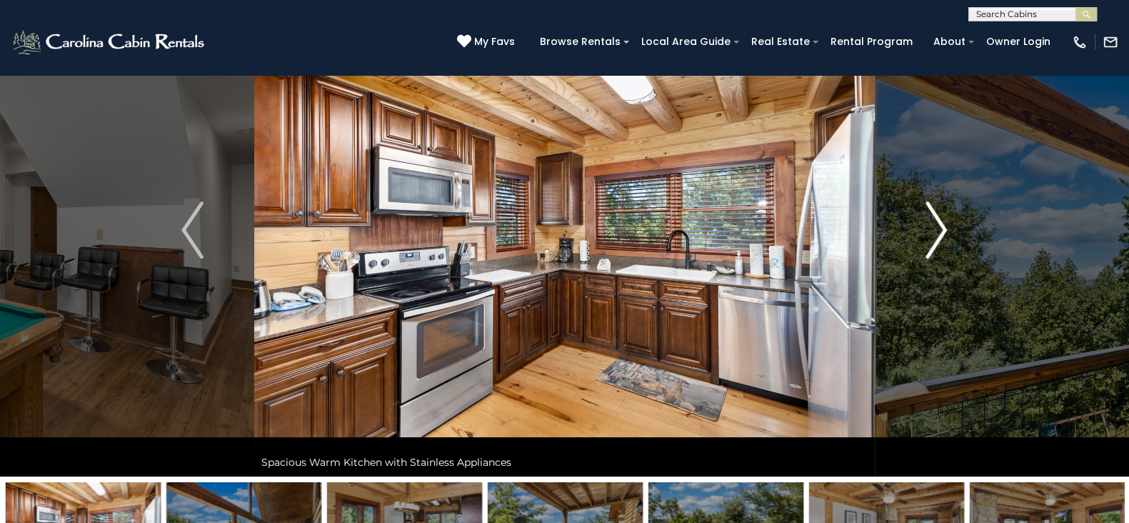
click at [931, 236] on img "Next" at bounding box center [936, 229] width 21 height 57
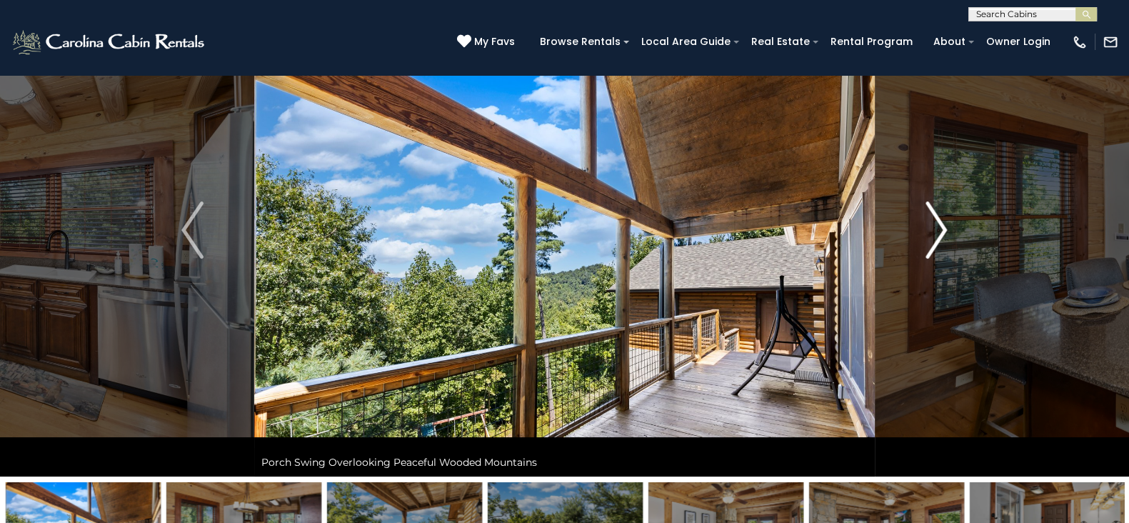
click at [931, 236] on img "Next" at bounding box center [936, 229] width 21 height 57
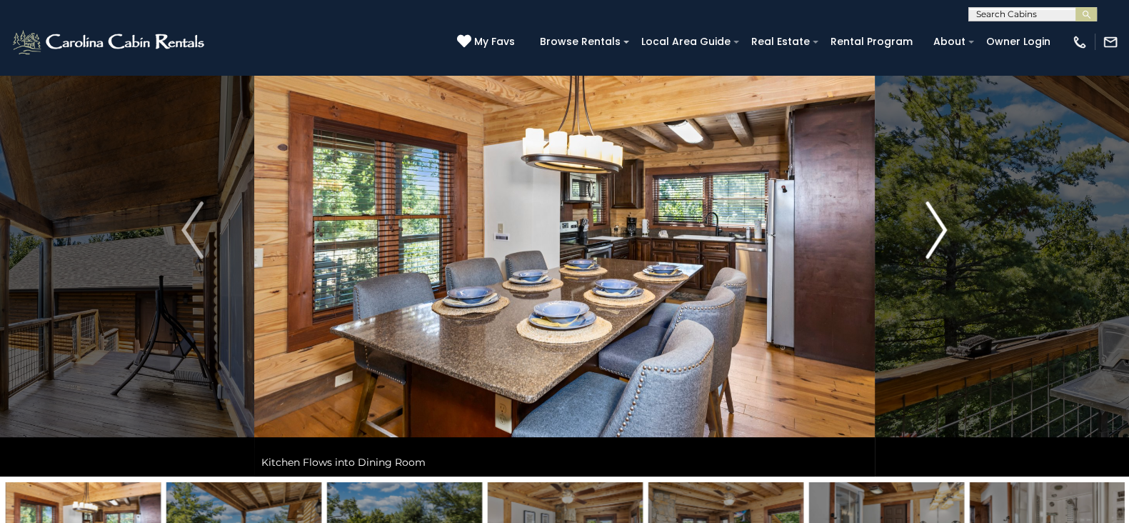
click at [931, 236] on img "Next" at bounding box center [936, 229] width 21 height 57
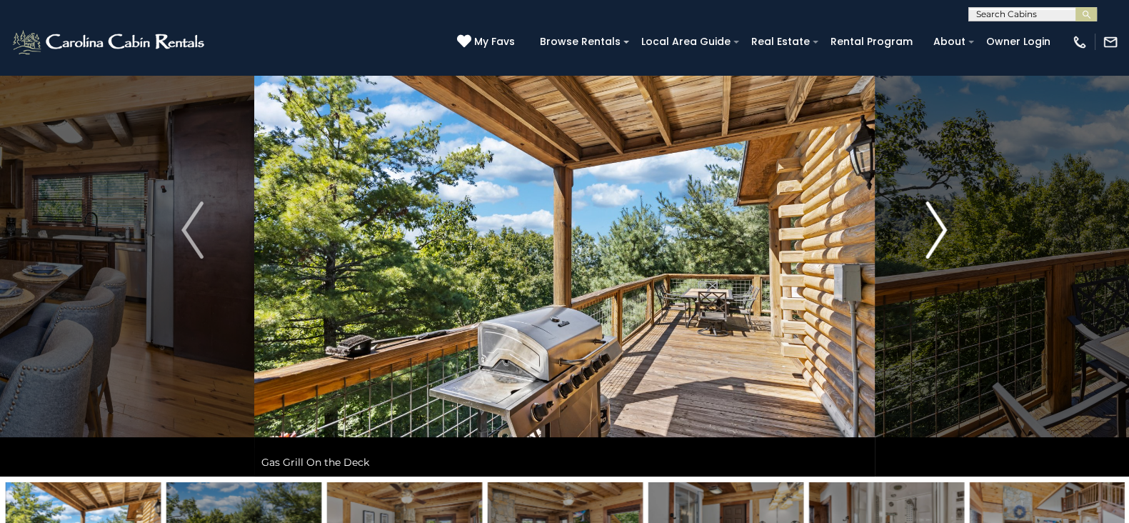
click at [931, 236] on img "Next" at bounding box center [936, 229] width 21 height 57
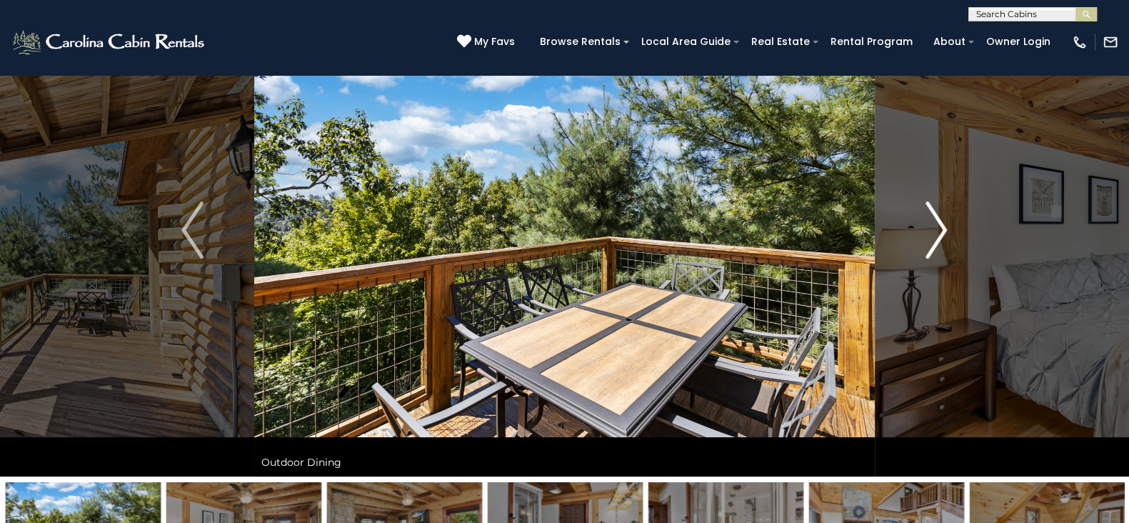
click at [931, 236] on img "Next" at bounding box center [936, 229] width 21 height 57
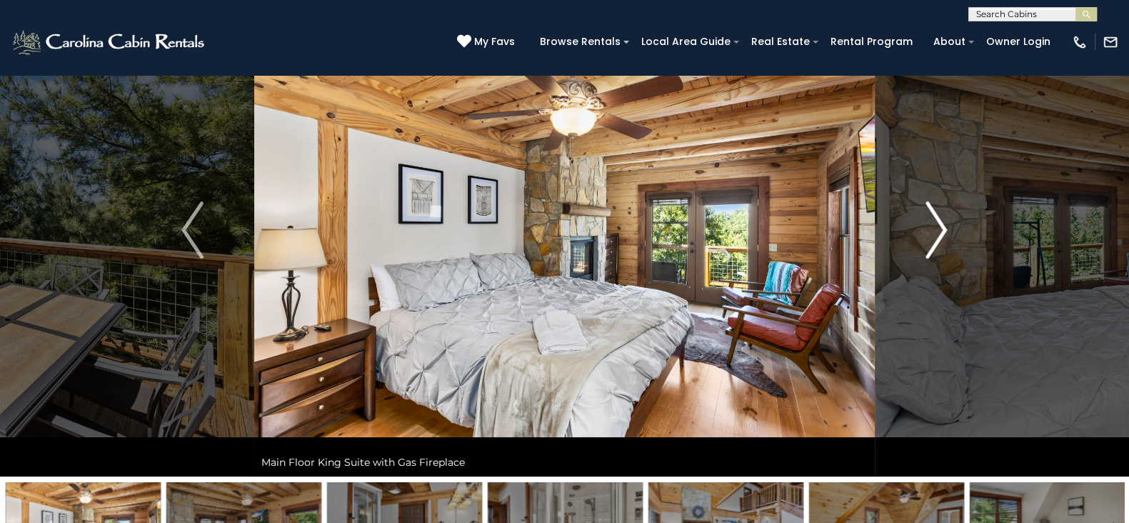
click at [931, 236] on img "Next" at bounding box center [936, 229] width 21 height 57
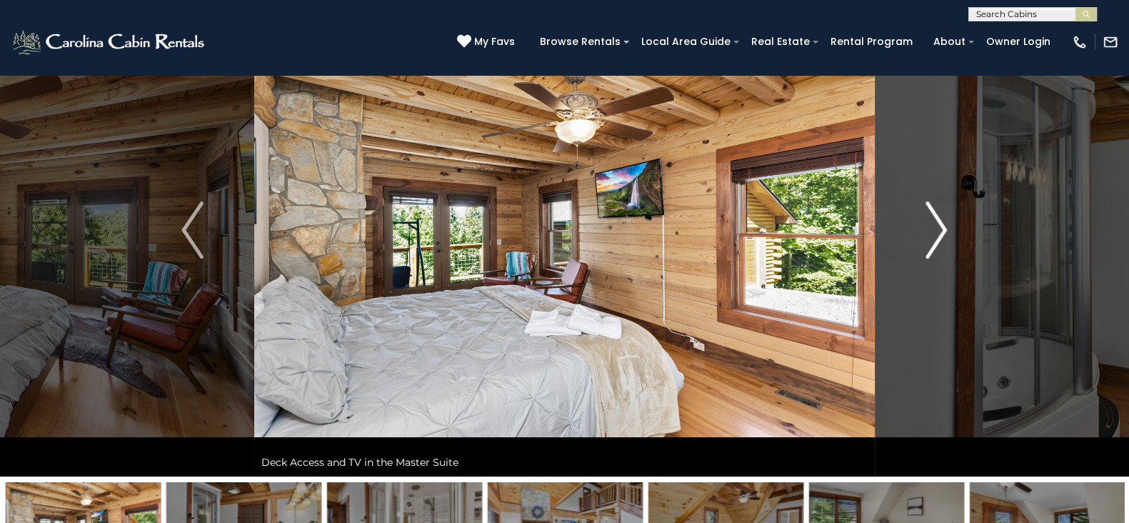
click at [931, 236] on img "Next" at bounding box center [936, 229] width 21 height 57
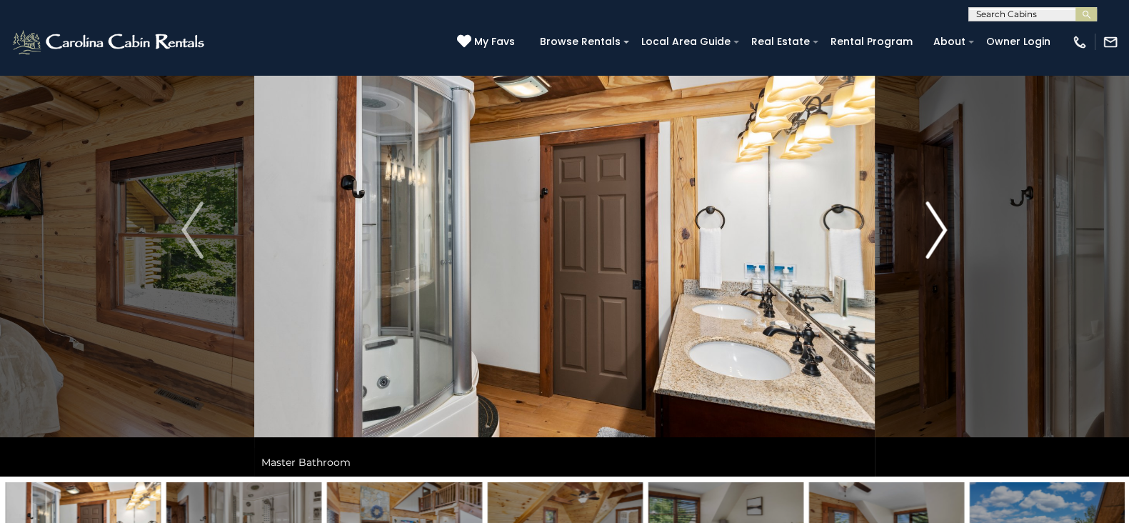
click at [931, 236] on img "Next" at bounding box center [936, 229] width 21 height 57
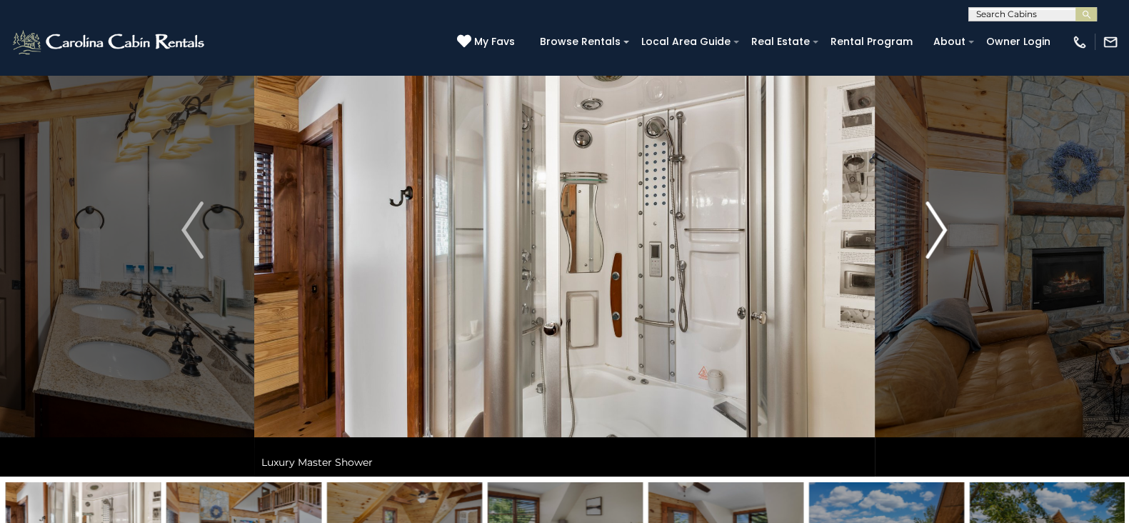
click at [931, 236] on img "Next" at bounding box center [936, 229] width 21 height 57
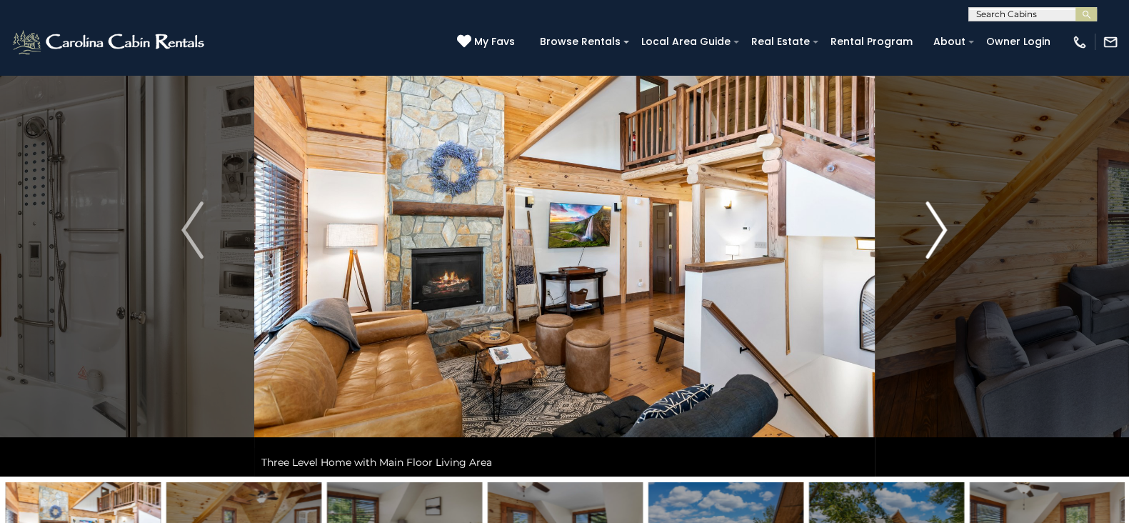
click at [931, 236] on img "Next" at bounding box center [936, 229] width 21 height 57
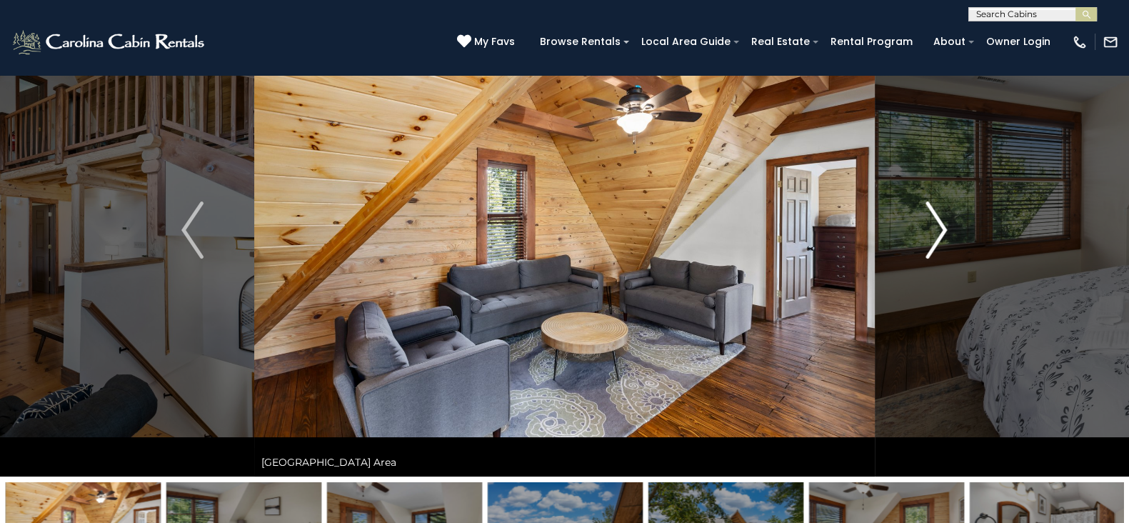
click at [931, 236] on img "Next" at bounding box center [936, 229] width 21 height 57
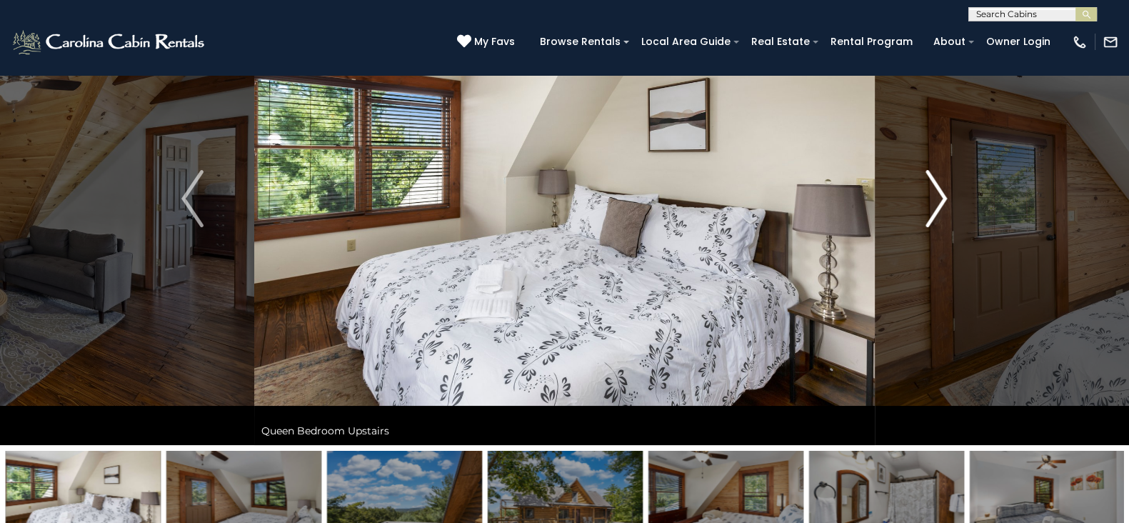
scroll to position [121, 0]
click at [931, 236] on button "Next" at bounding box center [936, 199] width 123 height 493
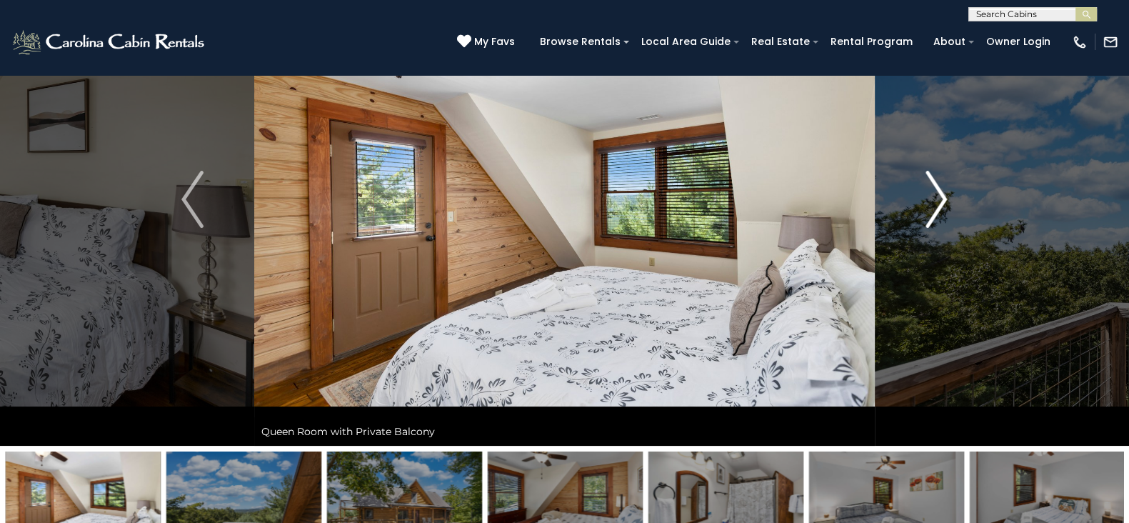
click at [931, 220] on img "Next" at bounding box center [936, 199] width 21 height 57
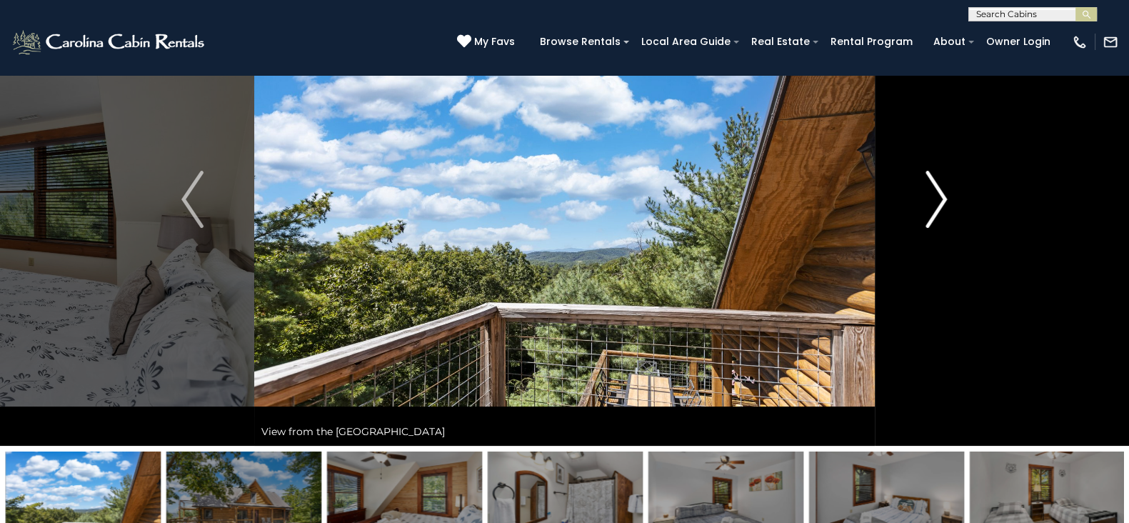
click at [931, 220] on img "Next" at bounding box center [936, 199] width 21 height 57
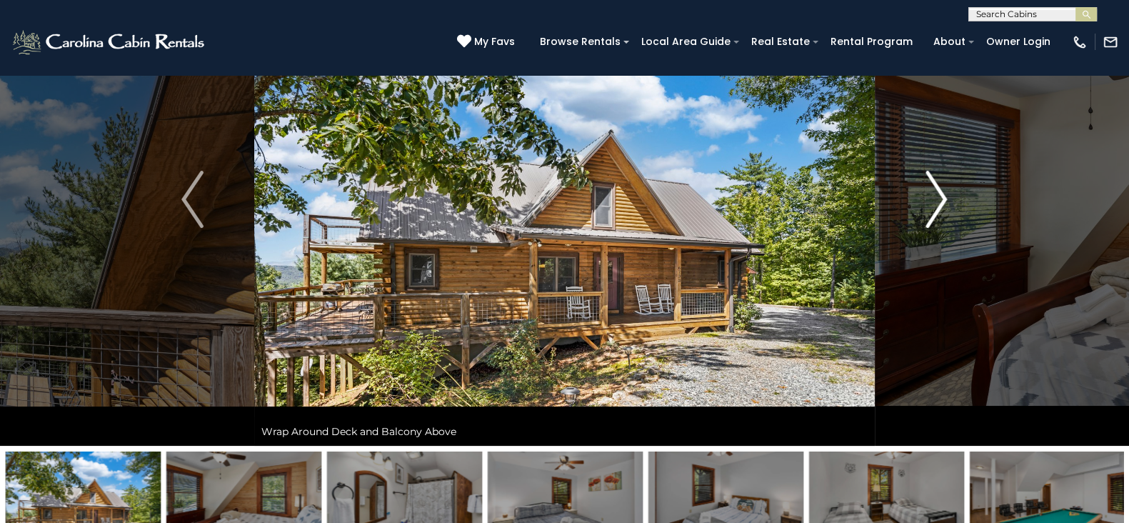
click at [931, 220] on img "Next" at bounding box center [936, 199] width 21 height 57
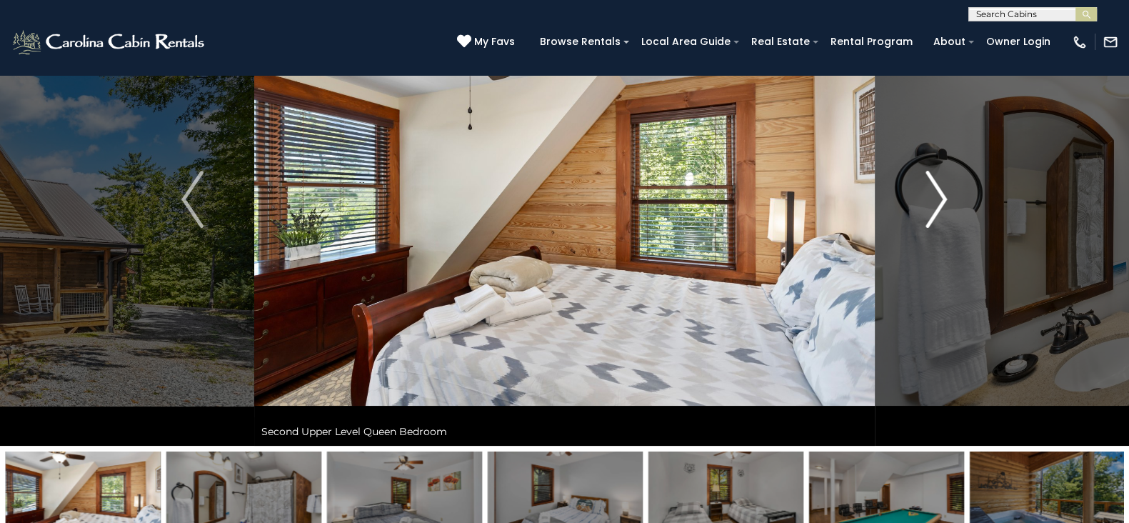
click at [931, 220] on img "Next" at bounding box center [936, 199] width 21 height 57
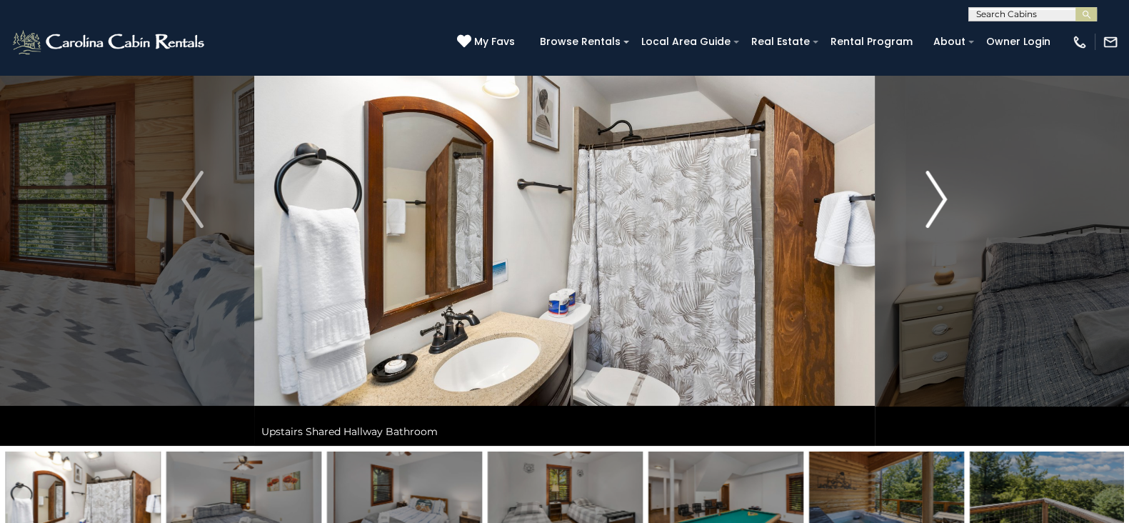
click at [931, 220] on img "Next" at bounding box center [936, 199] width 21 height 57
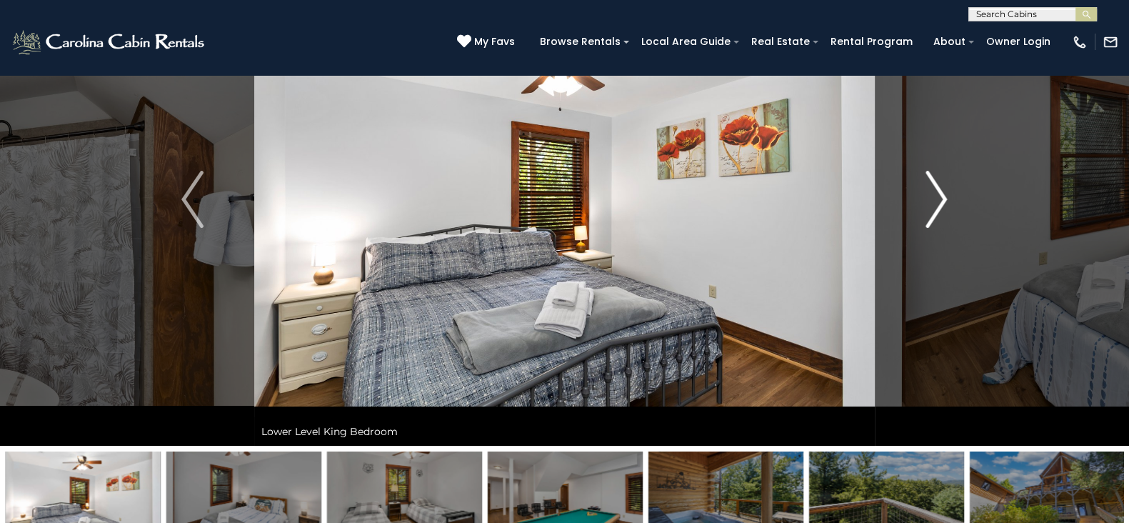
click at [931, 220] on img "Next" at bounding box center [936, 199] width 21 height 57
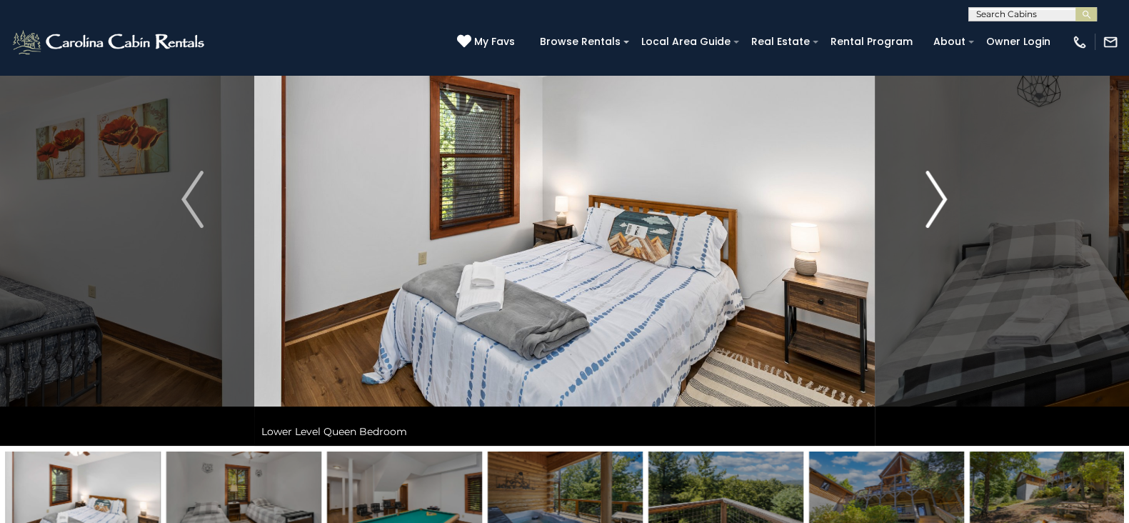
click at [931, 220] on img "Next" at bounding box center [936, 199] width 21 height 57
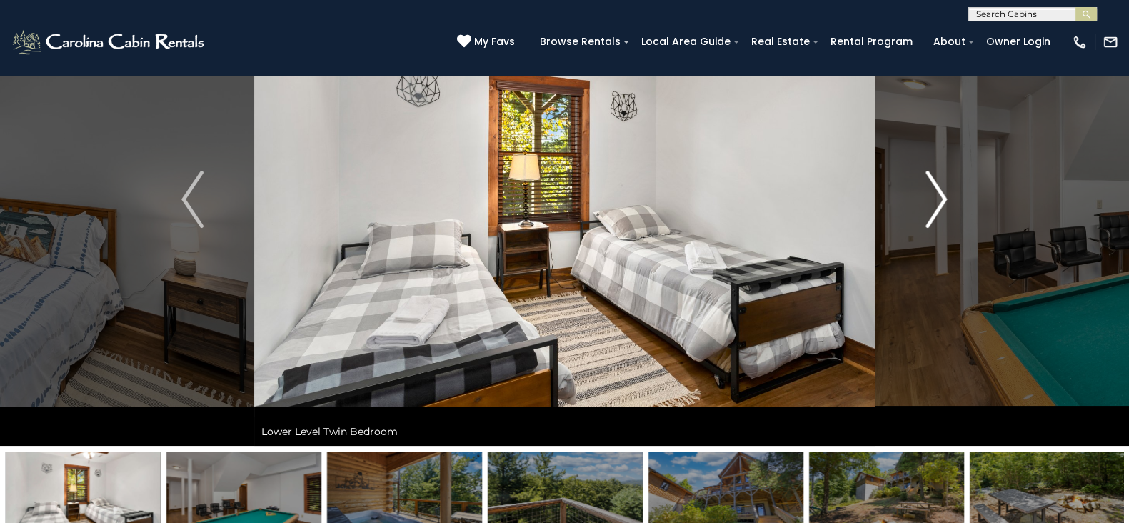
click at [931, 220] on img "Next" at bounding box center [936, 199] width 21 height 57
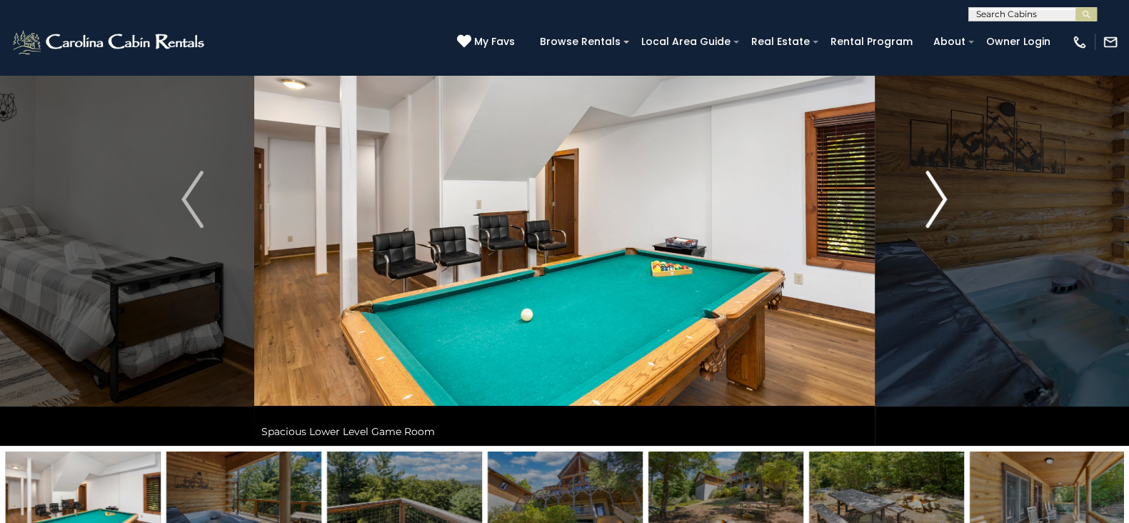
click at [931, 220] on img "Next" at bounding box center [936, 199] width 21 height 57
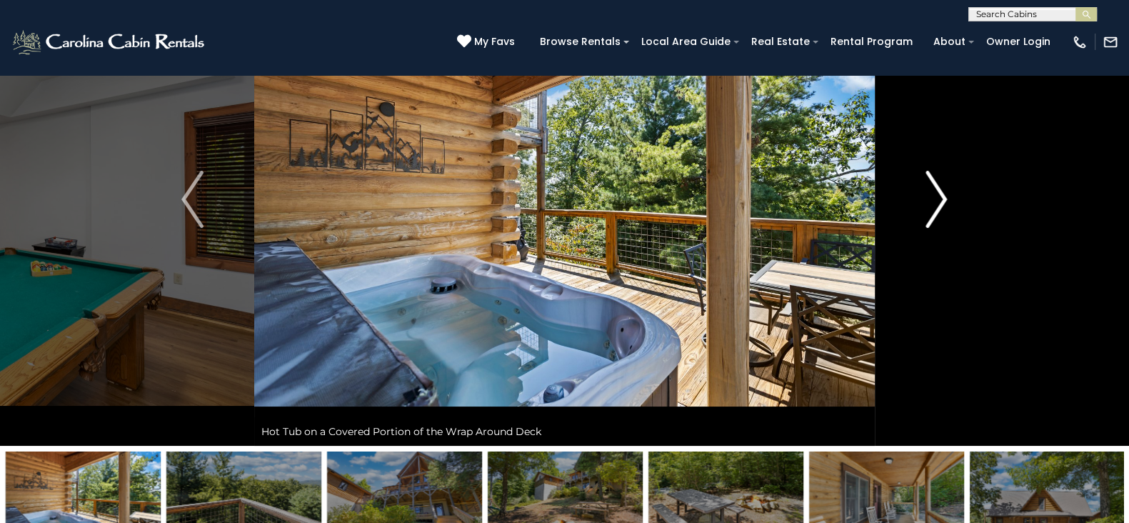
click at [931, 220] on img "Next" at bounding box center [936, 199] width 21 height 57
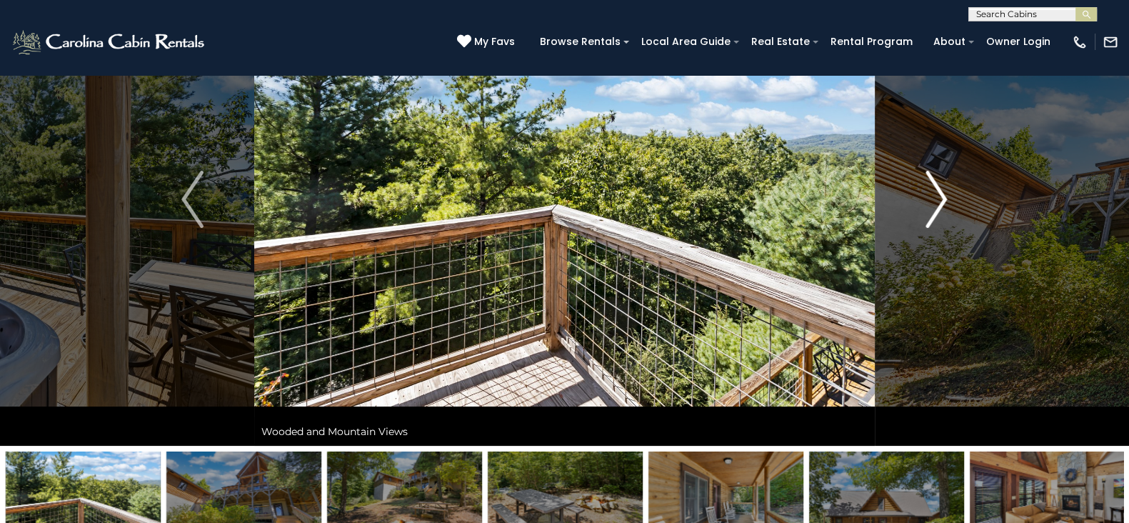
click at [931, 220] on img "Next" at bounding box center [936, 199] width 21 height 57
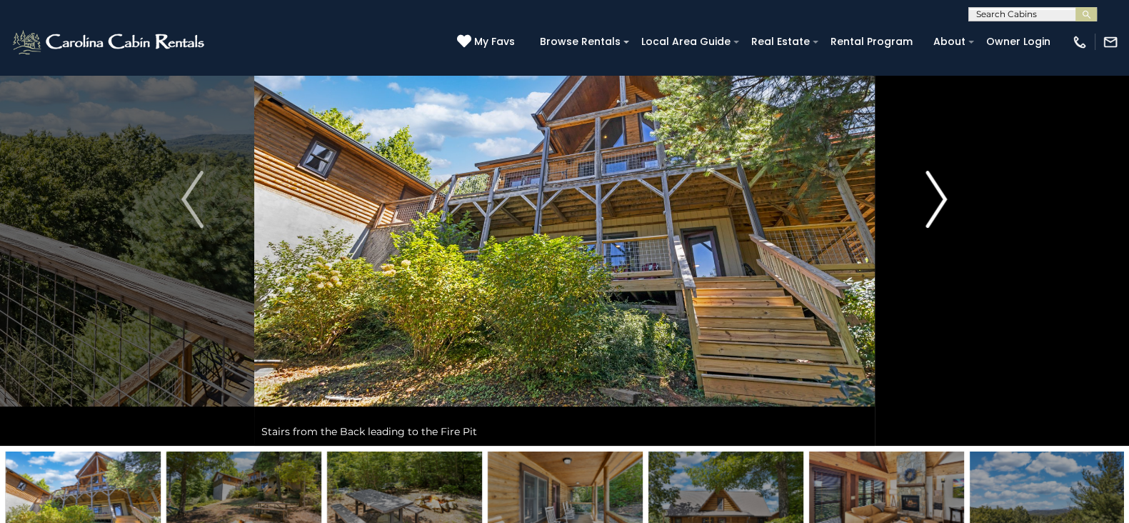
click at [931, 220] on img "Next" at bounding box center [936, 199] width 21 height 57
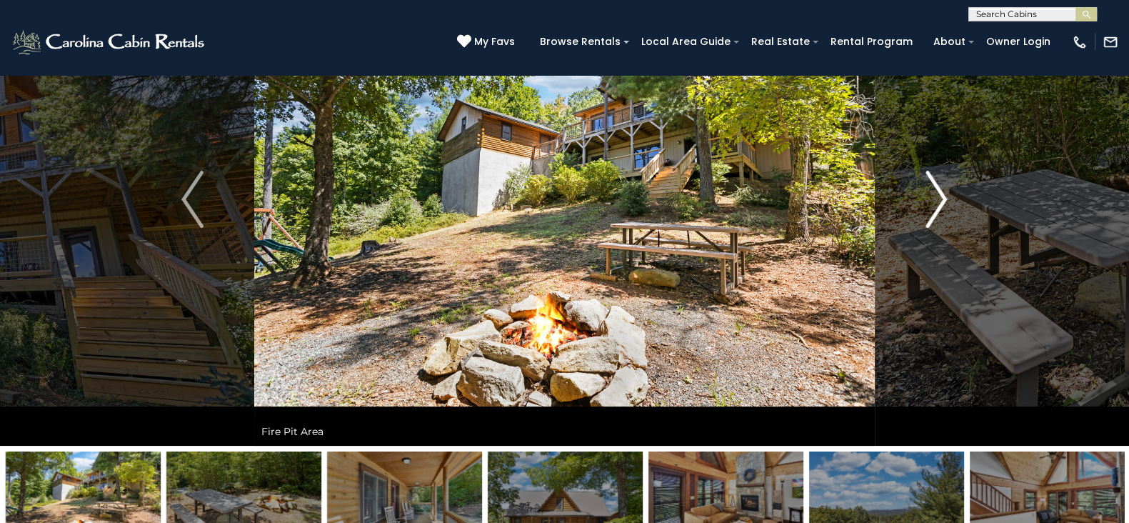
click at [931, 220] on img "Next" at bounding box center [936, 199] width 21 height 57
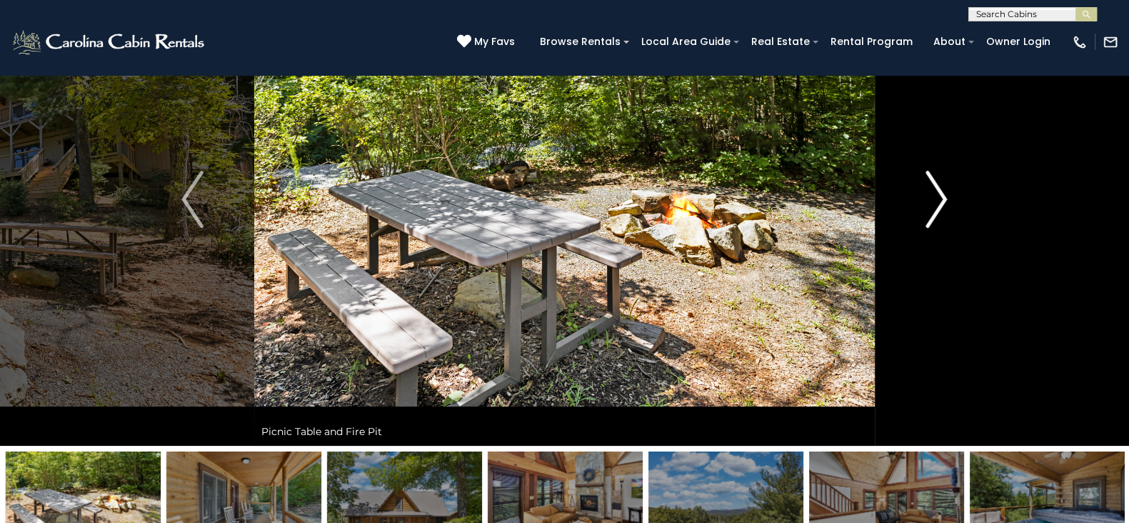
click at [931, 220] on img "Next" at bounding box center [936, 199] width 21 height 57
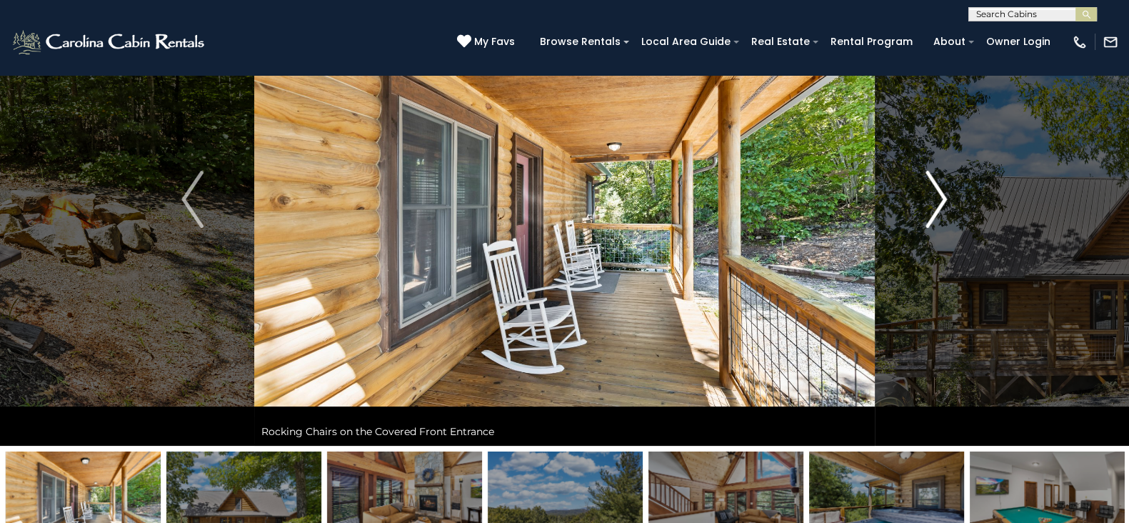
click at [931, 220] on img "Next" at bounding box center [936, 199] width 21 height 57
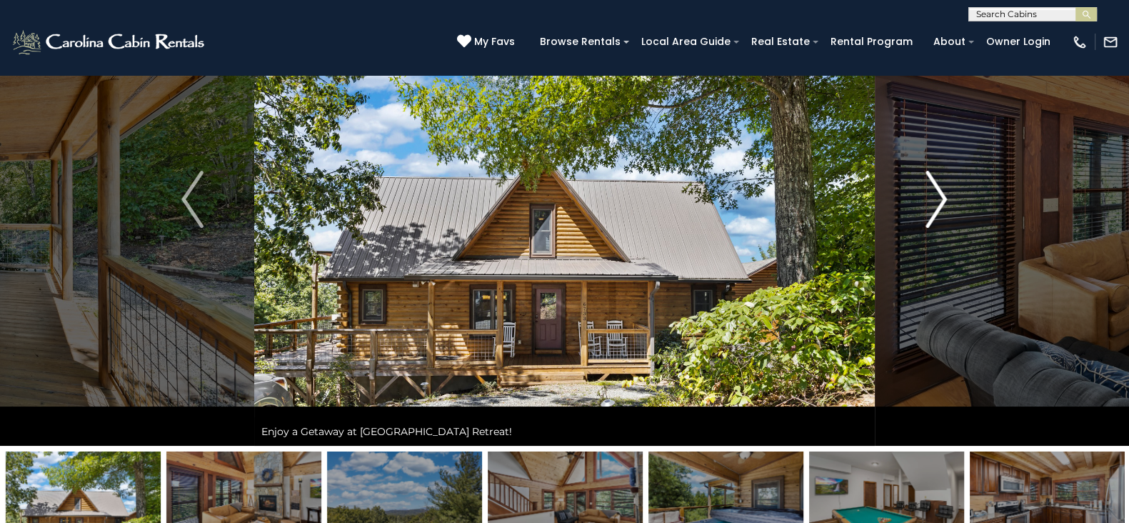
click at [931, 220] on img "Next" at bounding box center [936, 199] width 21 height 57
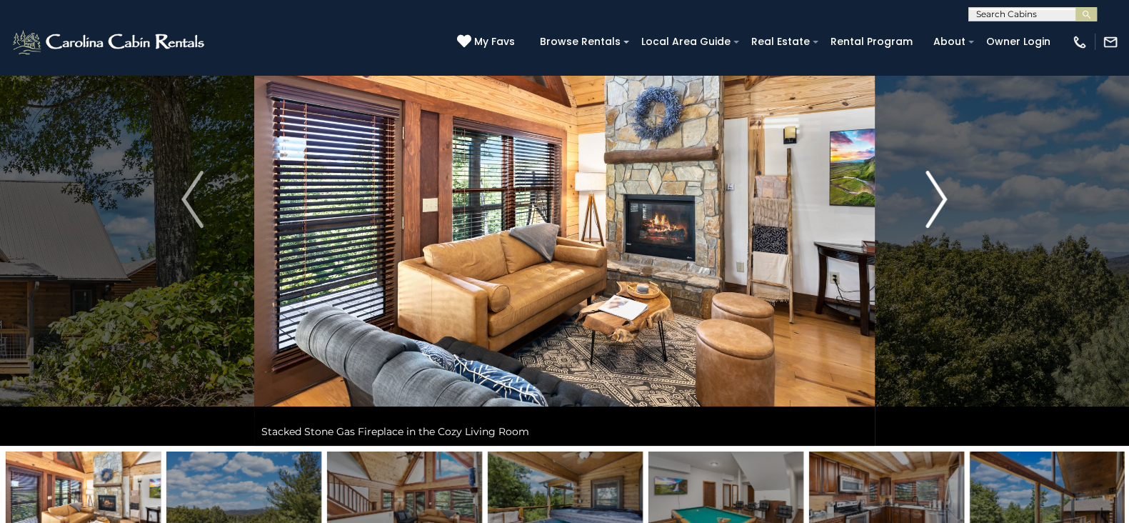
click at [931, 220] on img "Next" at bounding box center [936, 199] width 21 height 57
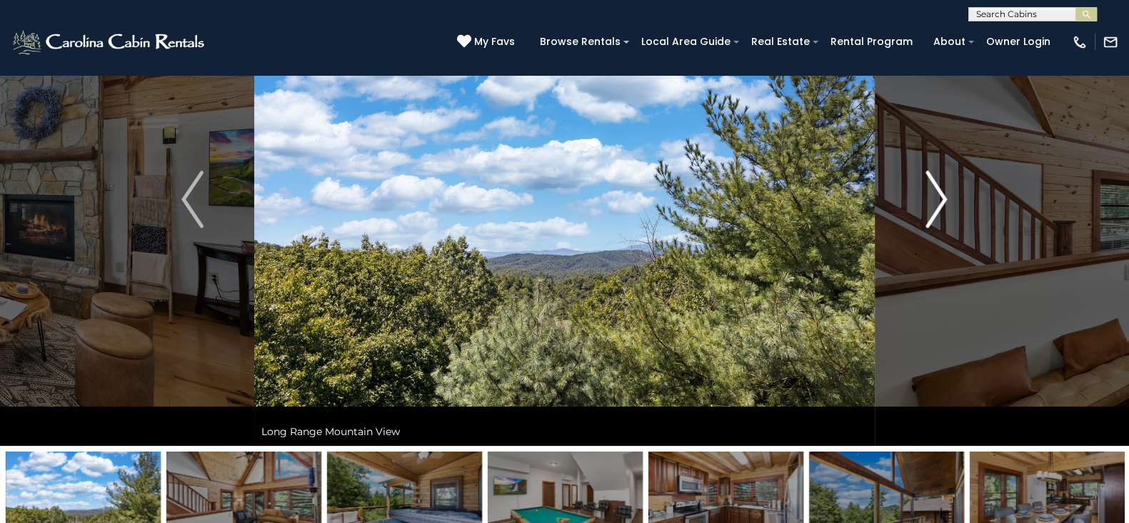
click at [931, 220] on img "Next" at bounding box center [936, 199] width 21 height 57
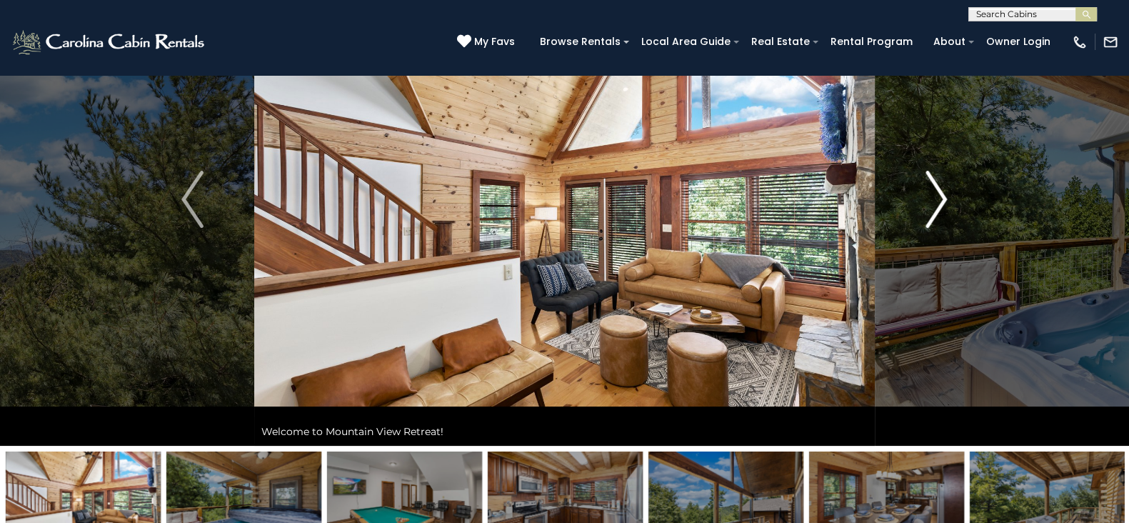
click at [931, 220] on img "Next" at bounding box center [936, 199] width 21 height 57
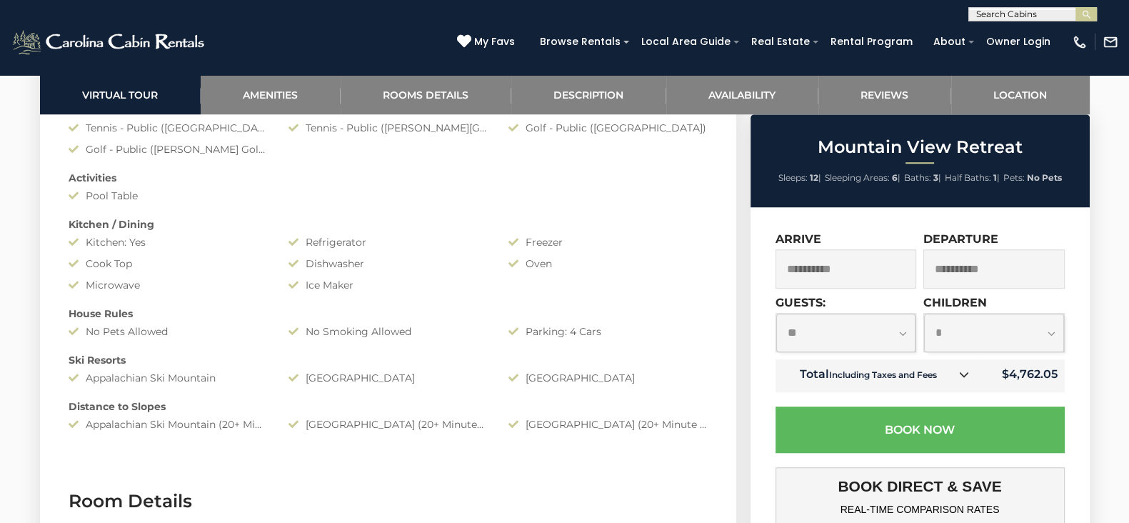
scroll to position [1364, 0]
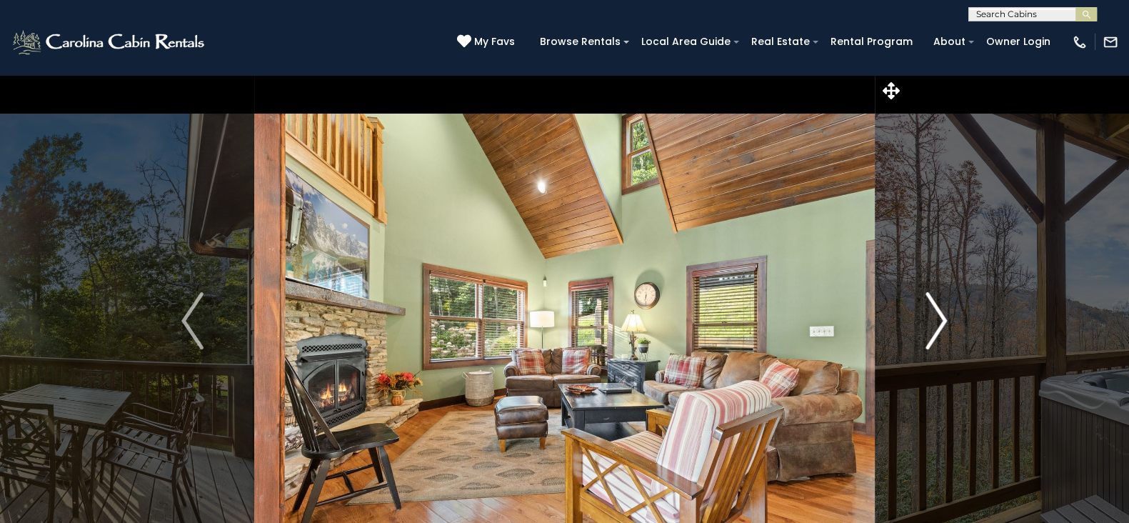
click at [920, 324] on button "Next" at bounding box center [936, 320] width 123 height 493
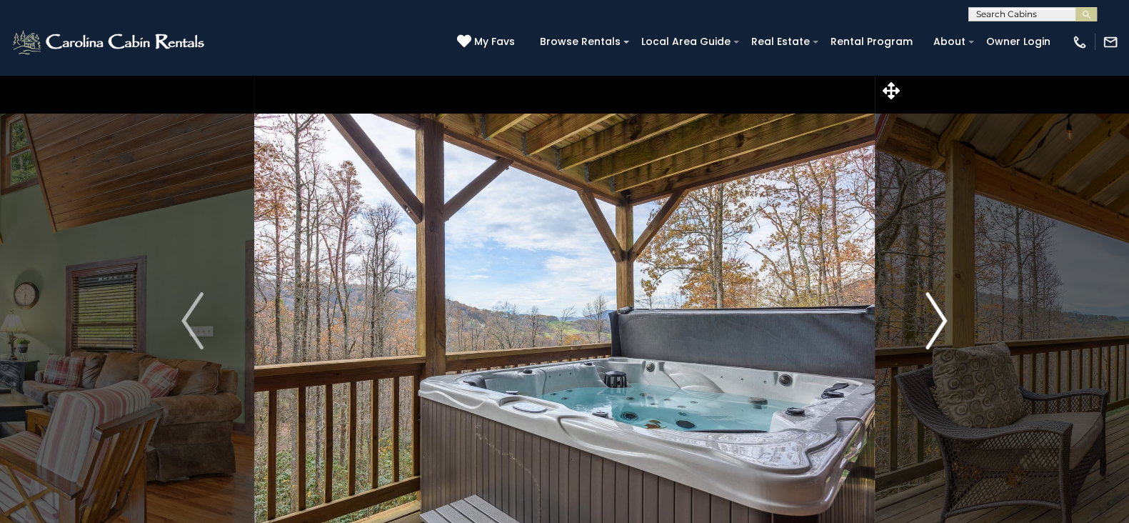
click at [926, 313] on img "Next" at bounding box center [936, 320] width 21 height 57
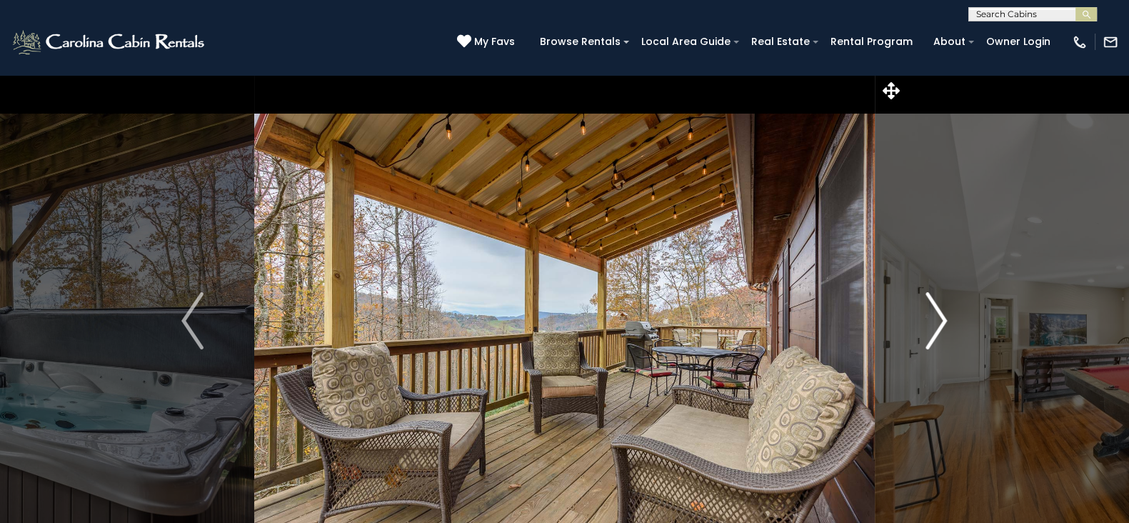
click at [926, 313] on img "Next" at bounding box center [936, 320] width 21 height 57
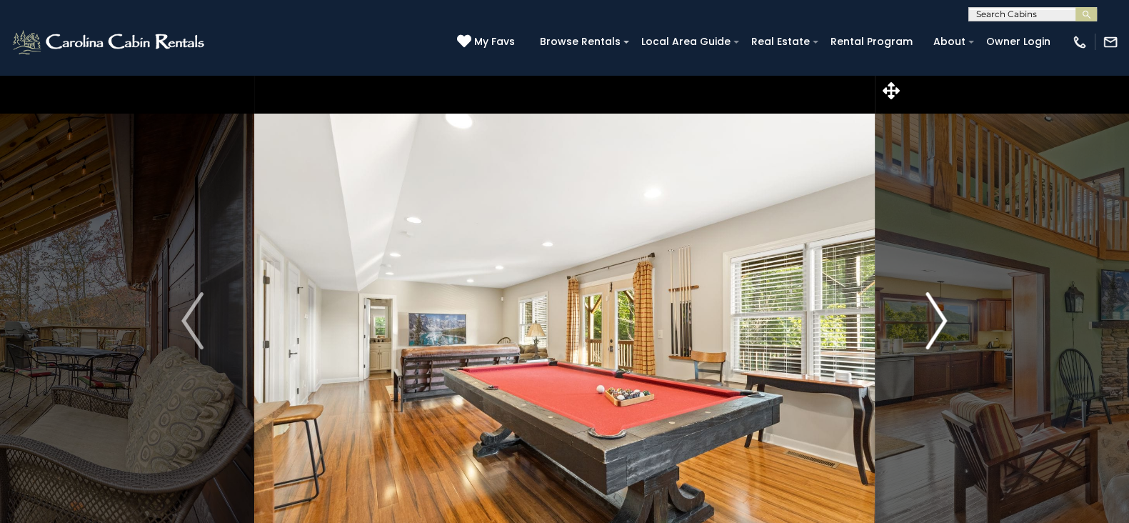
click at [926, 313] on img "Next" at bounding box center [936, 320] width 21 height 57
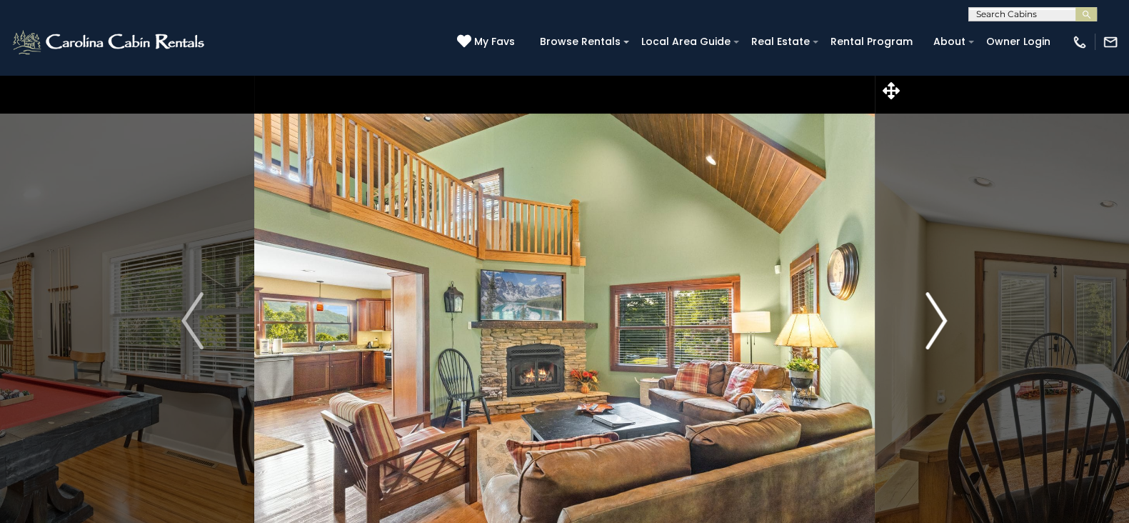
click at [926, 313] on img "Next" at bounding box center [936, 320] width 21 height 57
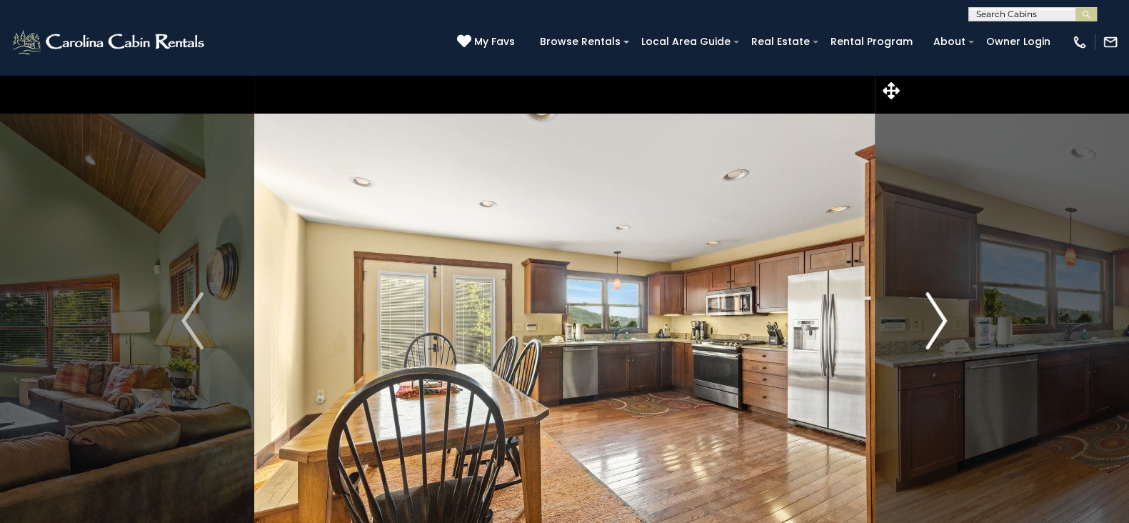
click at [926, 313] on img "Next" at bounding box center [936, 320] width 21 height 57
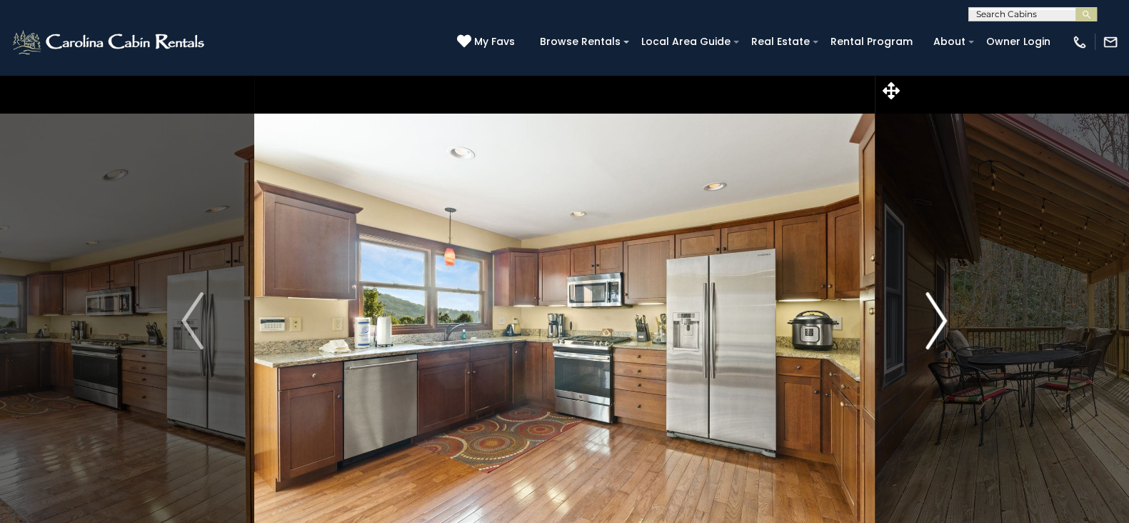
click at [926, 313] on img "Next" at bounding box center [936, 320] width 21 height 57
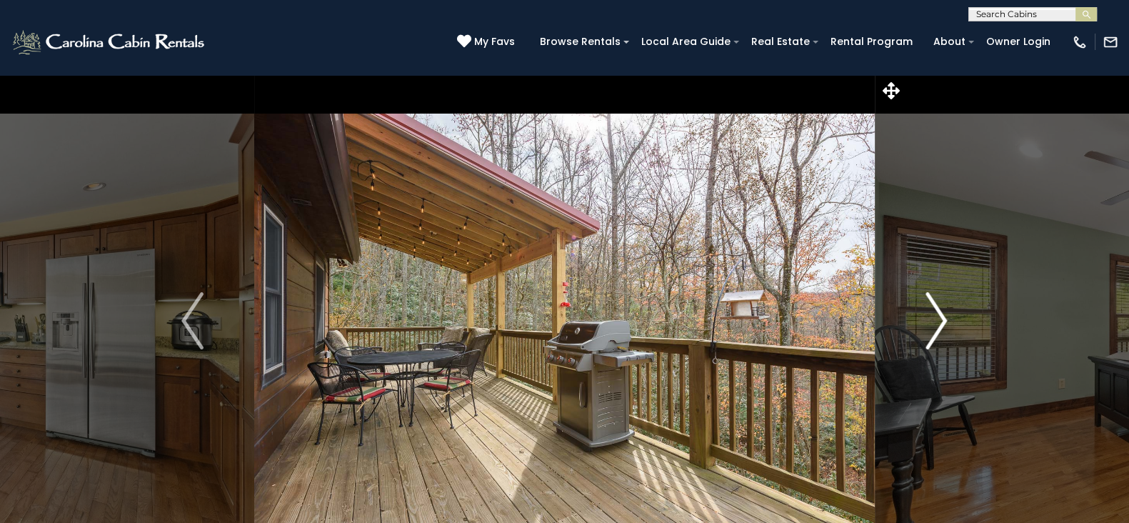
click at [926, 313] on img "Next" at bounding box center [936, 320] width 21 height 57
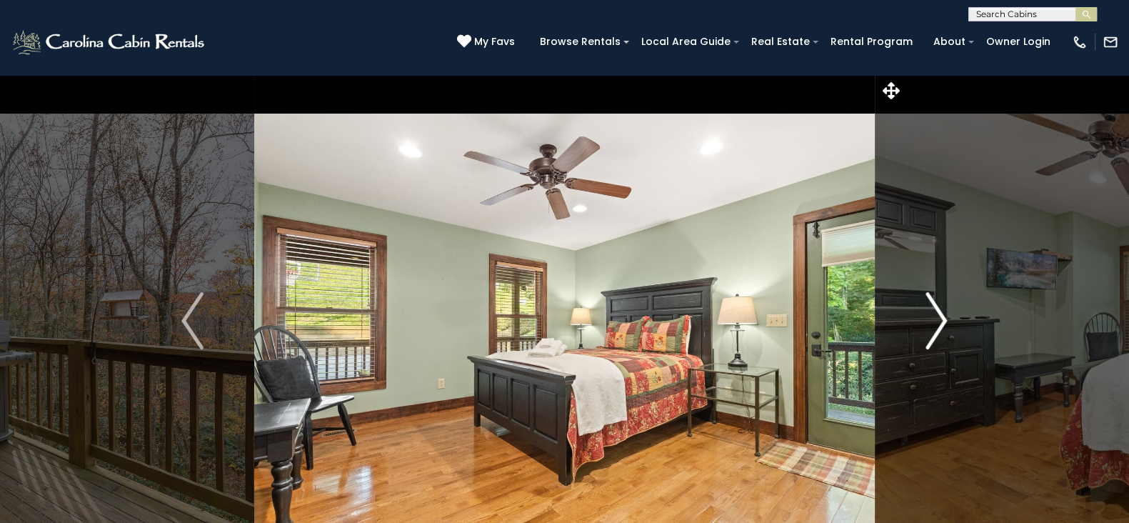
click at [926, 313] on img "Next" at bounding box center [936, 320] width 21 height 57
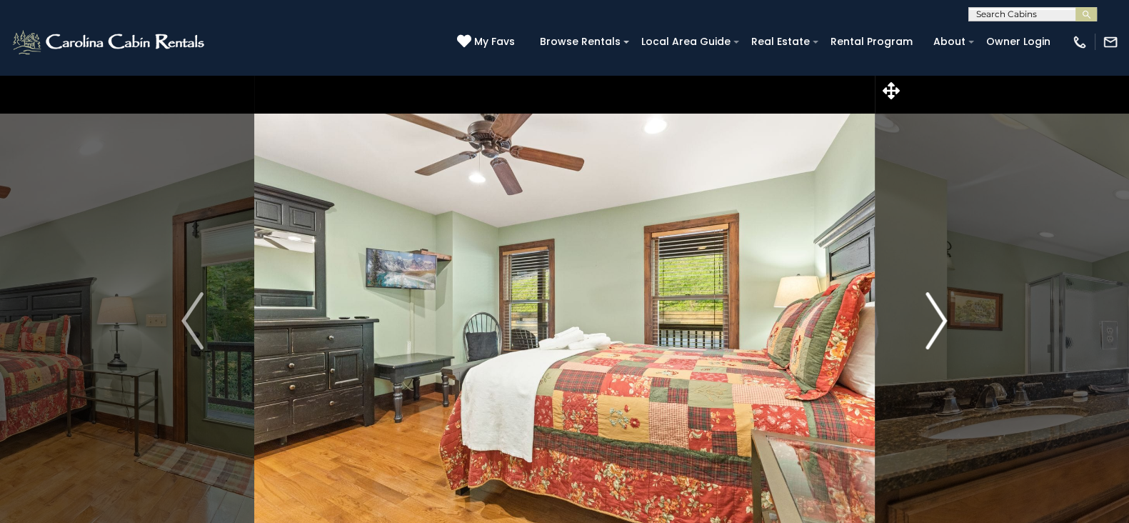
click at [926, 313] on img "Next" at bounding box center [936, 320] width 21 height 57
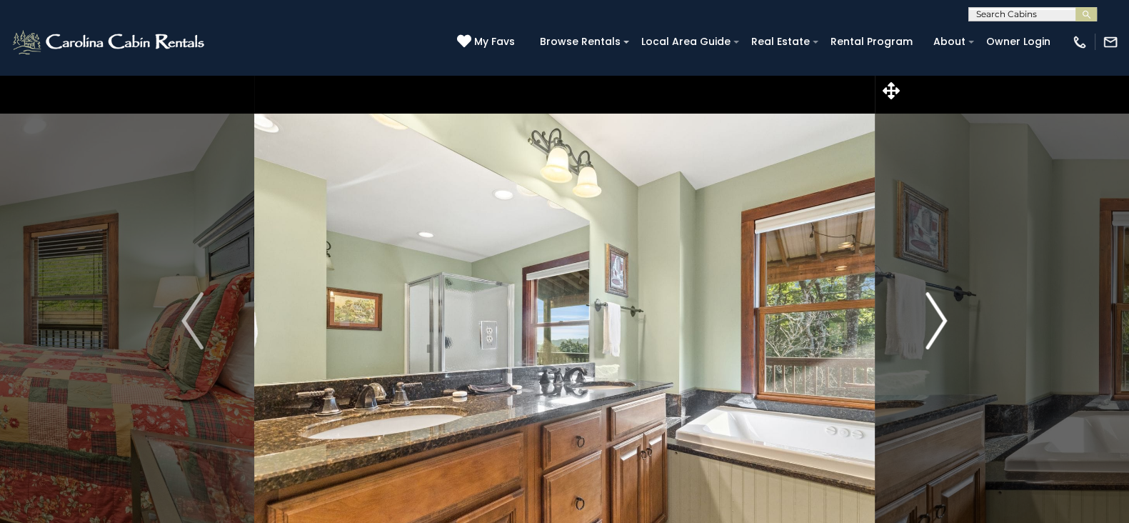
click at [926, 313] on img "Next" at bounding box center [936, 320] width 21 height 57
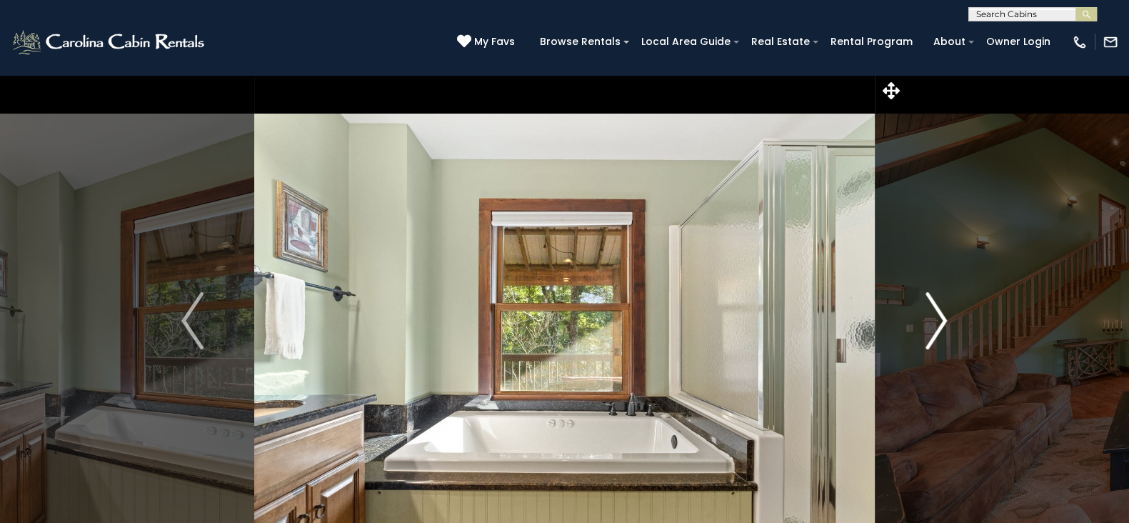
click at [926, 313] on img "Next" at bounding box center [936, 320] width 21 height 57
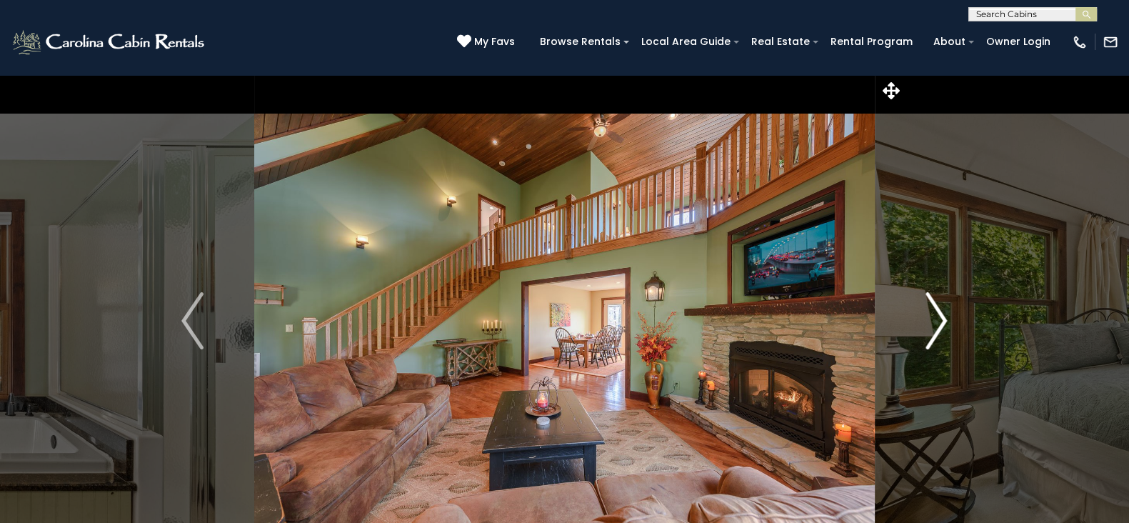
click at [926, 313] on img "Next" at bounding box center [936, 320] width 21 height 57
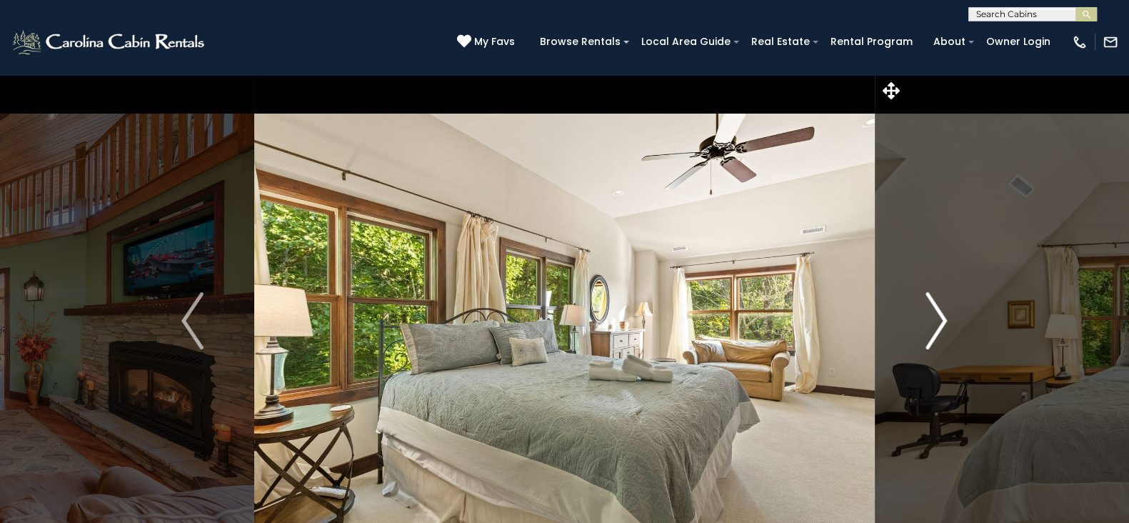
click at [926, 313] on img "Next" at bounding box center [936, 320] width 21 height 57
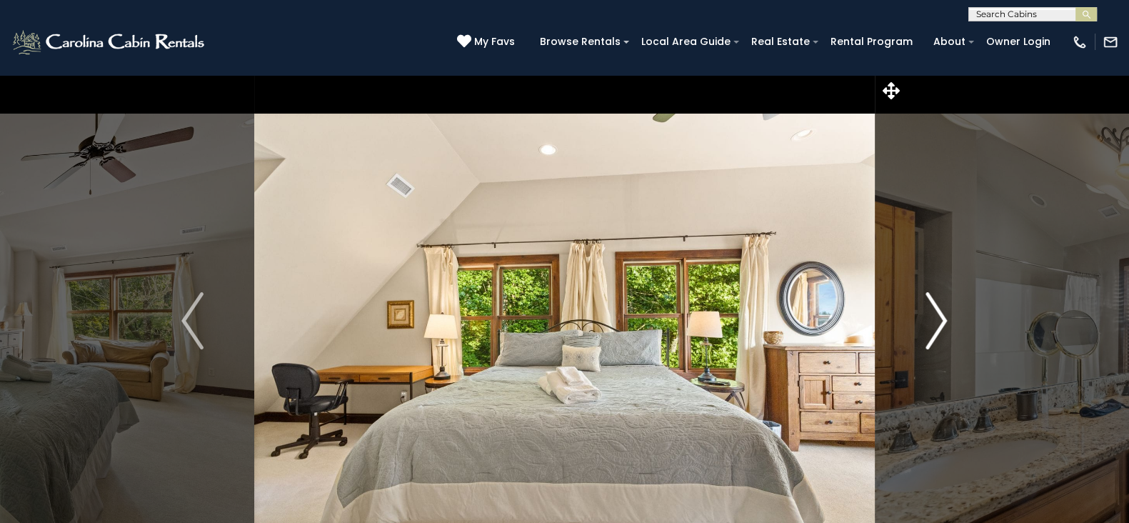
click at [926, 313] on img "Next" at bounding box center [936, 320] width 21 height 57
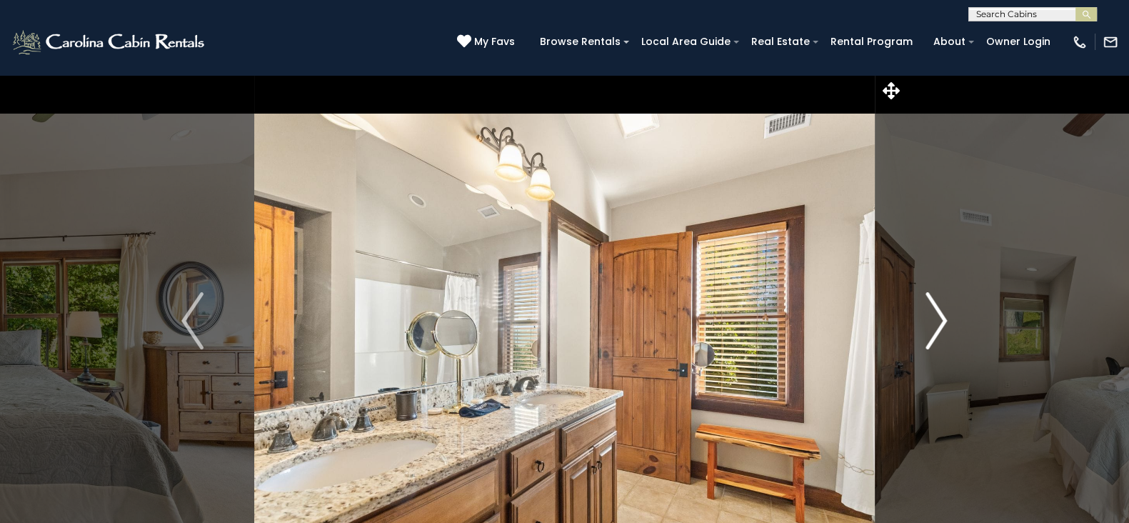
click at [926, 313] on img "Next" at bounding box center [936, 320] width 21 height 57
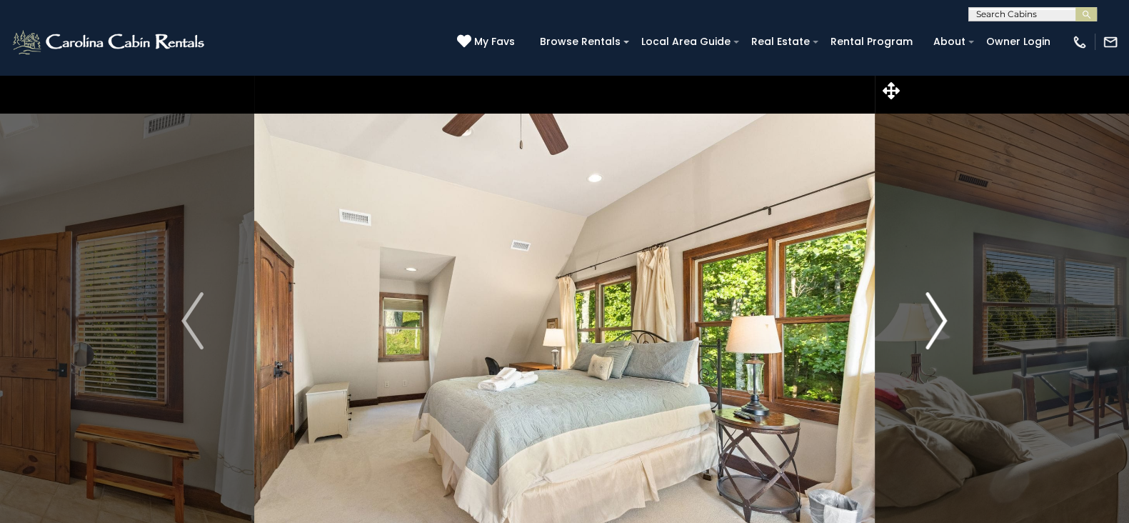
click at [926, 313] on img "Next" at bounding box center [936, 320] width 21 height 57
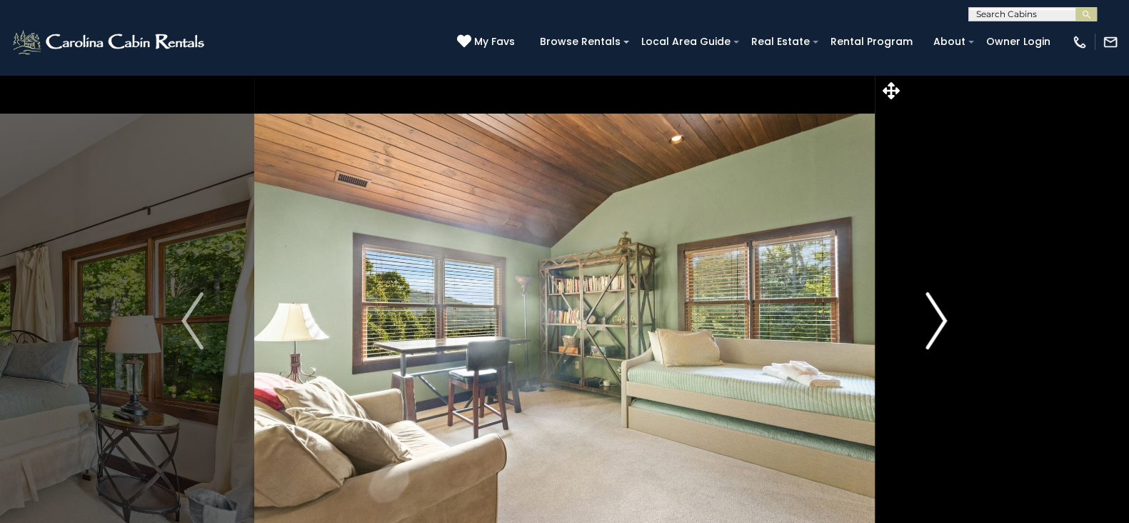
click at [926, 313] on img "Next" at bounding box center [936, 320] width 21 height 57
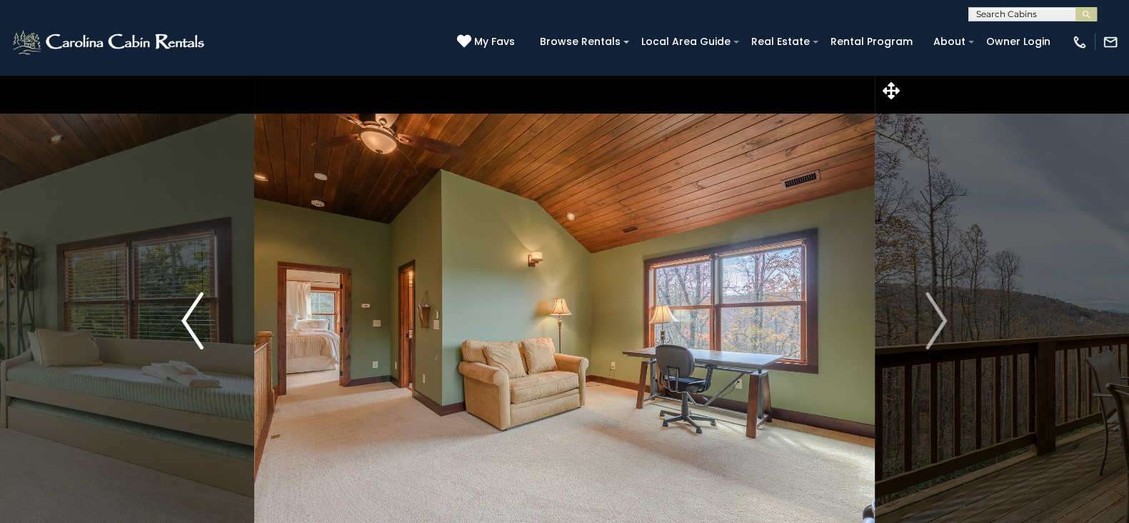
click at [225, 327] on button "Previous" at bounding box center [192, 320] width 123 height 493
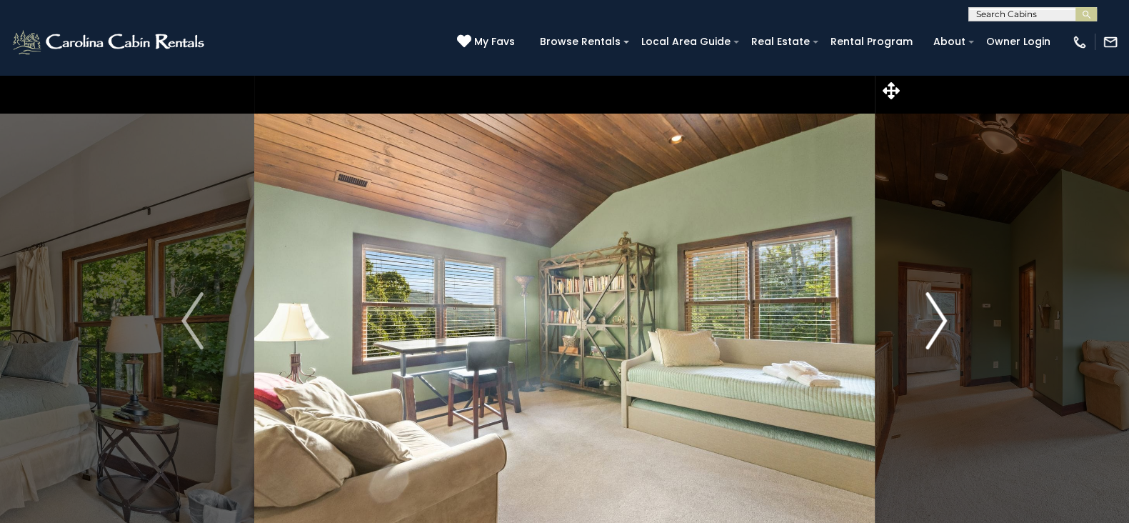
click at [951, 331] on button "Next" at bounding box center [936, 320] width 123 height 493
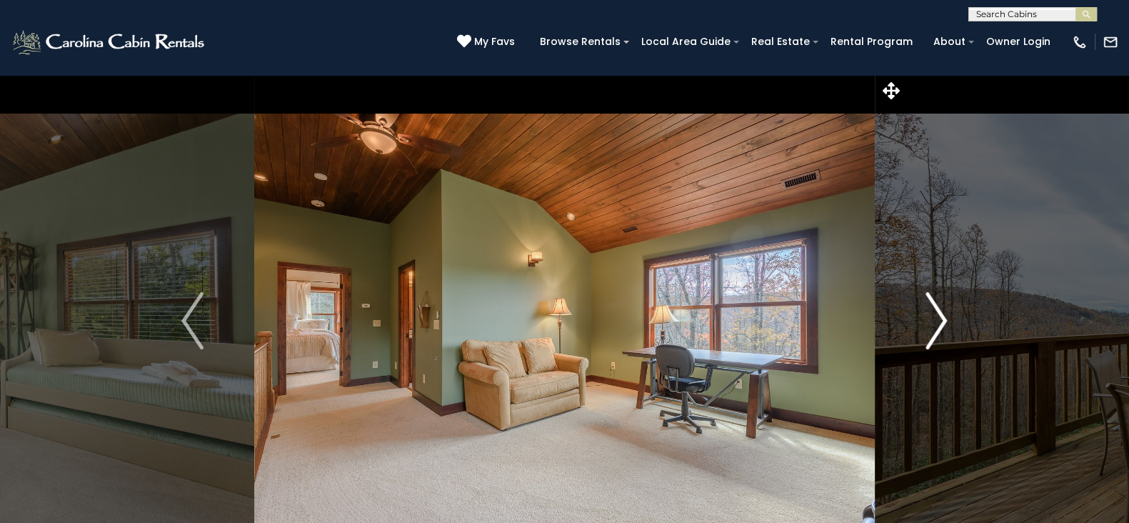
click at [939, 321] on img "Next" at bounding box center [936, 320] width 21 height 57
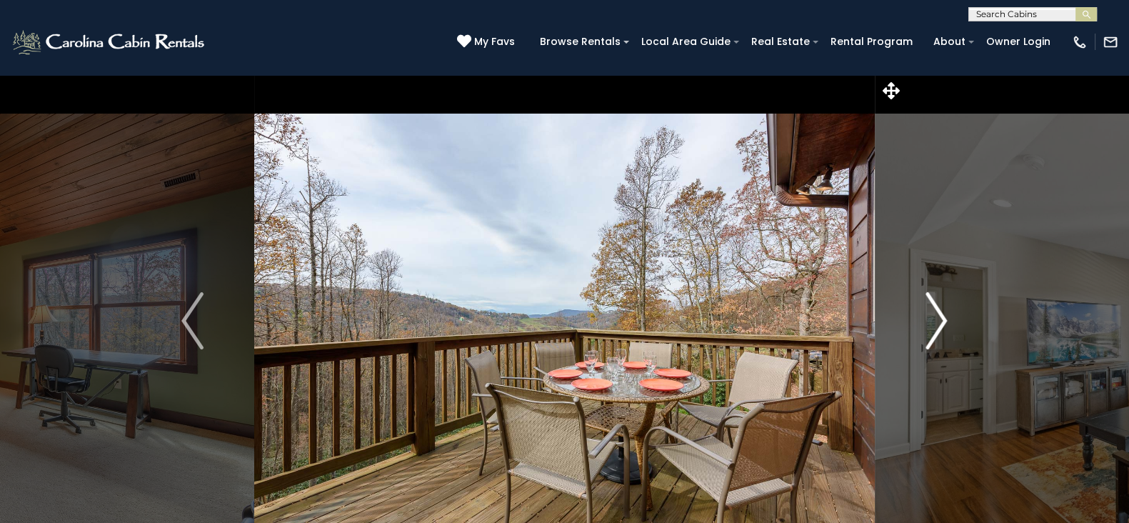
click at [939, 321] on img "Next" at bounding box center [936, 320] width 21 height 57
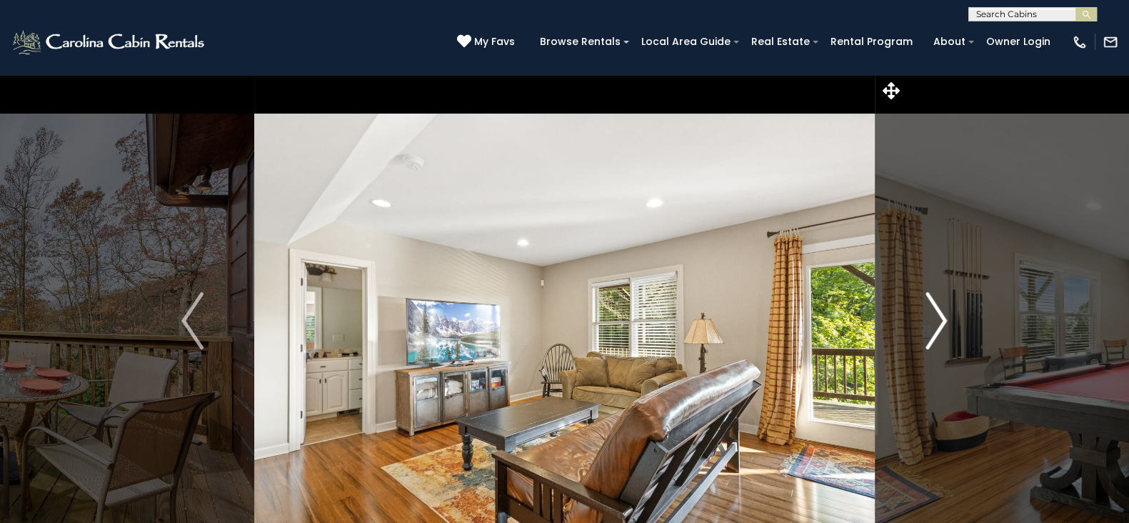
click at [939, 321] on img "Next" at bounding box center [936, 320] width 21 height 57
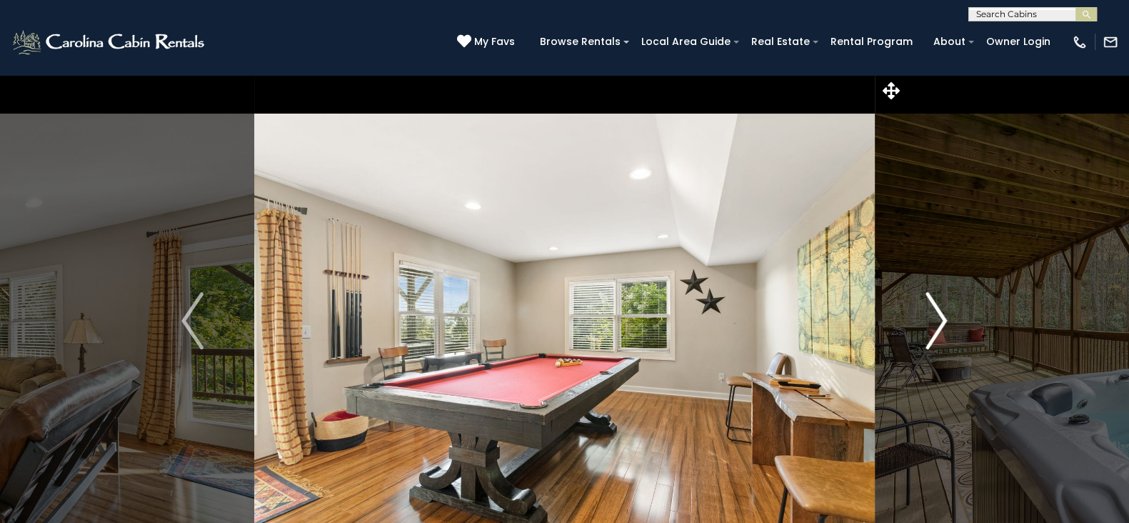
click at [939, 321] on img "Next" at bounding box center [936, 320] width 21 height 57
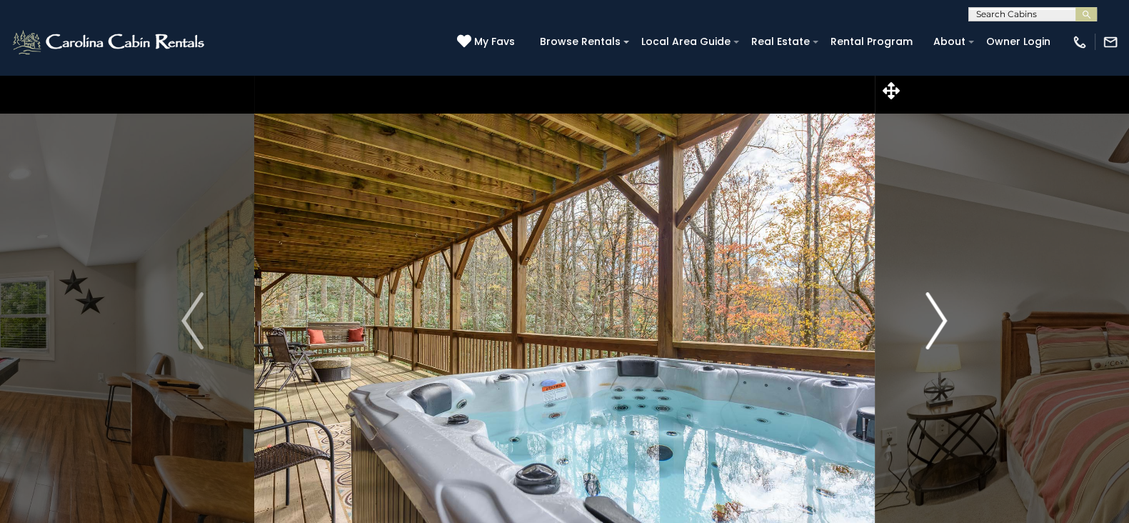
click at [939, 321] on img "Next" at bounding box center [936, 320] width 21 height 57
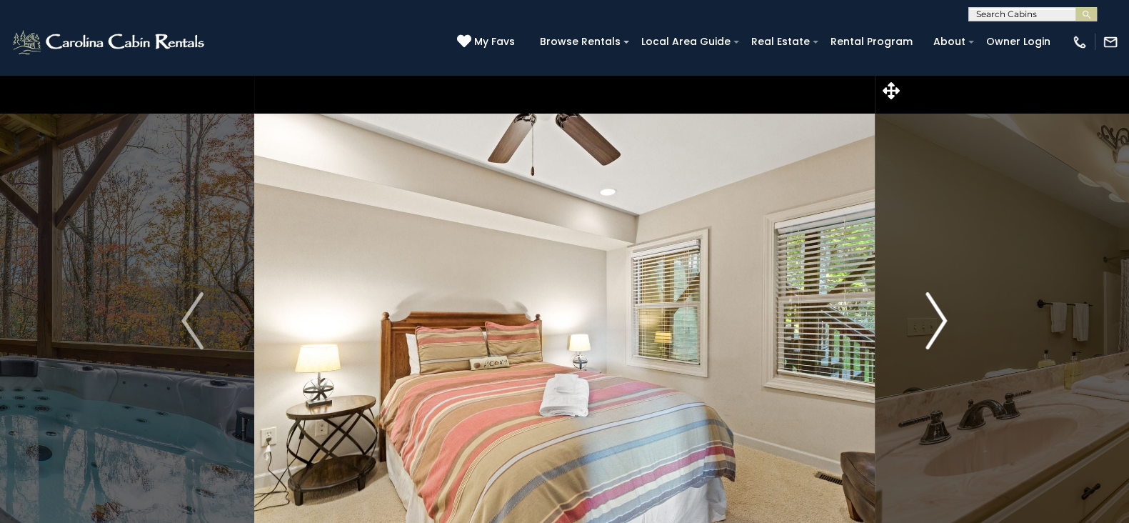
click at [939, 321] on img "Next" at bounding box center [936, 320] width 21 height 57
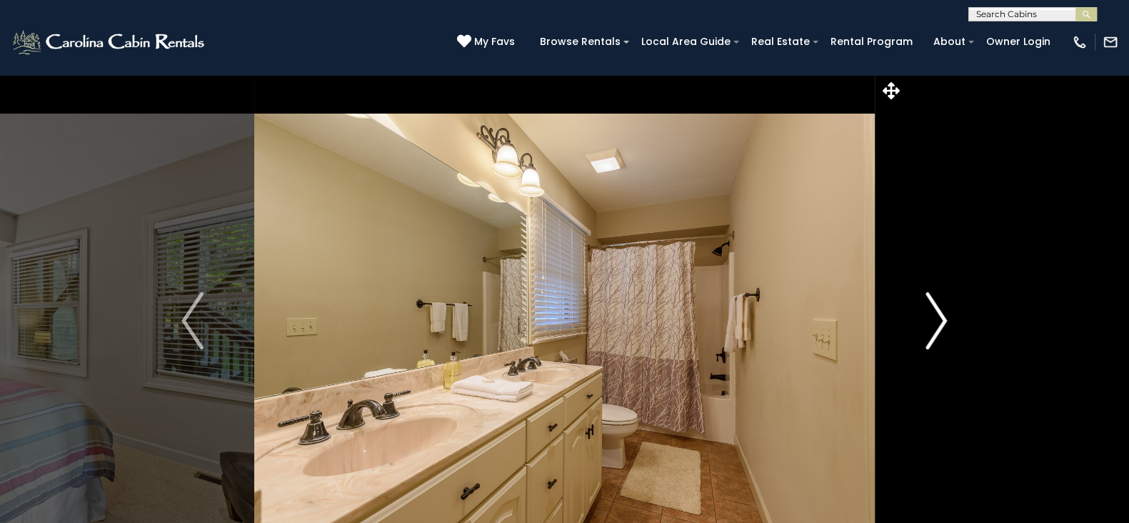
click at [939, 321] on img "Next" at bounding box center [936, 320] width 21 height 57
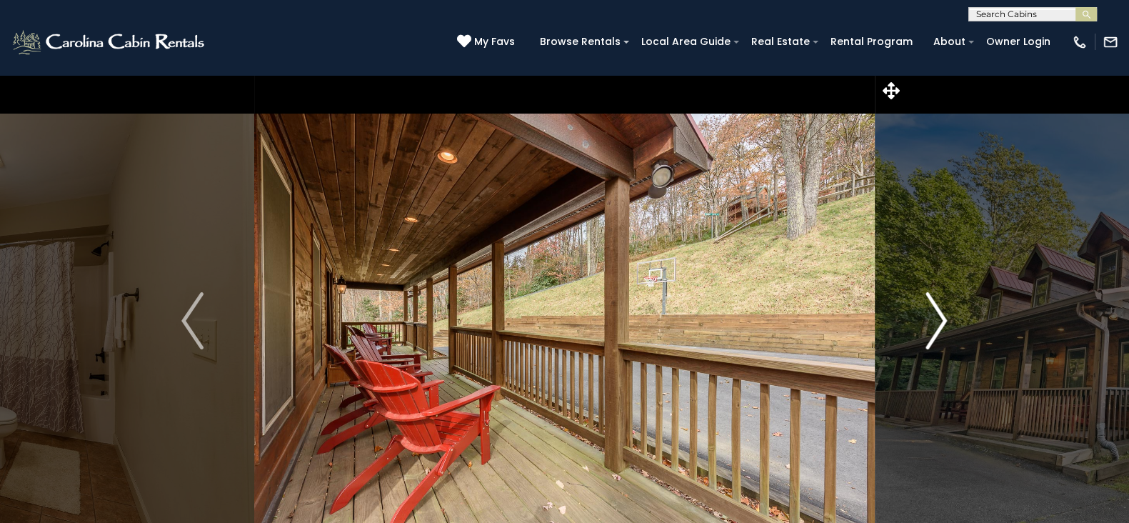
click at [939, 321] on img "Next" at bounding box center [936, 320] width 21 height 57
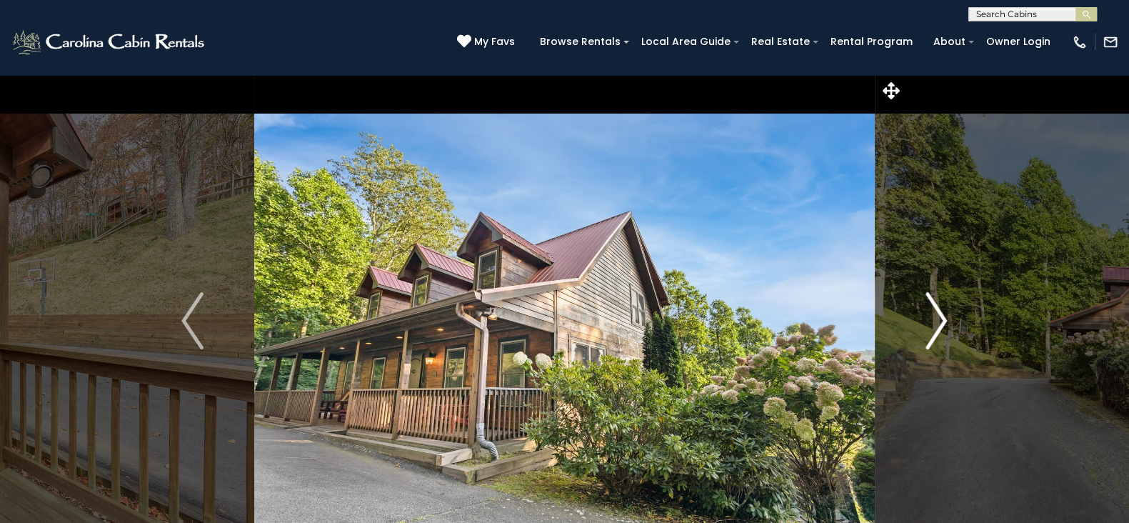
click at [939, 321] on img "Next" at bounding box center [936, 320] width 21 height 57
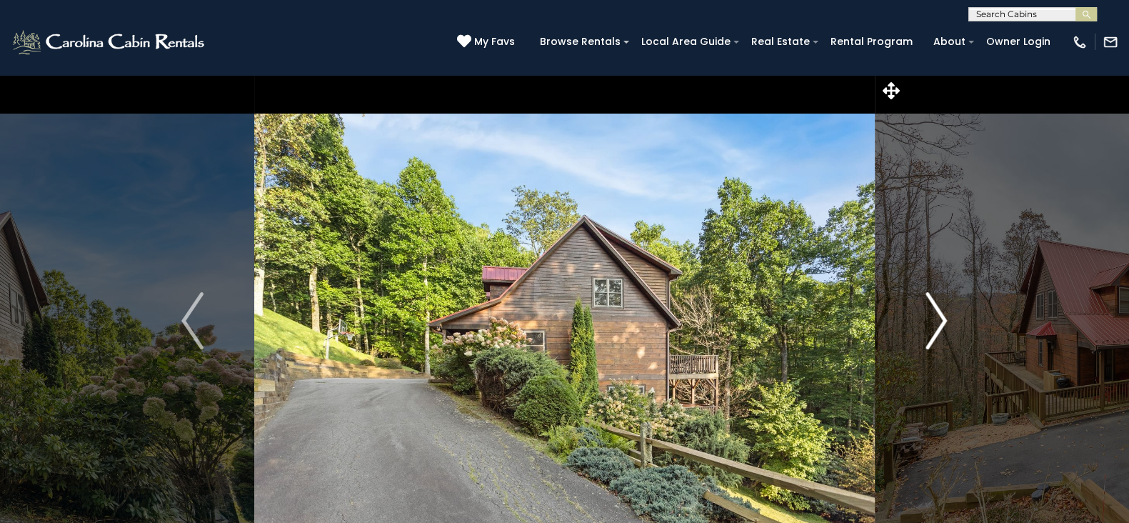
click at [939, 321] on img "Next" at bounding box center [936, 320] width 21 height 57
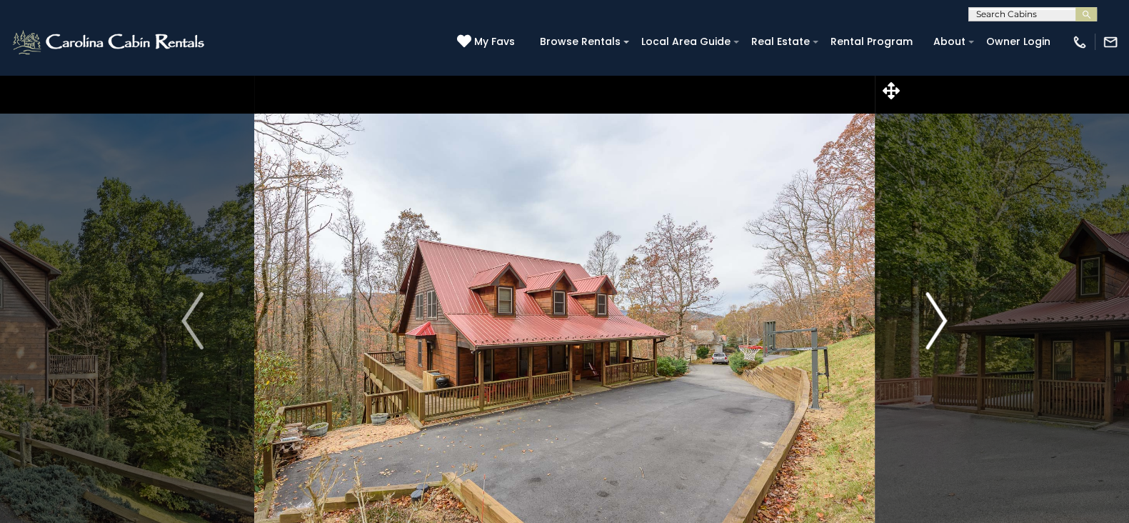
click at [939, 321] on img "Next" at bounding box center [936, 320] width 21 height 57
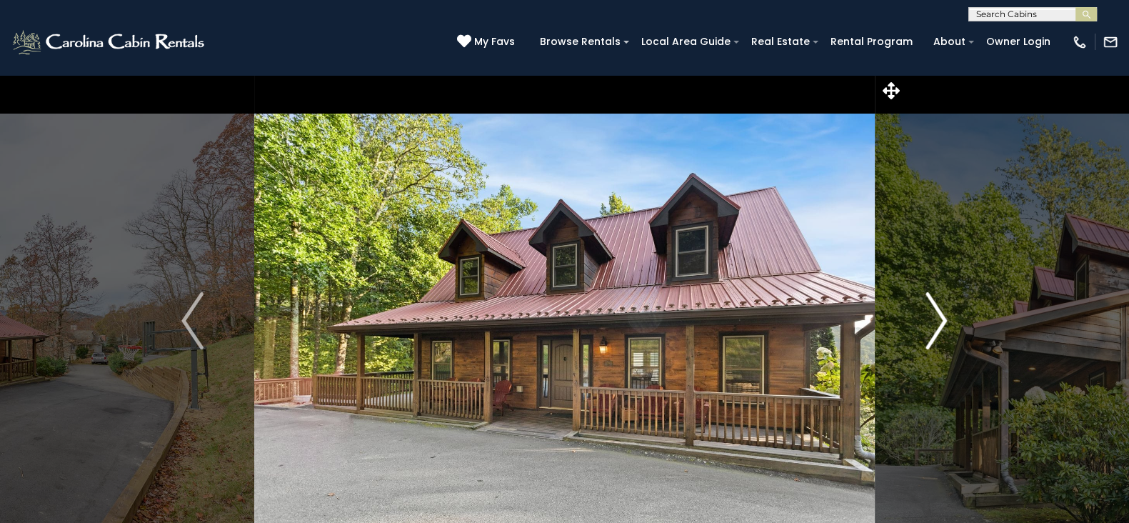
click at [939, 321] on img "Next" at bounding box center [936, 320] width 21 height 57
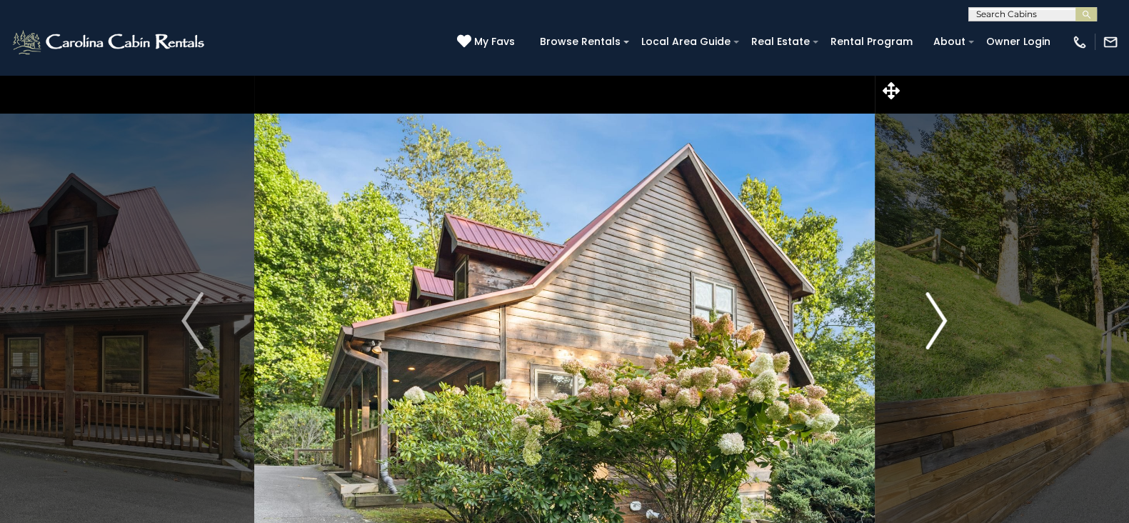
click at [939, 321] on img "Next" at bounding box center [936, 320] width 21 height 57
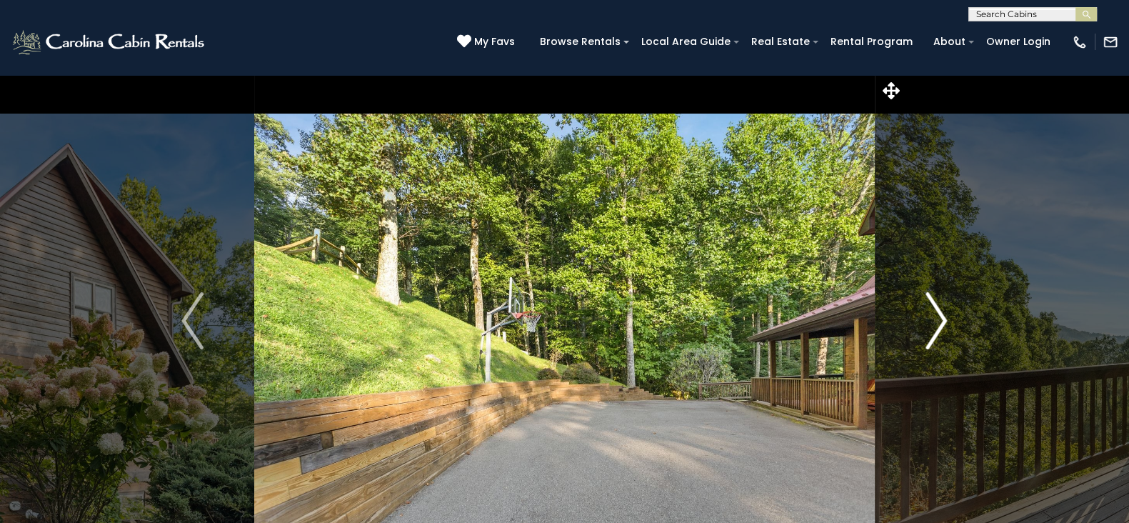
click at [939, 321] on img "Next" at bounding box center [936, 320] width 21 height 57
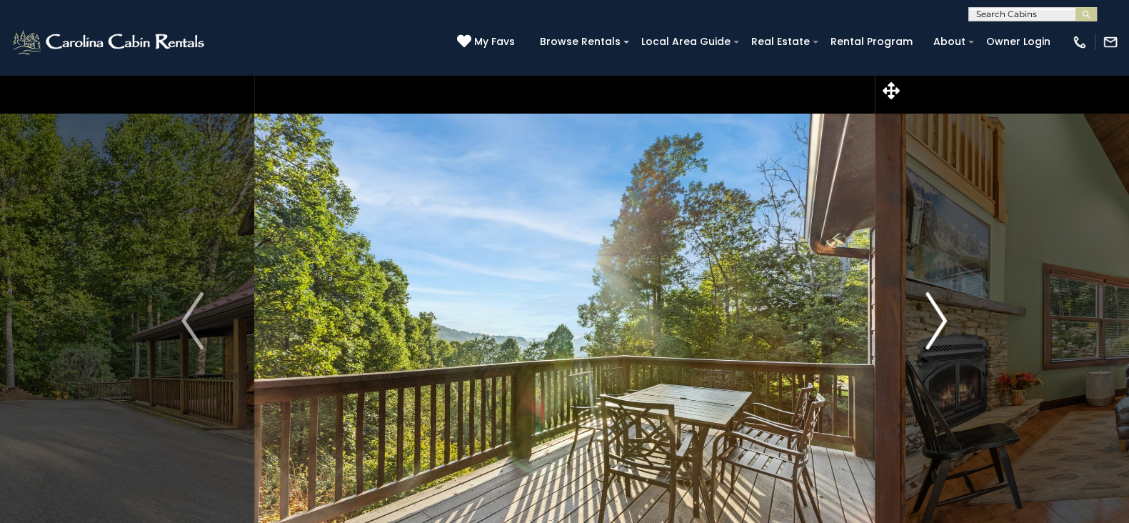
click at [939, 321] on img "Next" at bounding box center [936, 320] width 21 height 57
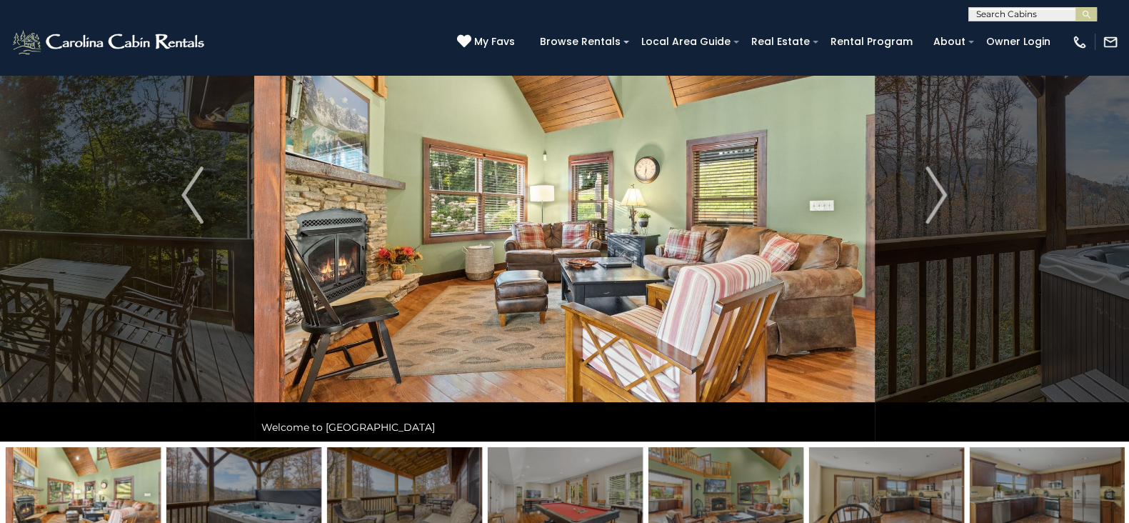
scroll to position [121, 0]
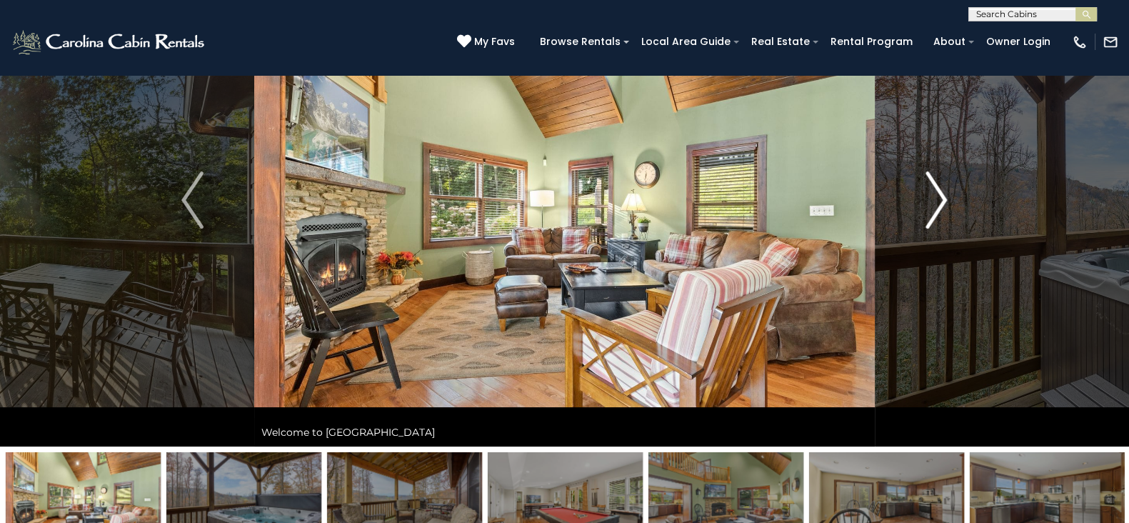
click at [949, 198] on button "Next" at bounding box center [936, 200] width 123 height 493
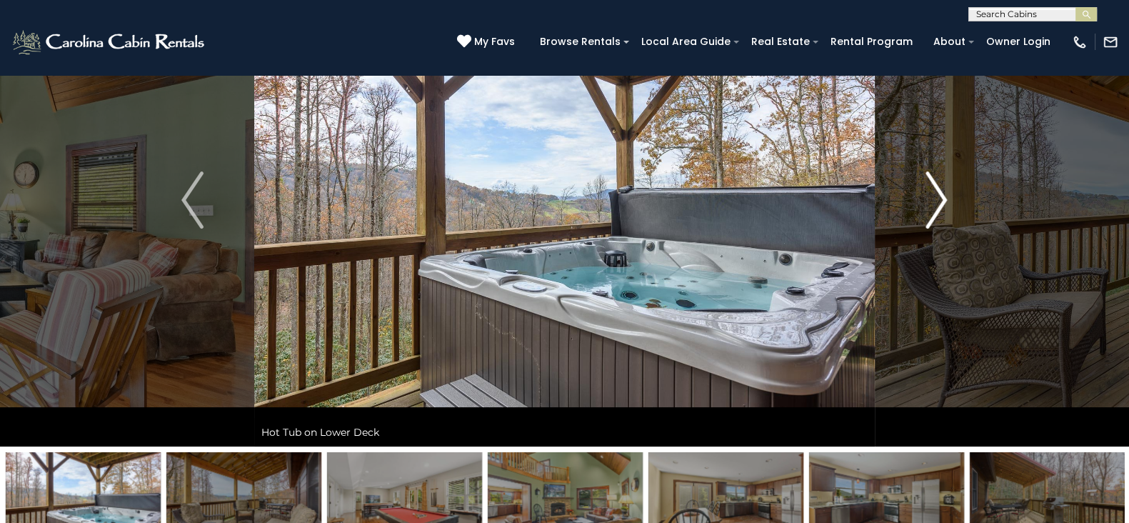
click at [949, 198] on button "Next" at bounding box center [936, 200] width 123 height 493
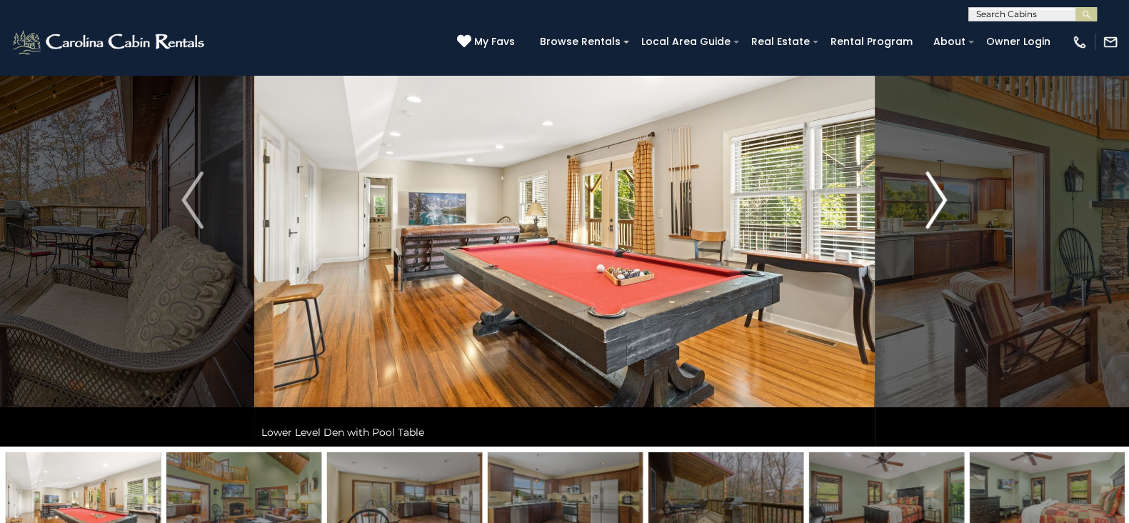
click at [949, 198] on button "Next" at bounding box center [936, 200] width 123 height 493
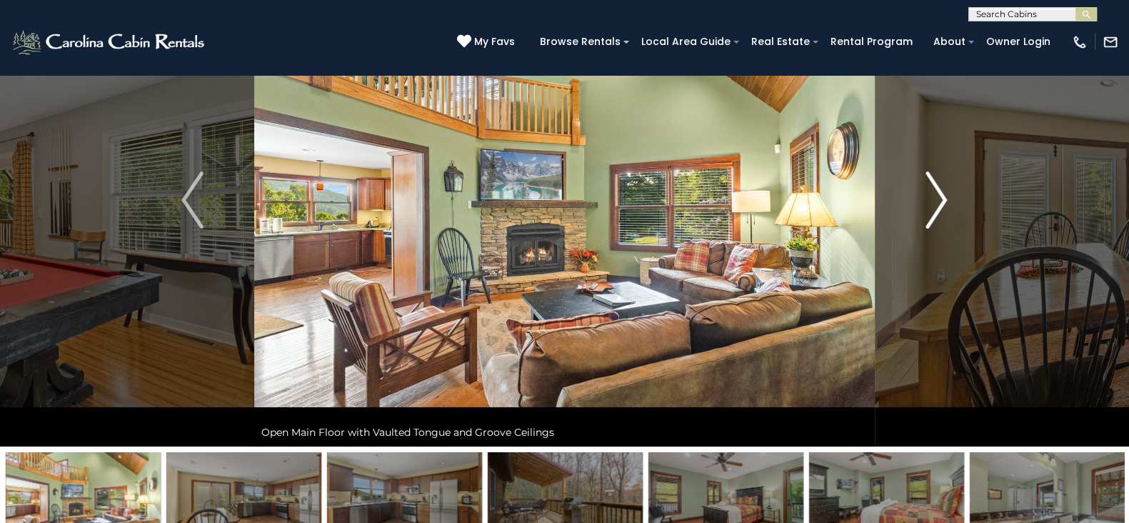
click at [949, 198] on button "Next" at bounding box center [936, 200] width 123 height 493
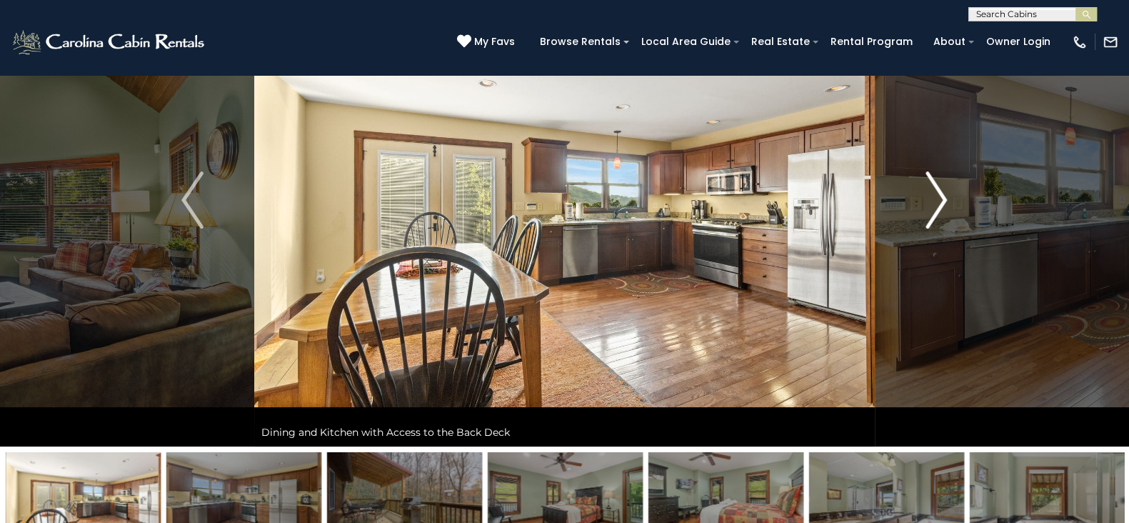
click at [949, 198] on button "Next" at bounding box center [936, 200] width 123 height 493
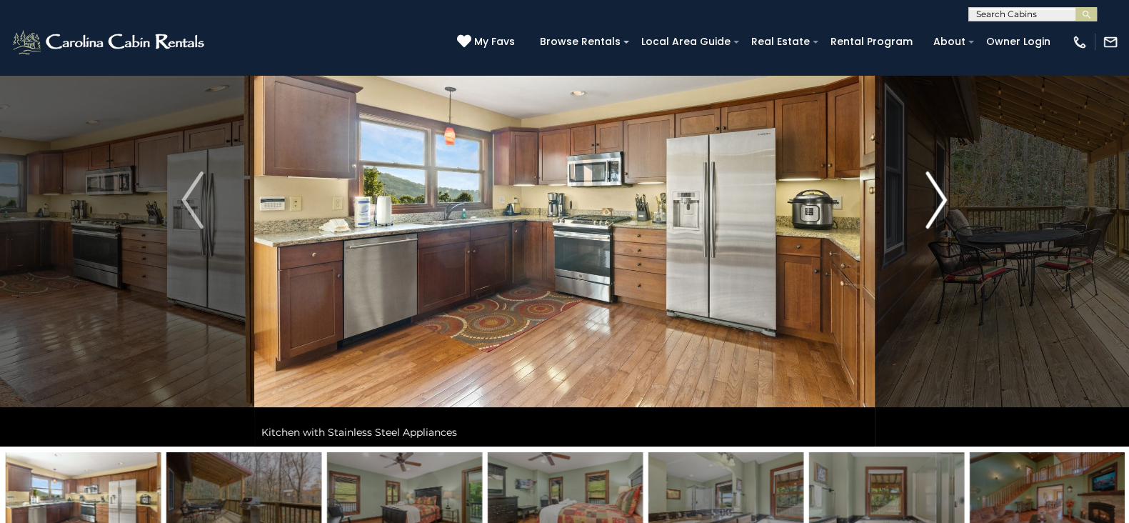
click at [949, 198] on button "Next" at bounding box center [936, 200] width 123 height 493
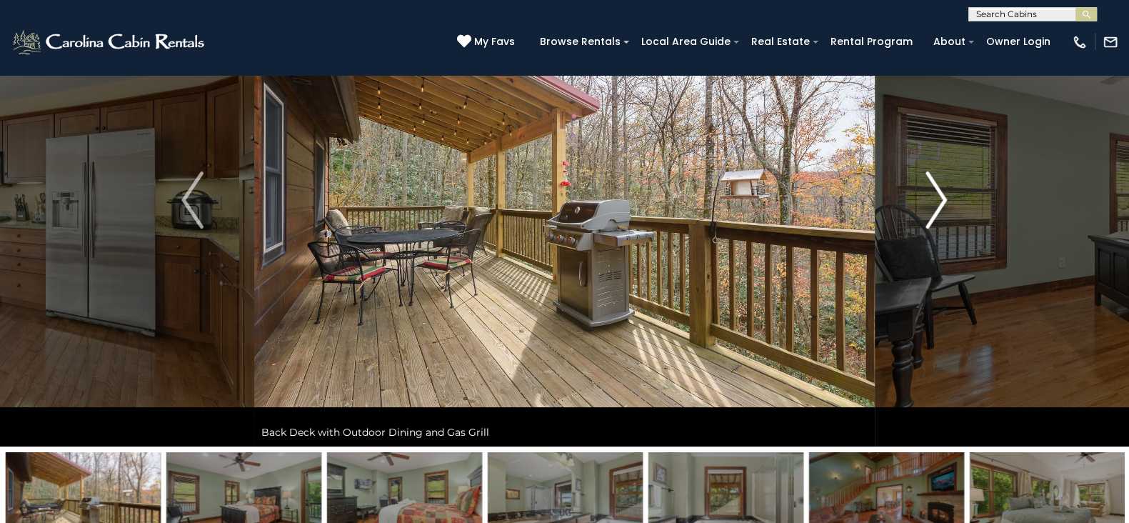
click at [949, 198] on button "Next" at bounding box center [936, 200] width 123 height 493
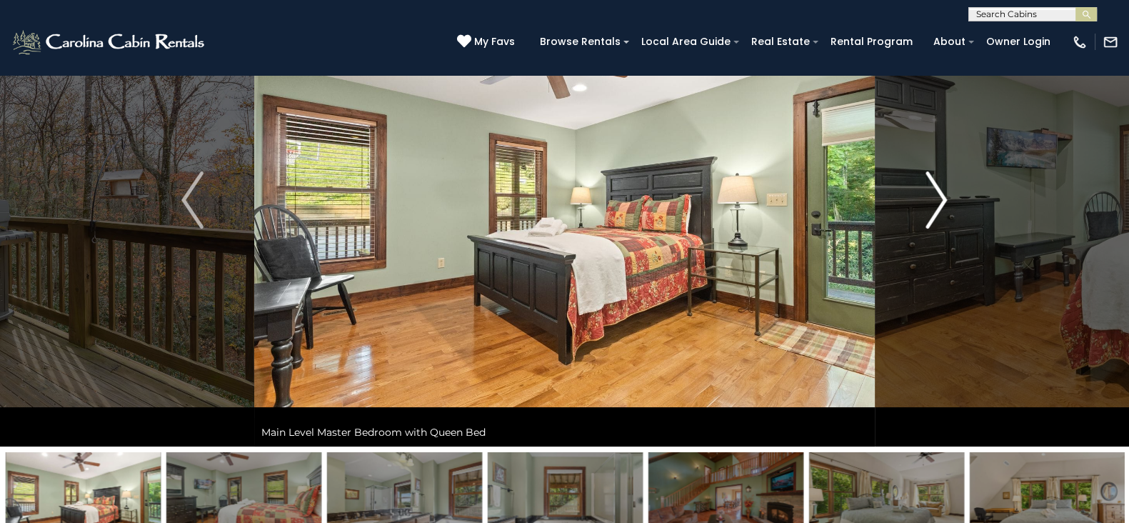
click at [949, 198] on button "Next" at bounding box center [936, 200] width 123 height 493
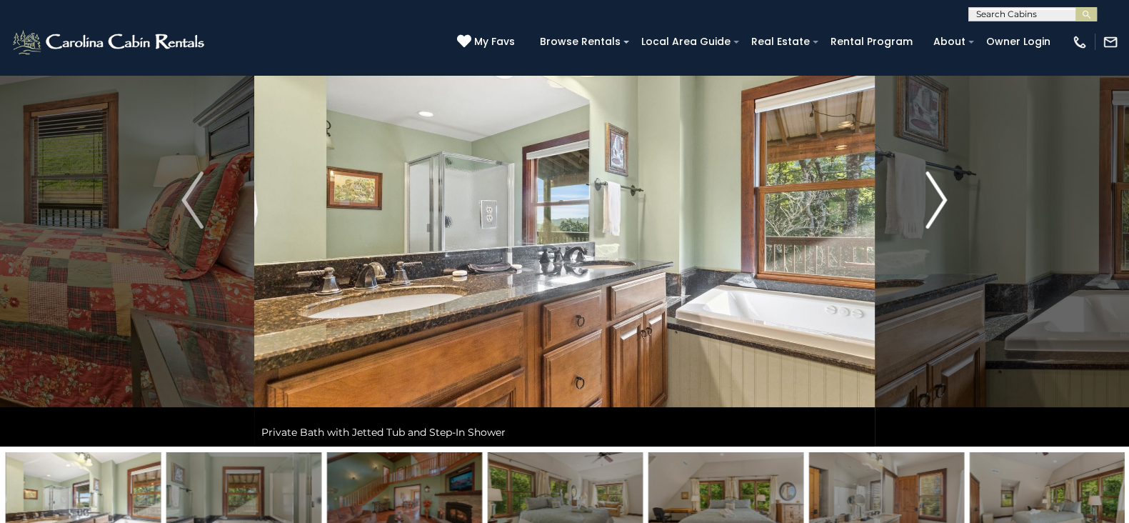
click at [949, 198] on button "Next" at bounding box center [936, 200] width 123 height 493
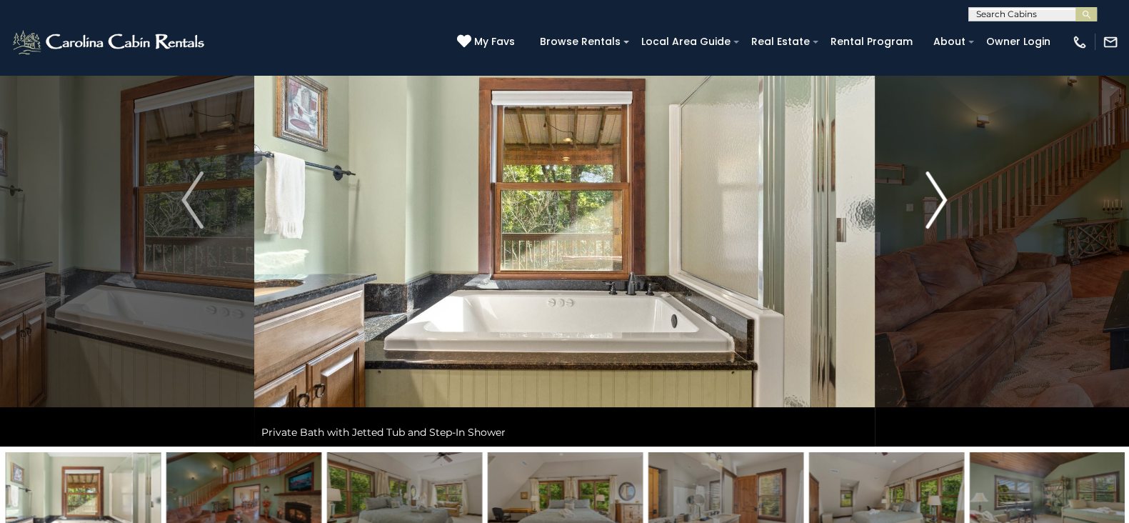
click at [949, 198] on button "Next" at bounding box center [936, 200] width 123 height 493
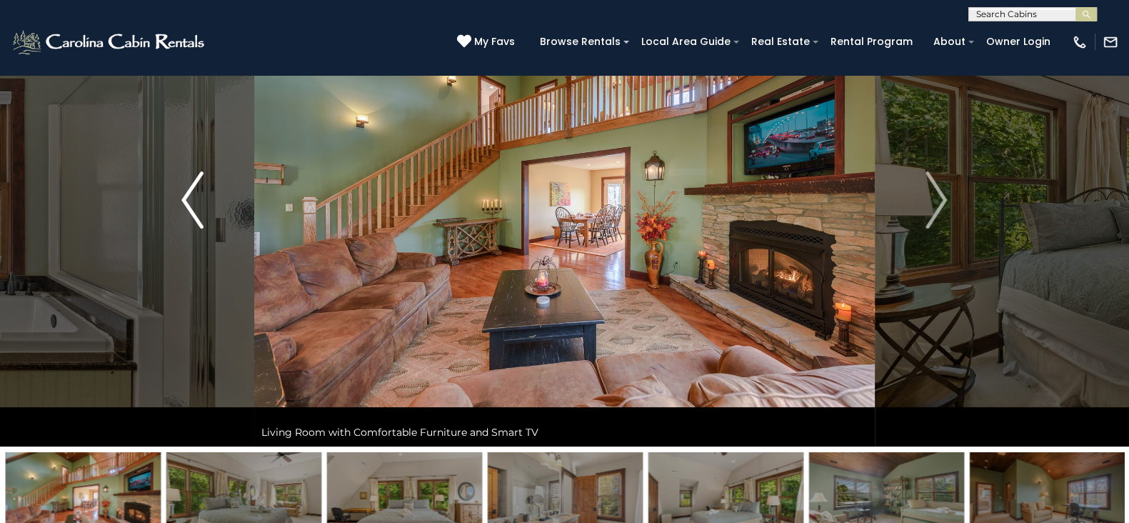
click at [179, 209] on button "Previous" at bounding box center [192, 200] width 123 height 493
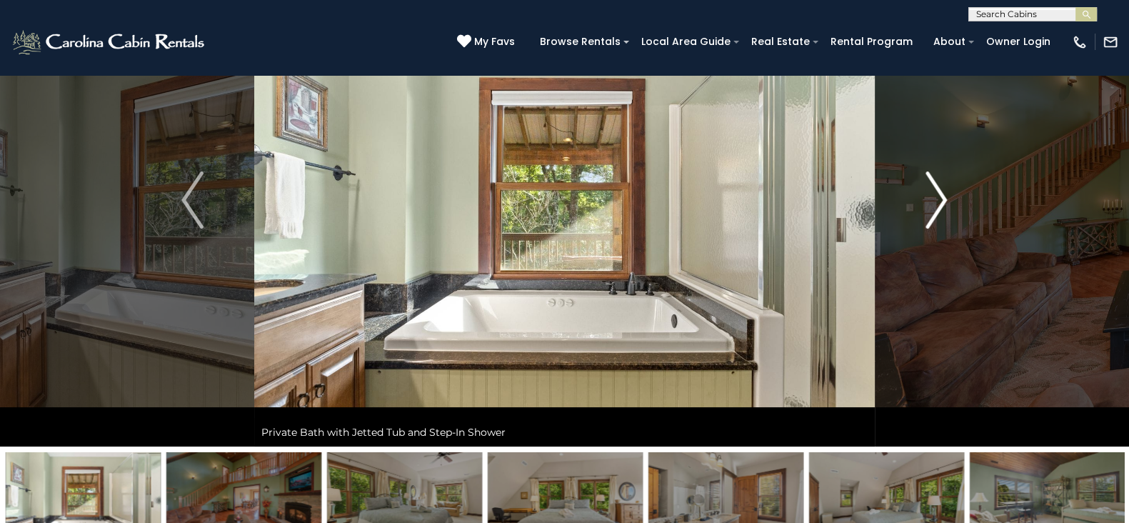
click at [936, 209] on img "Next" at bounding box center [936, 199] width 21 height 57
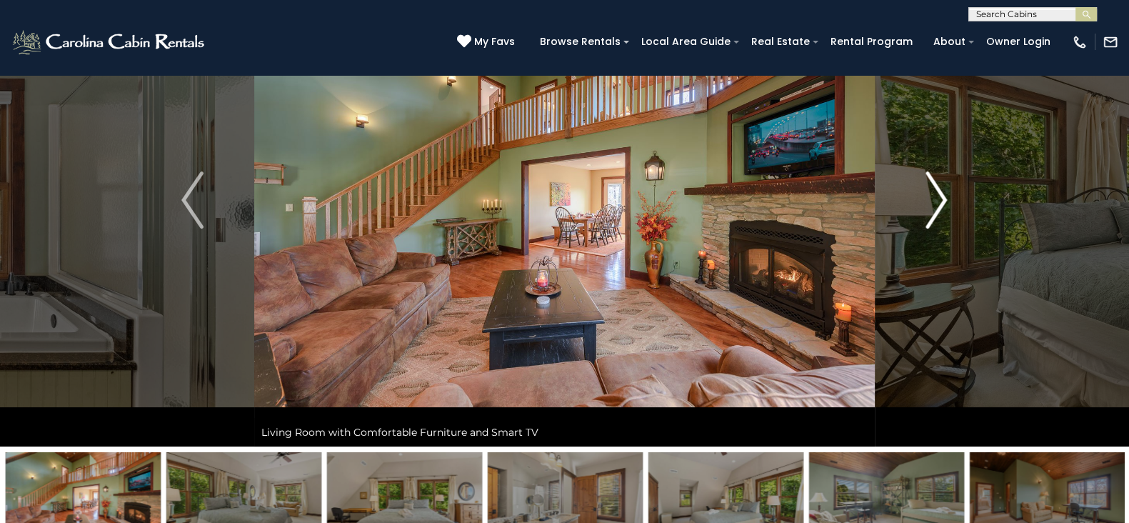
click at [936, 209] on img "Next" at bounding box center [936, 199] width 21 height 57
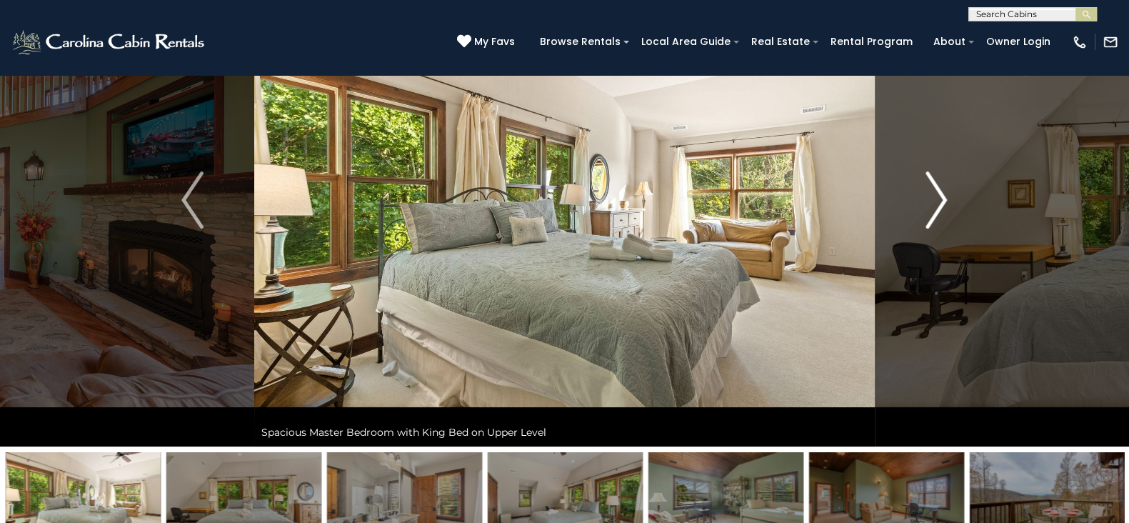
click at [936, 209] on img "Next" at bounding box center [936, 199] width 21 height 57
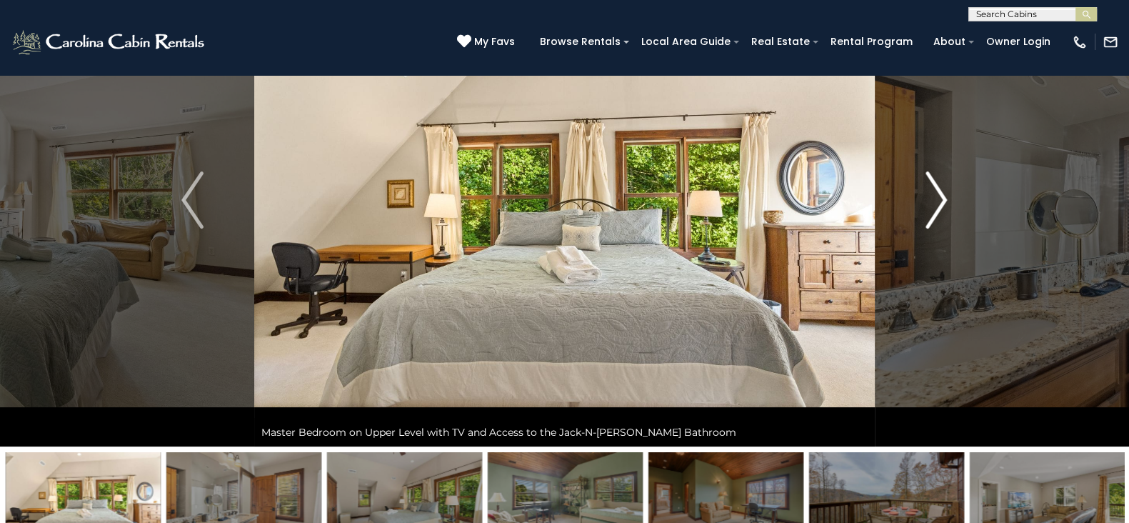
click at [936, 209] on img "Next" at bounding box center [936, 199] width 21 height 57
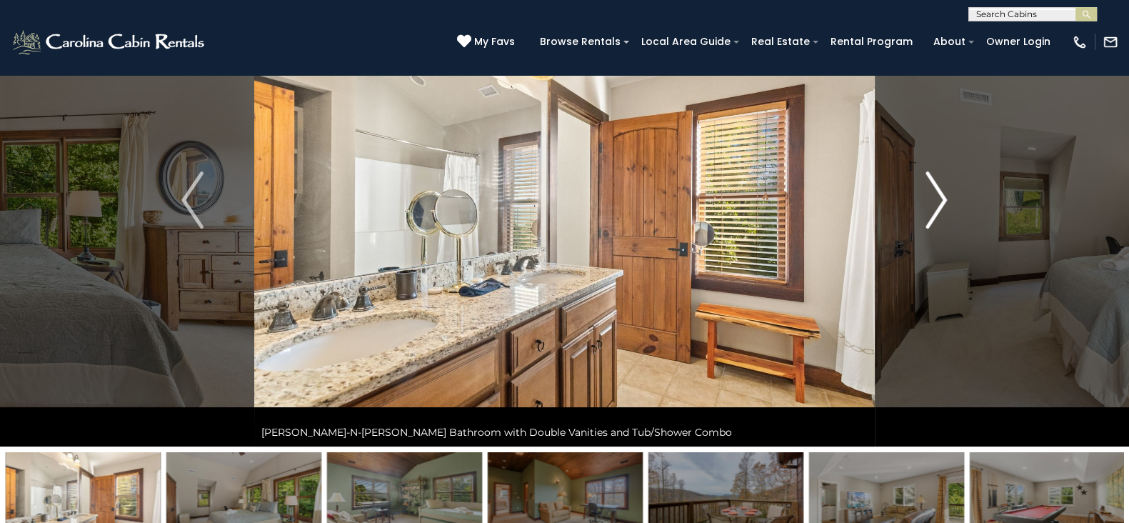
click at [936, 209] on img "Next" at bounding box center [936, 199] width 21 height 57
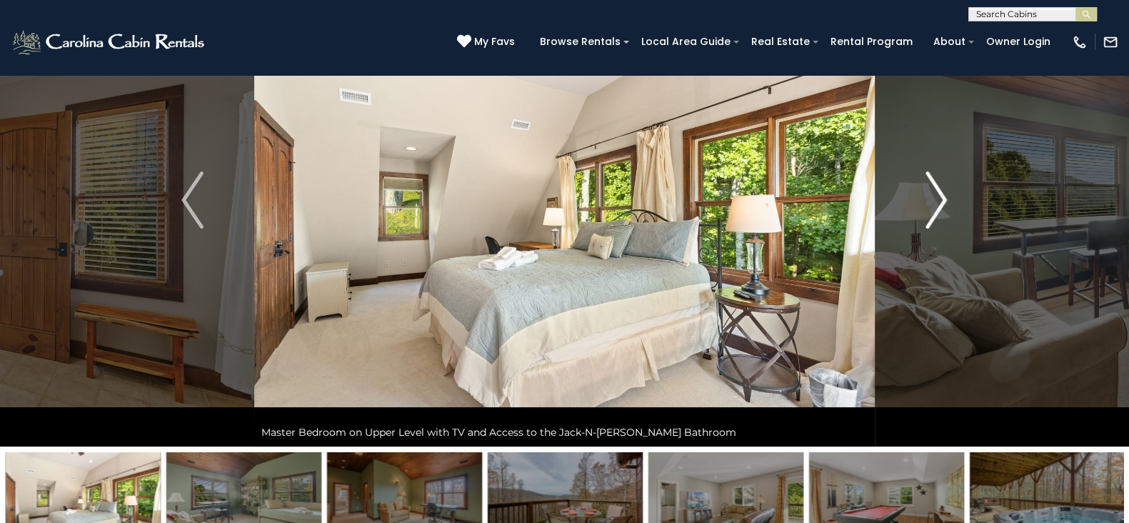
click at [936, 209] on img "Next" at bounding box center [936, 199] width 21 height 57
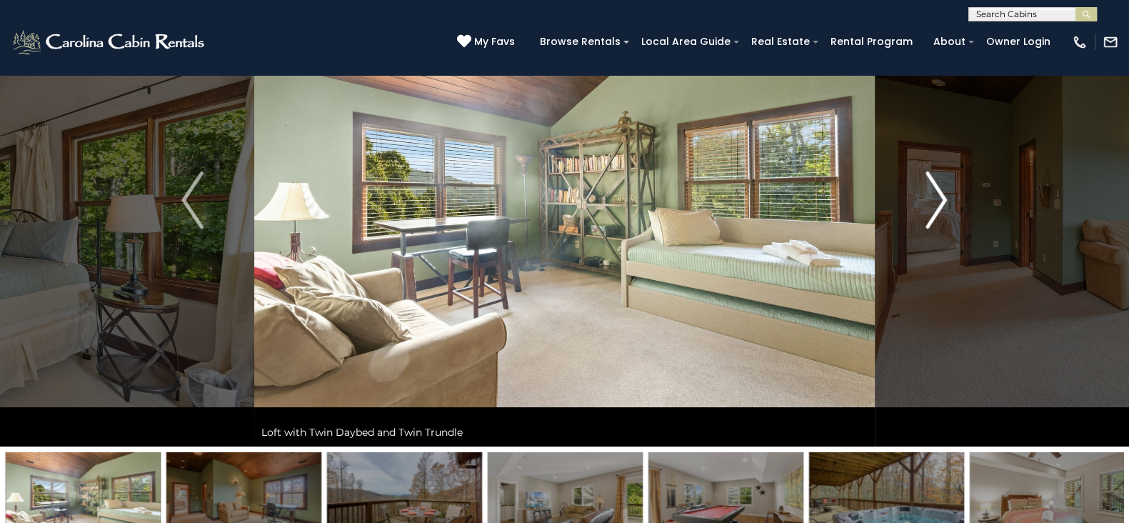
click at [936, 209] on img "Next" at bounding box center [936, 199] width 21 height 57
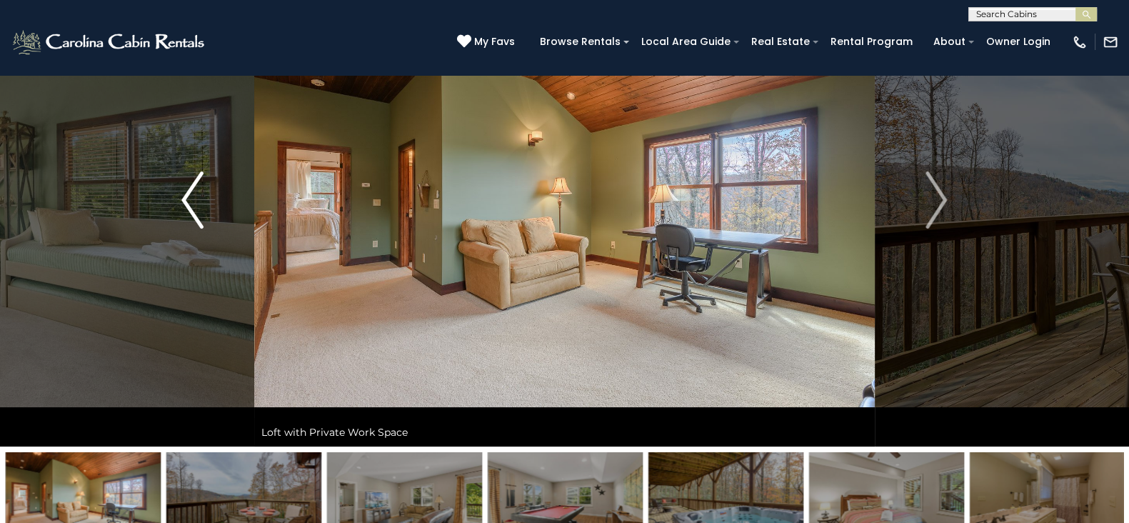
click at [209, 236] on button "Previous" at bounding box center [192, 200] width 123 height 493
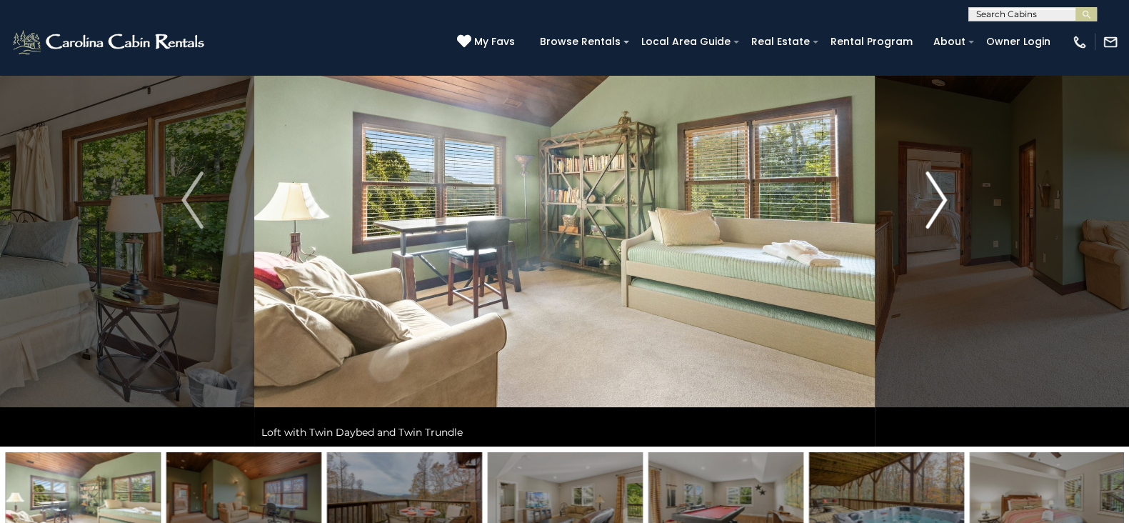
click at [929, 214] on img "Next" at bounding box center [936, 199] width 21 height 57
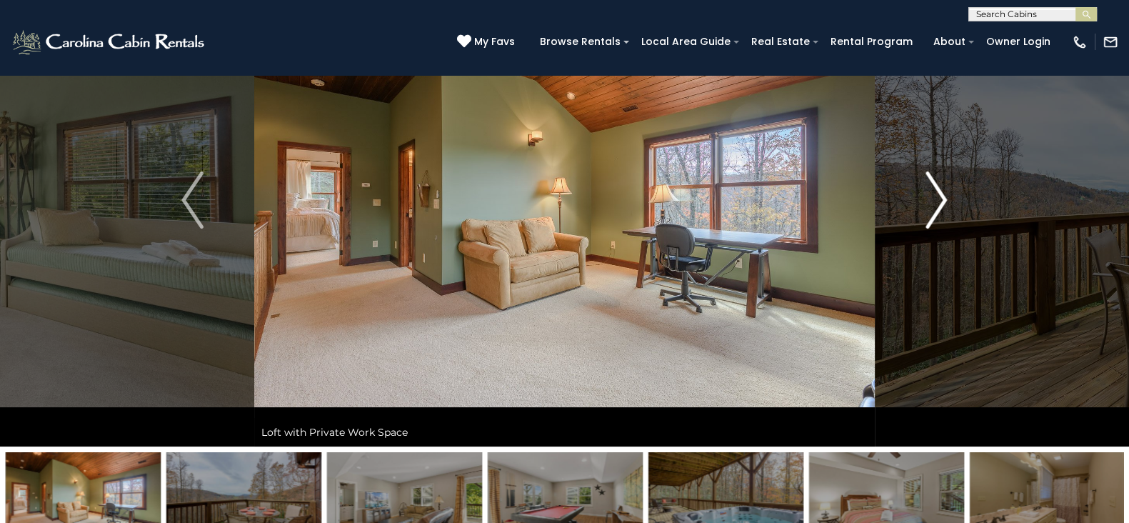
click at [929, 214] on img "Next" at bounding box center [936, 199] width 21 height 57
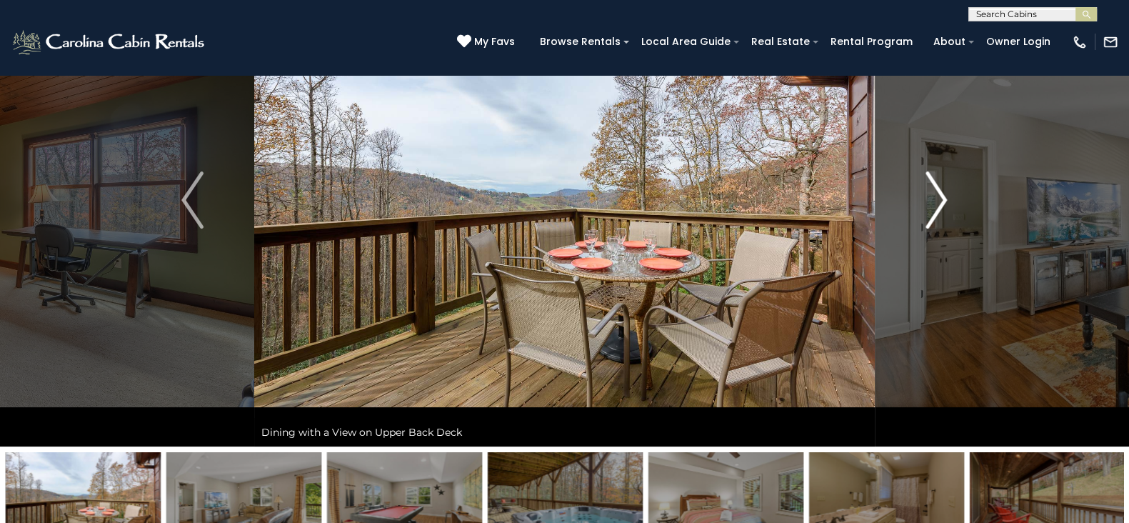
click at [929, 214] on img "Next" at bounding box center [936, 199] width 21 height 57
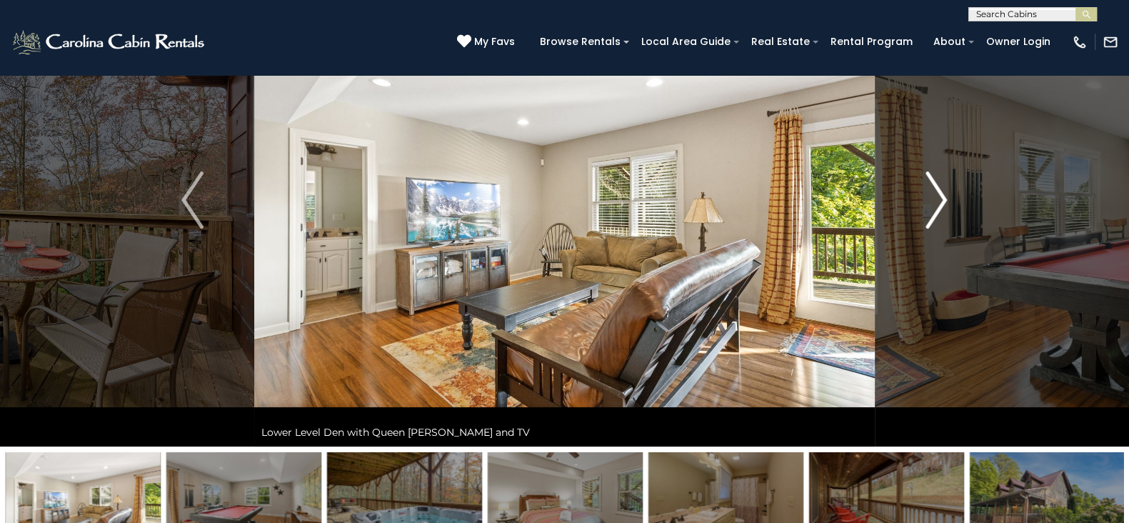
click at [929, 214] on img "Next" at bounding box center [936, 199] width 21 height 57
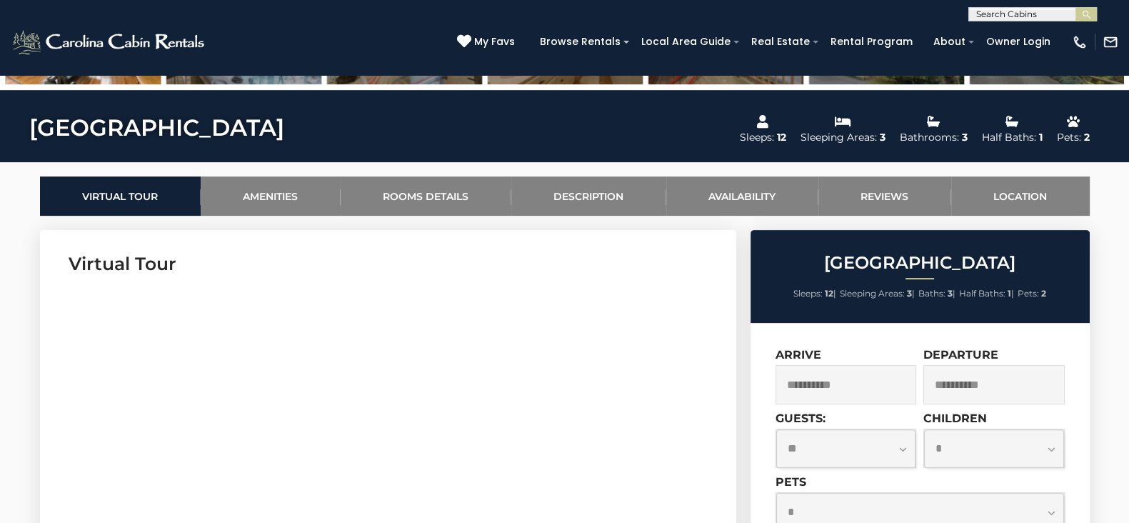
scroll to position [581, 0]
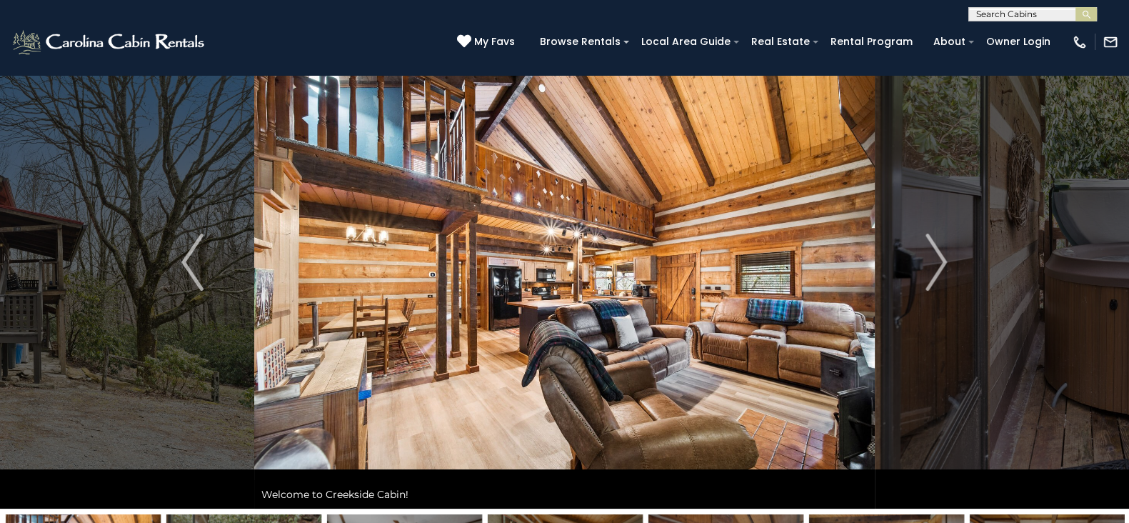
scroll to position [66, 0]
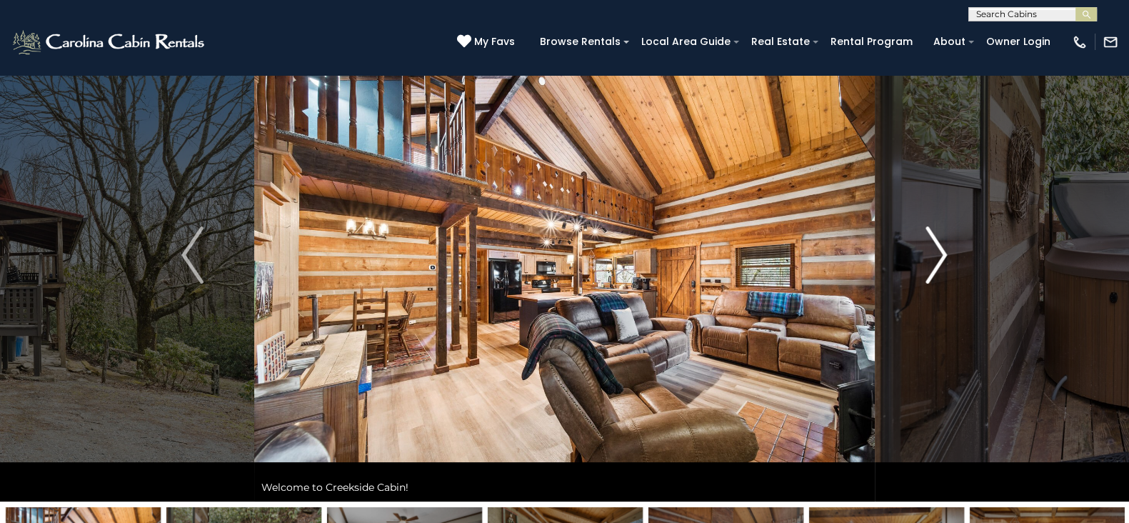
click at [918, 269] on button "Next" at bounding box center [936, 255] width 123 height 493
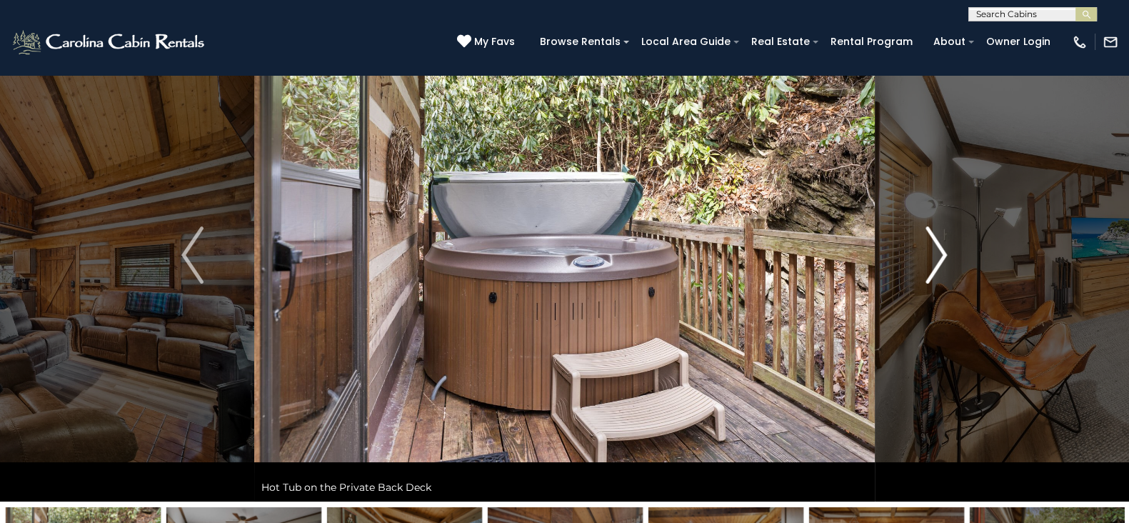
click at [918, 269] on button "Next" at bounding box center [936, 255] width 123 height 493
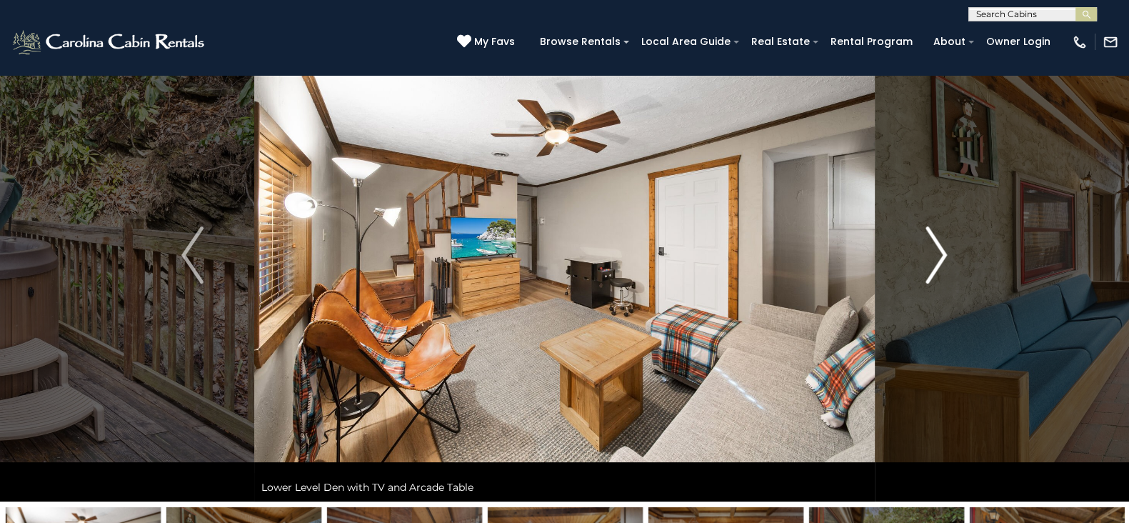
click at [918, 269] on button "Next" at bounding box center [936, 255] width 123 height 493
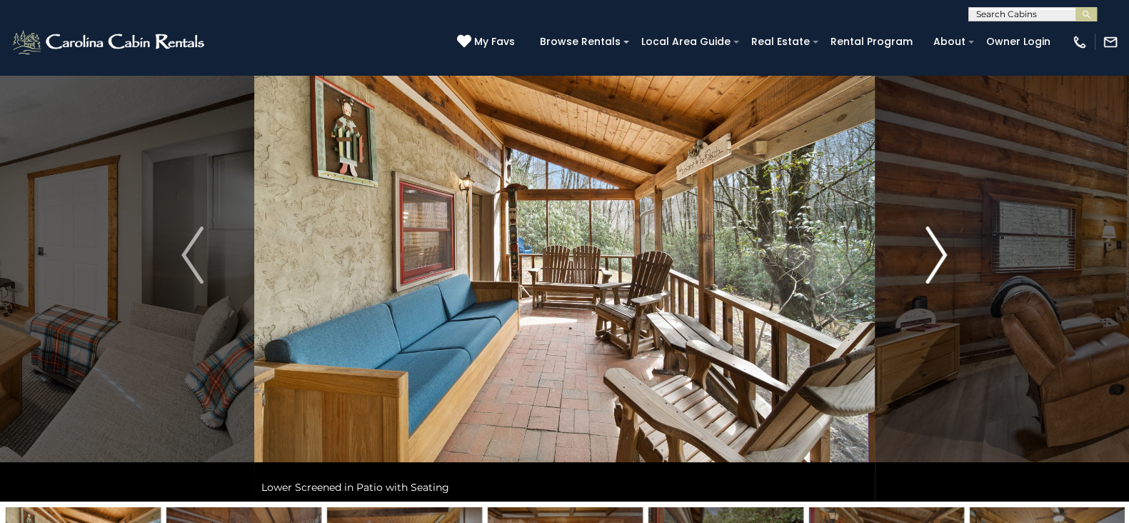
click at [918, 269] on button "Next" at bounding box center [936, 255] width 123 height 493
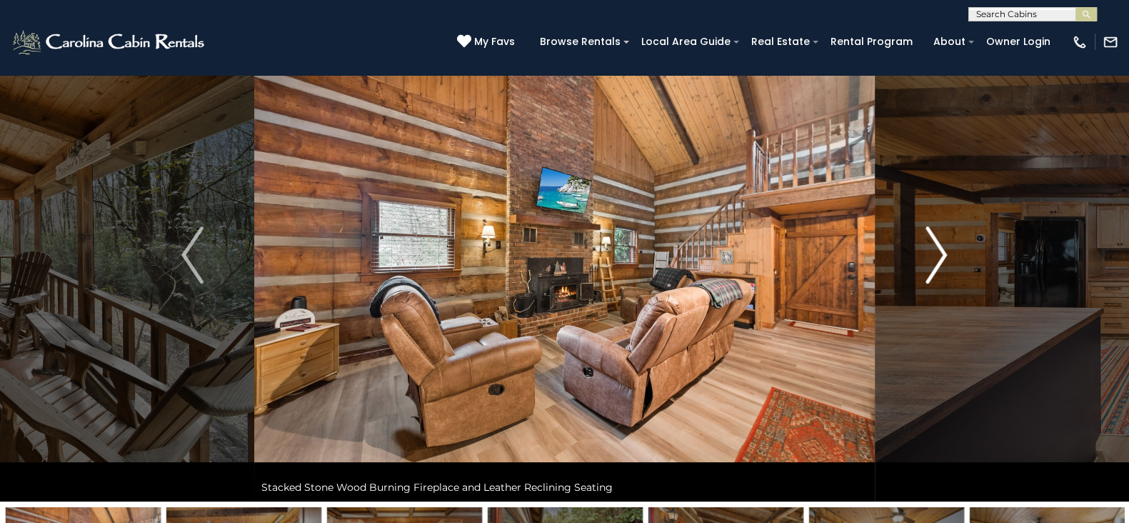
click at [918, 269] on button "Next" at bounding box center [936, 255] width 123 height 493
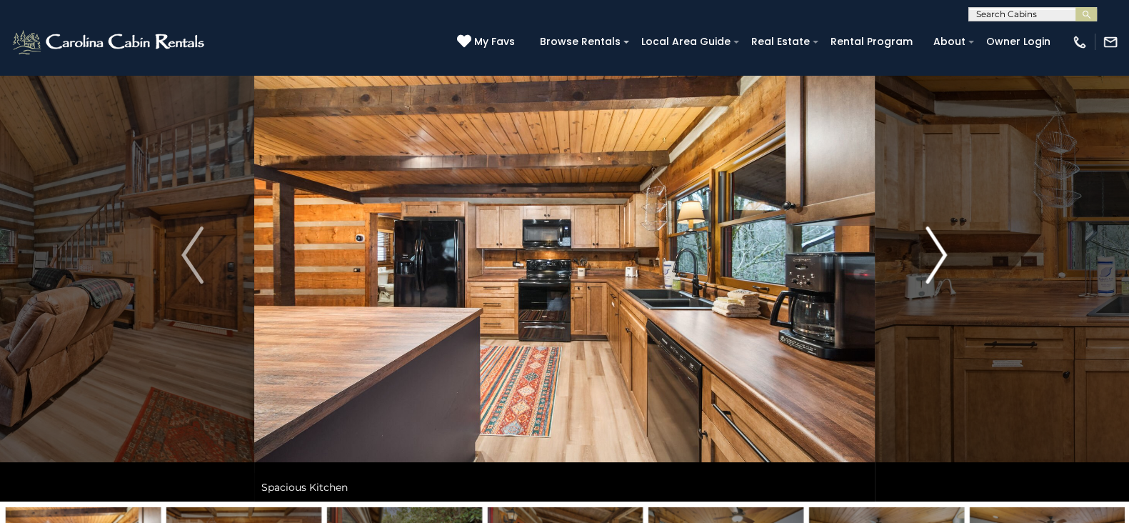
click at [918, 269] on button "Next" at bounding box center [936, 255] width 123 height 493
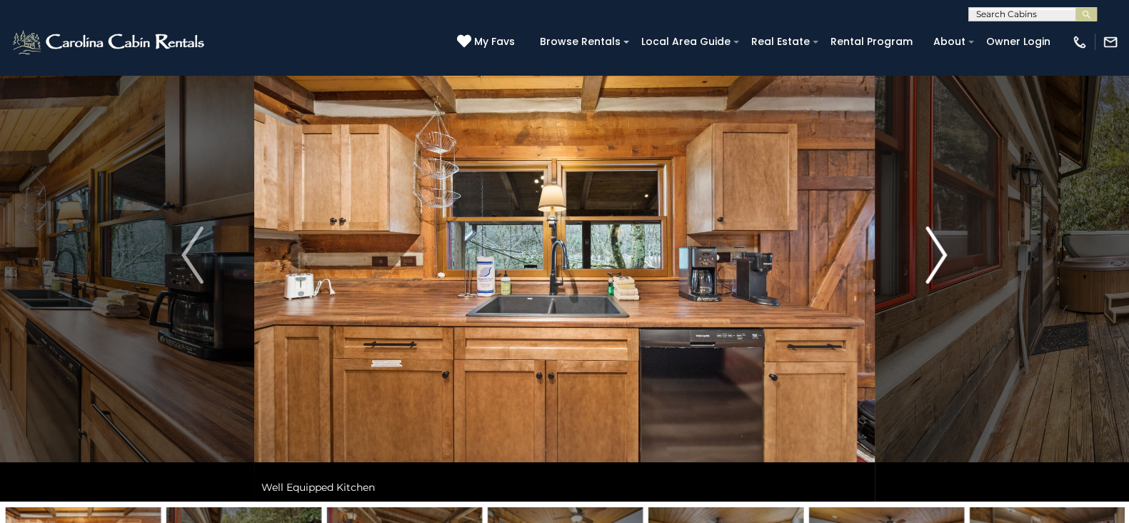
click at [918, 269] on button "Next" at bounding box center [936, 255] width 123 height 493
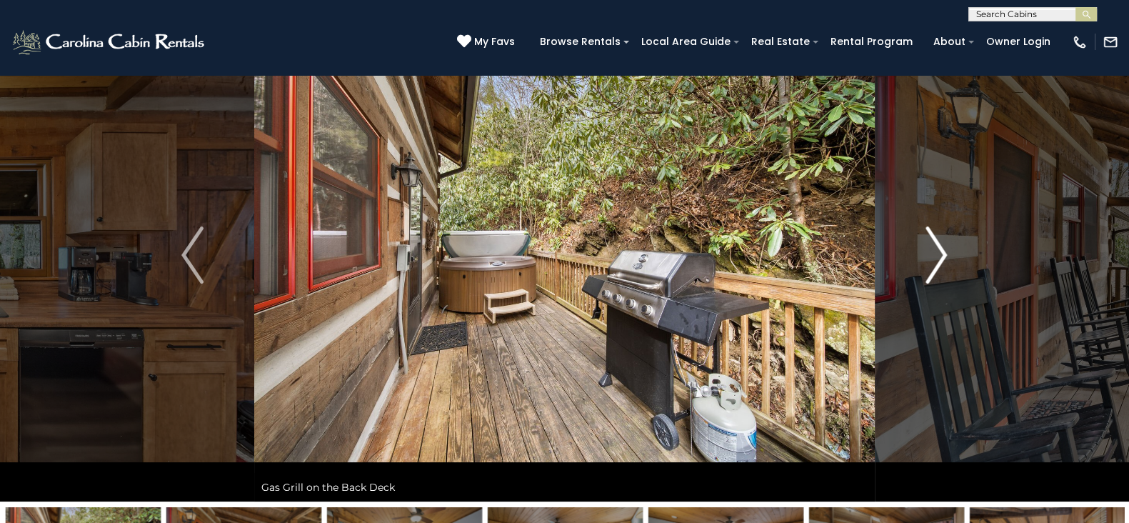
click at [918, 269] on button "Next" at bounding box center [936, 255] width 123 height 493
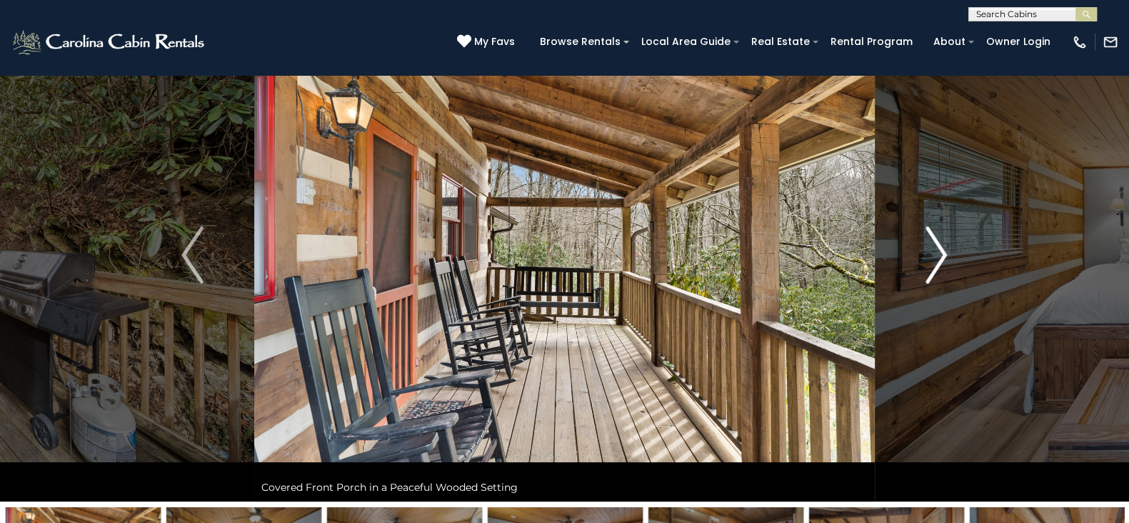
click at [918, 269] on button "Next" at bounding box center [936, 255] width 123 height 493
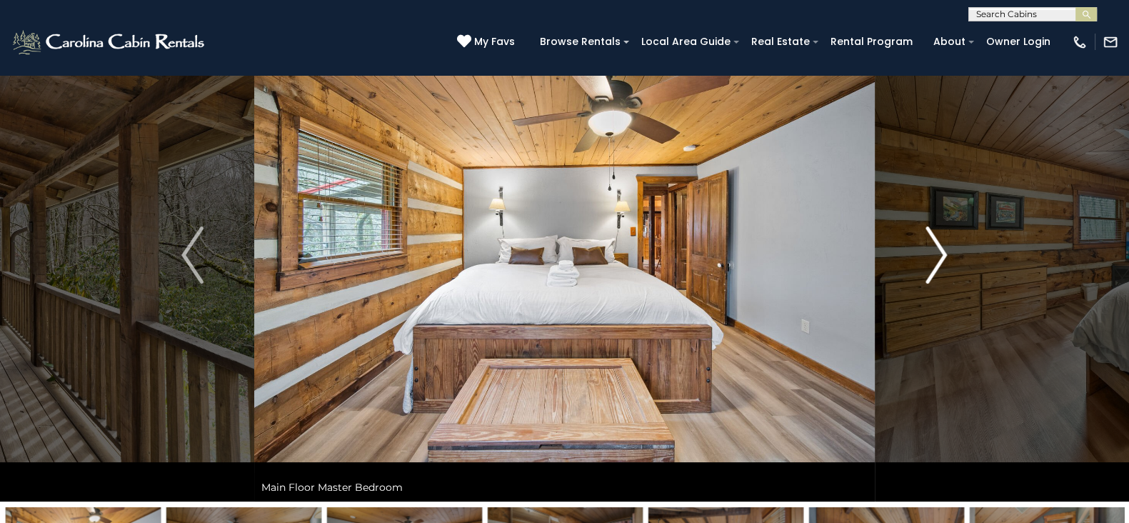
click at [918, 269] on button "Next" at bounding box center [936, 255] width 123 height 493
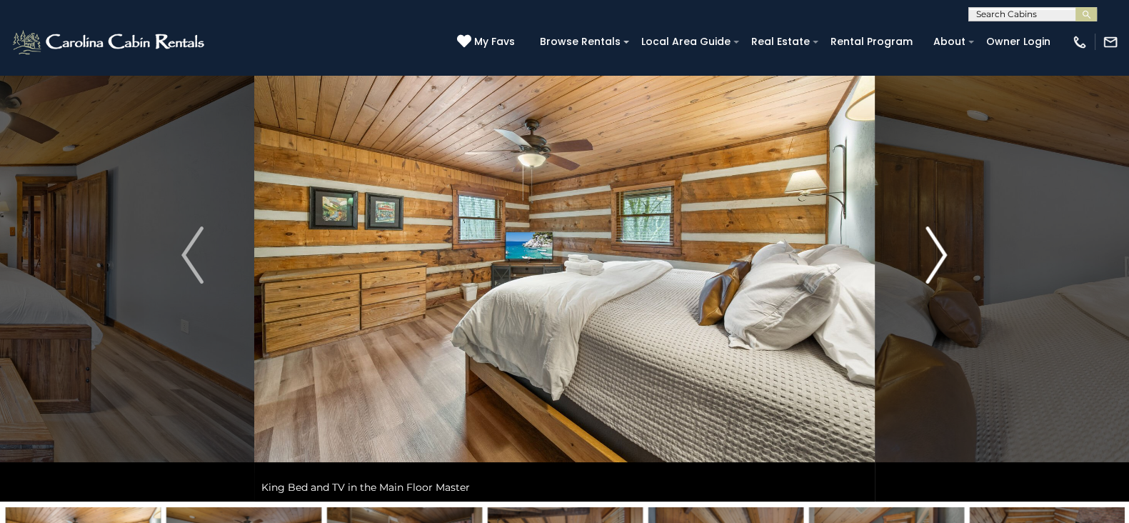
click at [918, 269] on button "Next" at bounding box center [936, 255] width 123 height 493
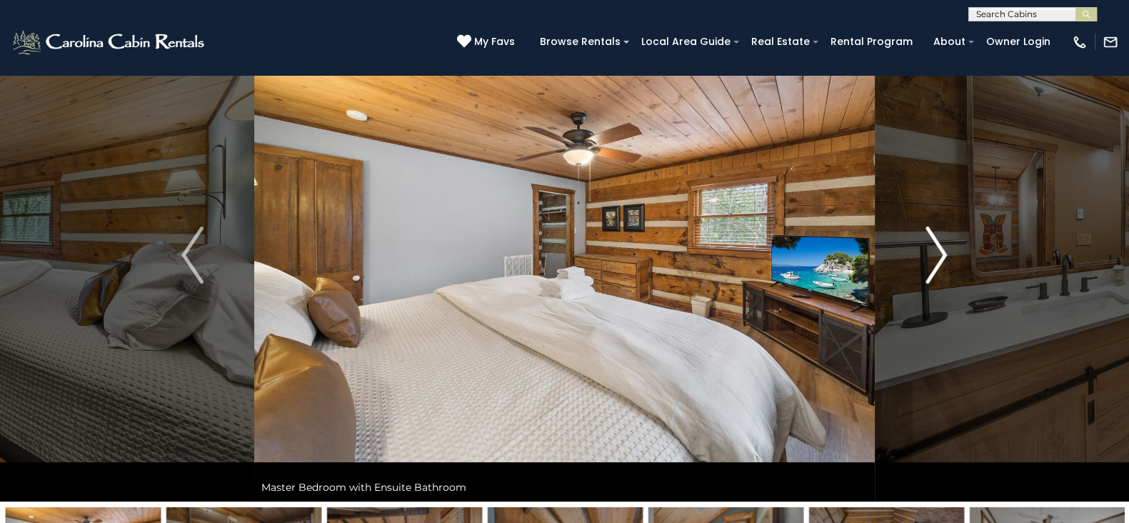
click at [918, 269] on button "Next" at bounding box center [936, 255] width 123 height 493
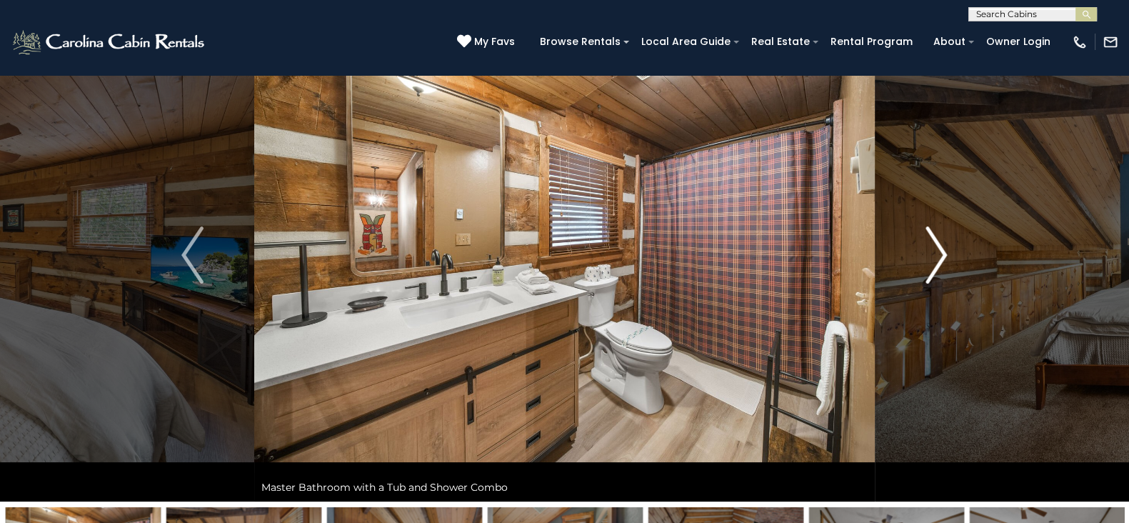
click at [918, 269] on button "Next" at bounding box center [936, 255] width 123 height 493
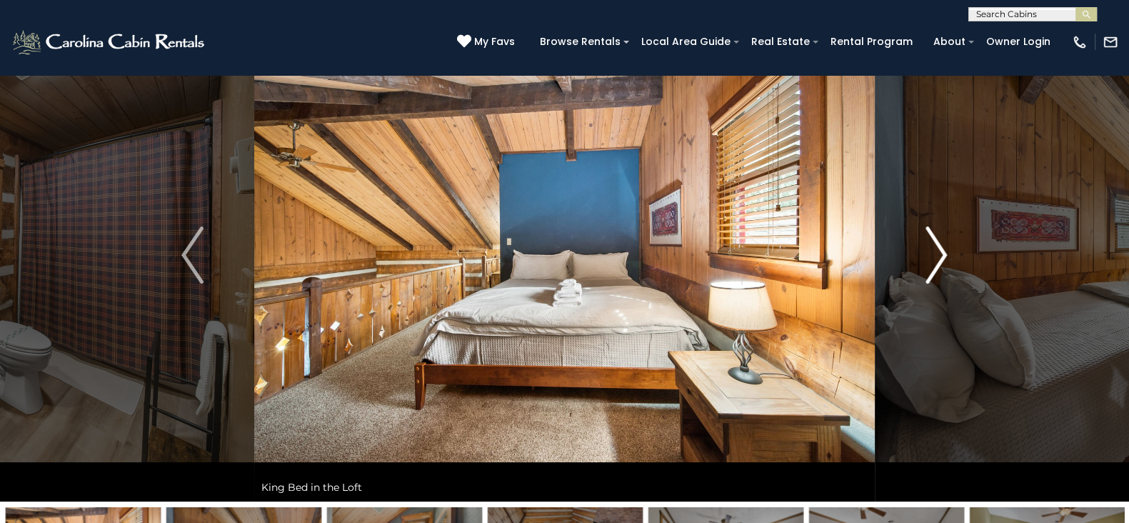
click at [918, 269] on button "Next" at bounding box center [936, 255] width 123 height 493
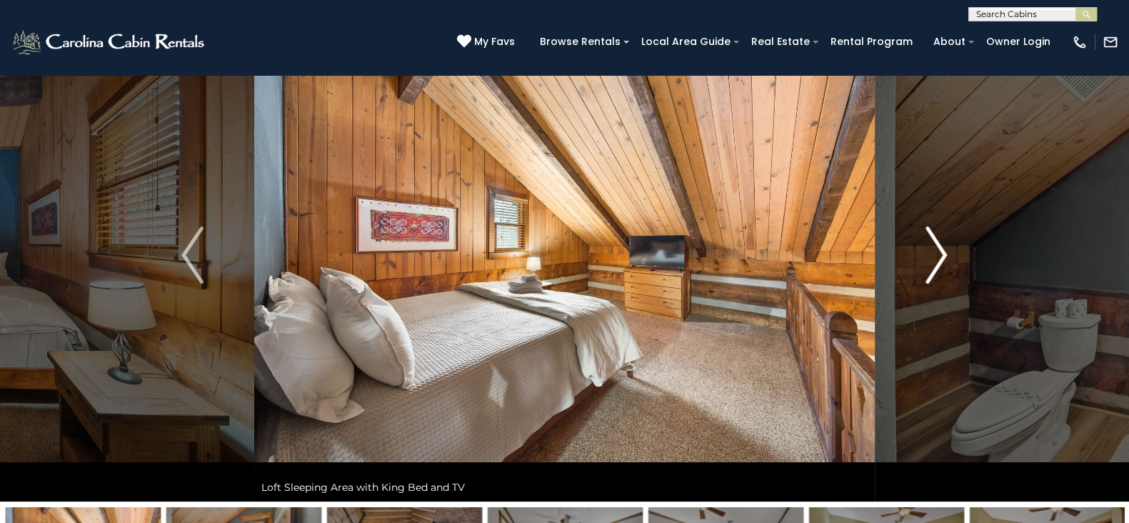
click at [918, 269] on button "Next" at bounding box center [936, 255] width 123 height 493
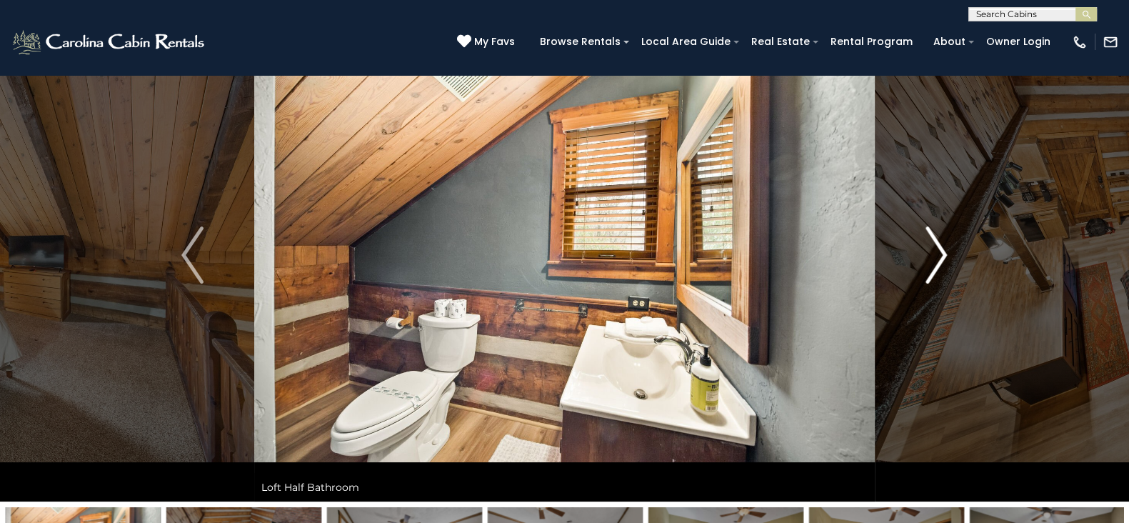
click at [918, 269] on button "Next" at bounding box center [936, 255] width 123 height 493
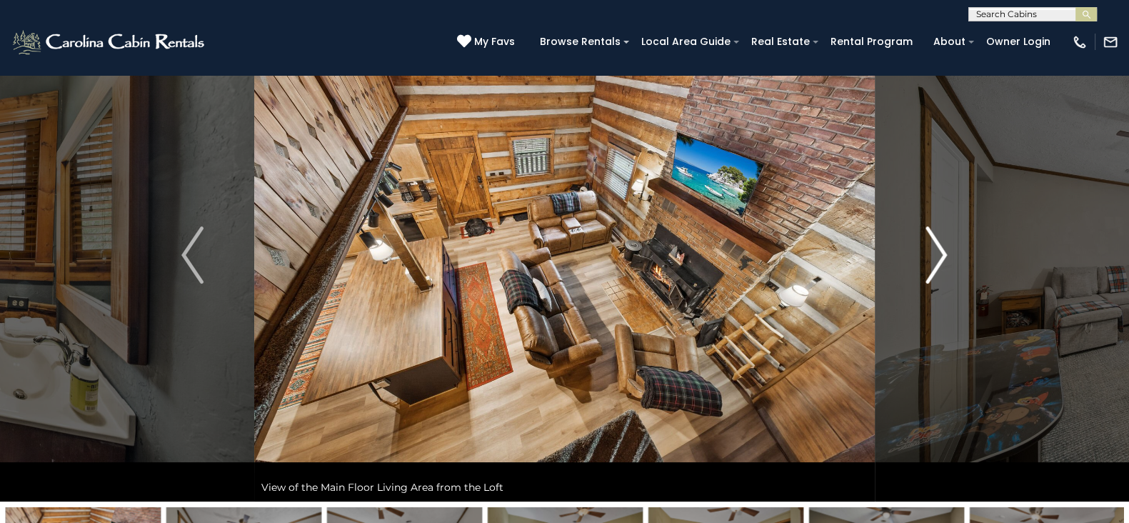
click at [918, 269] on button "Next" at bounding box center [936, 255] width 123 height 493
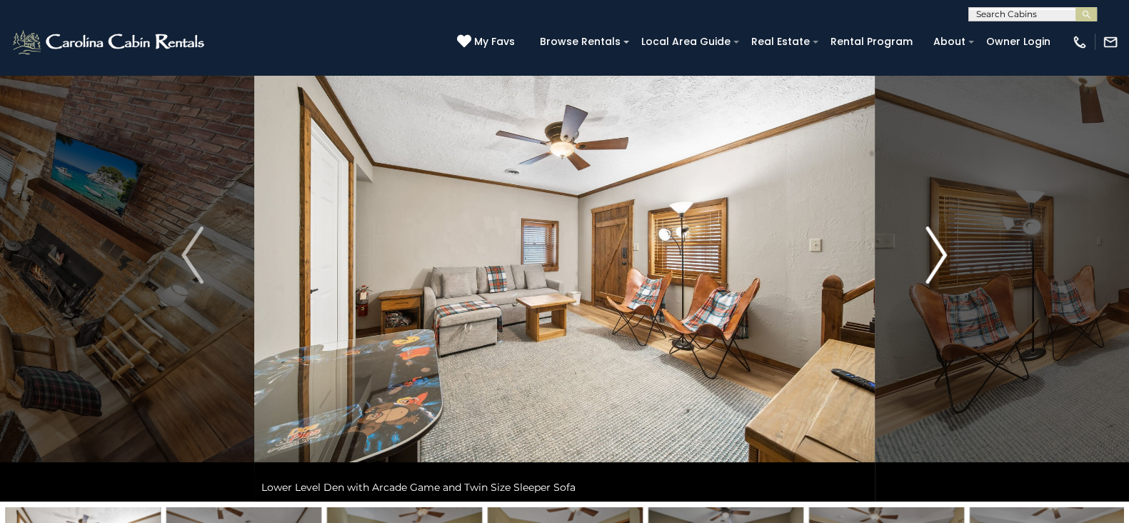
click at [918, 269] on button "Next" at bounding box center [936, 255] width 123 height 493
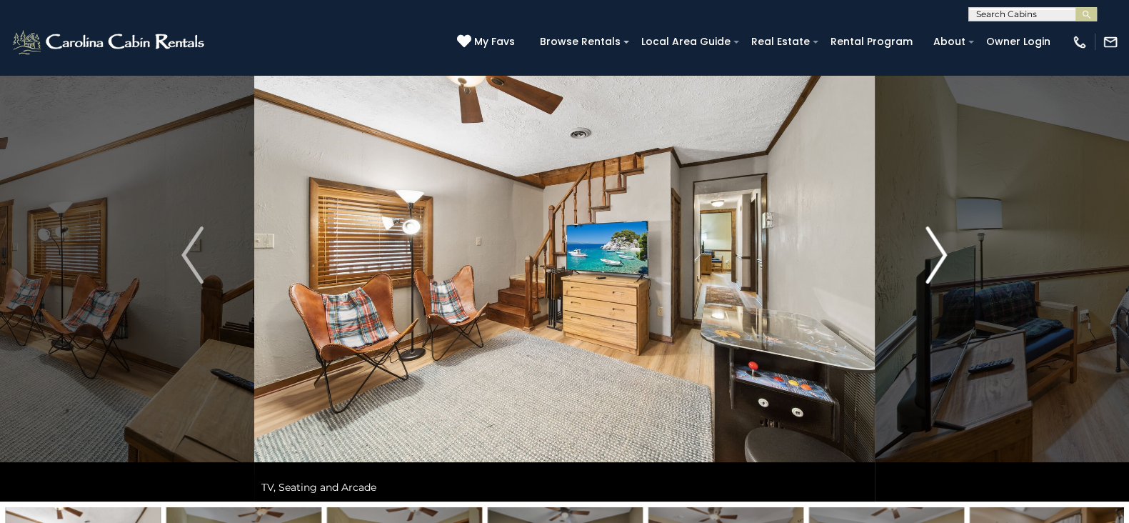
click at [918, 269] on button "Next" at bounding box center [936, 255] width 123 height 493
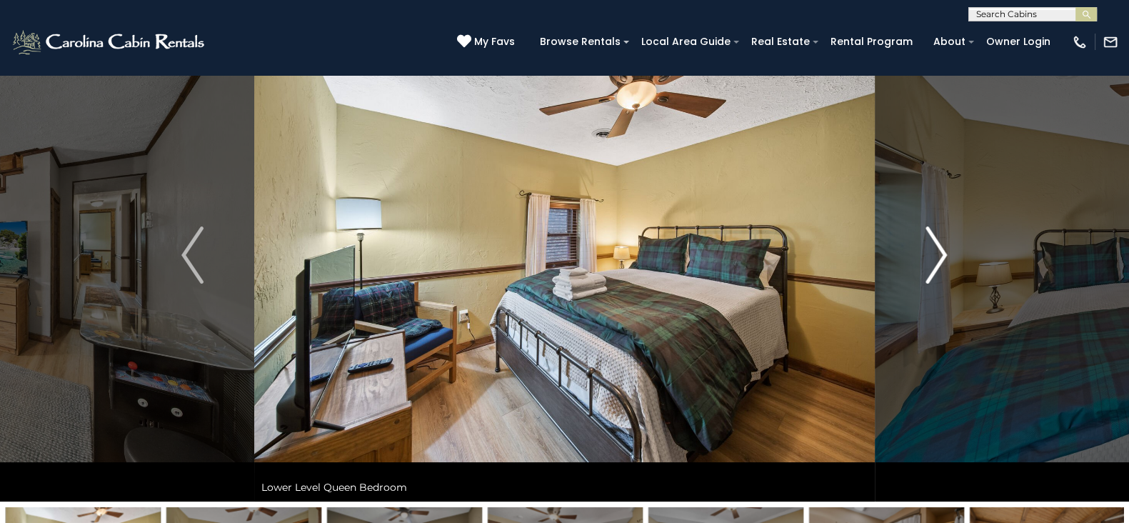
click at [918, 269] on button "Next" at bounding box center [936, 255] width 123 height 493
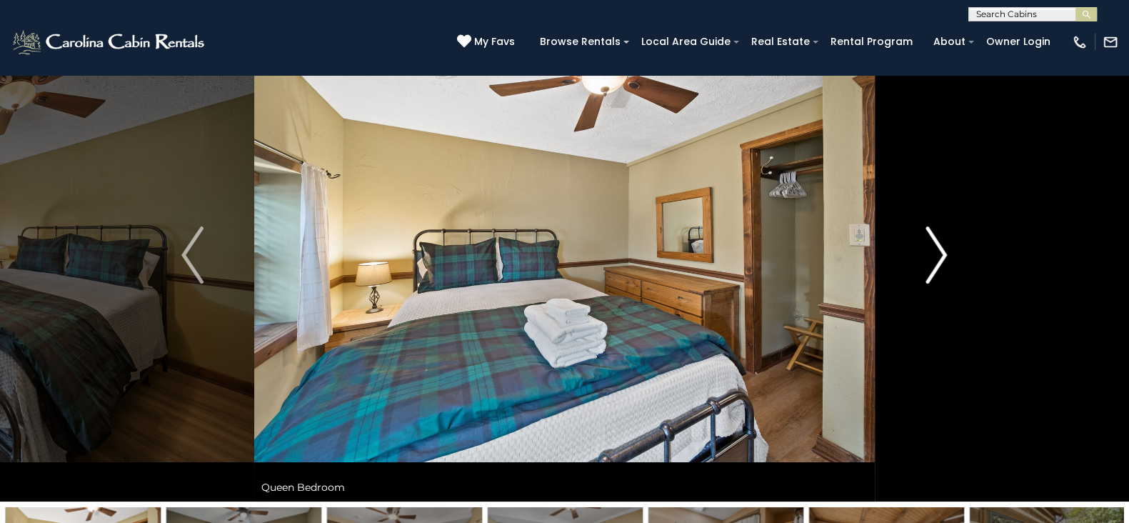
click at [918, 269] on button "Next" at bounding box center [936, 255] width 123 height 493
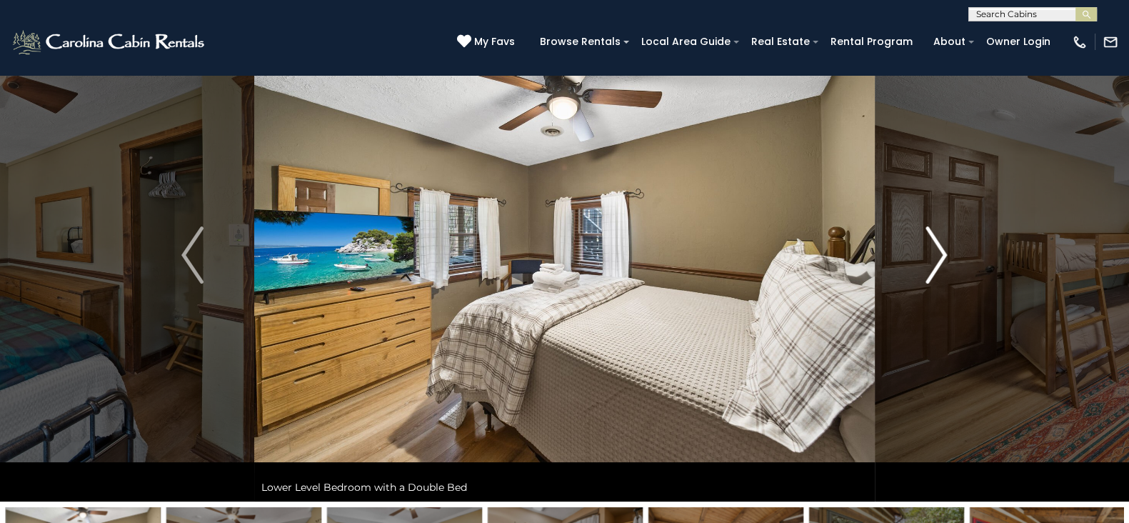
click at [918, 269] on button "Next" at bounding box center [936, 255] width 123 height 493
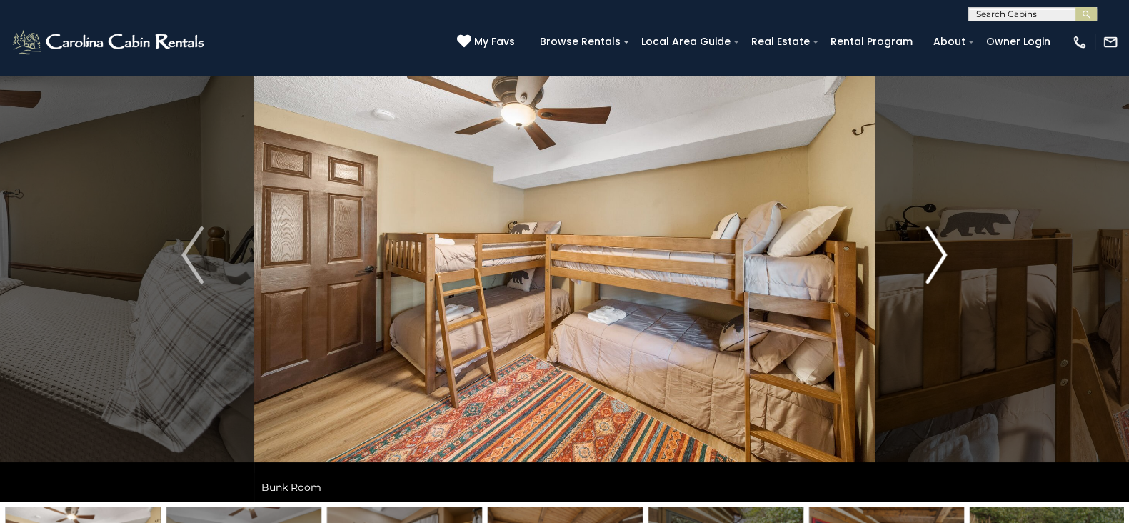
click at [918, 269] on button "Next" at bounding box center [936, 255] width 123 height 493
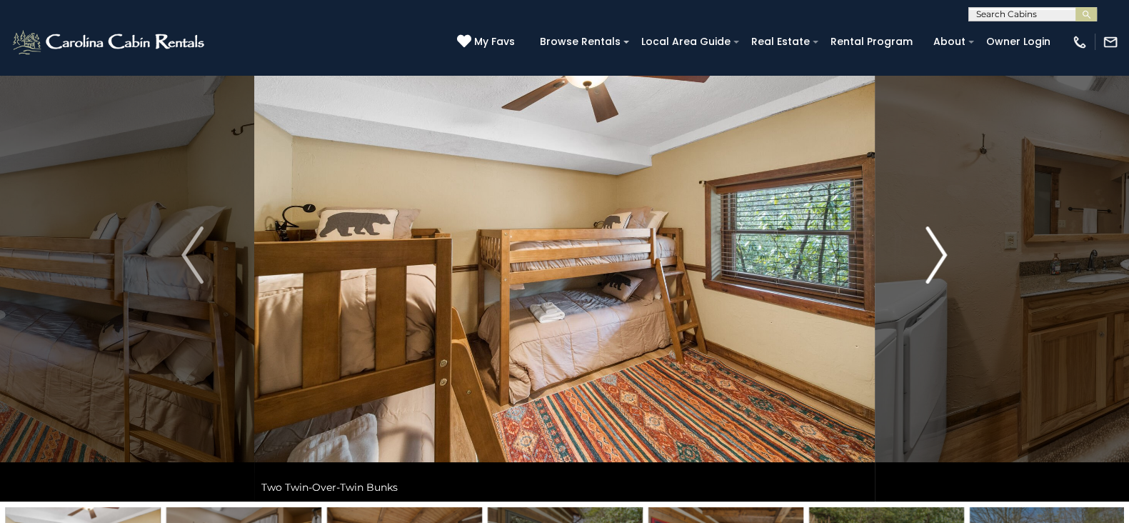
click at [918, 269] on button "Next" at bounding box center [936, 255] width 123 height 493
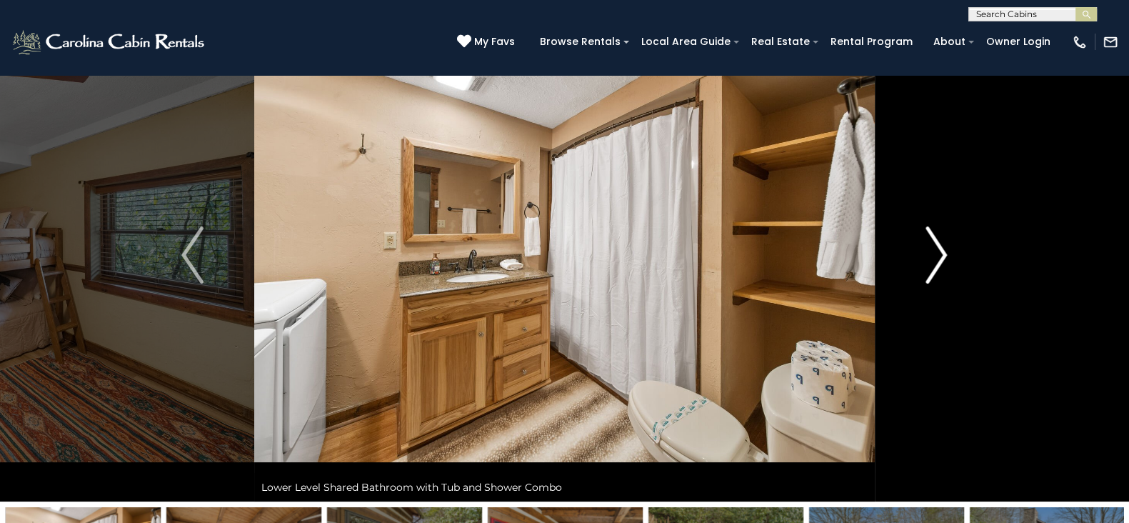
click at [918, 269] on button "Next" at bounding box center [936, 255] width 123 height 493
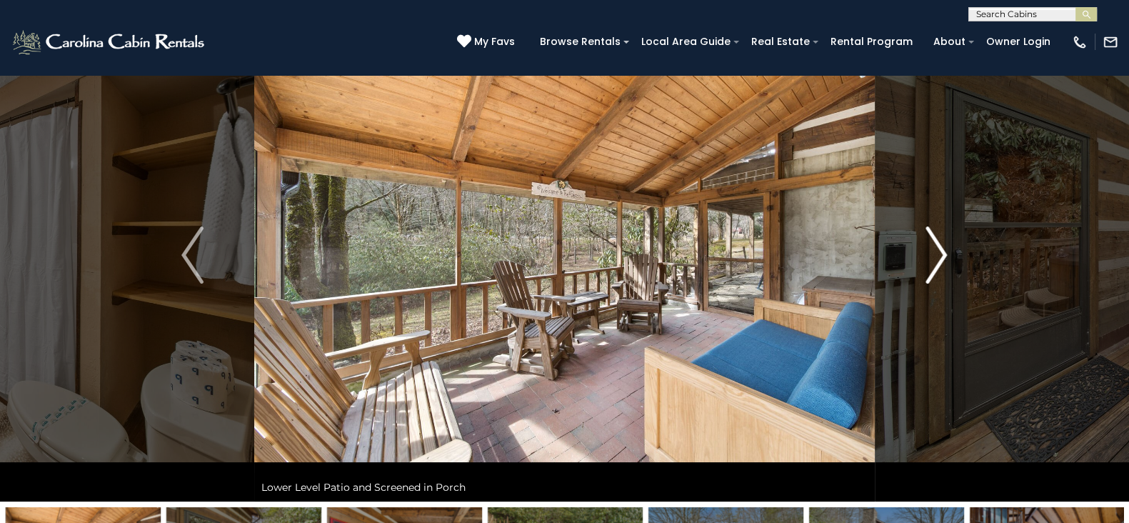
click at [918, 269] on button "Next" at bounding box center [936, 255] width 123 height 493
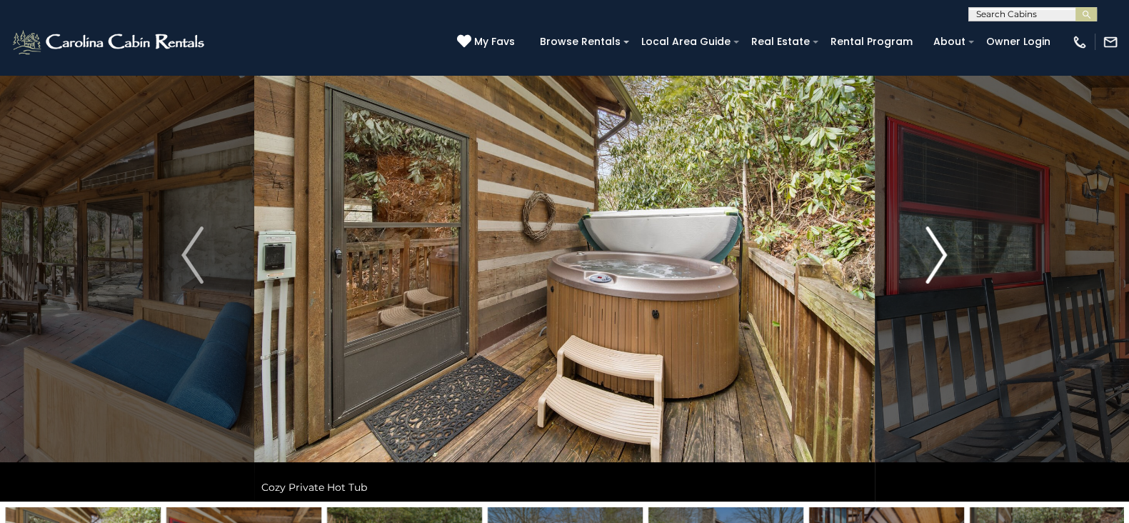
click at [918, 269] on button "Next" at bounding box center [936, 255] width 123 height 493
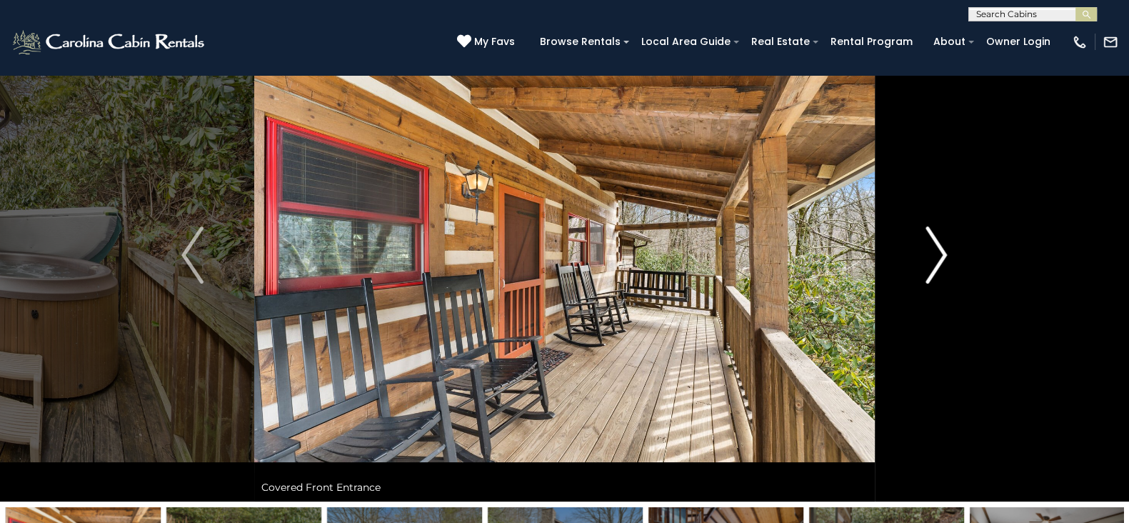
click at [918, 269] on button "Next" at bounding box center [936, 255] width 123 height 493
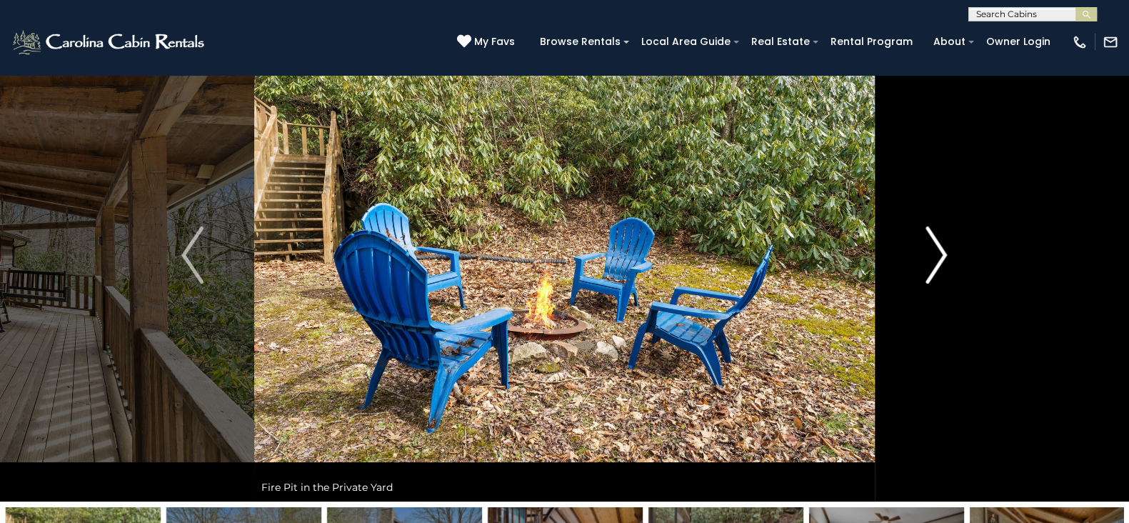
click at [918, 269] on button "Next" at bounding box center [936, 255] width 123 height 493
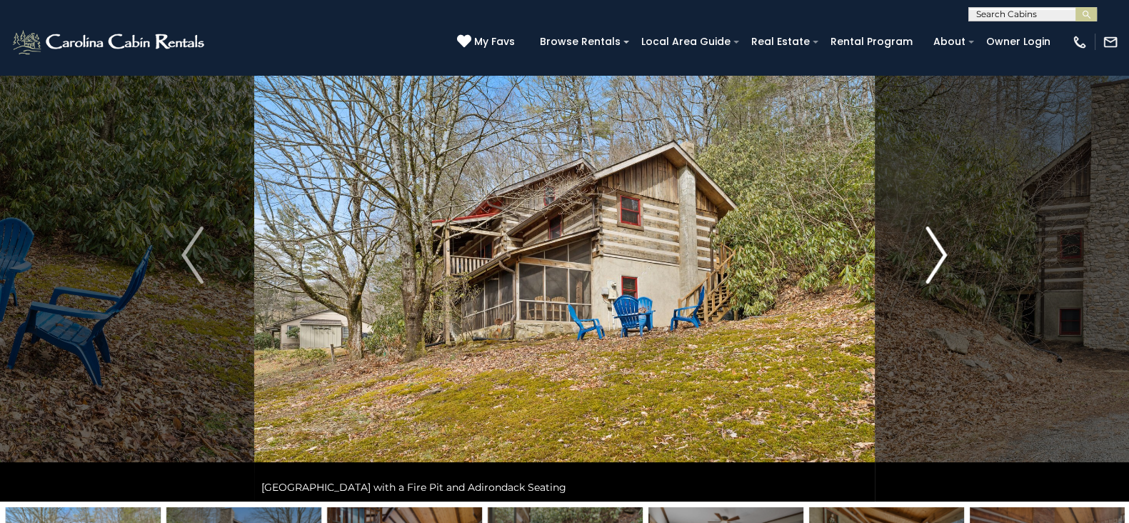
click at [918, 269] on button "Next" at bounding box center [936, 255] width 123 height 493
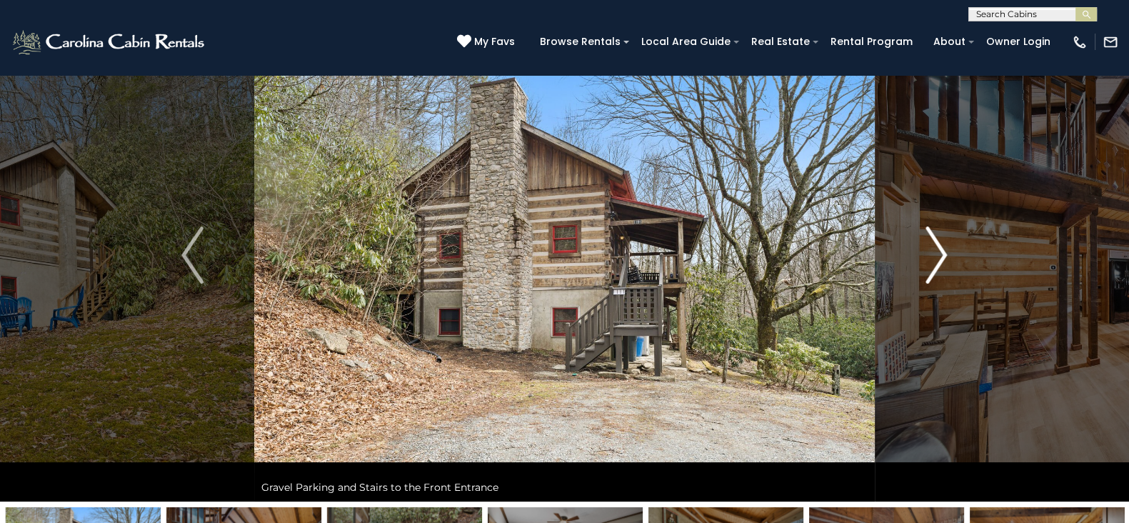
click at [918, 269] on button "Next" at bounding box center [936, 255] width 123 height 493
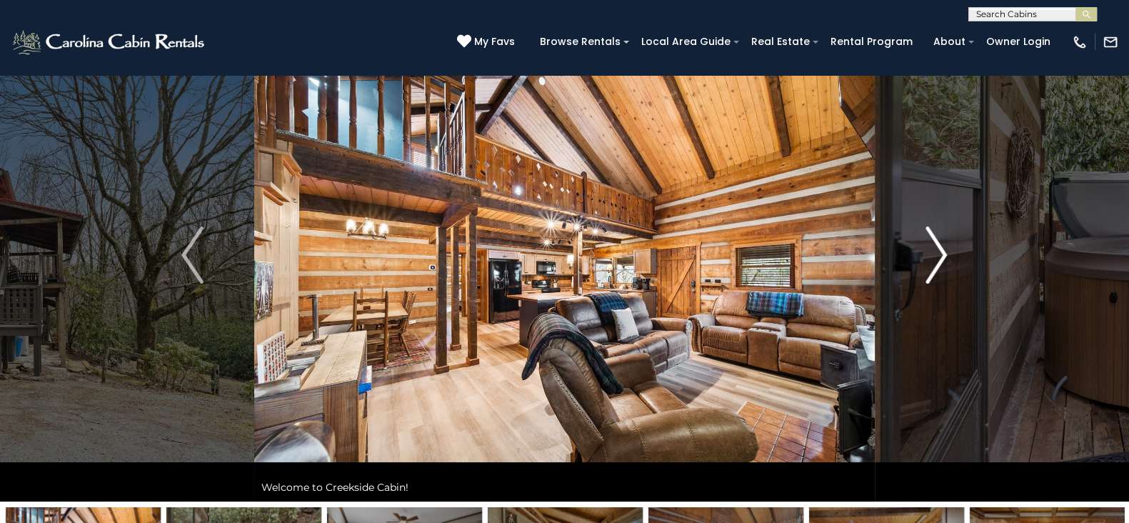
click at [918, 269] on button "Next" at bounding box center [936, 255] width 123 height 493
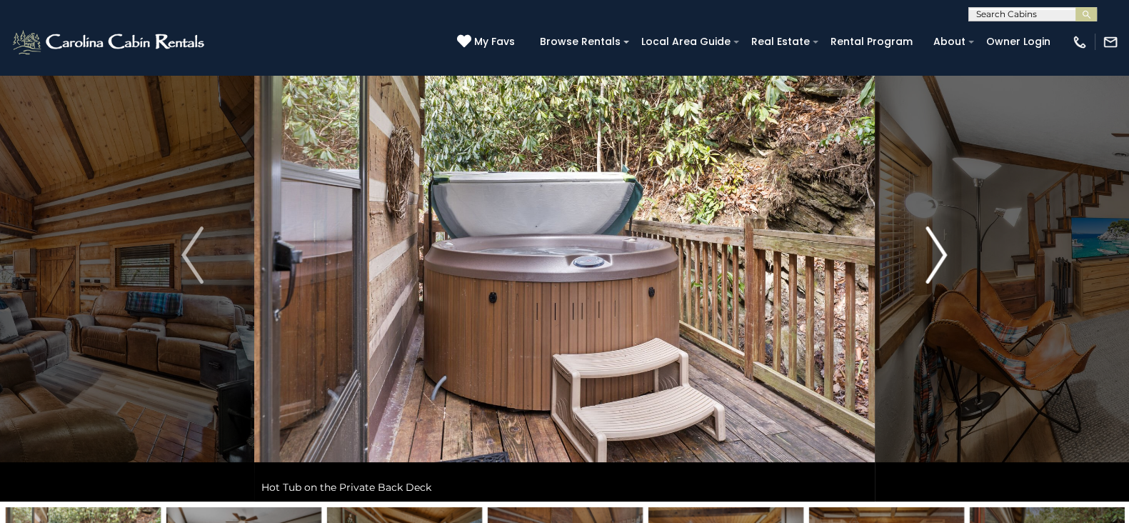
click at [918, 269] on button "Next" at bounding box center [936, 255] width 123 height 493
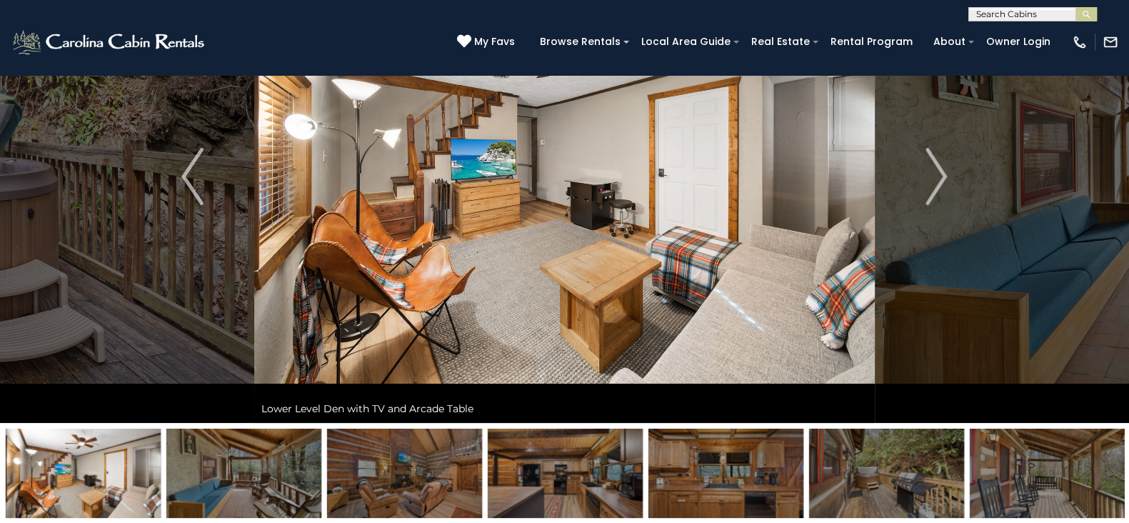
scroll to position [134, 0]
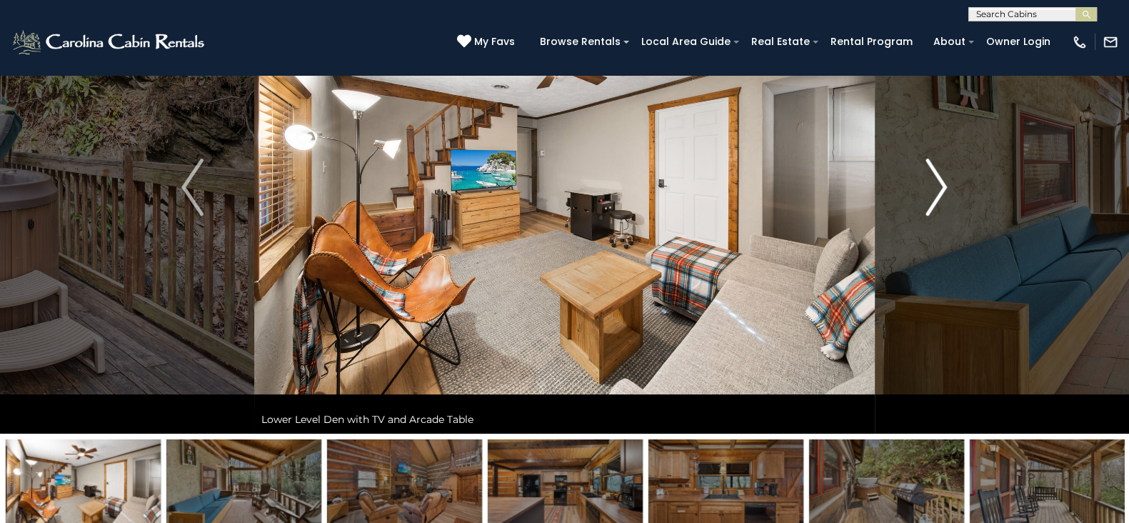
click at [934, 198] on img "Next" at bounding box center [936, 187] width 21 height 57
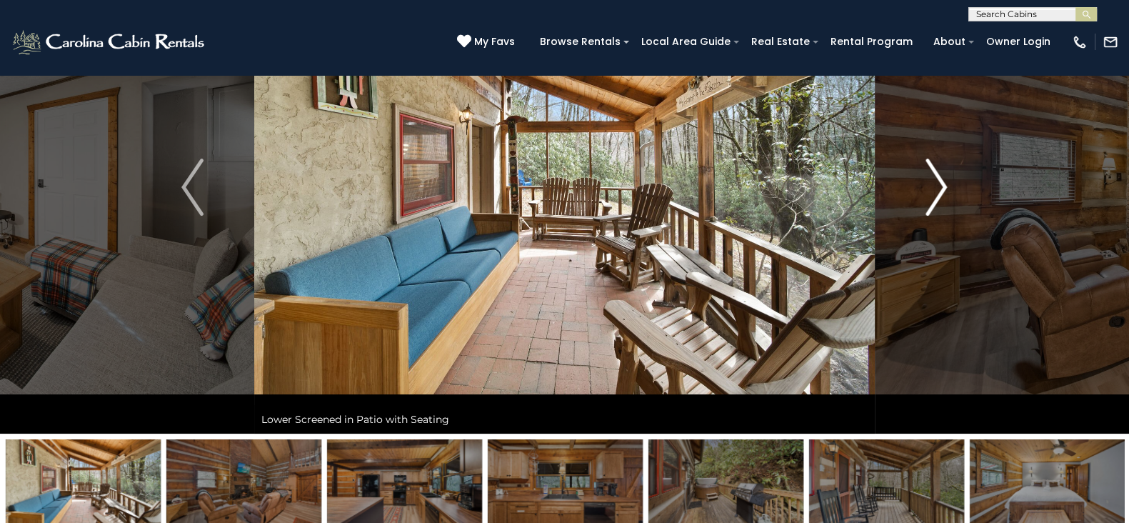
click at [934, 198] on img "Next" at bounding box center [936, 187] width 21 height 57
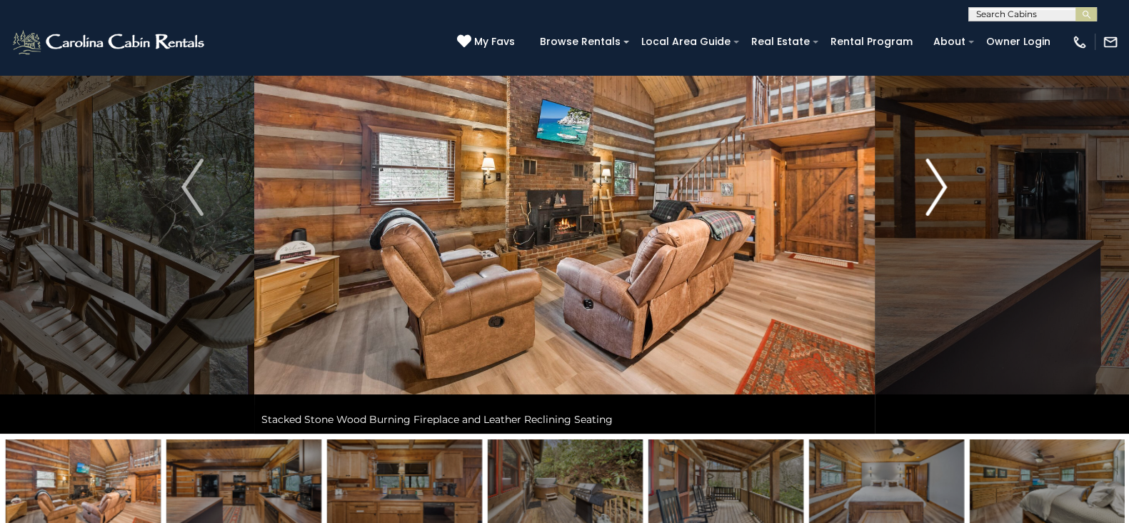
click at [934, 198] on img "Next" at bounding box center [936, 187] width 21 height 57
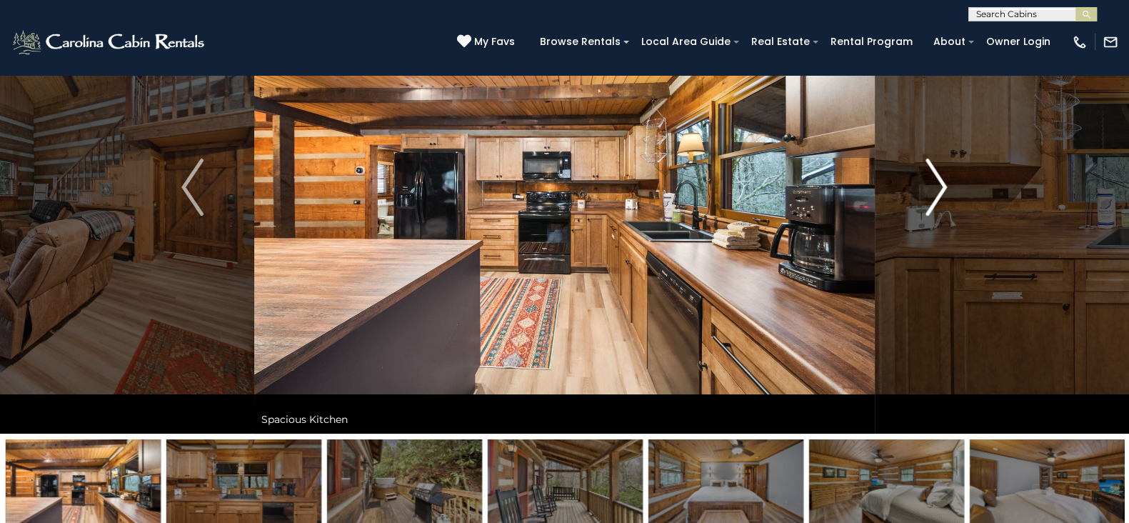
click at [934, 198] on img "Next" at bounding box center [936, 187] width 21 height 57
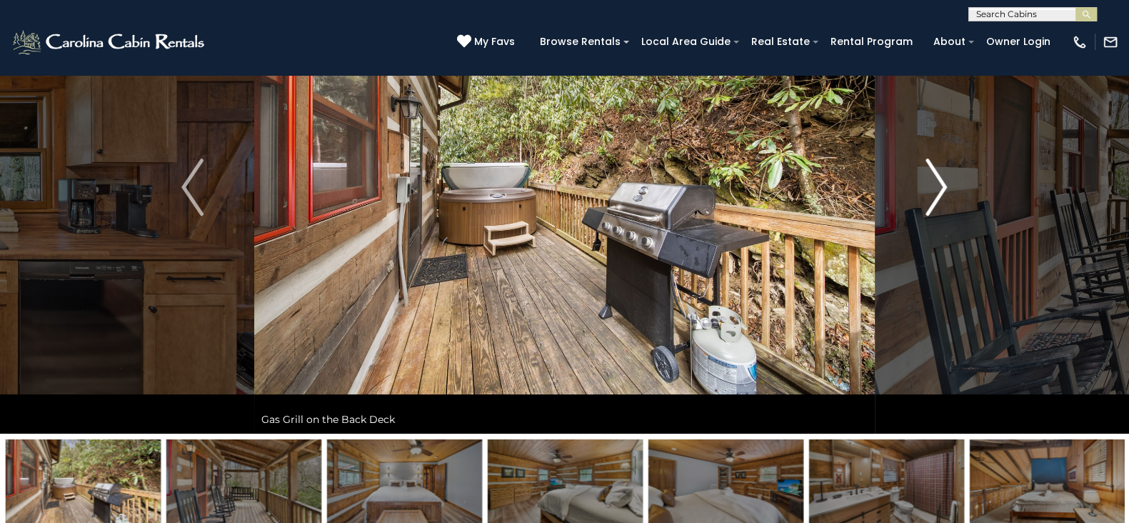
click at [934, 198] on img "Next" at bounding box center [936, 187] width 21 height 57
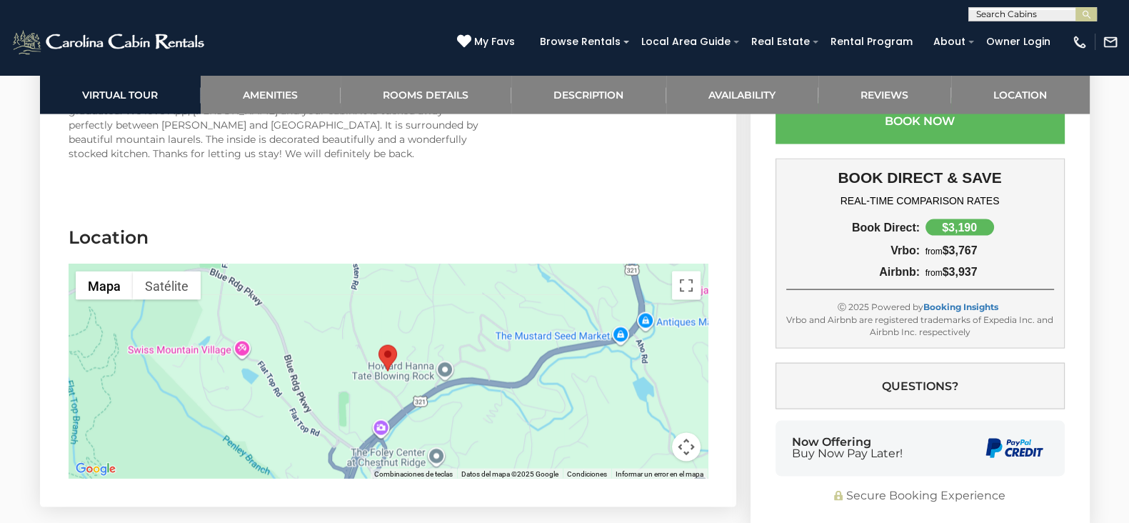
scroll to position [3618, 0]
click at [490, 203] on section "Location ← Mover a la izquierda → Mover a la derecha ↑ Mover hacia arriba ↓ Mov…" at bounding box center [388, 355] width 696 height 304
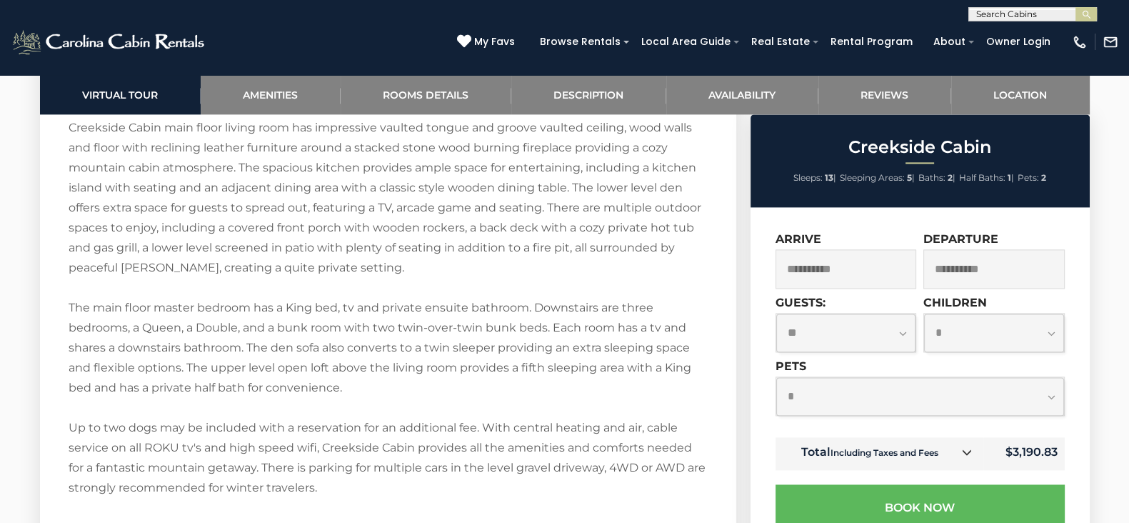
scroll to position [2361, 0]
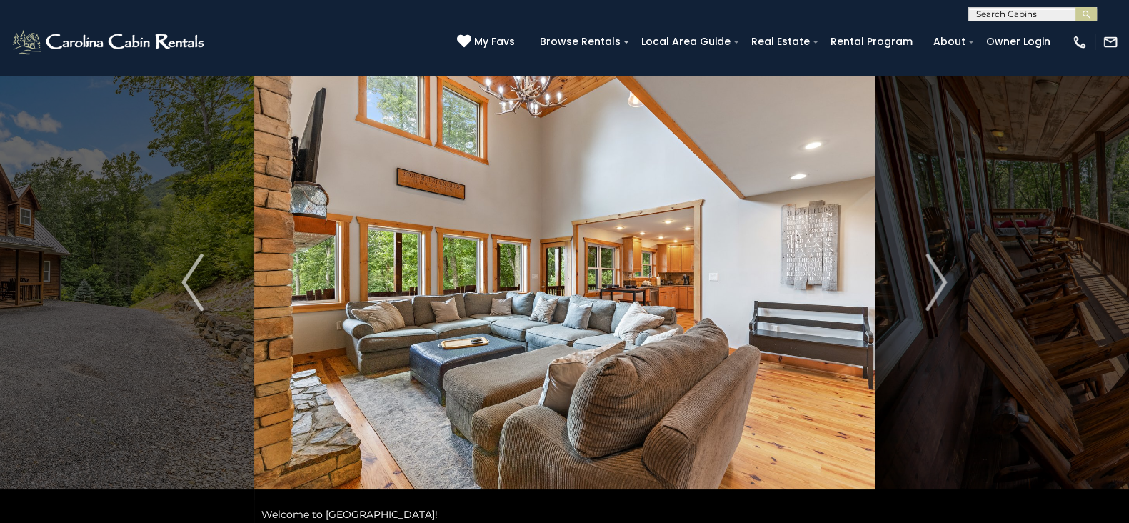
scroll to position [39, 0]
click at [924, 291] on button "Next" at bounding box center [936, 282] width 123 height 493
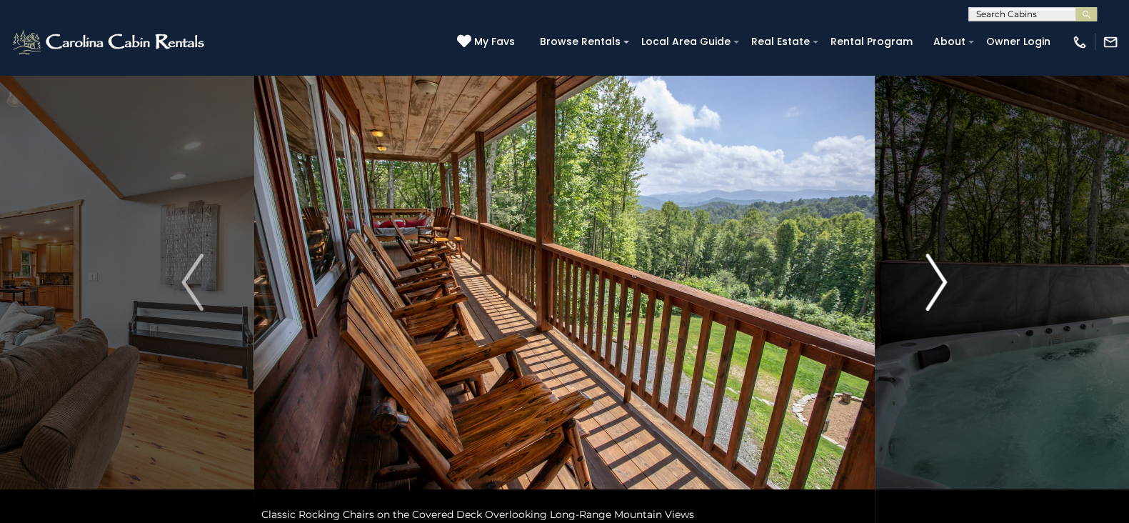
click at [924, 291] on button "Next" at bounding box center [936, 282] width 123 height 493
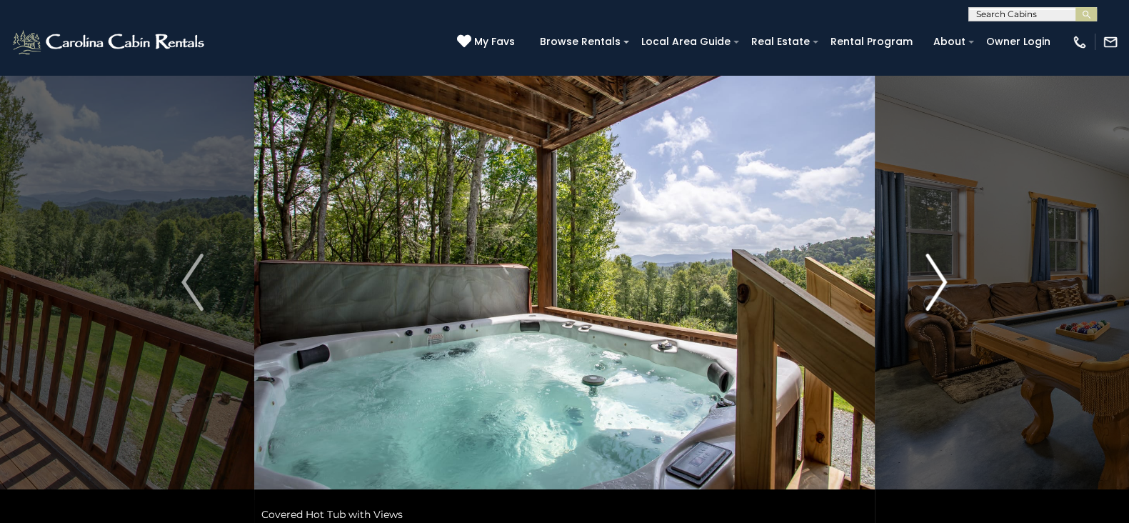
click at [924, 291] on button "Next" at bounding box center [936, 282] width 123 height 493
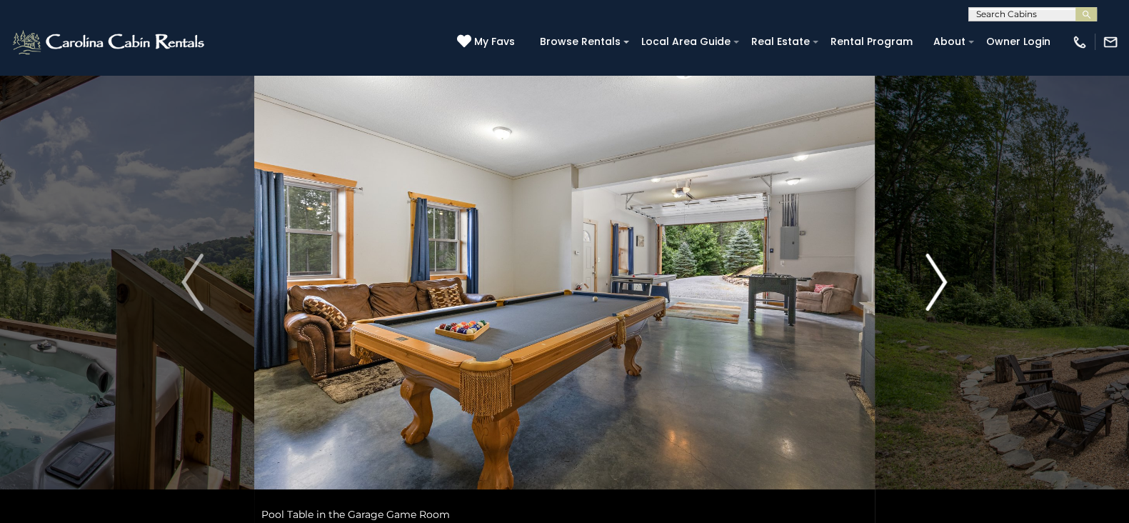
click at [924, 291] on button "Next" at bounding box center [936, 282] width 123 height 493
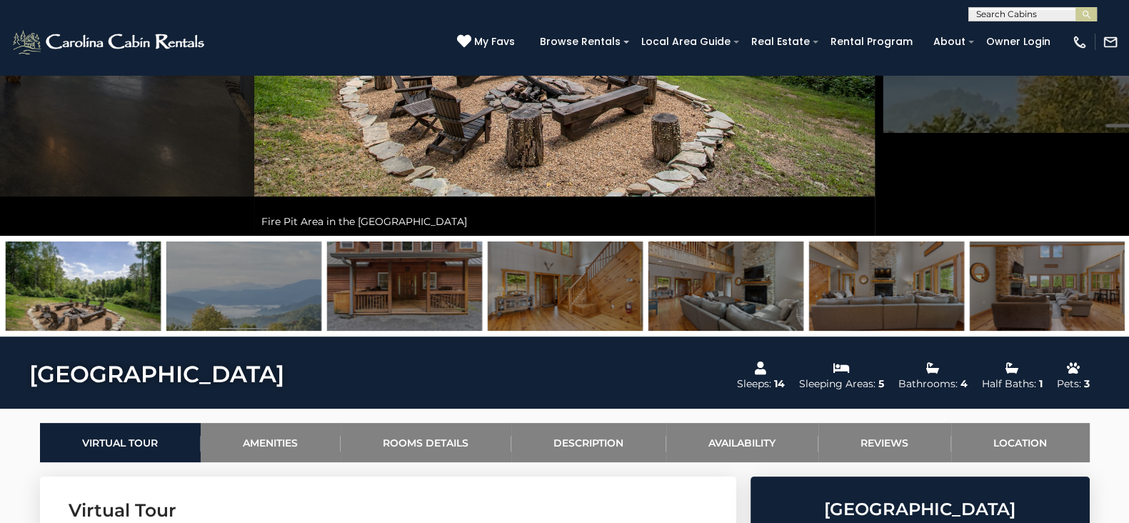
scroll to position [0, 0]
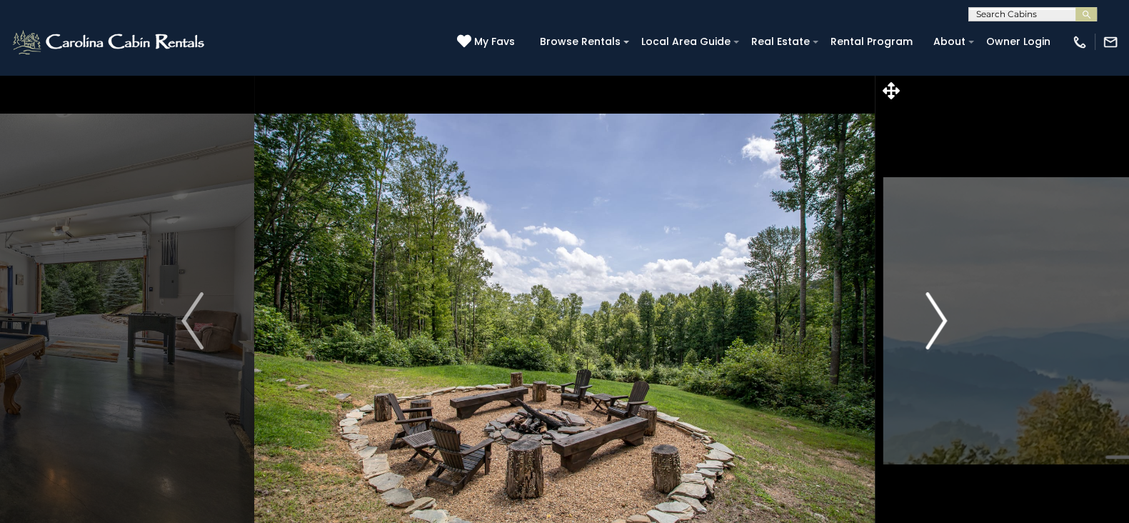
click at [933, 324] on img "Next" at bounding box center [936, 320] width 21 height 57
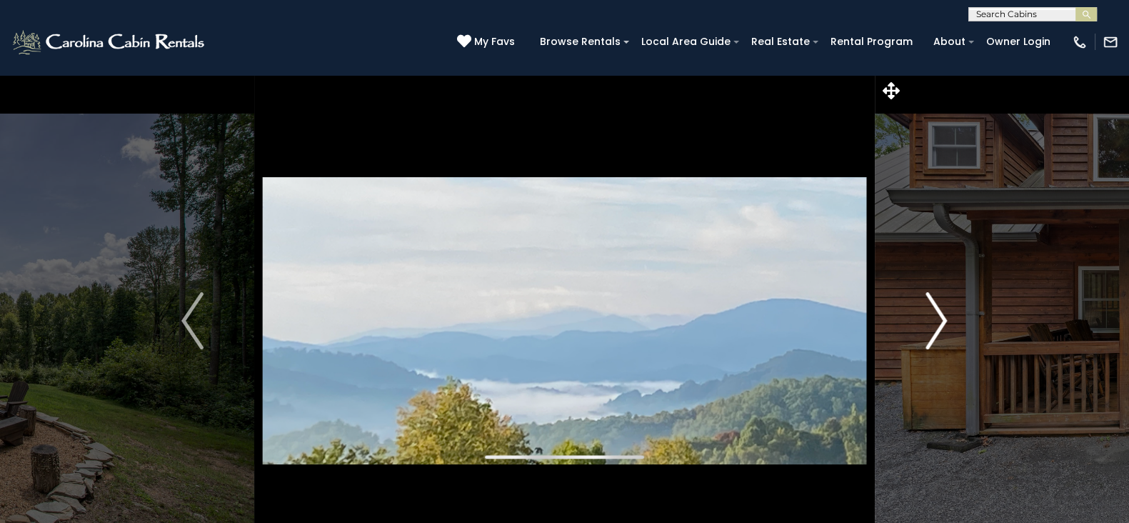
click at [933, 324] on img "Next" at bounding box center [936, 320] width 21 height 57
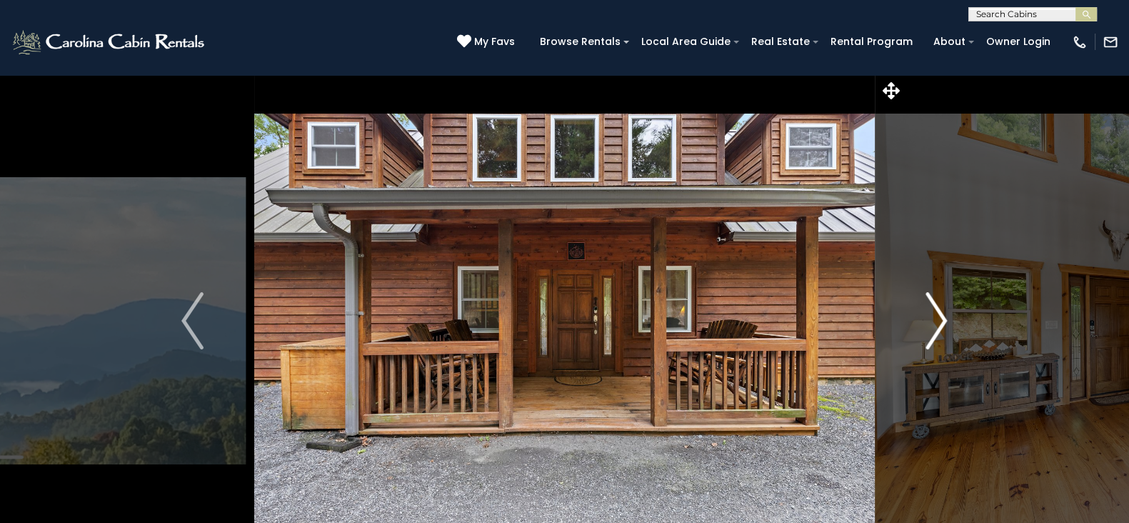
click at [933, 324] on img "Next" at bounding box center [936, 320] width 21 height 57
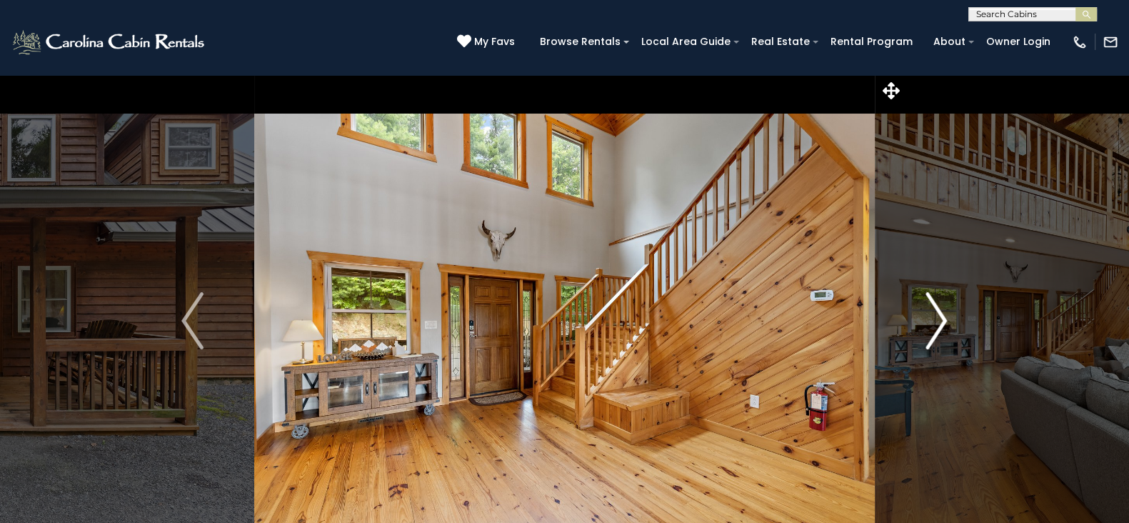
click at [933, 324] on img "Next" at bounding box center [936, 320] width 21 height 57
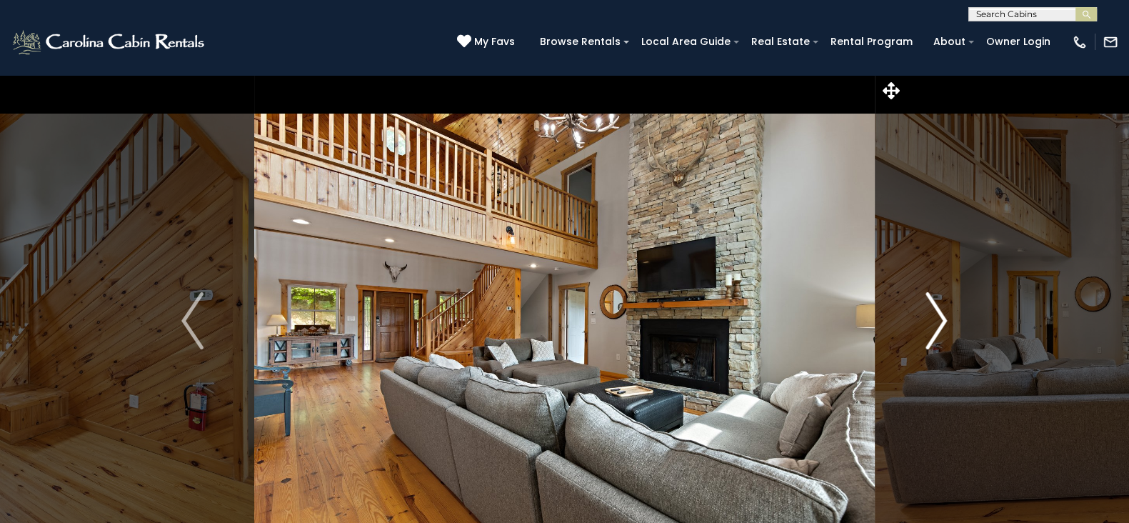
click at [933, 324] on img "Next" at bounding box center [936, 320] width 21 height 57
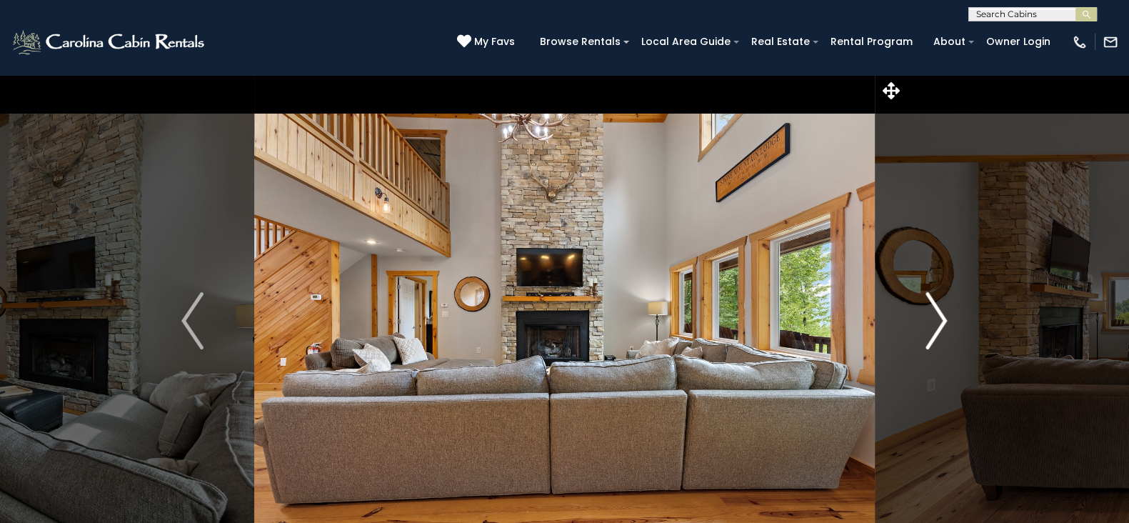
click at [933, 324] on img "Next" at bounding box center [936, 320] width 21 height 57
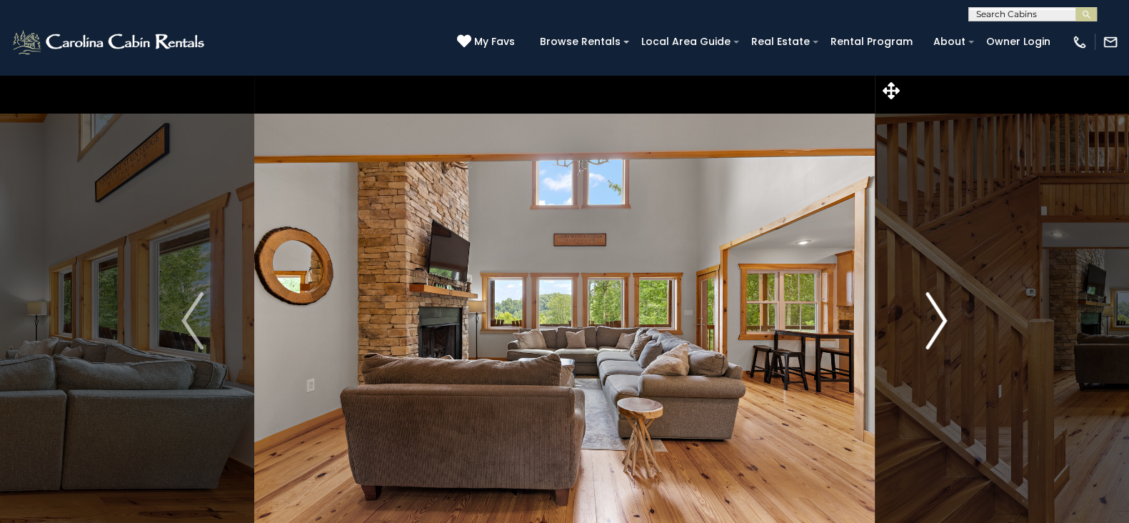
click at [933, 324] on img "Next" at bounding box center [936, 320] width 21 height 57
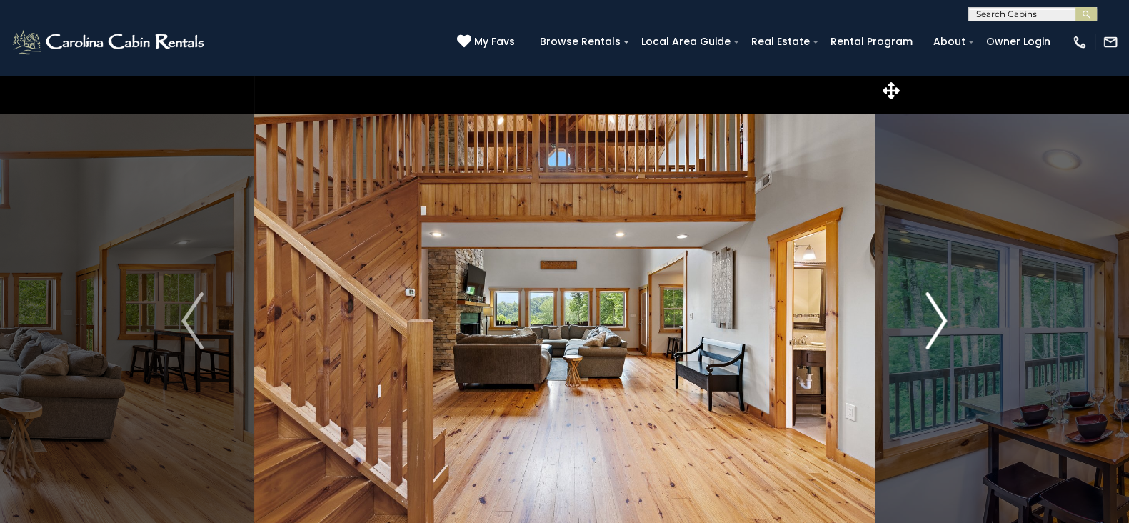
click at [933, 324] on img "Next" at bounding box center [936, 320] width 21 height 57
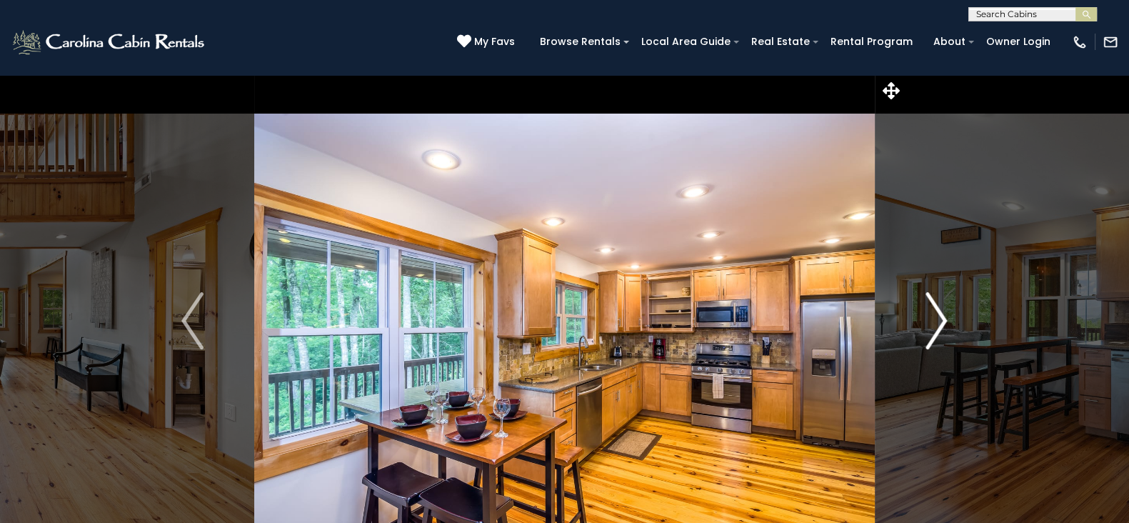
click at [933, 324] on img "Next" at bounding box center [936, 320] width 21 height 57
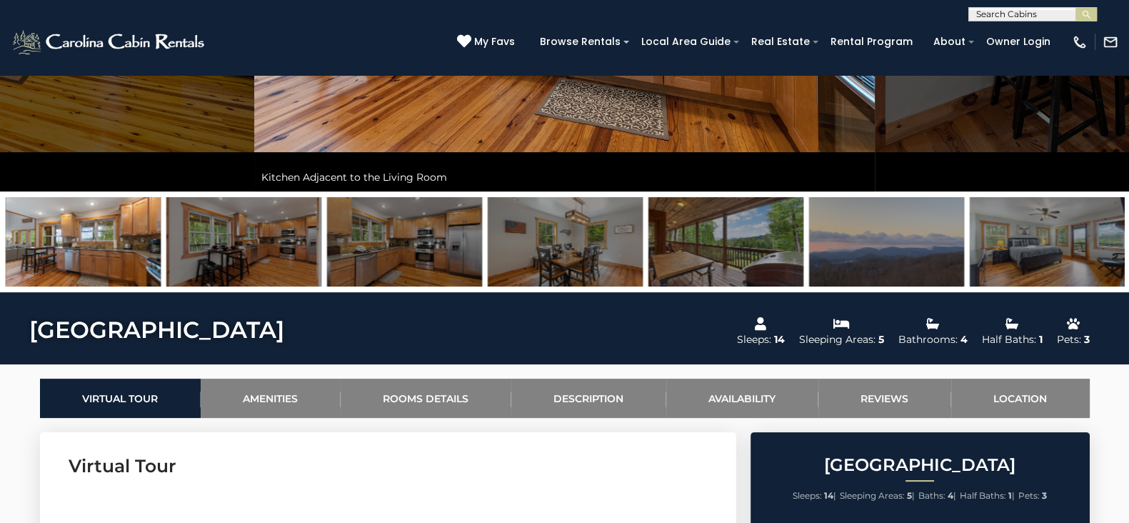
scroll to position [381, 0]
